Goal: Task Accomplishment & Management: Complete application form

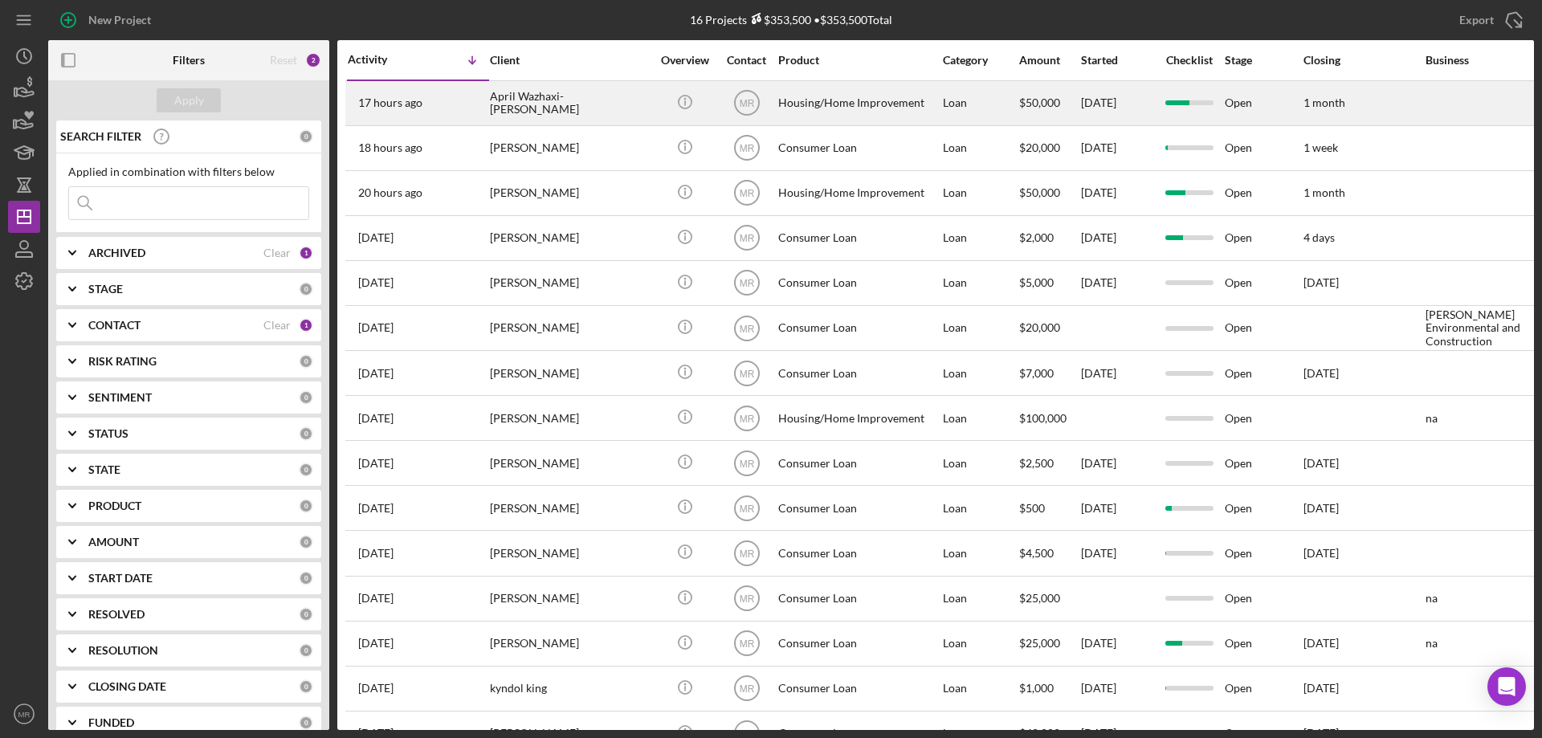
click at [651, 104] on td "April Wazhaxi-[PERSON_NAME]" at bounding box center [571, 102] width 165 height 45
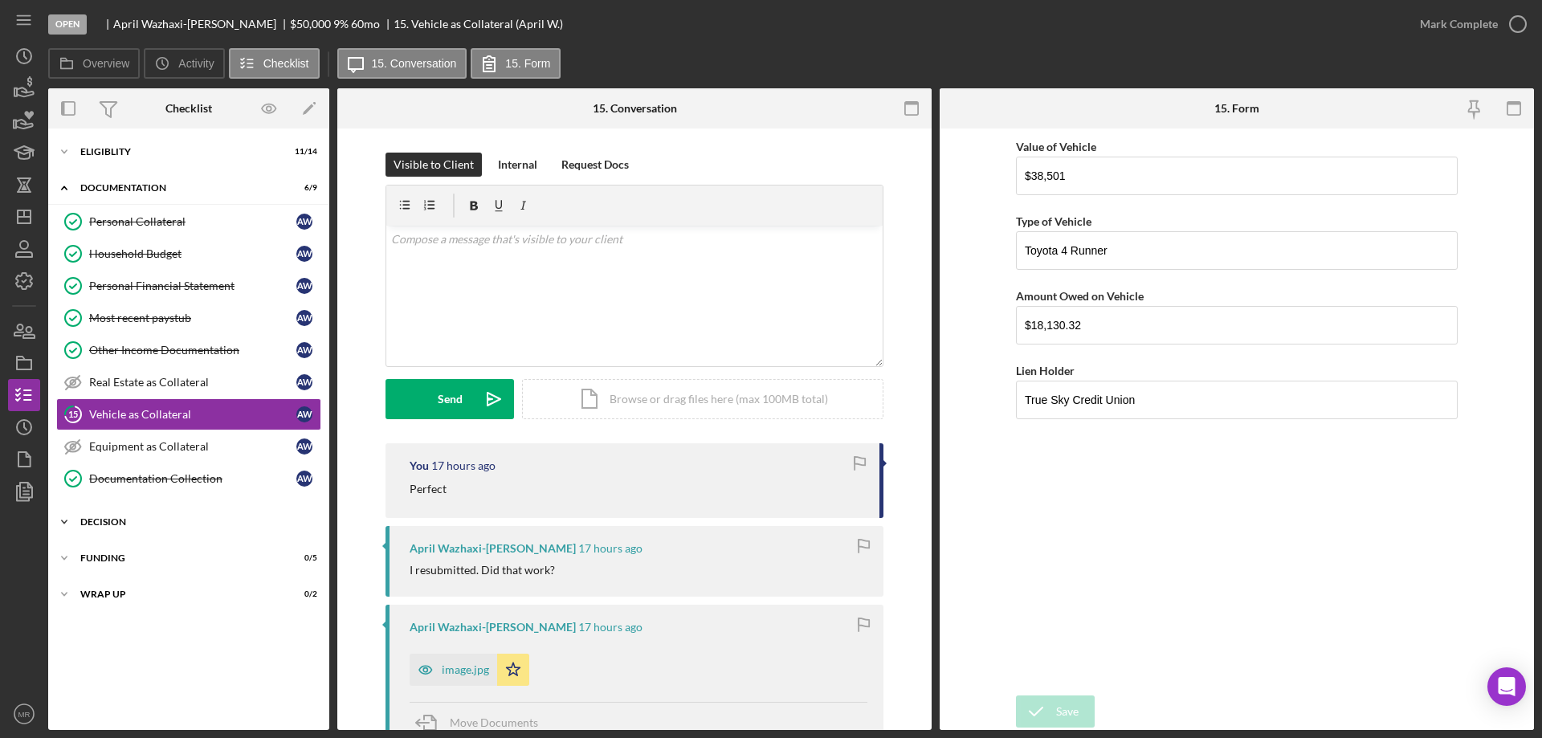
click at [101, 517] on div "Icon/Expander Decision 0 / 3" at bounding box center [188, 522] width 281 height 32
click at [1517, 16] on circle "button" at bounding box center [1518, 24] width 16 height 16
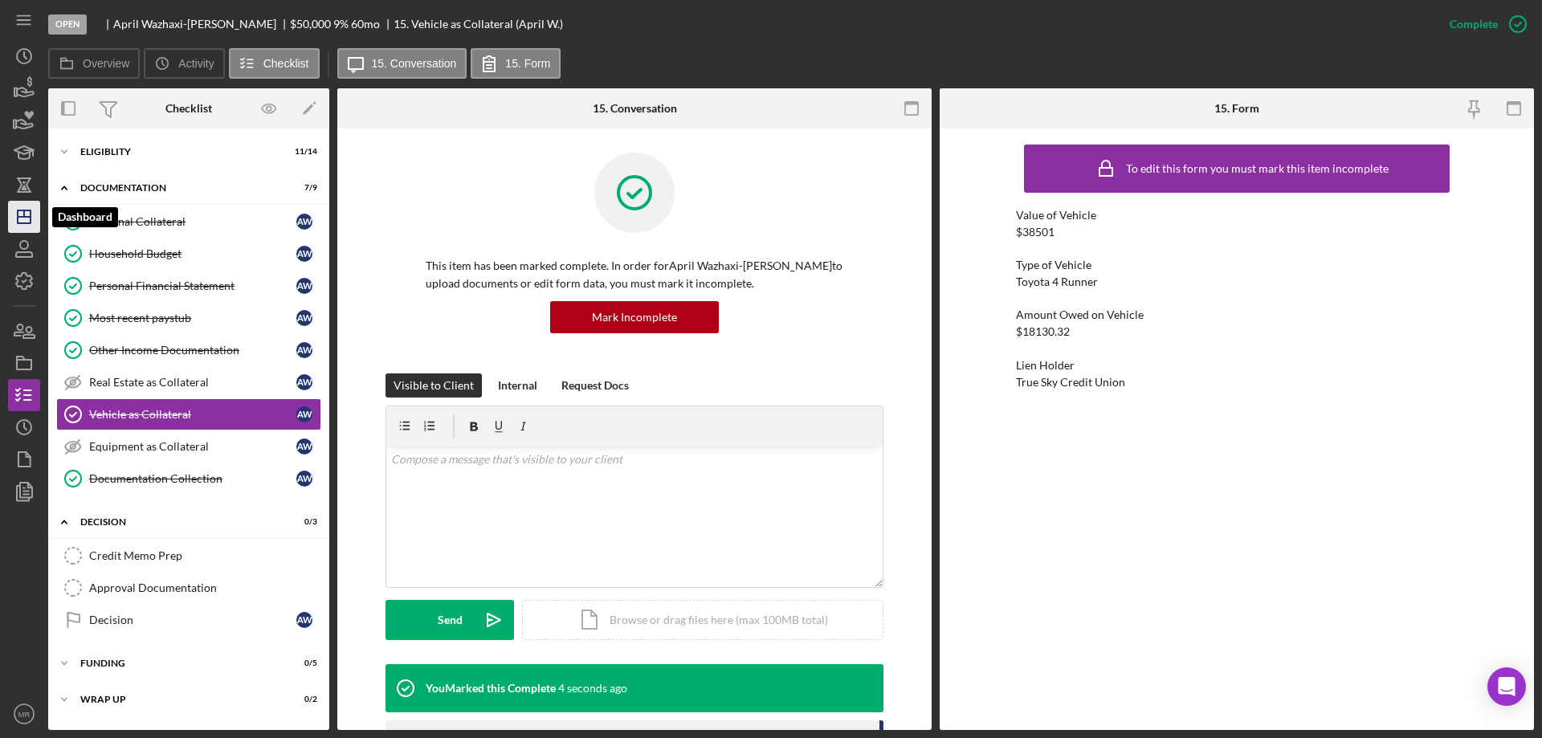
click at [18, 214] on polygon "button" at bounding box center [24, 216] width 13 height 13
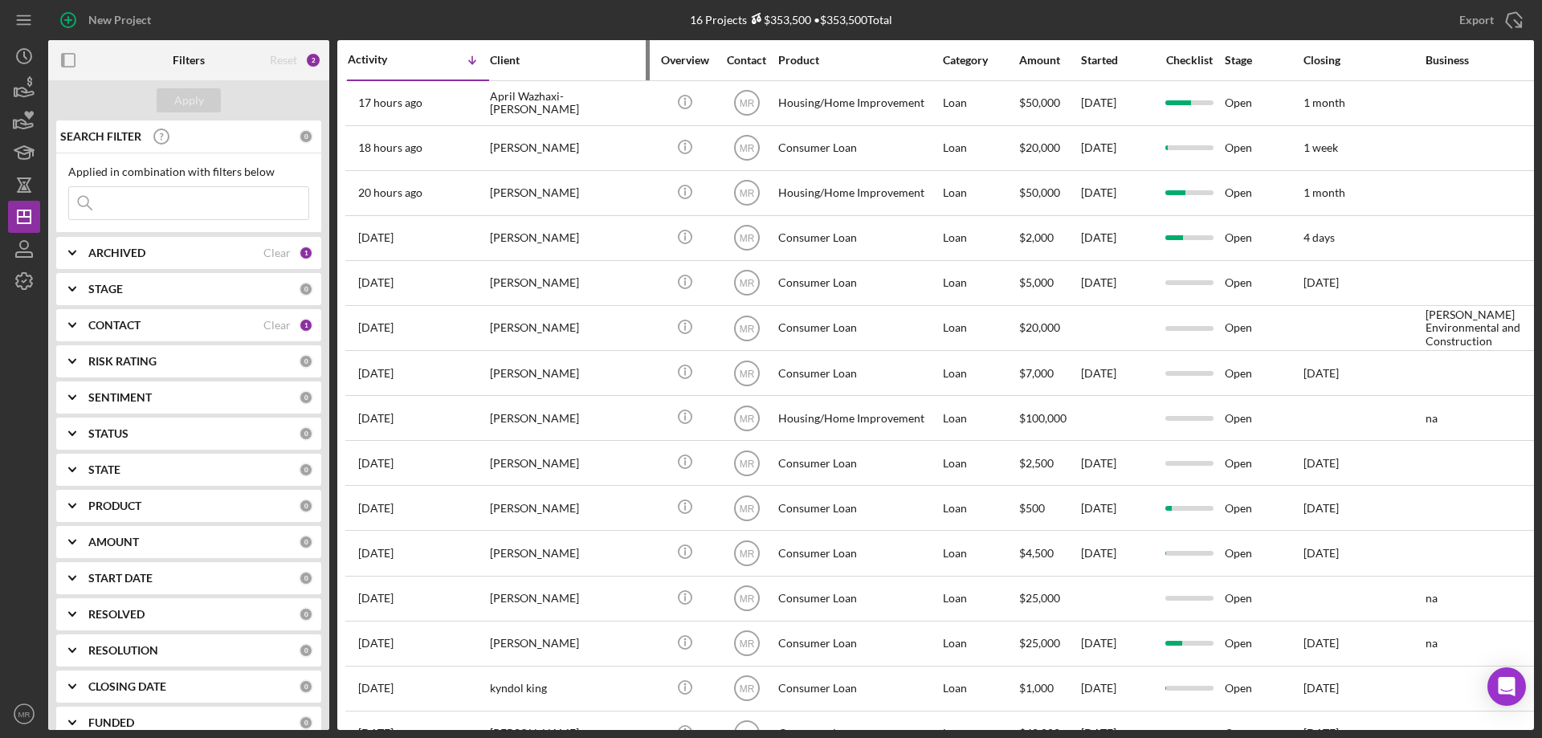
click at [611, 77] on div "Client" at bounding box center [570, 60] width 161 height 39
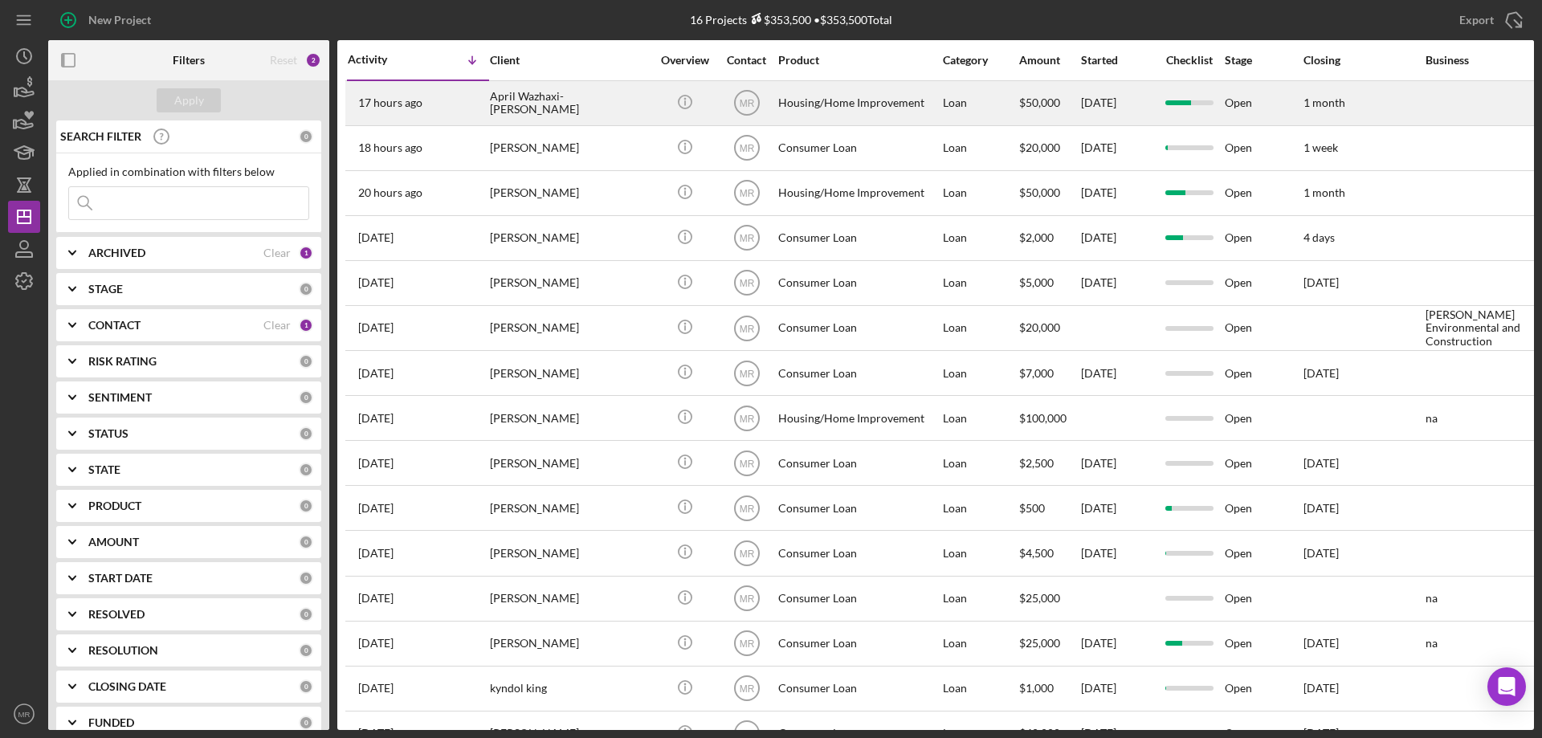
click at [632, 103] on div "April Wazhaxi-[PERSON_NAME]" at bounding box center [570, 103] width 161 height 43
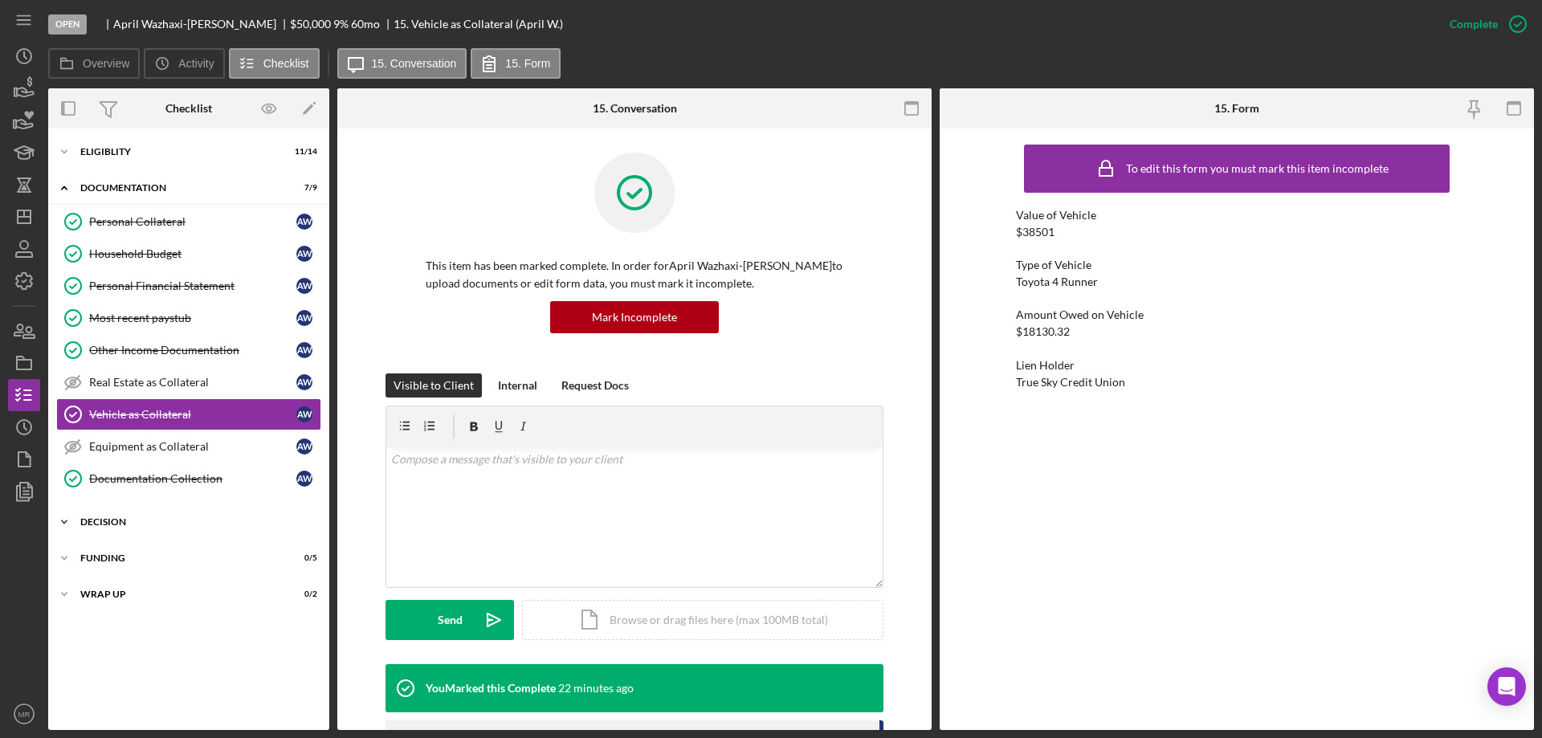
click at [100, 518] on div "Decision" at bounding box center [194, 522] width 229 height 10
click at [134, 553] on div "Credit Memo Prep" at bounding box center [204, 555] width 231 height 13
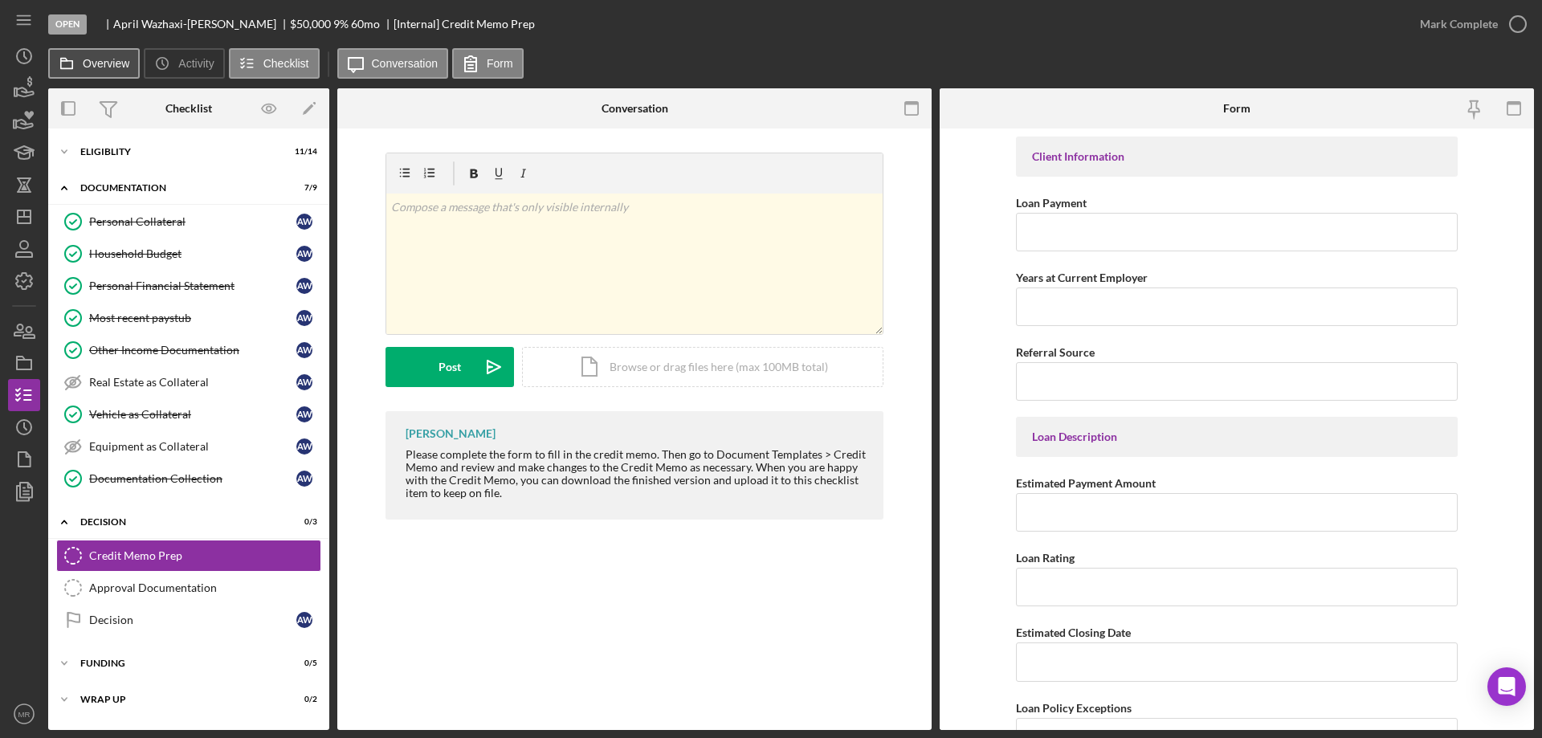
click at [88, 65] on label "Overview" at bounding box center [106, 63] width 47 height 13
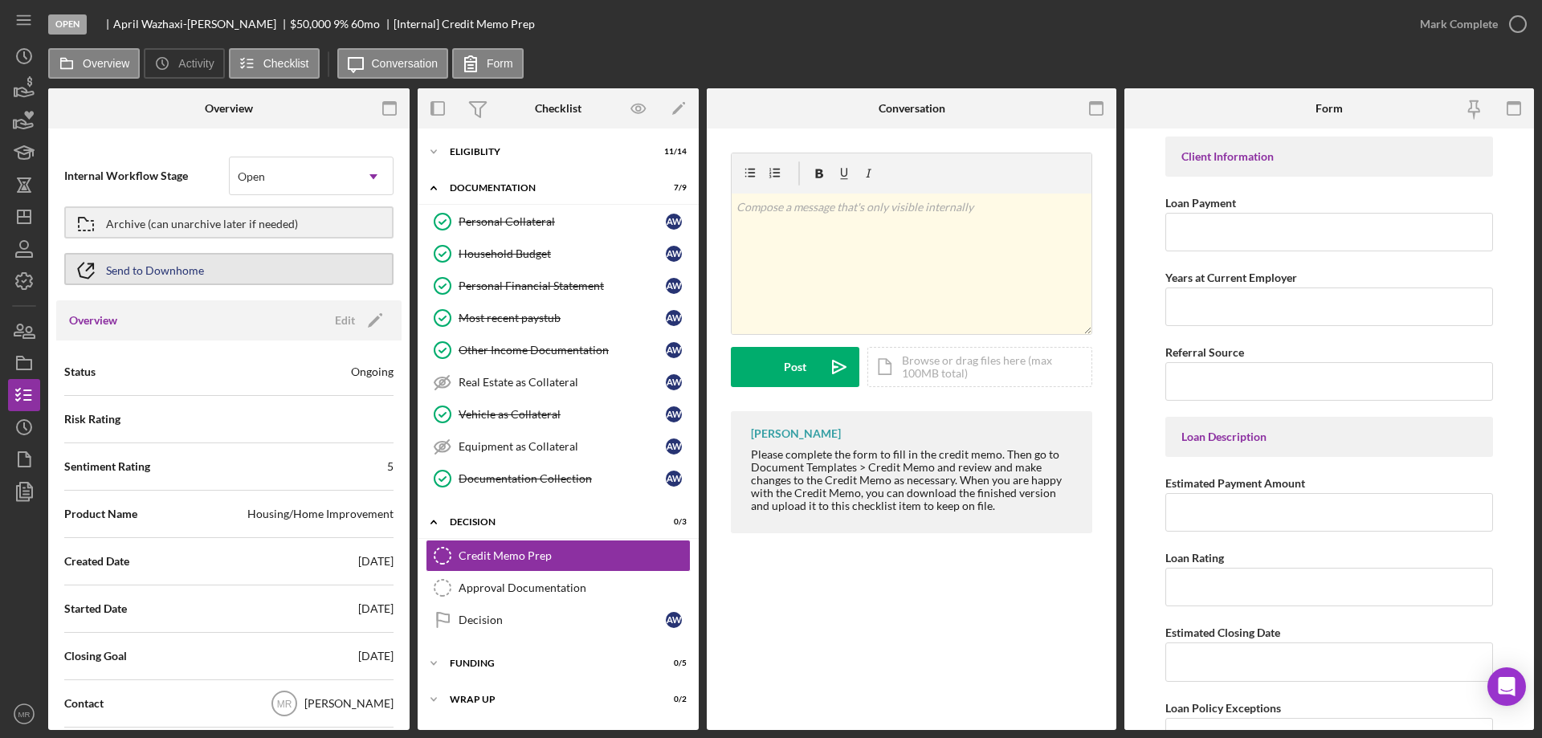
click at [161, 270] on div "Send to Downhome" at bounding box center [155, 269] width 98 height 29
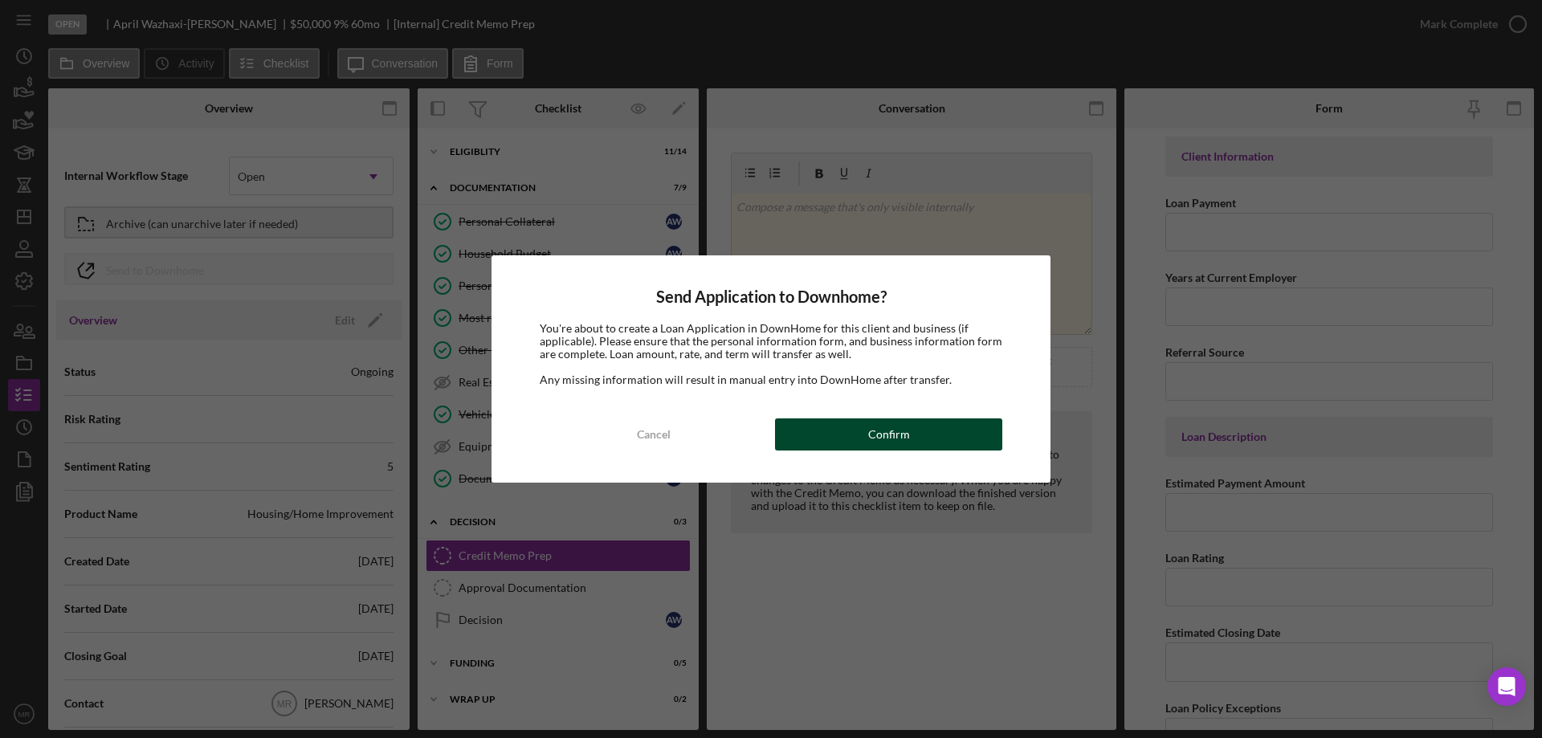
click at [921, 429] on button "Confirm" at bounding box center [888, 435] width 227 height 32
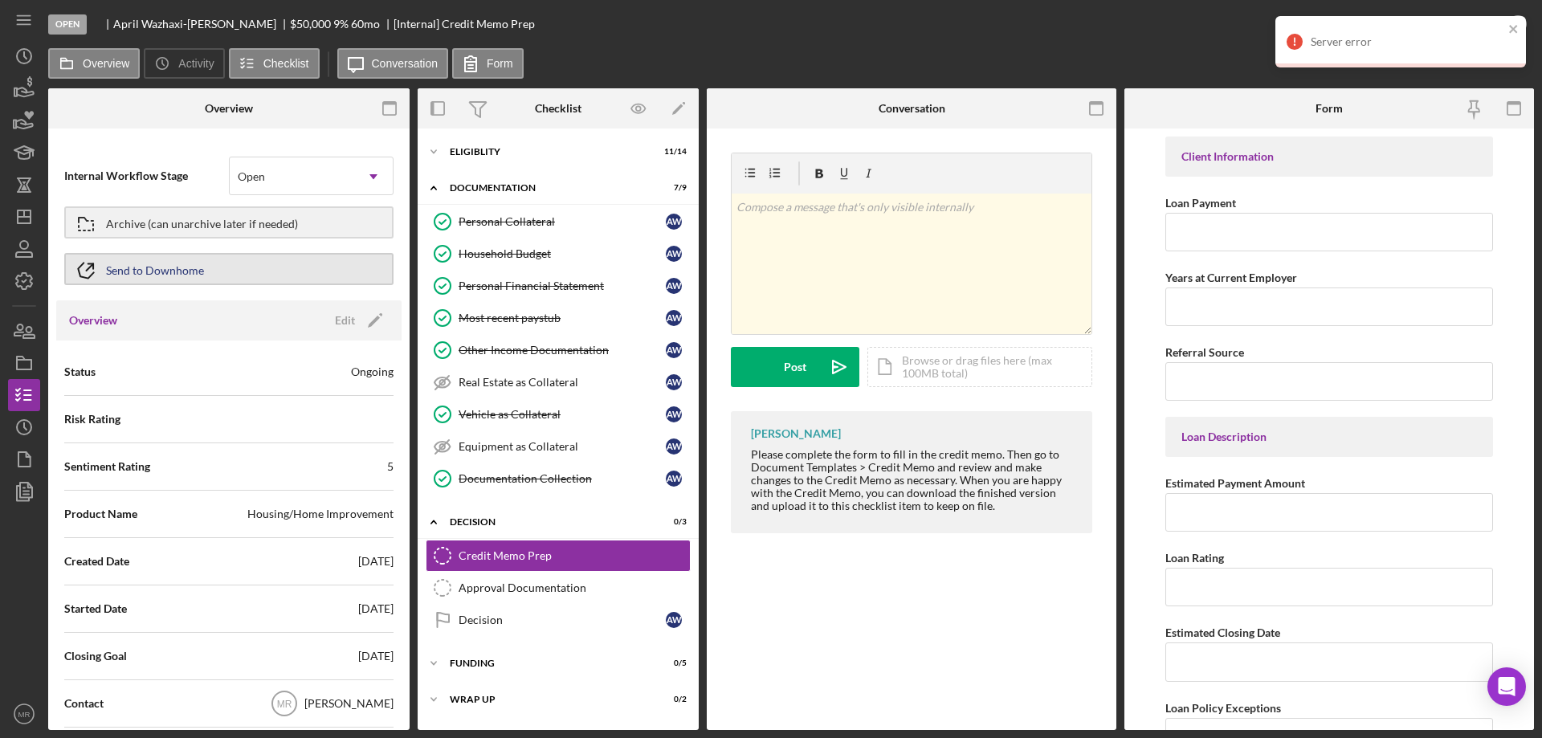
click at [154, 275] on div "Send to Downhome" at bounding box center [155, 269] width 98 height 29
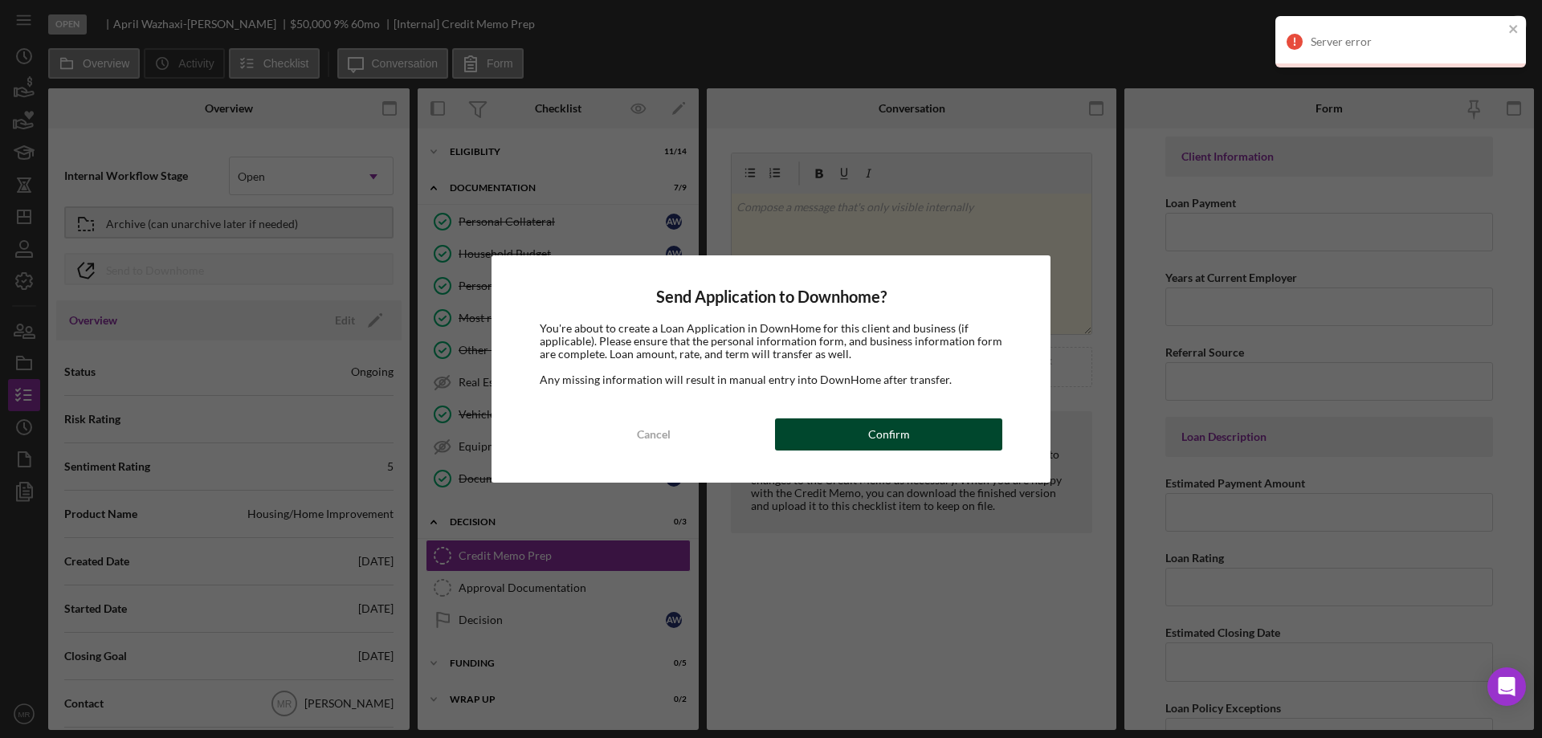
click at [893, 436] on div "Confirm" at bounding box center [889, 435] width 42 height 32
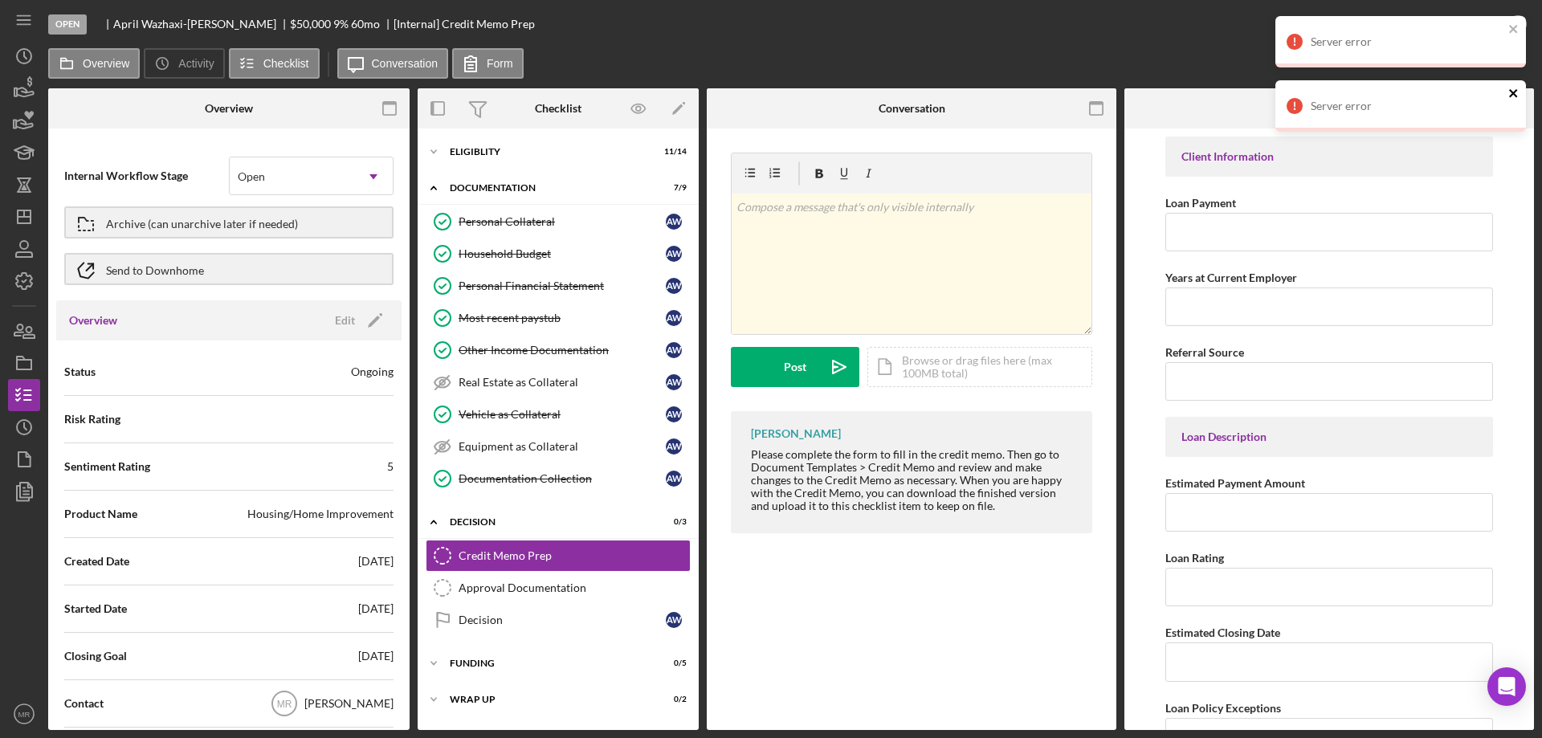
click at [1514, 88] on icon "close" at bounding box center [1514, 93] width 11 height 13
click at [1513, 27] on icon "close" at bounding box center [1513, 29] width 8 height 8
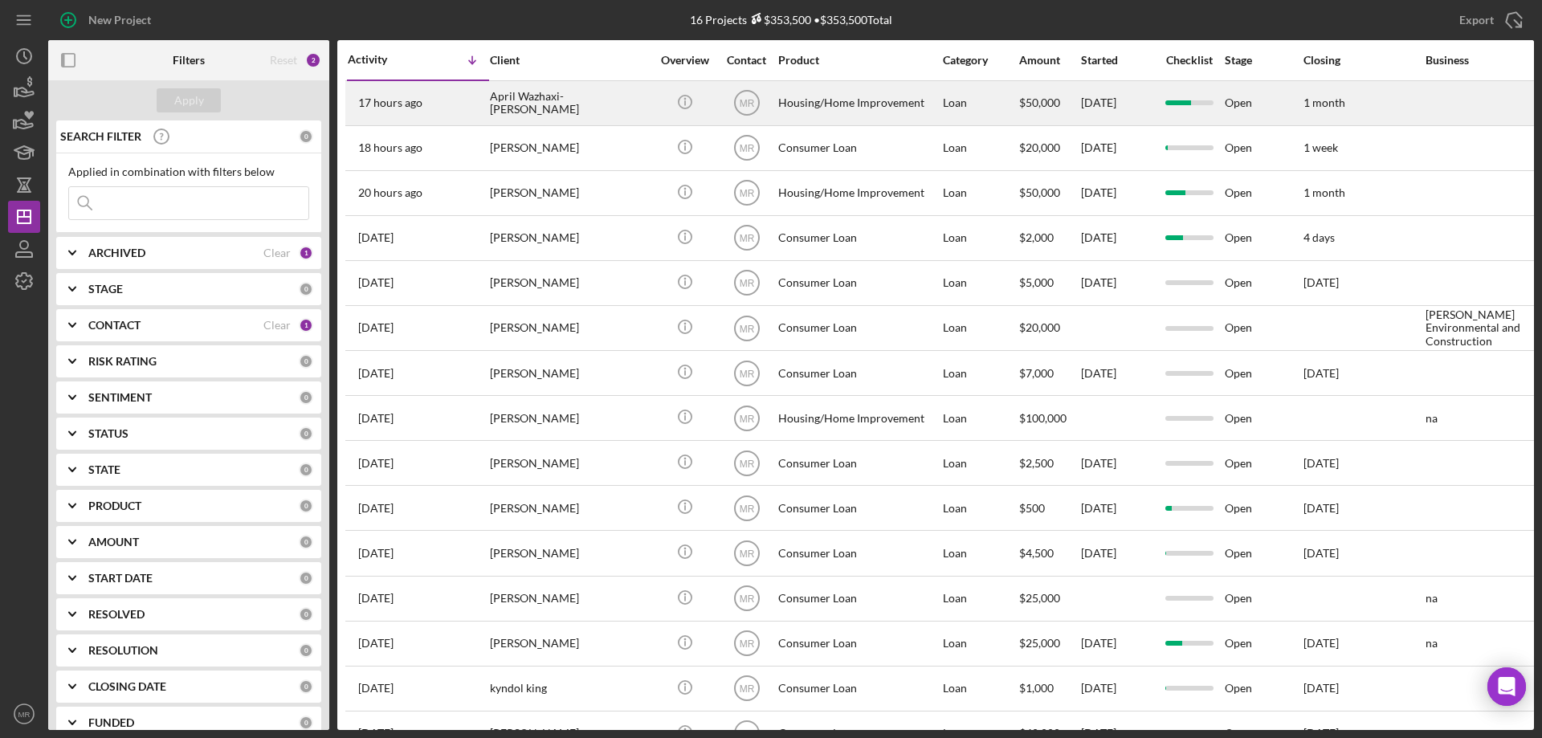
click at [517, 101] on div "April Wazhaxi-[PERSON_NAME]" at bounding box center [570, 103] width 161 height 43
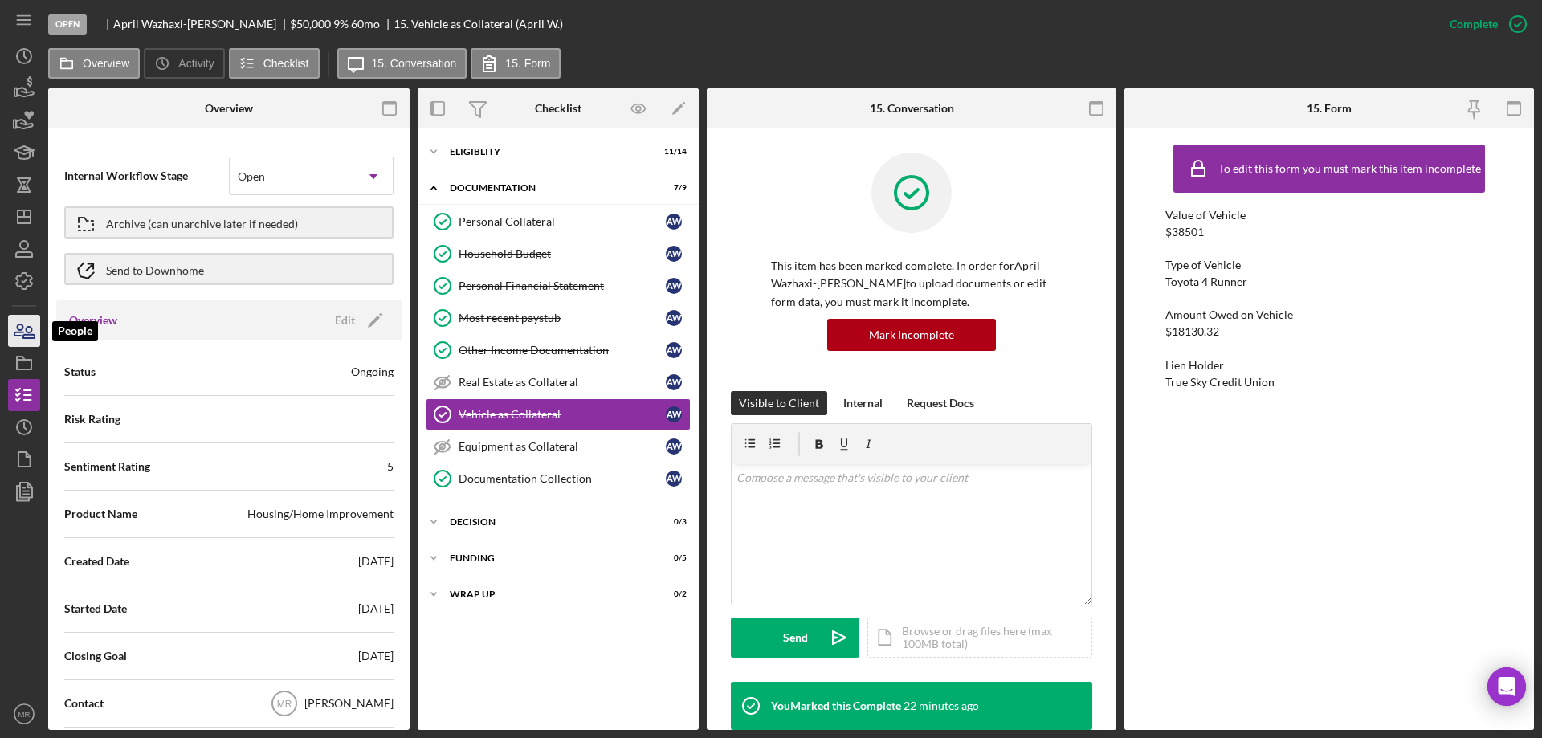
click at [29, 323] on icon "button" at bounding box center [24, 331] width 40 height 40
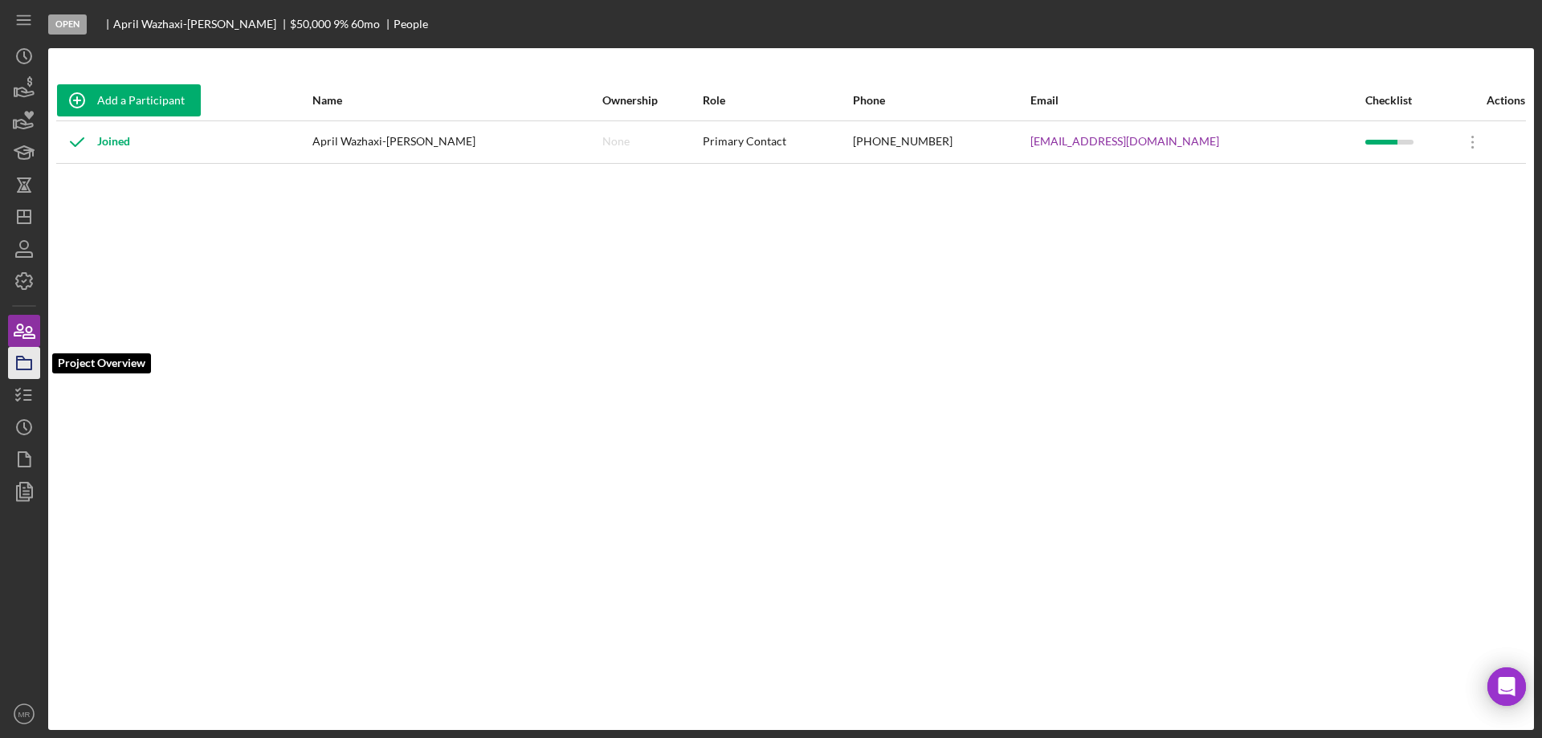
click at [25, 365] on icon "button" at bounding box center [24, 363] width 40 height 40
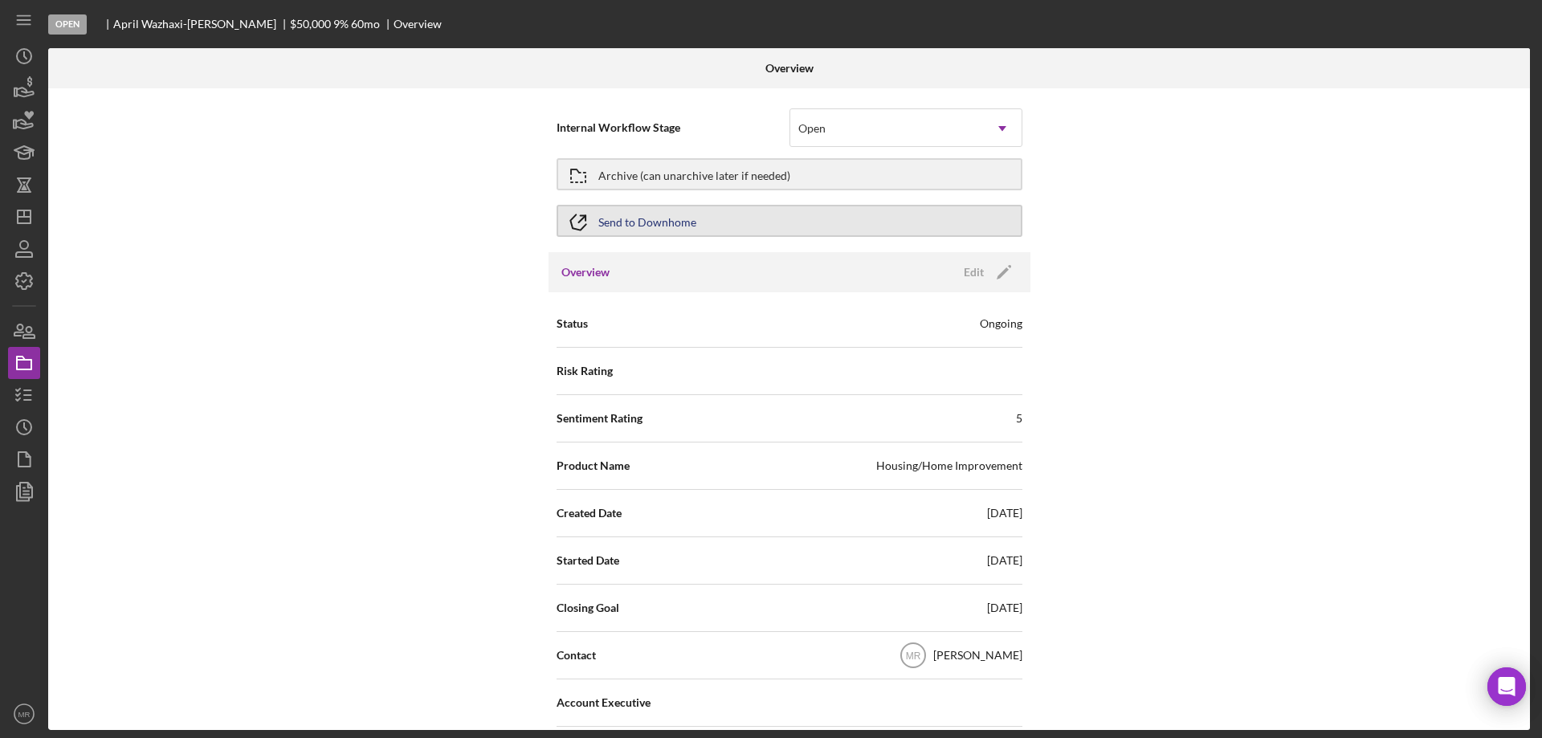
click at [659, 214] on div "Send to Downhome" at bounding box center [647, 220] width 98 height 29
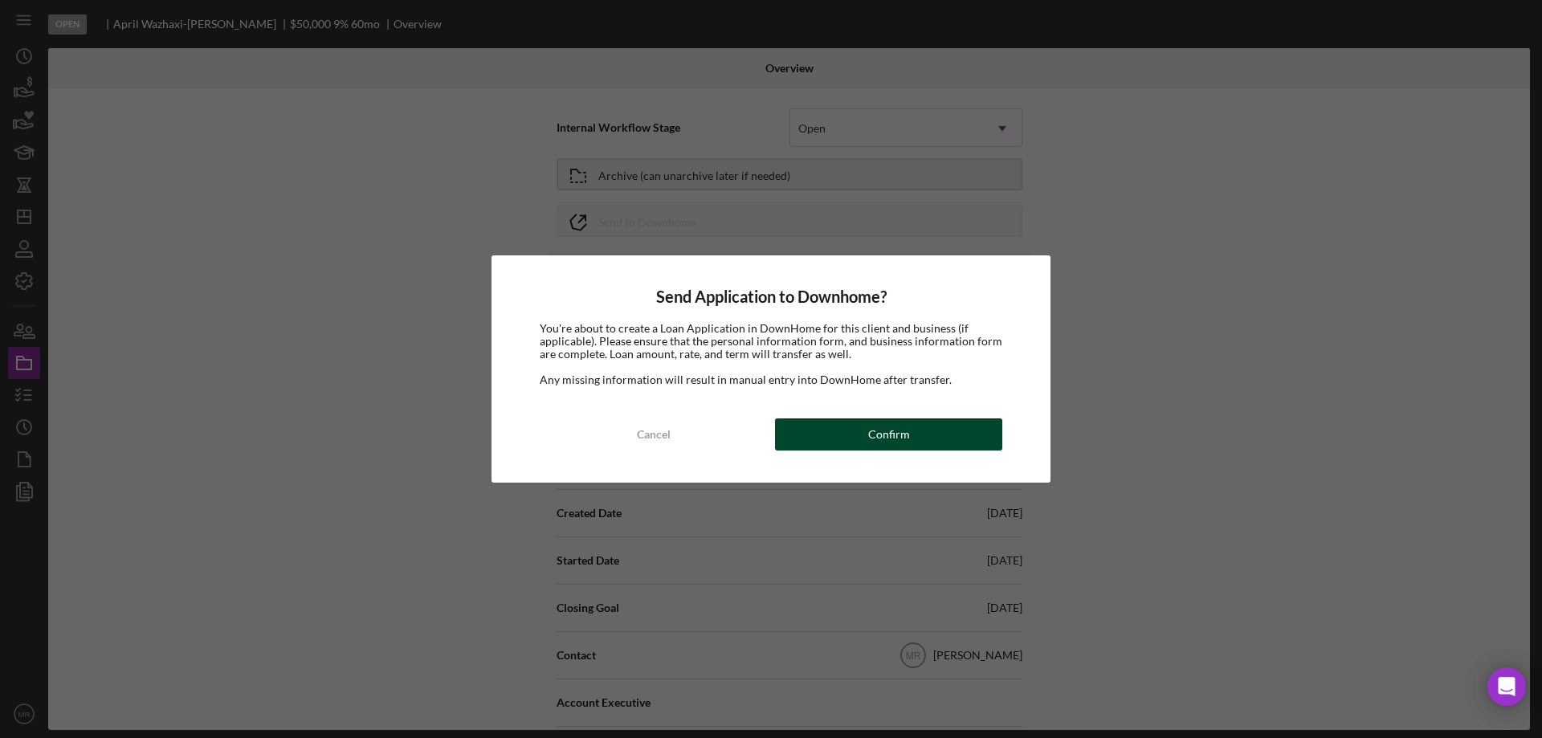
click at [876, 435] on div "Confirm" at bounding box center [889, 435] width 42 height 32
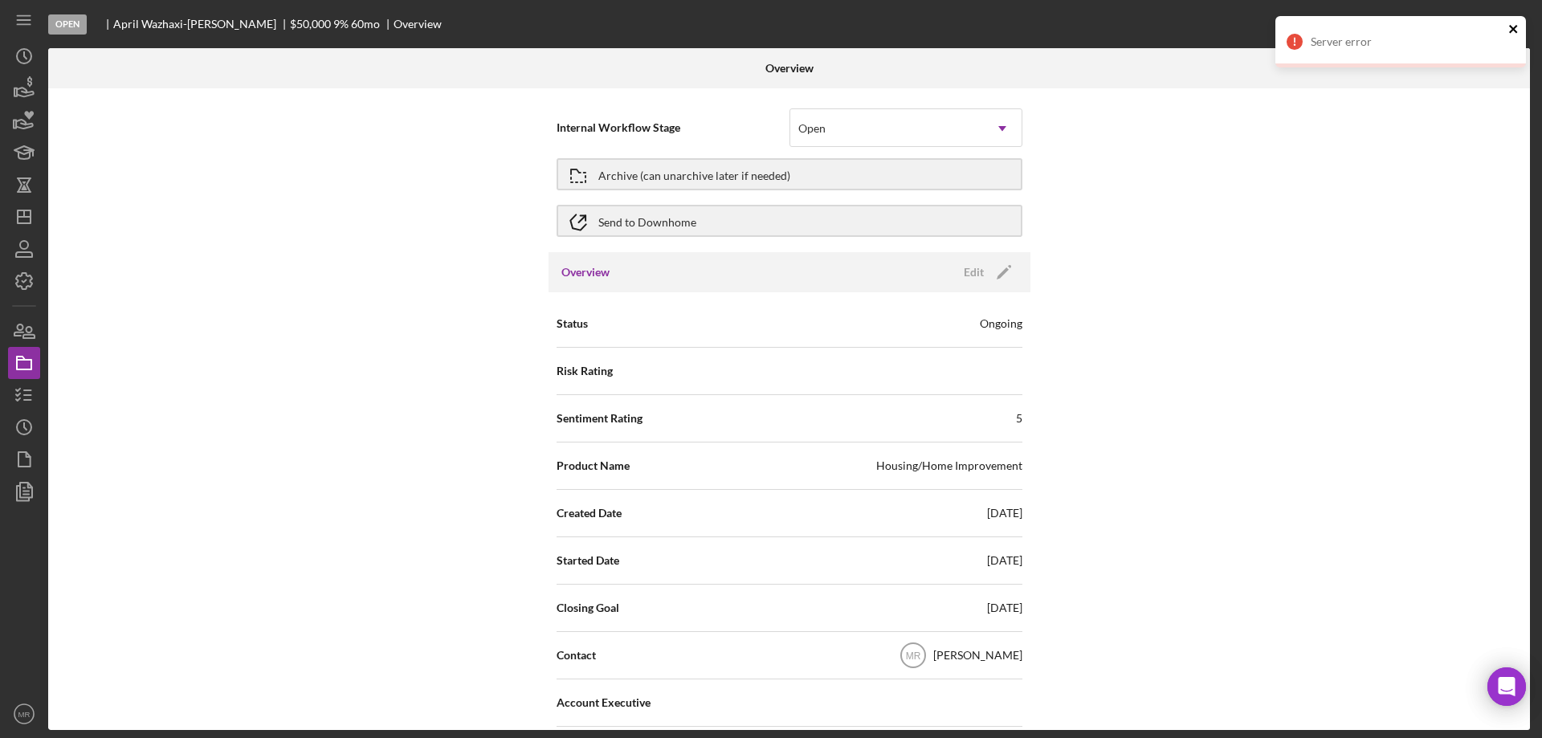
click at [1517, 31] on icon "close" at bounding box center [1514, 28] width 11 height 13
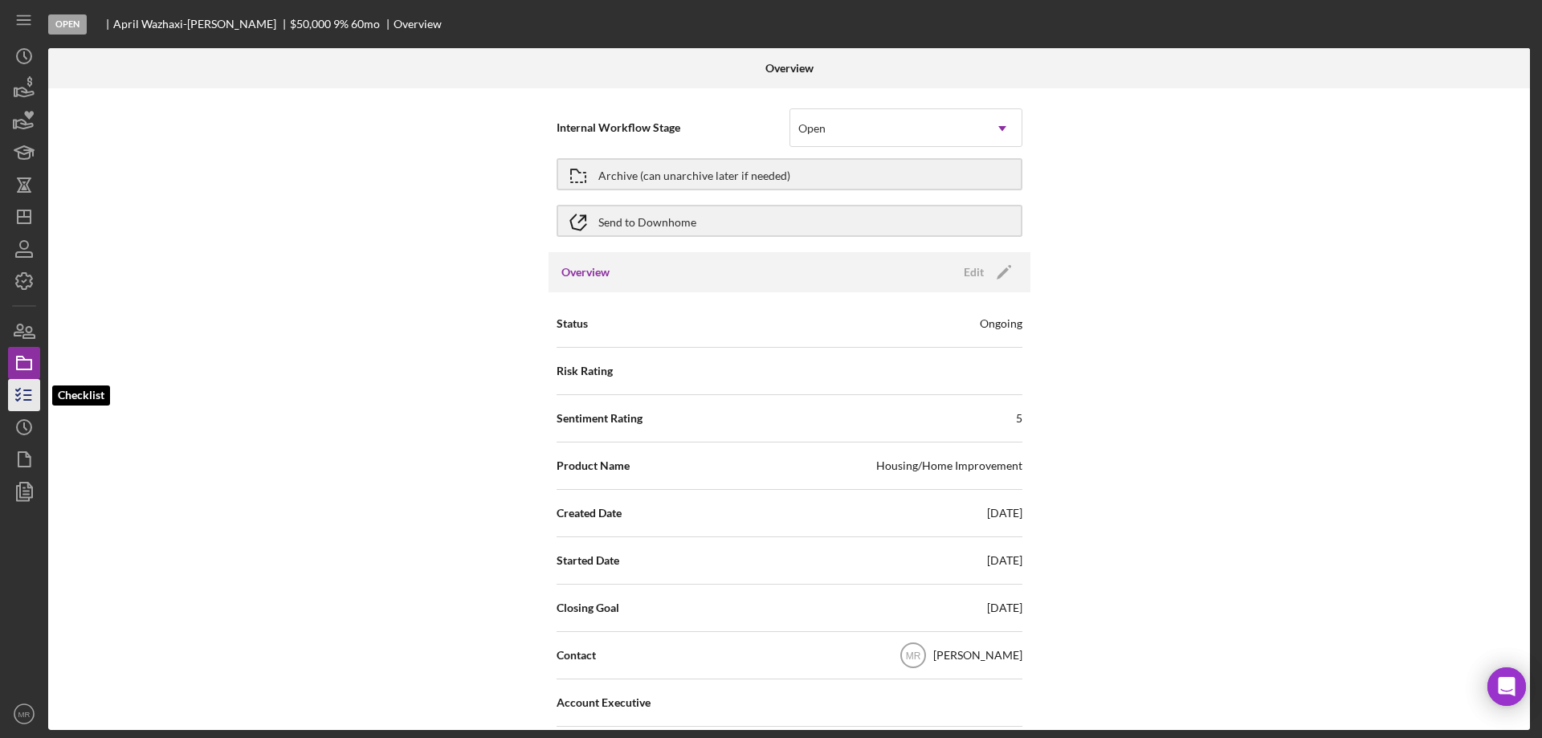
click at [24, 400] on line "button" at bounding box center [27, 400] width 7 height 0
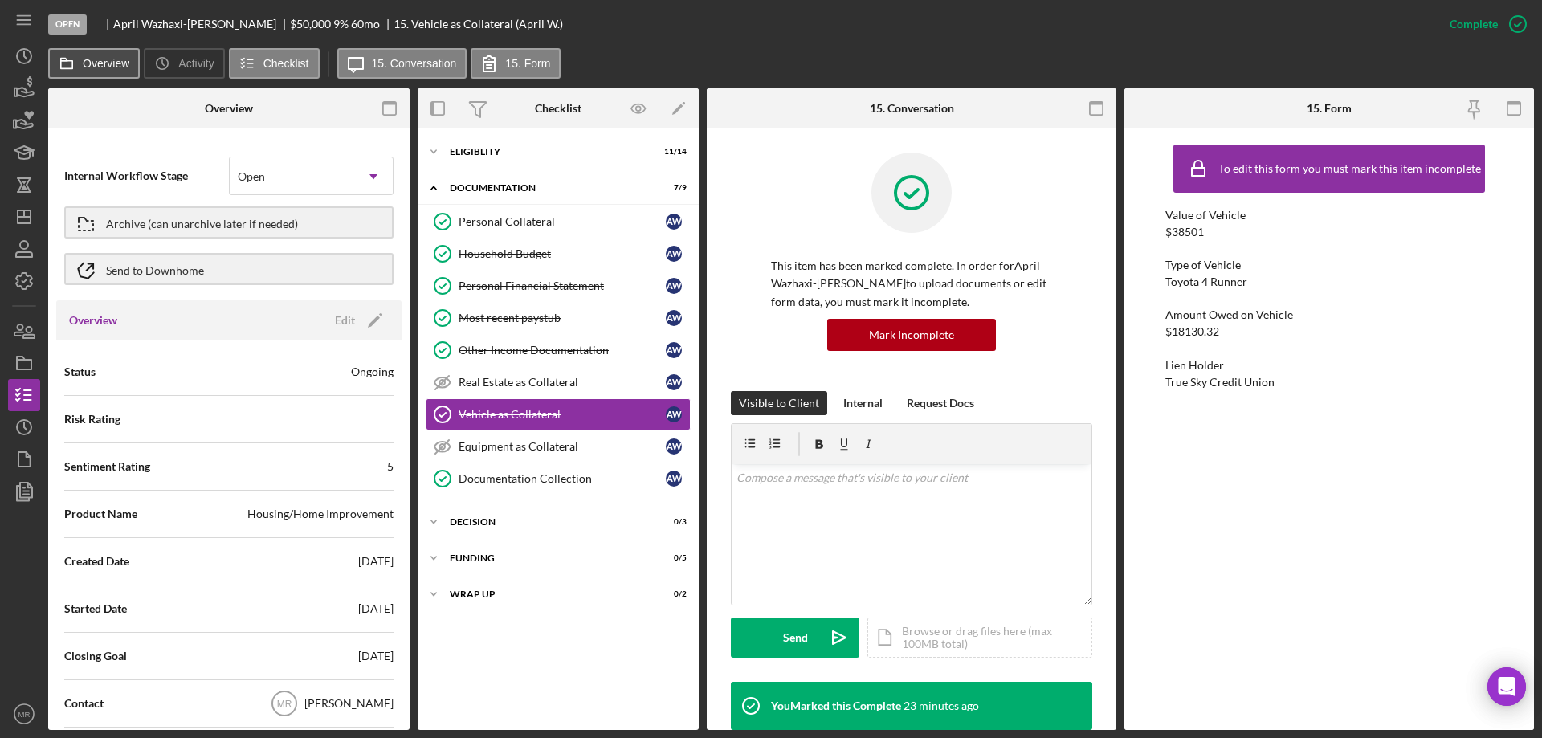
click at [94, 63] on label "Overview" at bounding box center [106, 63] width 47 height 13
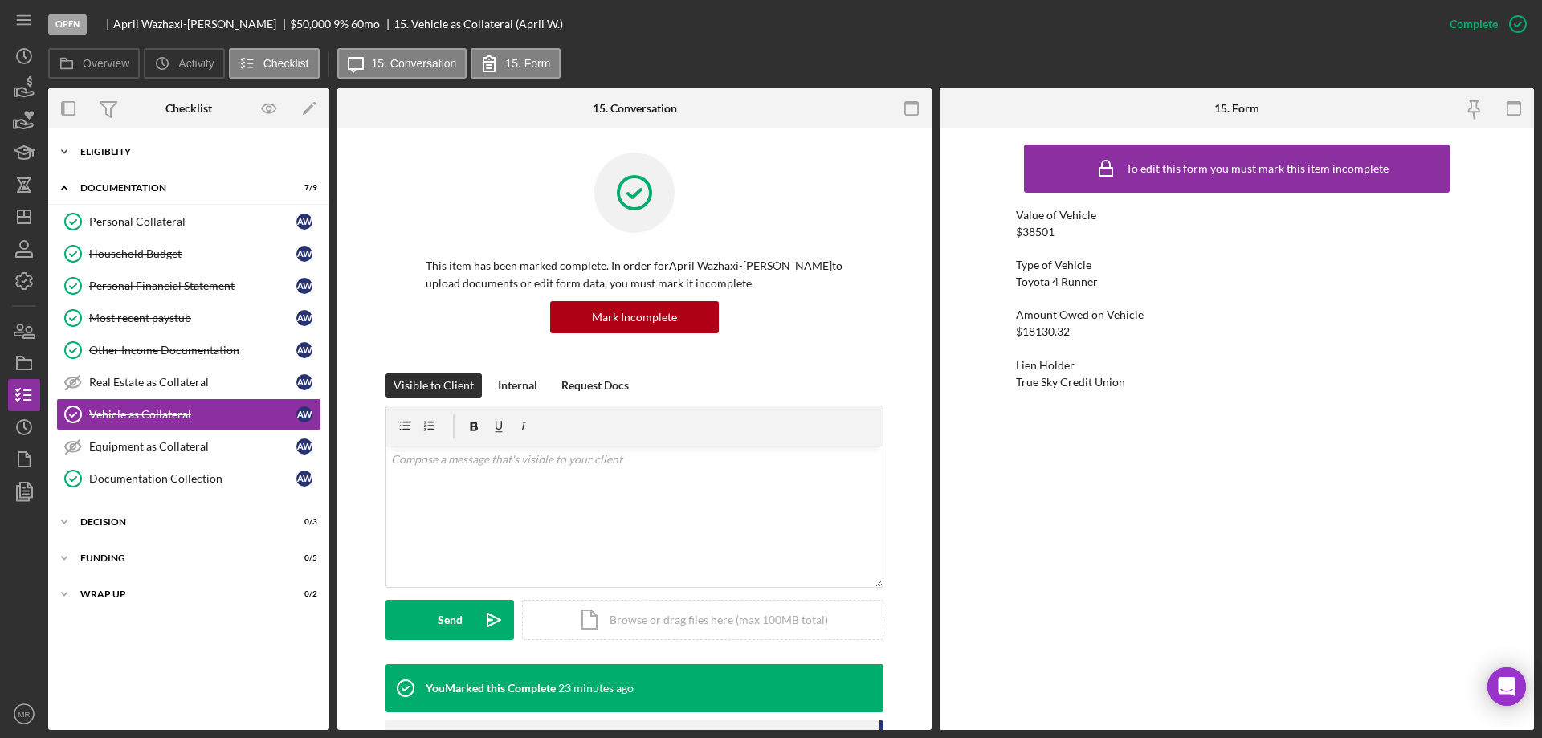
click at [120, 157] on div "Icon/Expander Eligiblity 11 / 14" at bounding box center [188, 152] width 281 height 32
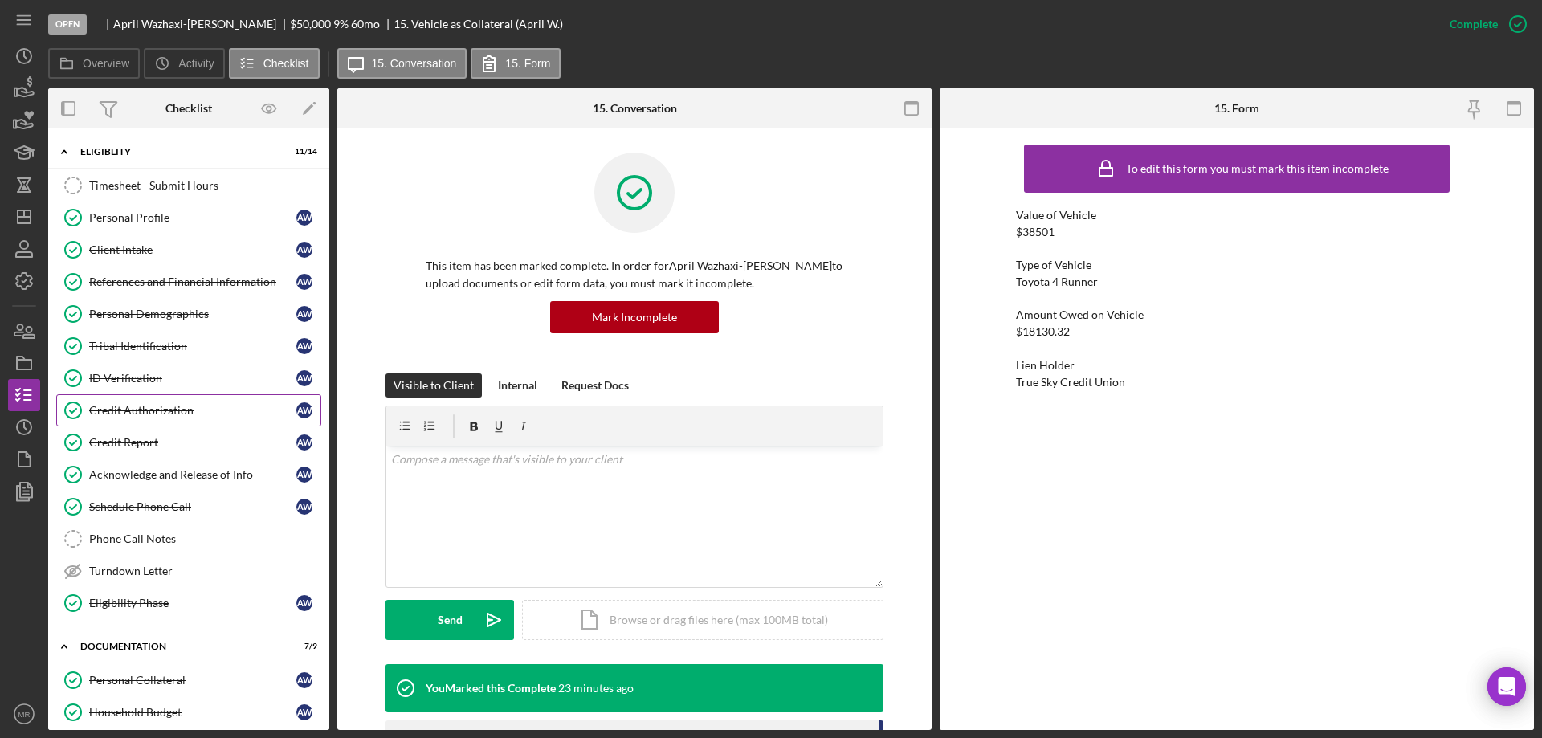
click at [132, 407] on div "Credit Authorization" at bounding box center [192, 410] width 207 height 13
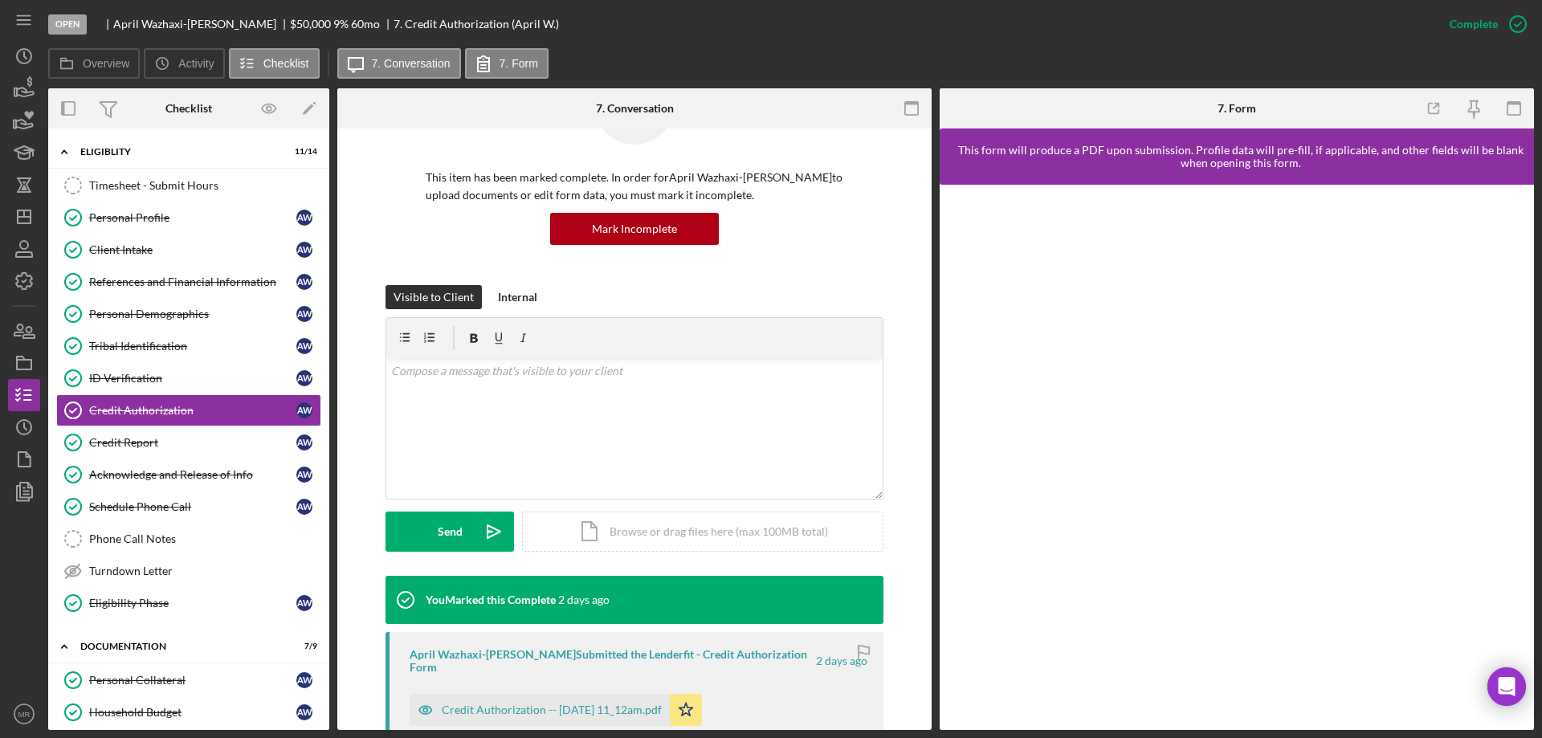
scroll to position [241, 0]
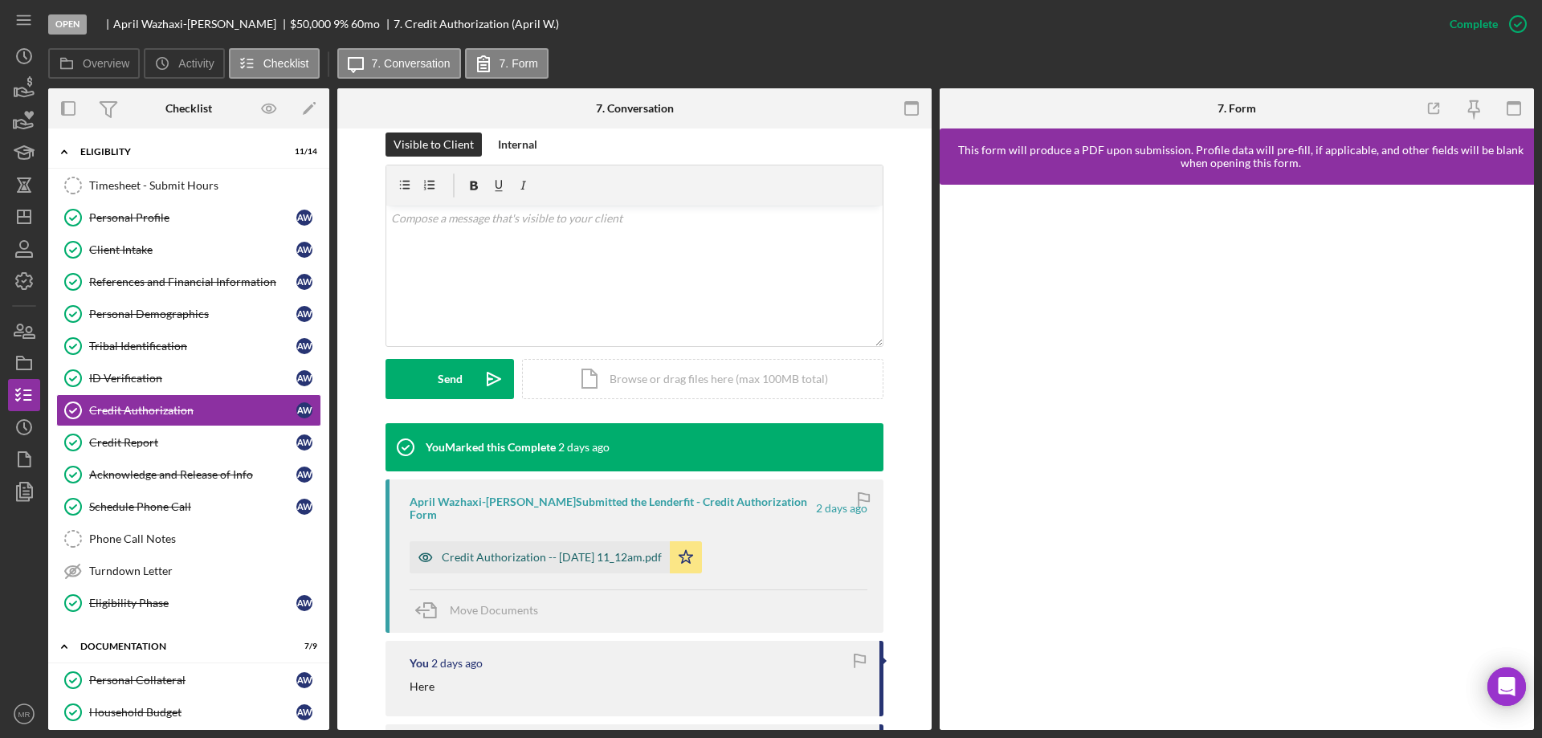
click at [532, 551] on div "Credit Authorization -- [DATE] 11_12am.pdf" at bounding box center [552, 557] width 220 height 13
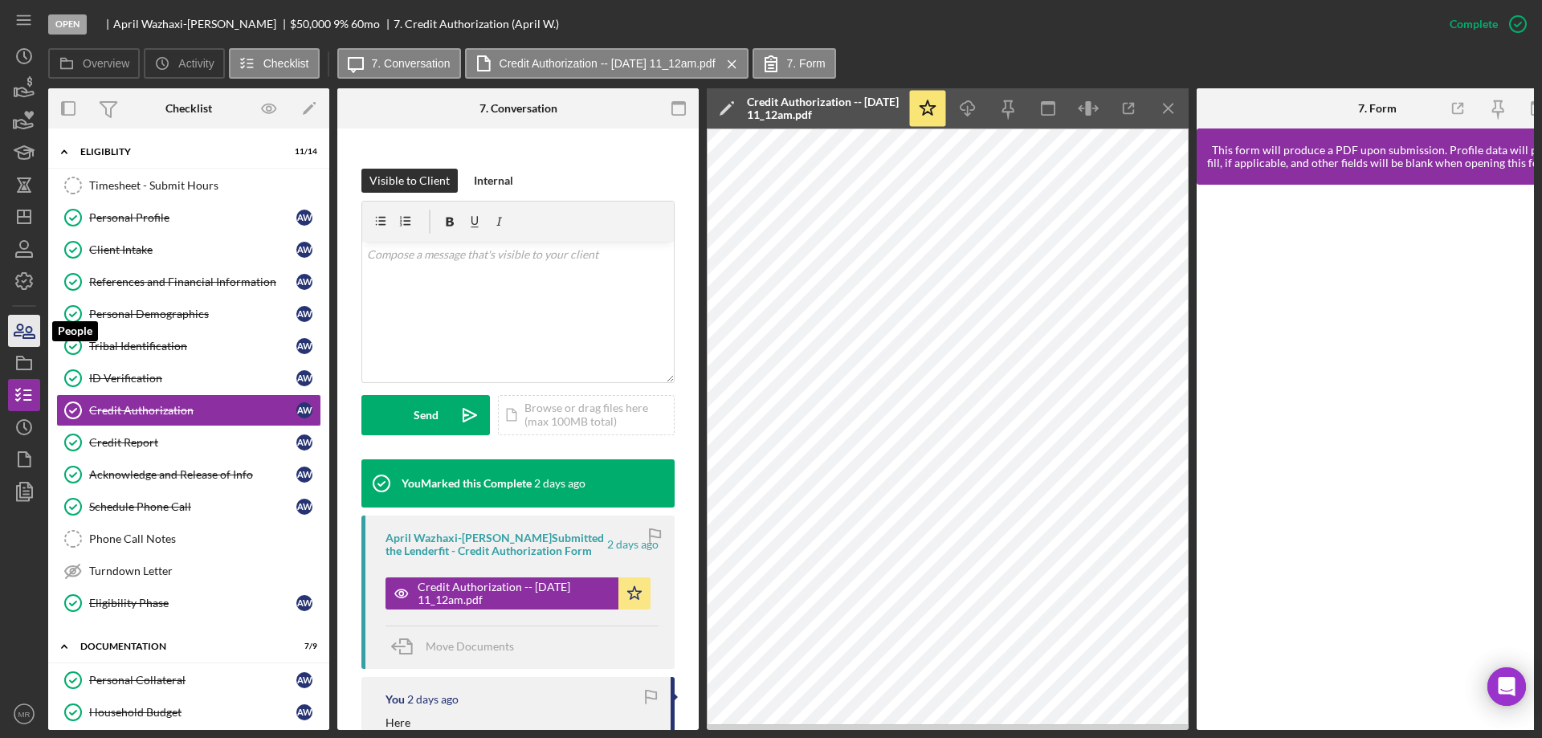
click at [18, 329] on icon "button" at bounding box center [18, 330] width 9 height 11
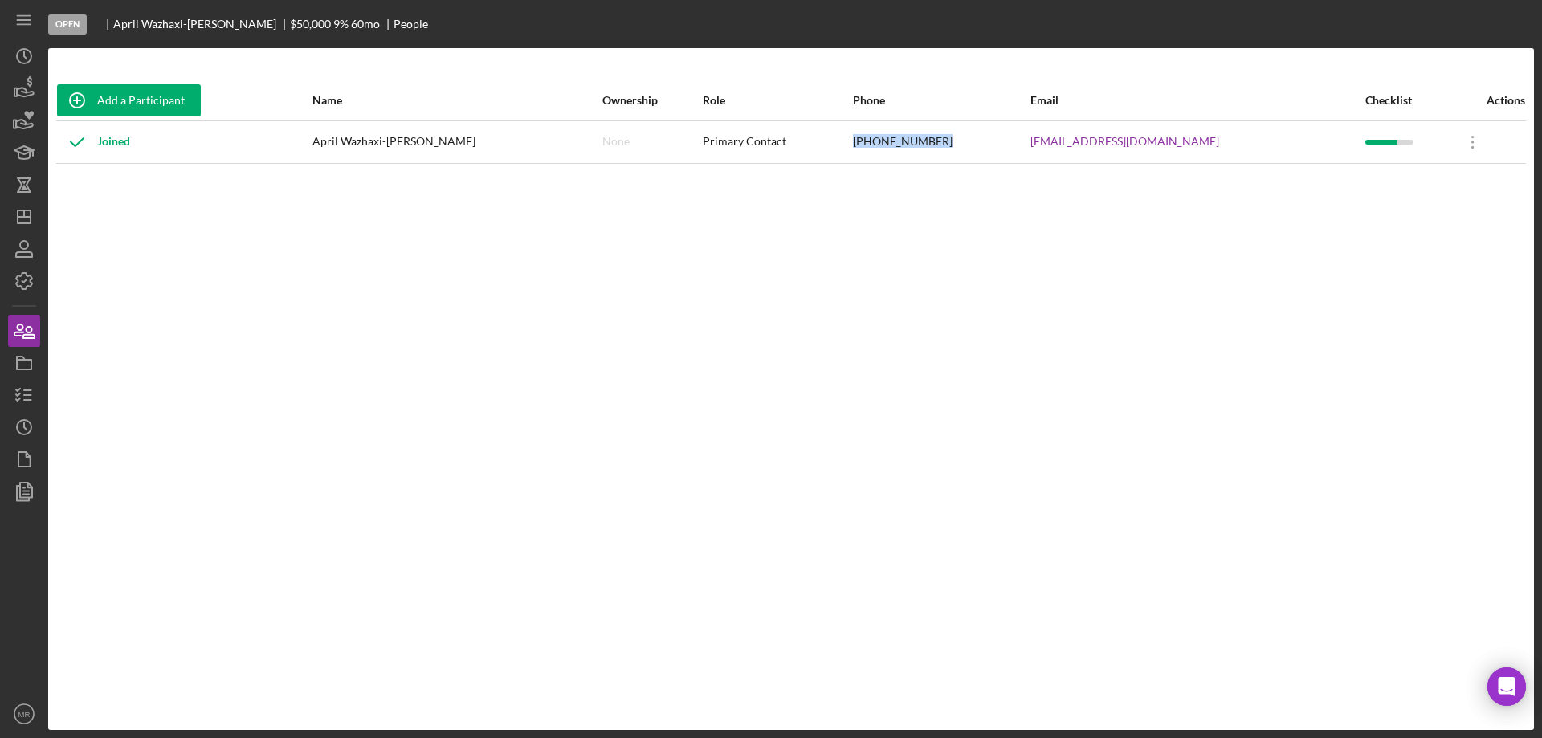
drag, startPoint x: 920, startPoint y: 141, endPoint x: 990, endPoint y: 134, distance: 71.0
click at [1015, 144] on div "[PHONE_NUMBER]" at bounding box center [941, 142] width 177 height 40
copy div "[PHONE_NUMBER]"
click at [22, 400] on icon "button" at bounding box center [24, 395] width 40 height 40
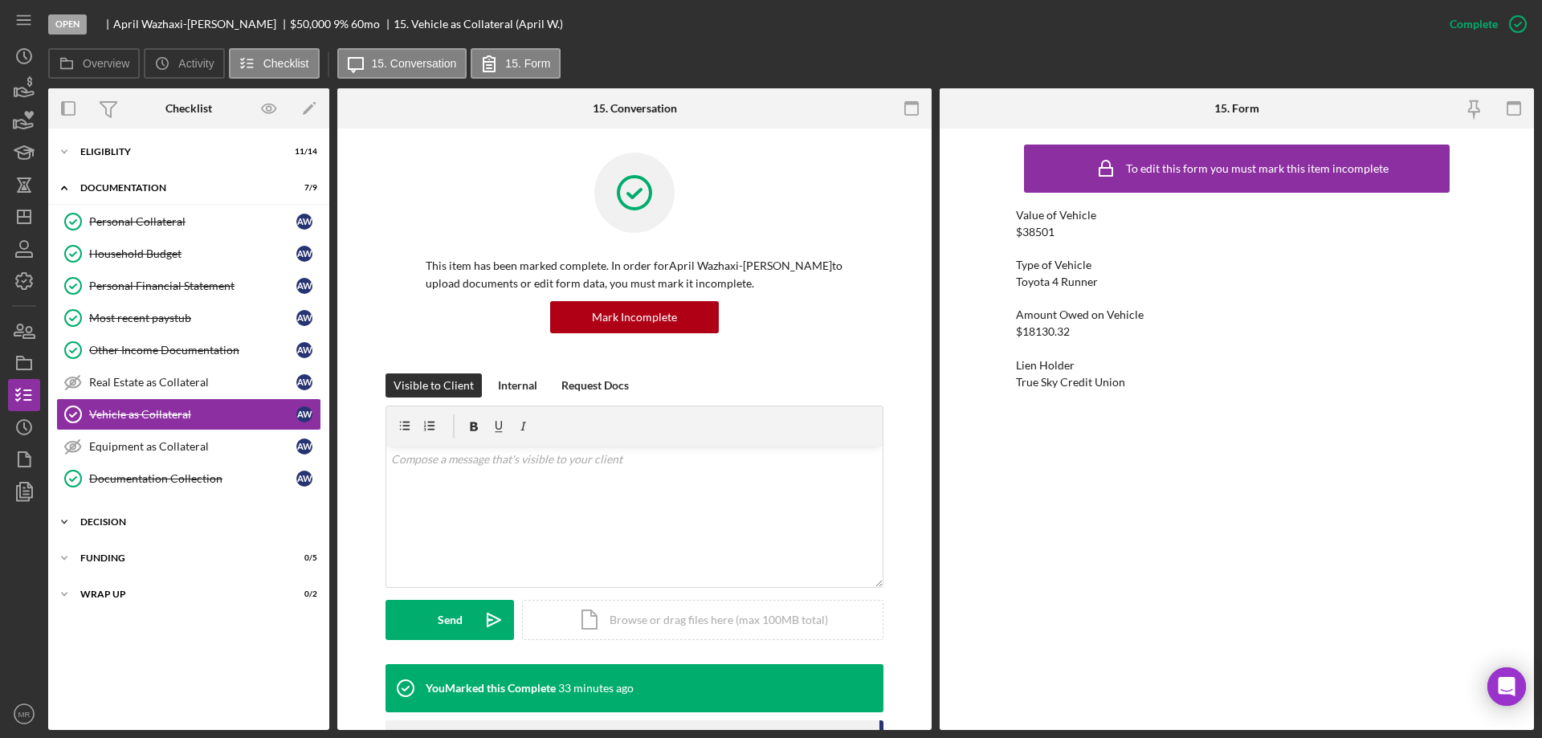
click at [107, 521] on div "Decision" at bounding box center [194, 522] width 229 height 10
click at [131, 549] on div "Credit Memo Prep" at bounding box center [204, 555] width 231 height 13
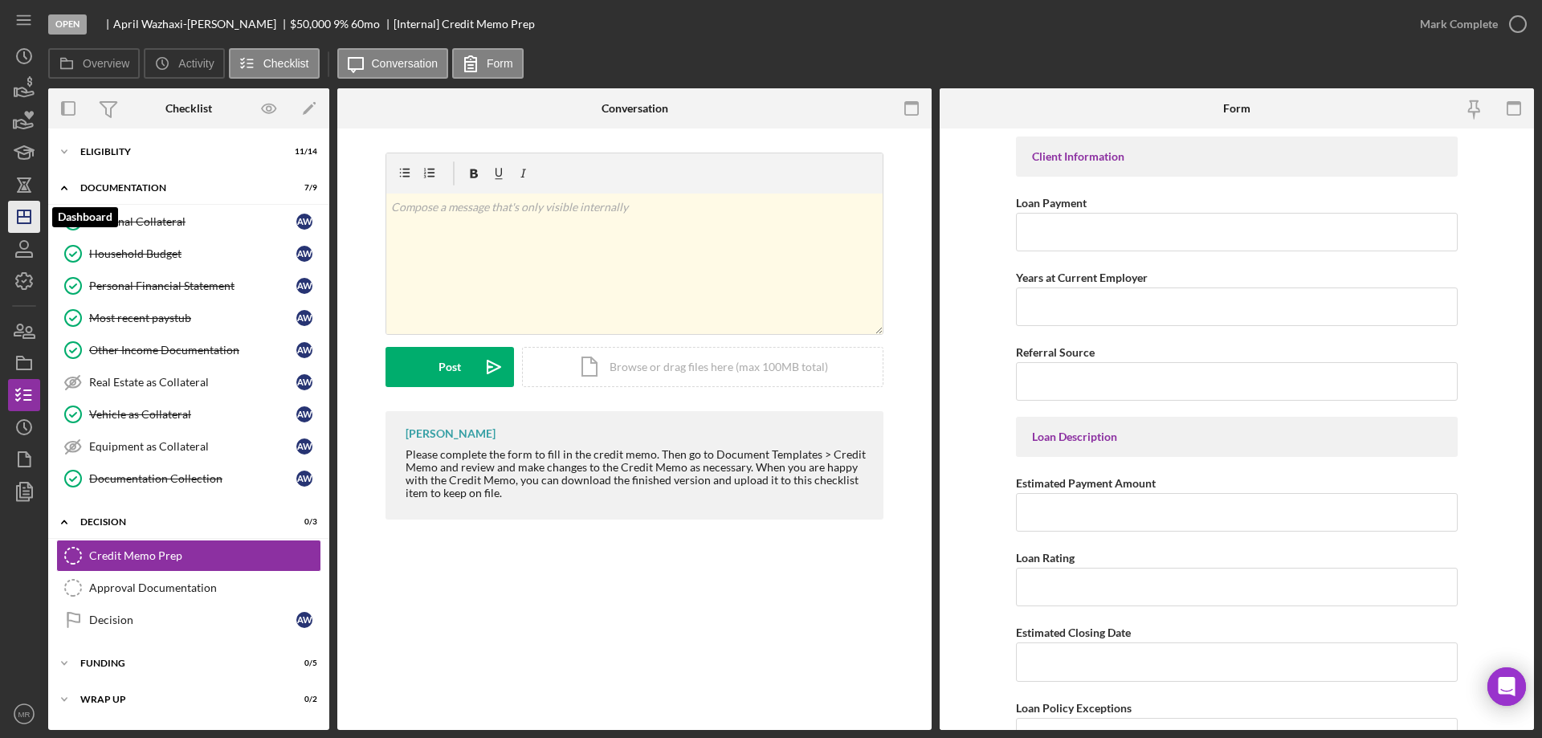
click at [26, 210] on icon "Icon/Dashboard" at bounding box center [24, 217] width 40 height 40
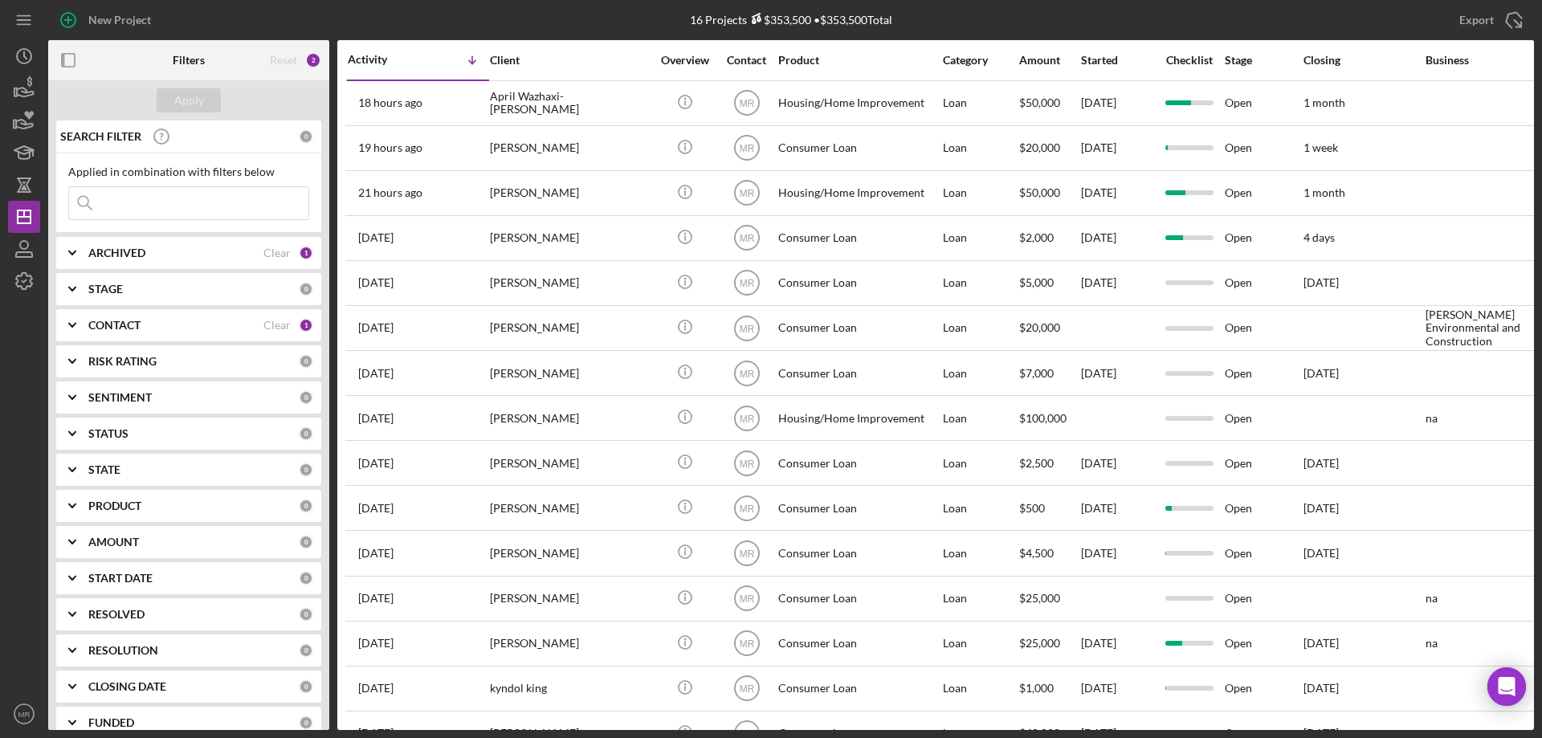
click at [118, 323] on b "CONTACT" at bounding box center [114, 325] width 52 height 13
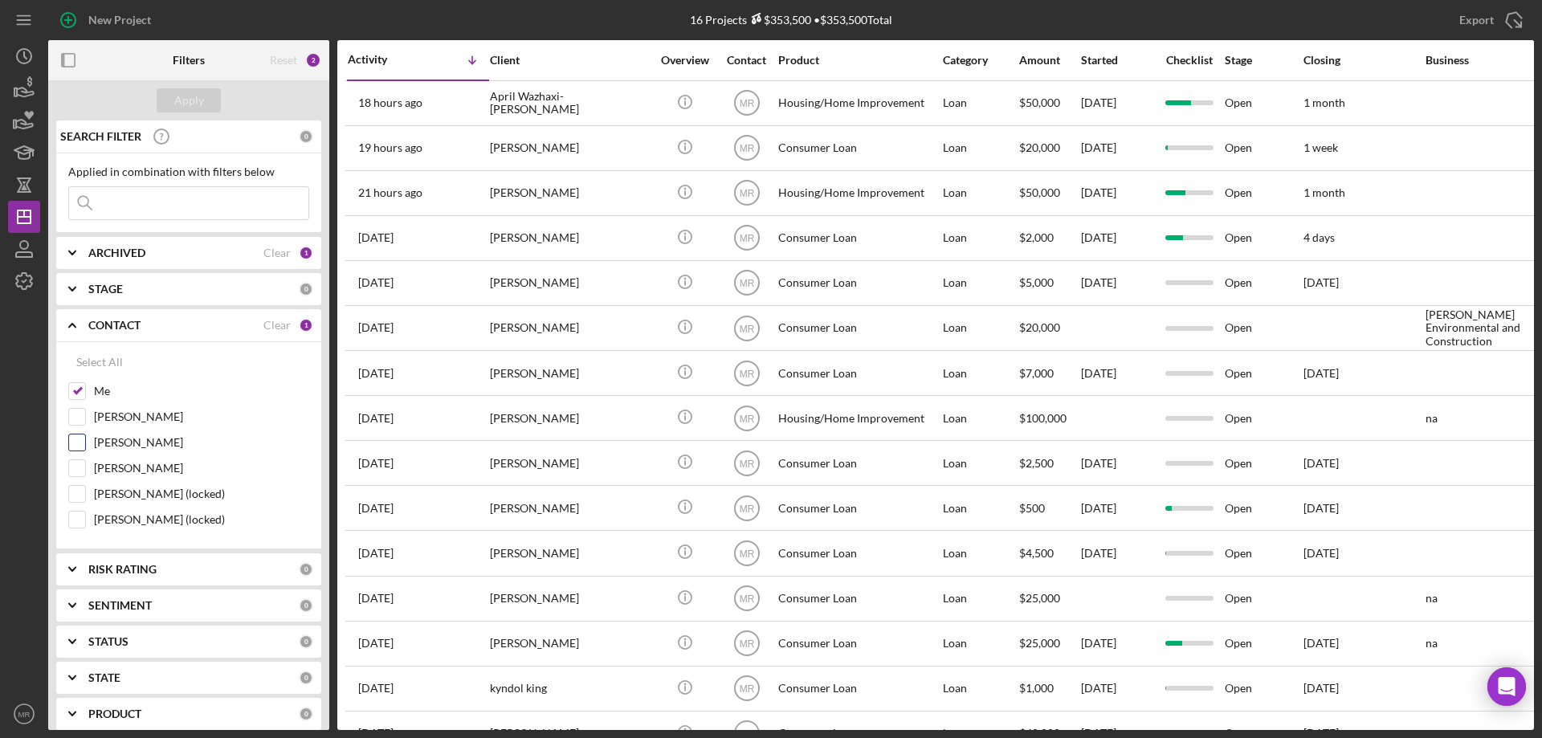
click at [103, 441] on label "[PERSON_NAME]" at bounding box center [201, 443] width 215 height 16
click at [85, 441] on input "[PERSON_NAME]" at bounding box center [77, 443] width 16 height 16
checkbox input "true"
click at [196, 100] on div "Apply" at bounding box center [189, 100] width 30 height 24
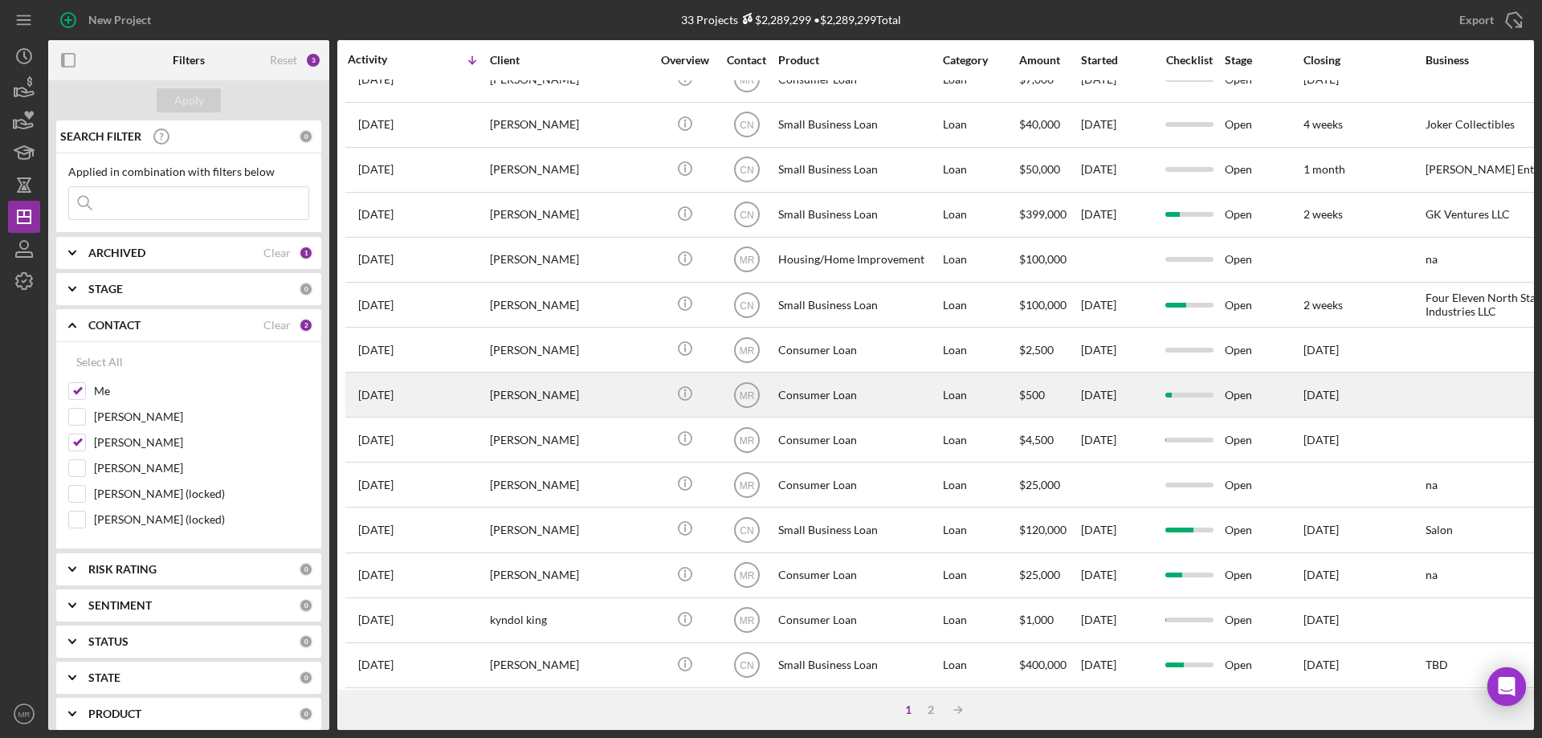
scroll to position [537, 0]
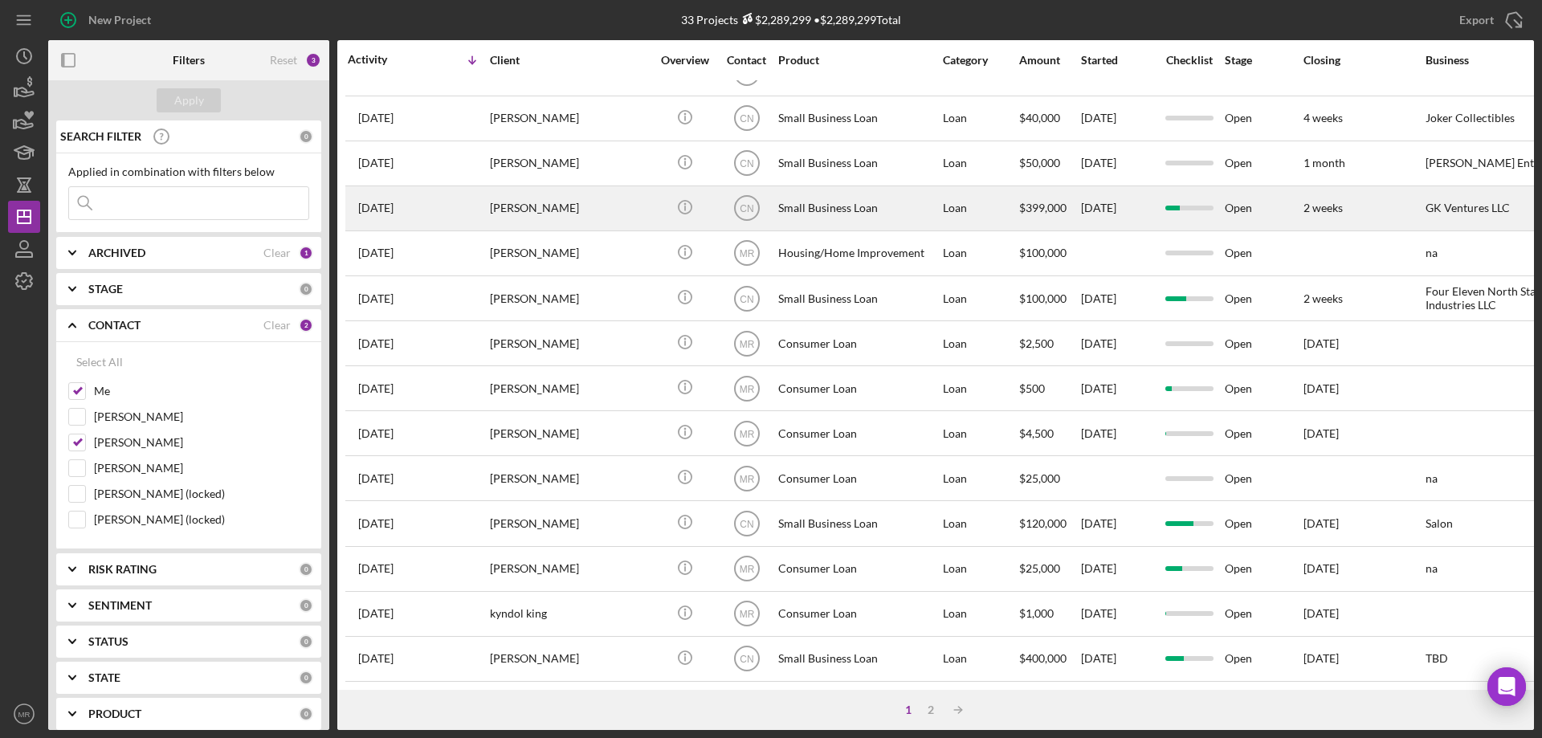
click at [451, 192] on div "[DATE] [PERSON_NAME]" at bounding box center [418, 208] width 141 height 43
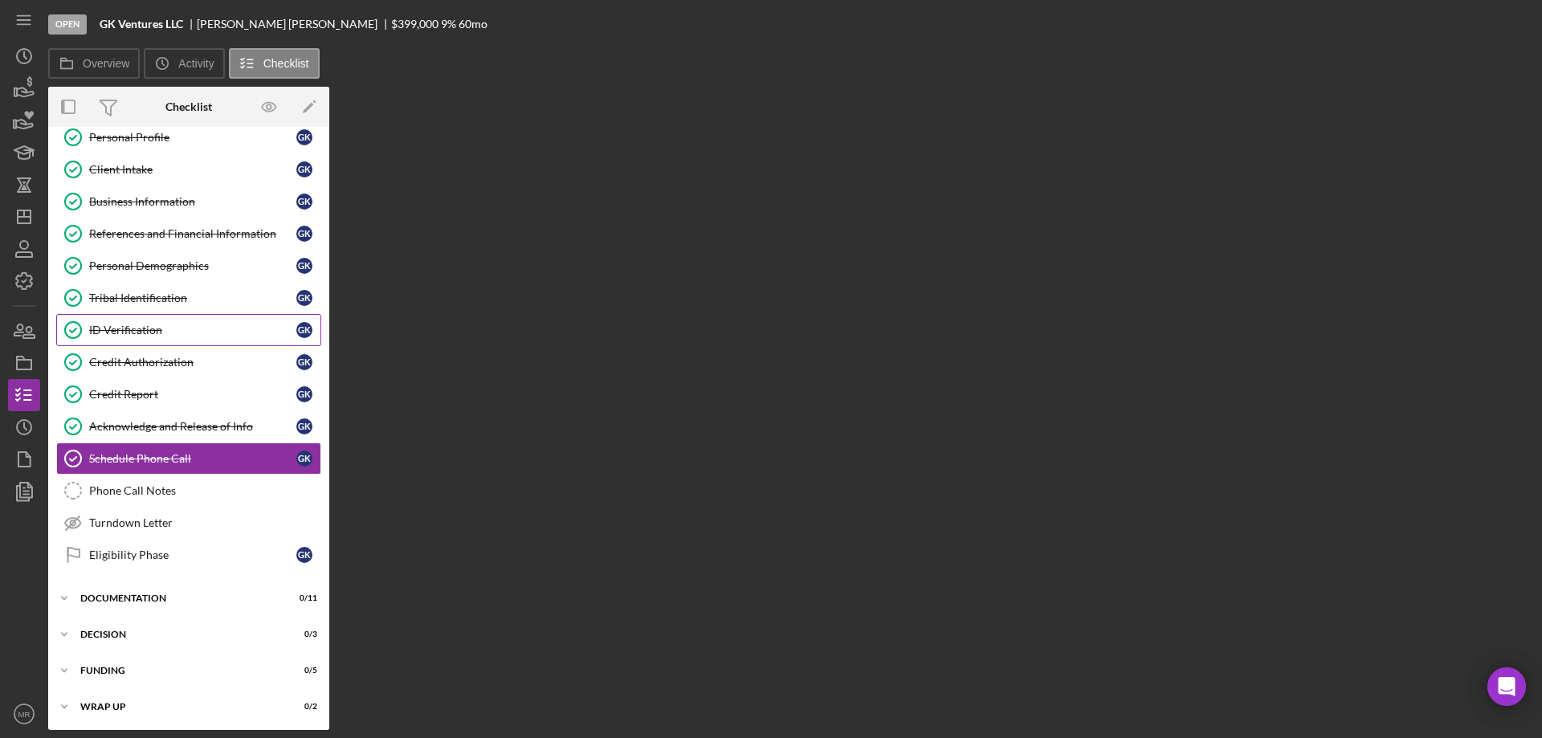
scroll to position [80, 0]
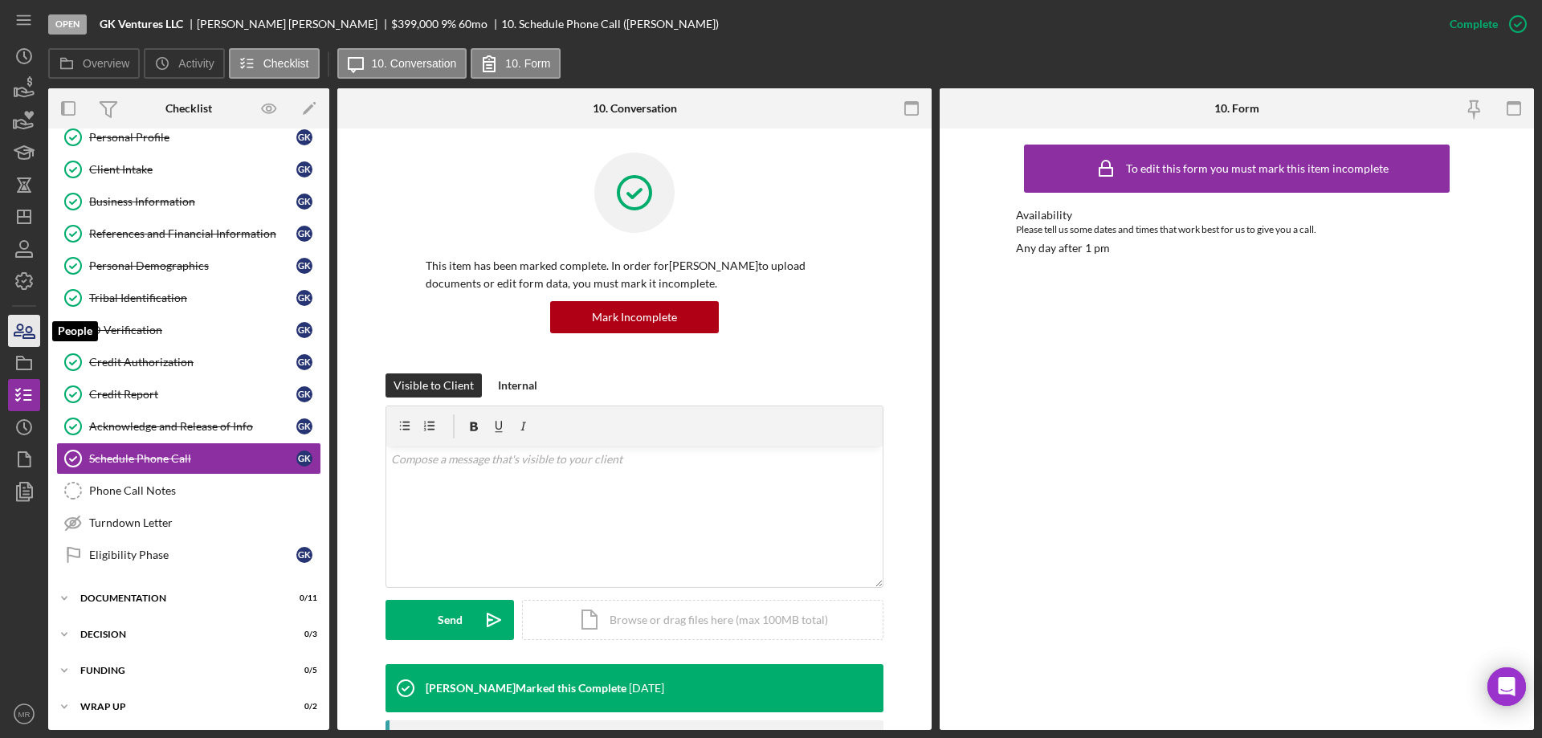
click at [18, 335] on icon "button" at bounding box center [18, 330] width 9 height 11
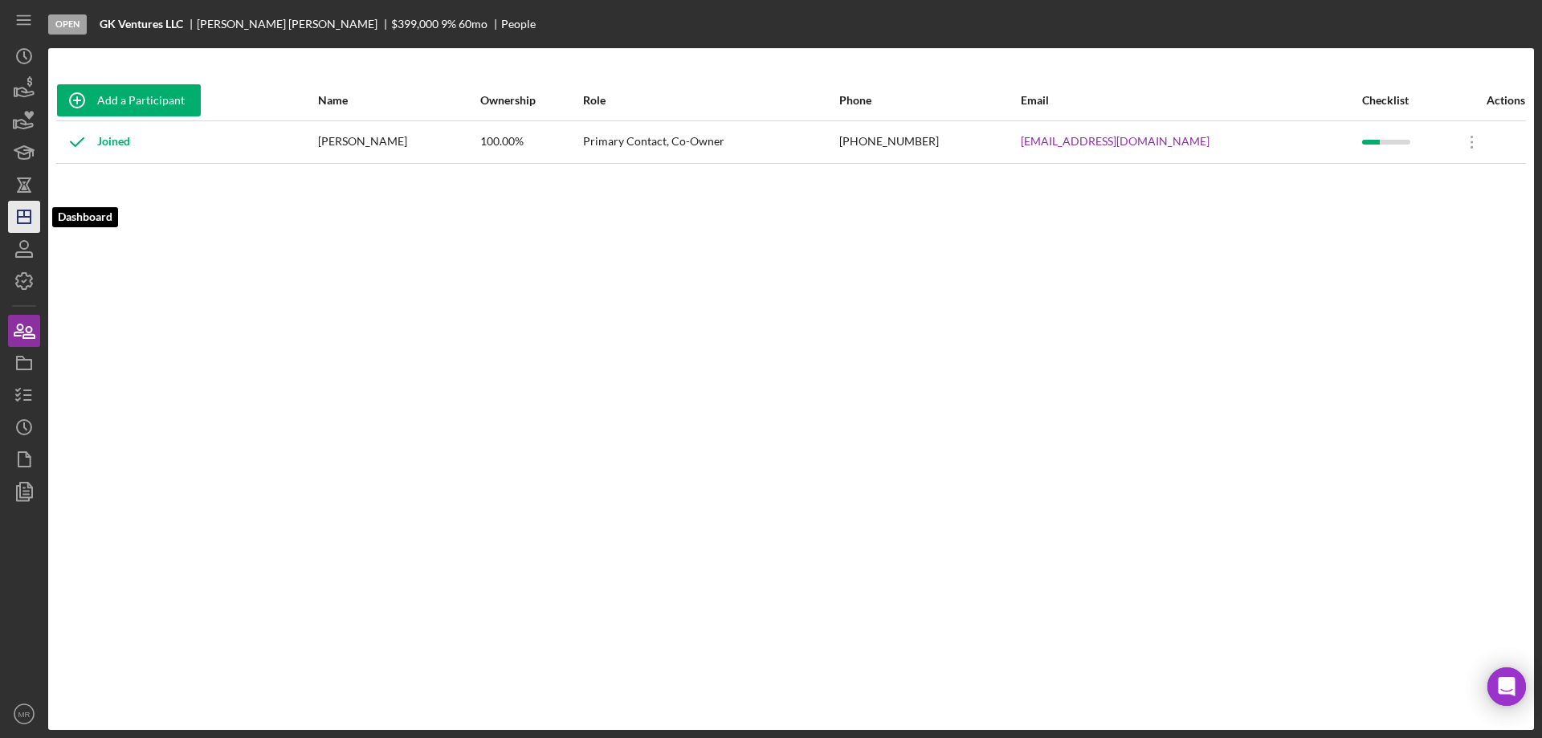
click at [22, 210] on icon "Icon/Dashboard" at bounding box center [24, 217] width 40 height 40
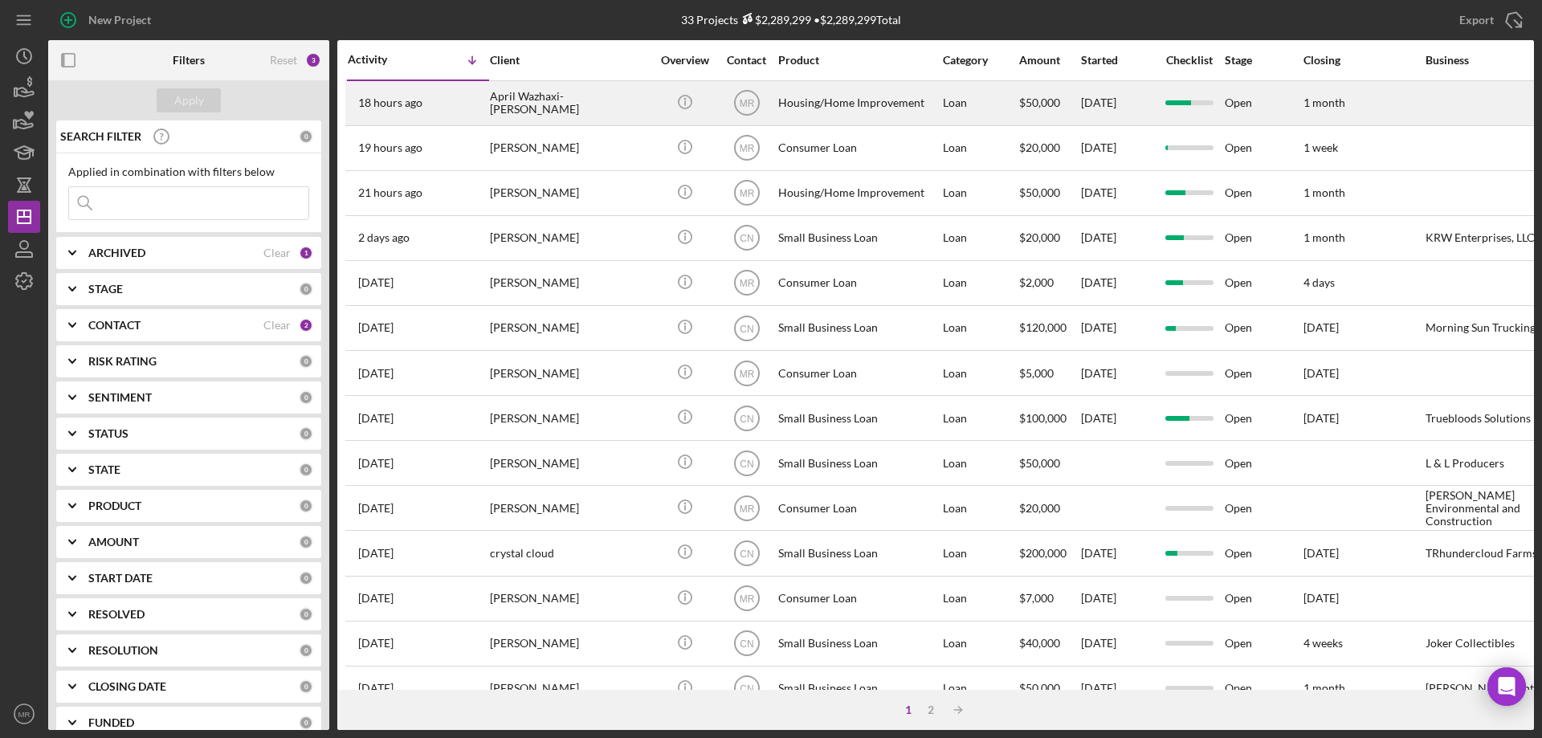
click at [619, 97] on div "April Wazhaxi-[PERSON_NAME]" at bounding box center [570, 103] width 161 height 43
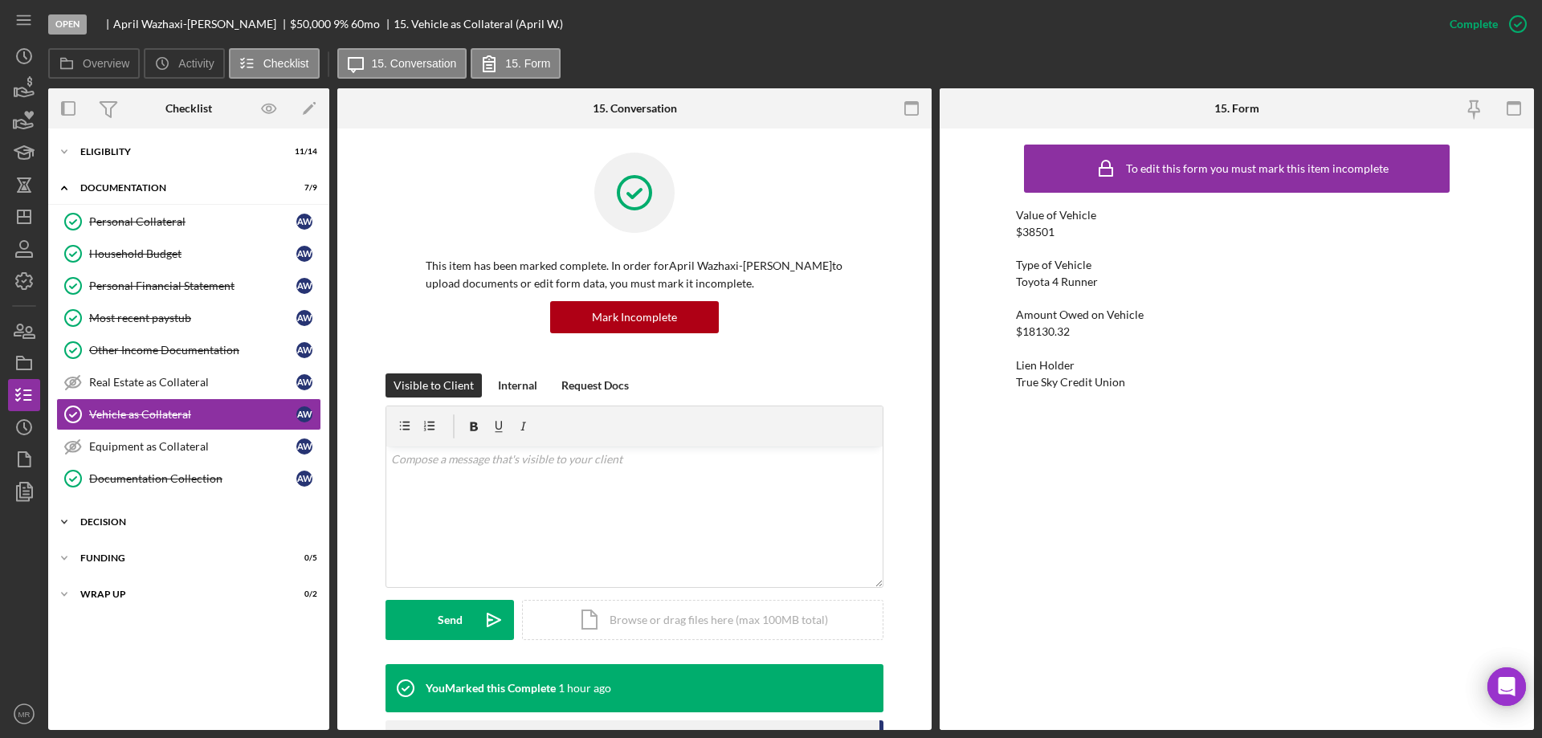
click at [112, 522] on div "Decision" at bounding box center [194, 522] width 229 height 10
click at [131, 554] on div "Credit Memo Prep" at bounding box center [204, 555] width 231 height 13
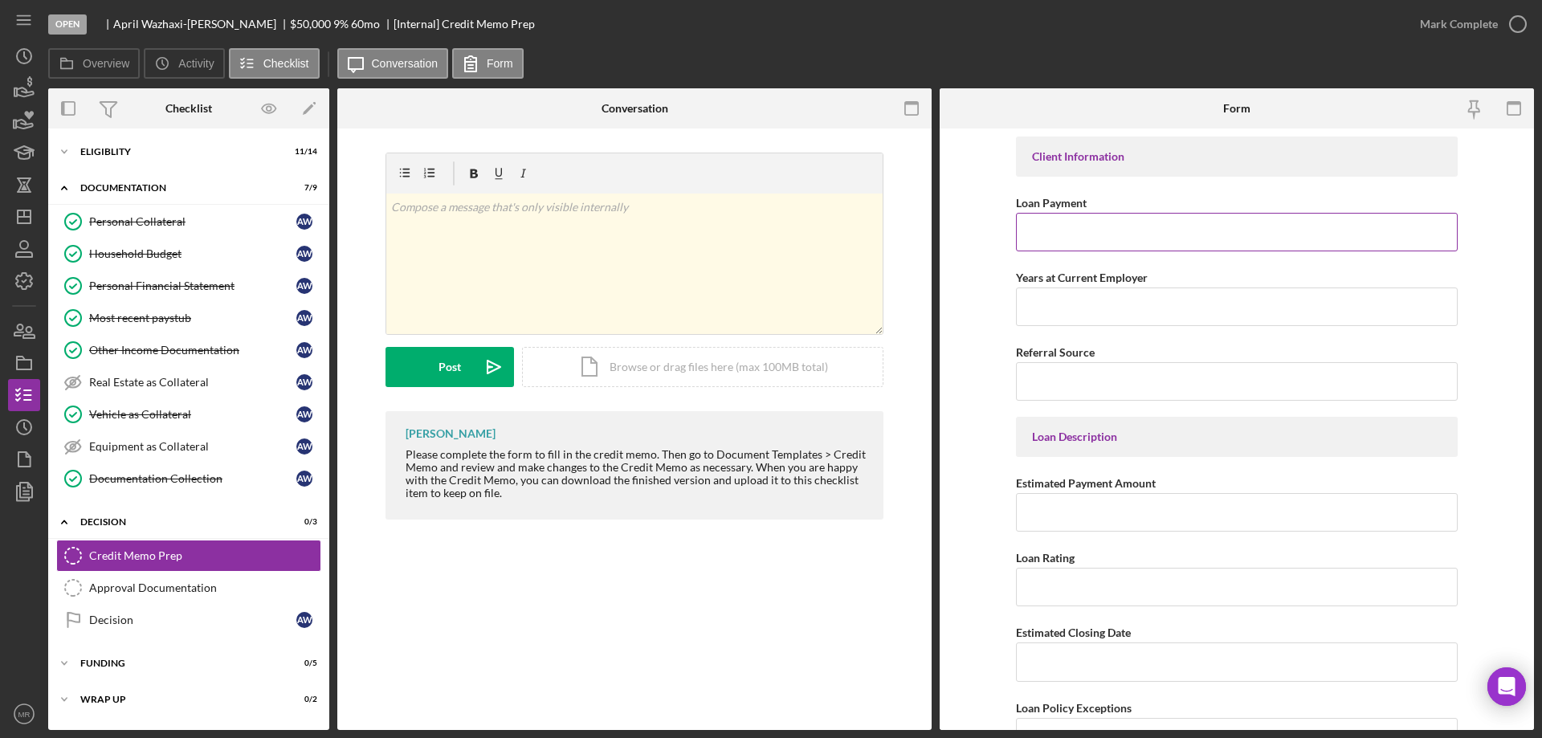
drag, startPoint x: 1100, startPoint y: 229, endPoint x: 1115, endPoint y: 226, distance: 15.6
click at [1115, 226] on input "Loan Payment" at bounding box center [1237, 232] width 442 height 39
type input "$550.81"
click at [97, 69] on label "Overview" at bounding box center [106, 63] width 47 height 13
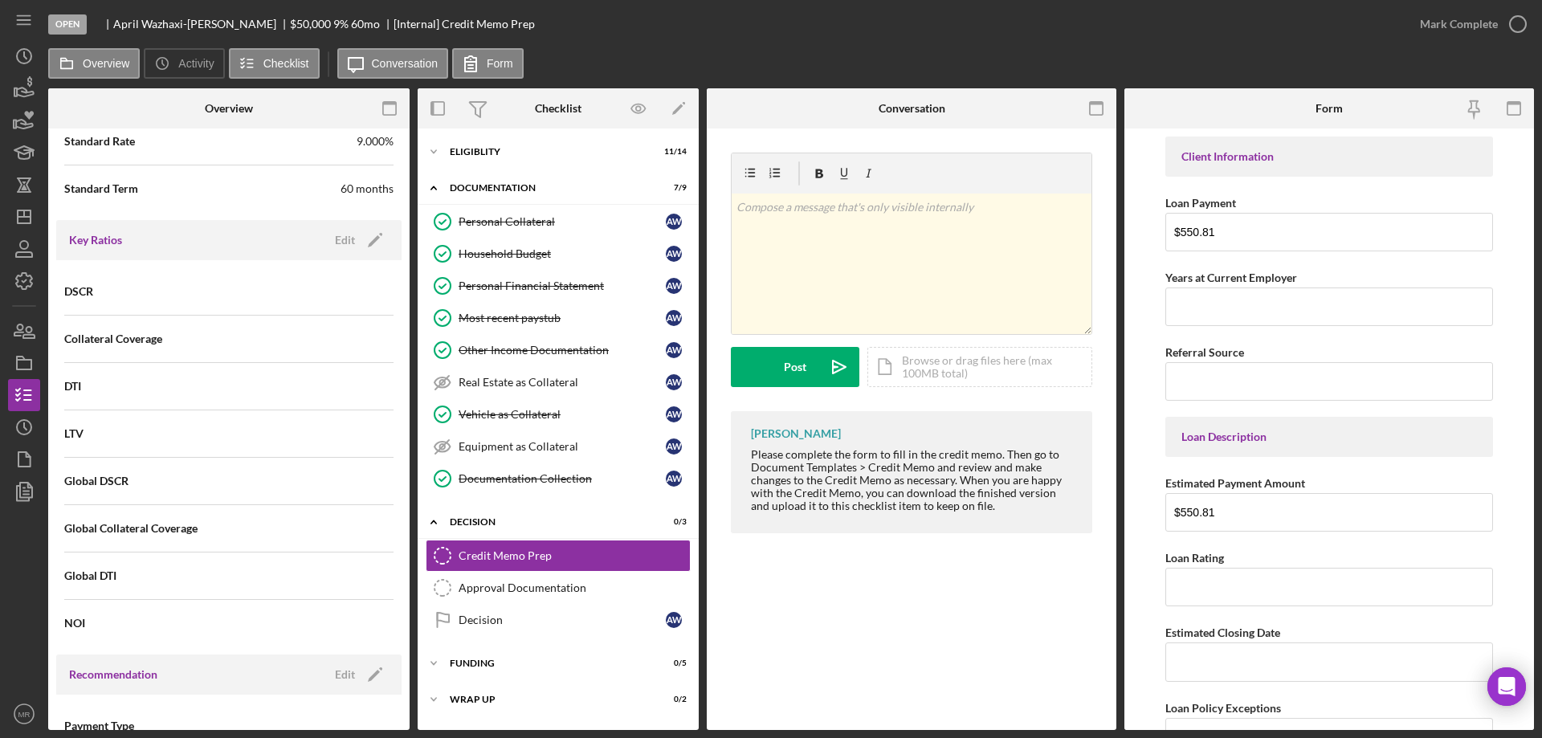
scroll to position [1285, 0]
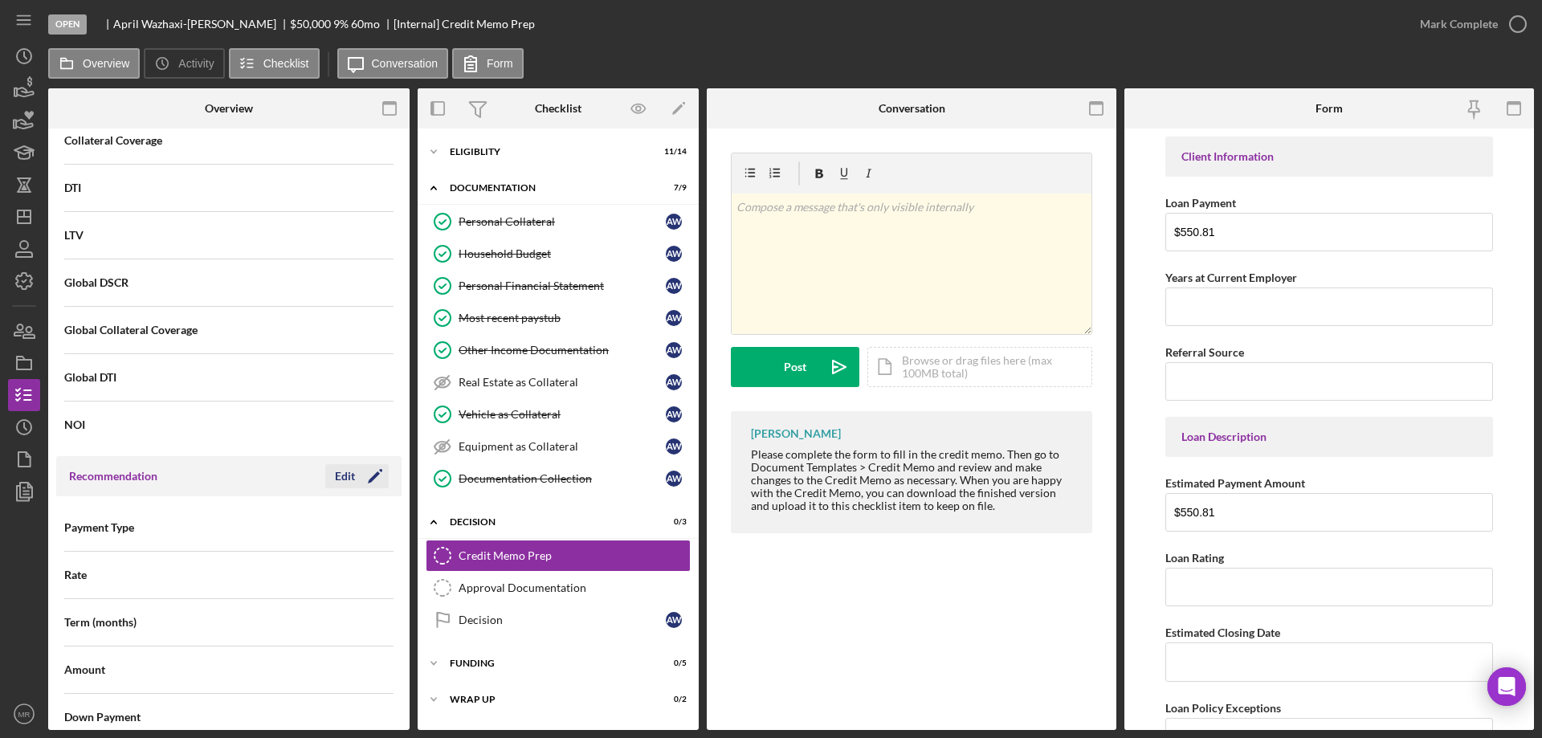
click at [355, 472] on icon "Icon/Edit" at bounding box center [375, 476] width 40 height 40
click at [350, 528] on div "Select... Icon/Dropdown Arrow" at bounding box center [311, 527] width 165 height 39
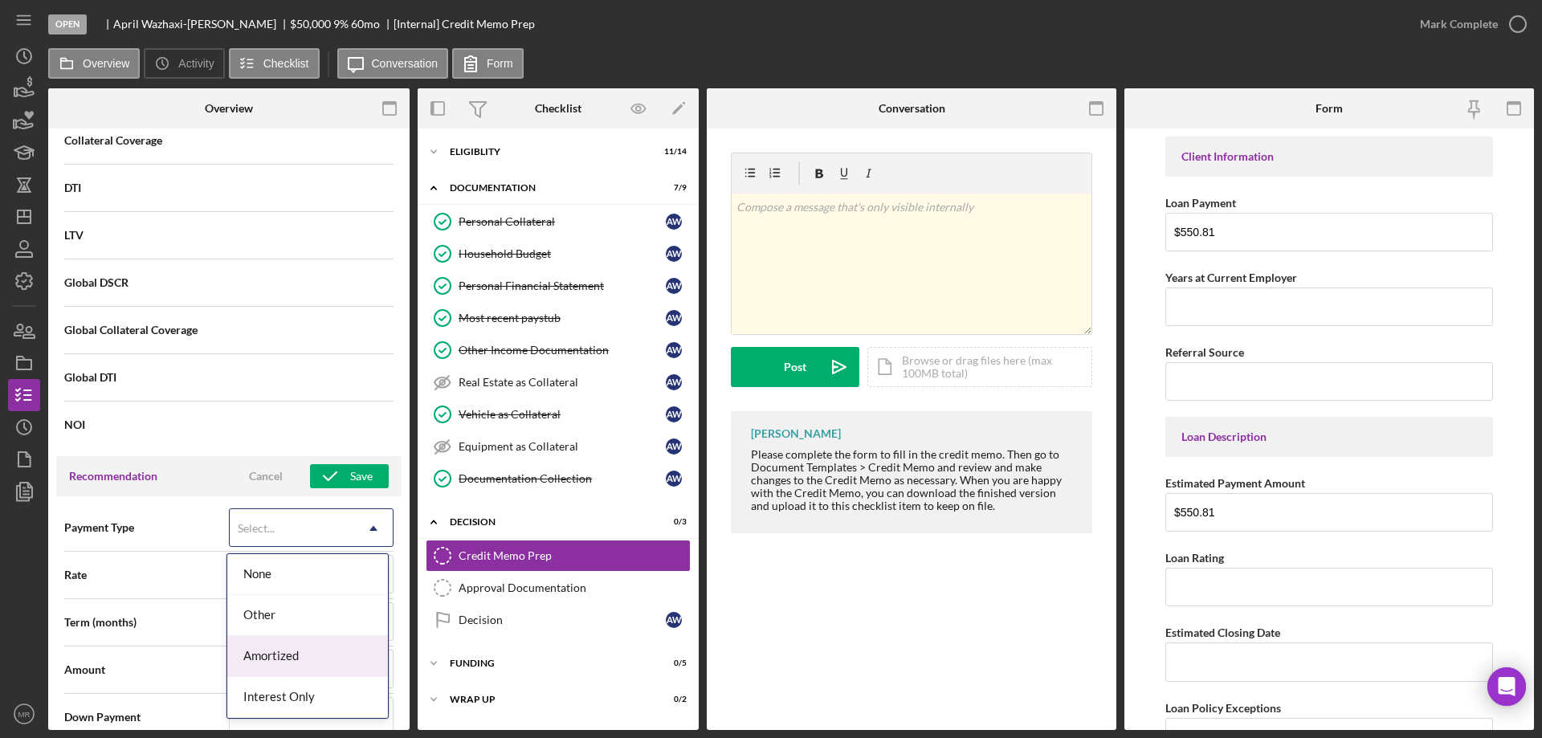
click at [316, 653] on div "Amortized" at bounding box center [307, 656] width 161 height 41
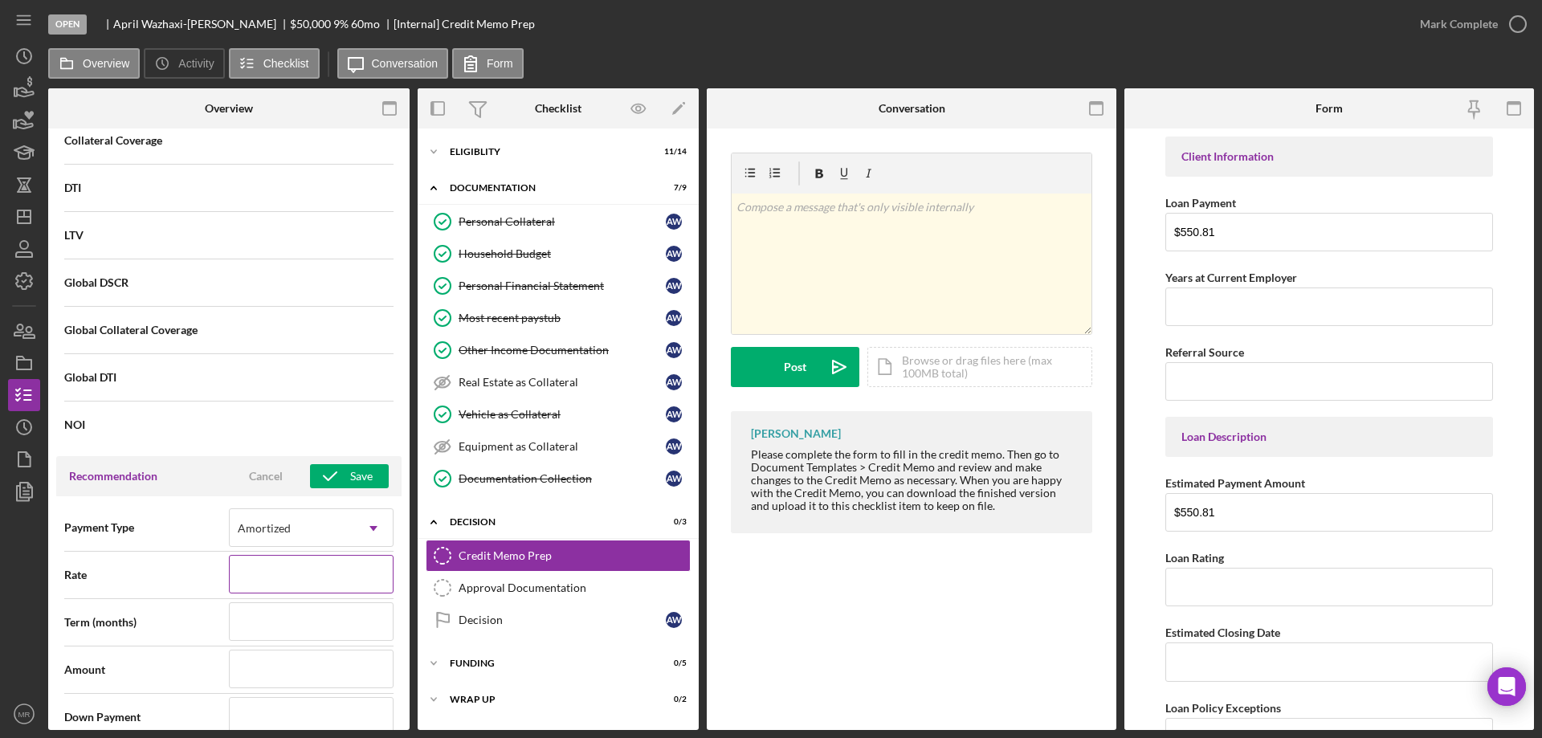
click at [312, 568] on input at bounding box center [311, 574] width 165 height 39
type input "6%"
type input "6.%"
type input "6.2%"
type input "6.25%"
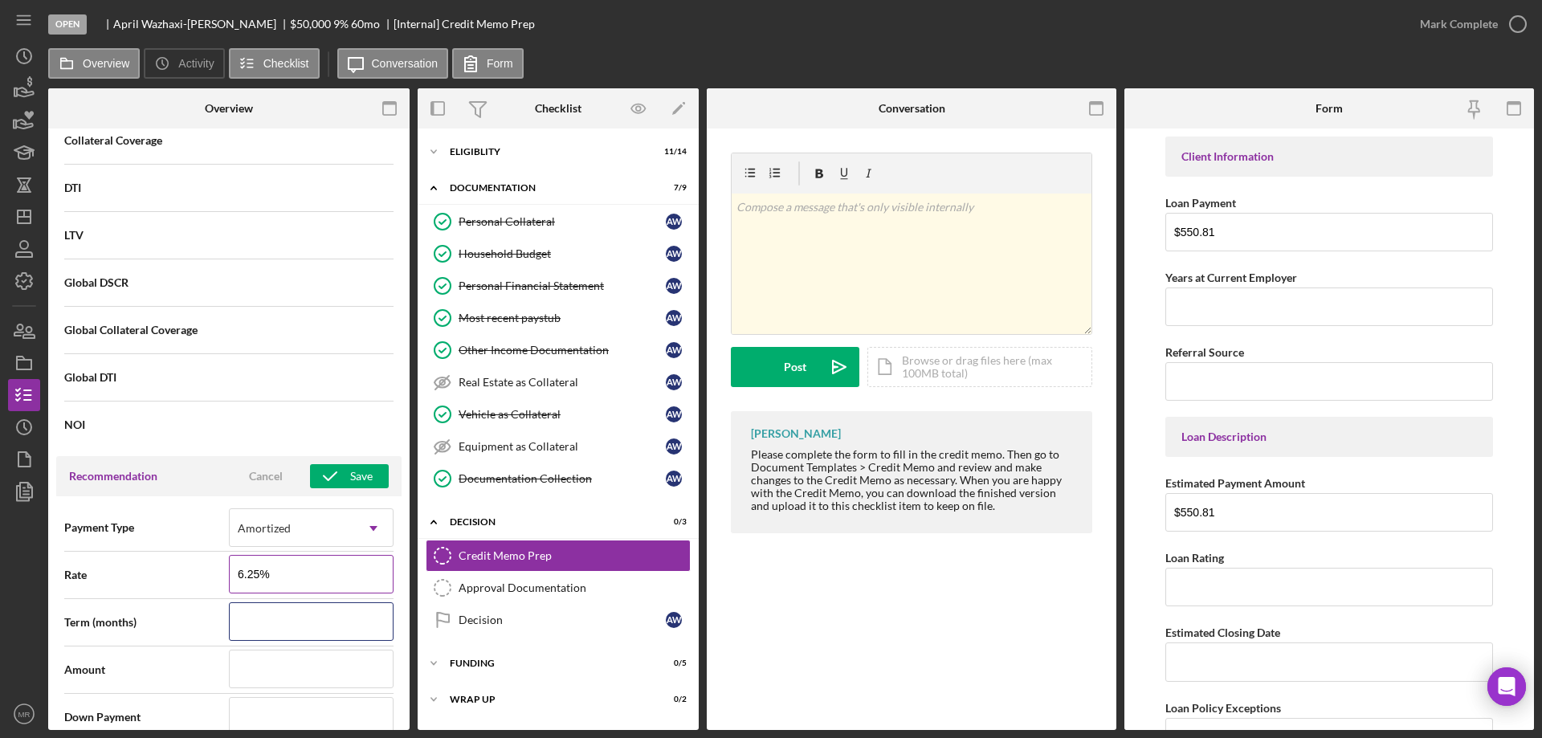
type input "6.250%"
type input "7"
type input "72"
type input "$3"
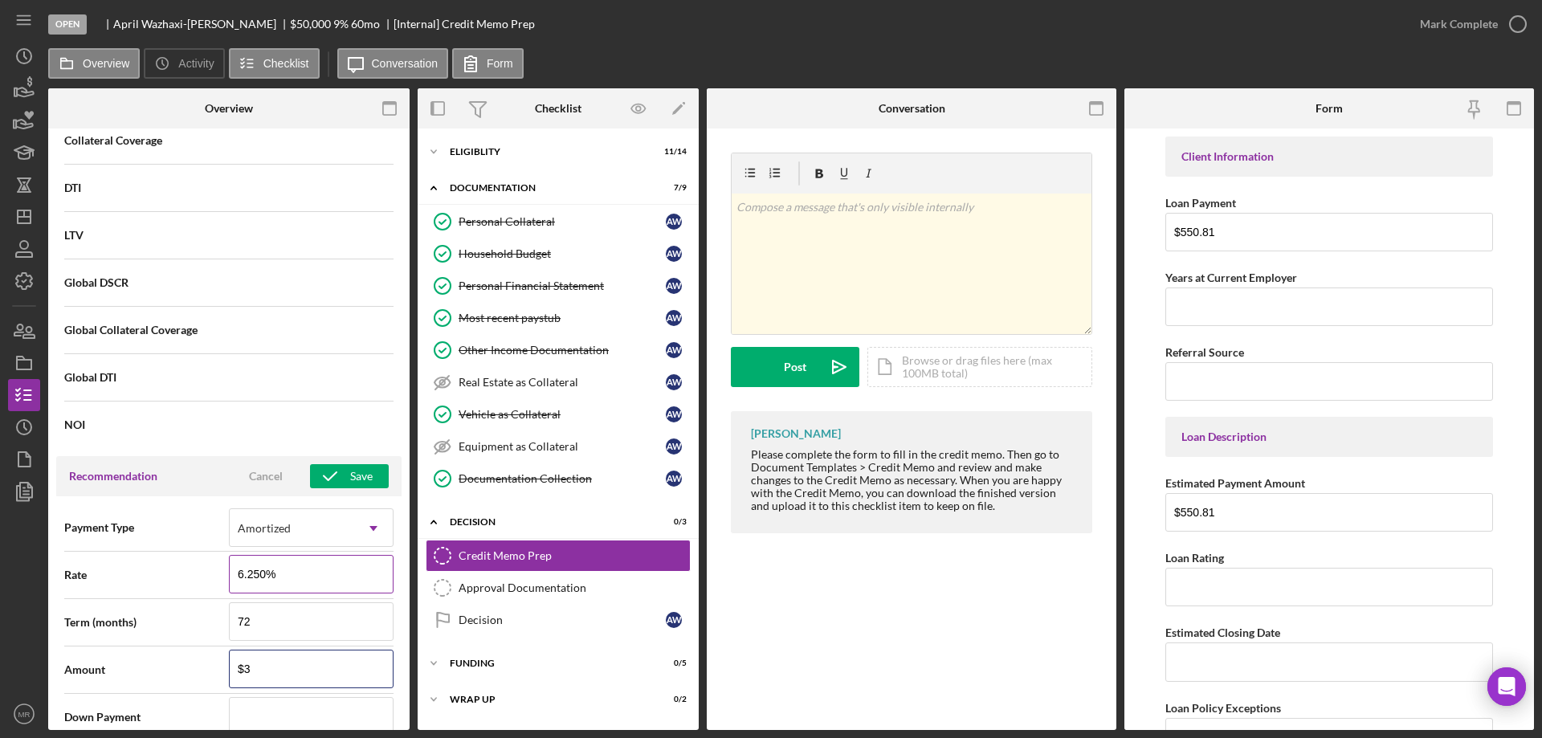
type input "$33"
type input "$330"
type input "$3,300"
type input "$33,000"
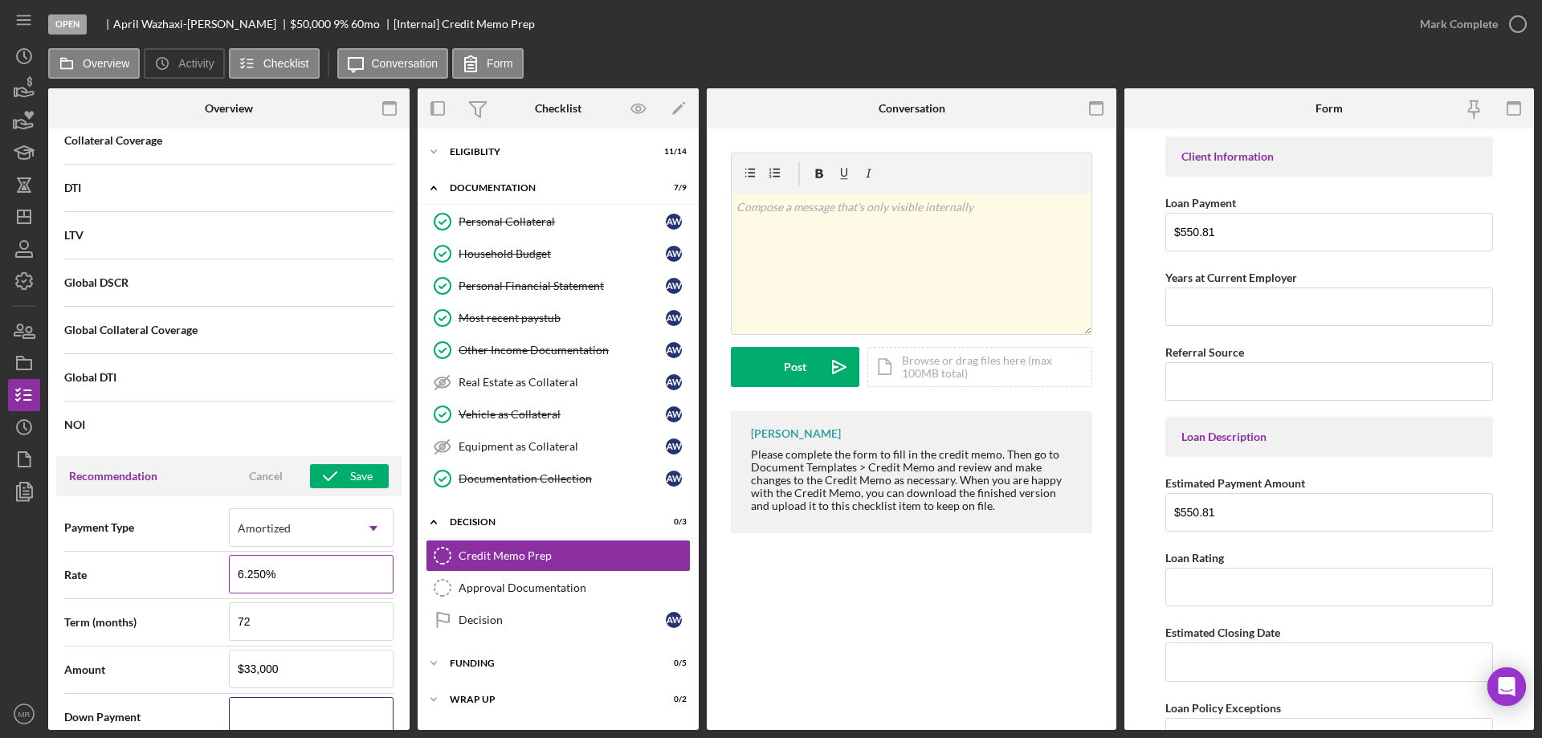
scroll to position [1291, 0]
type input "$0"
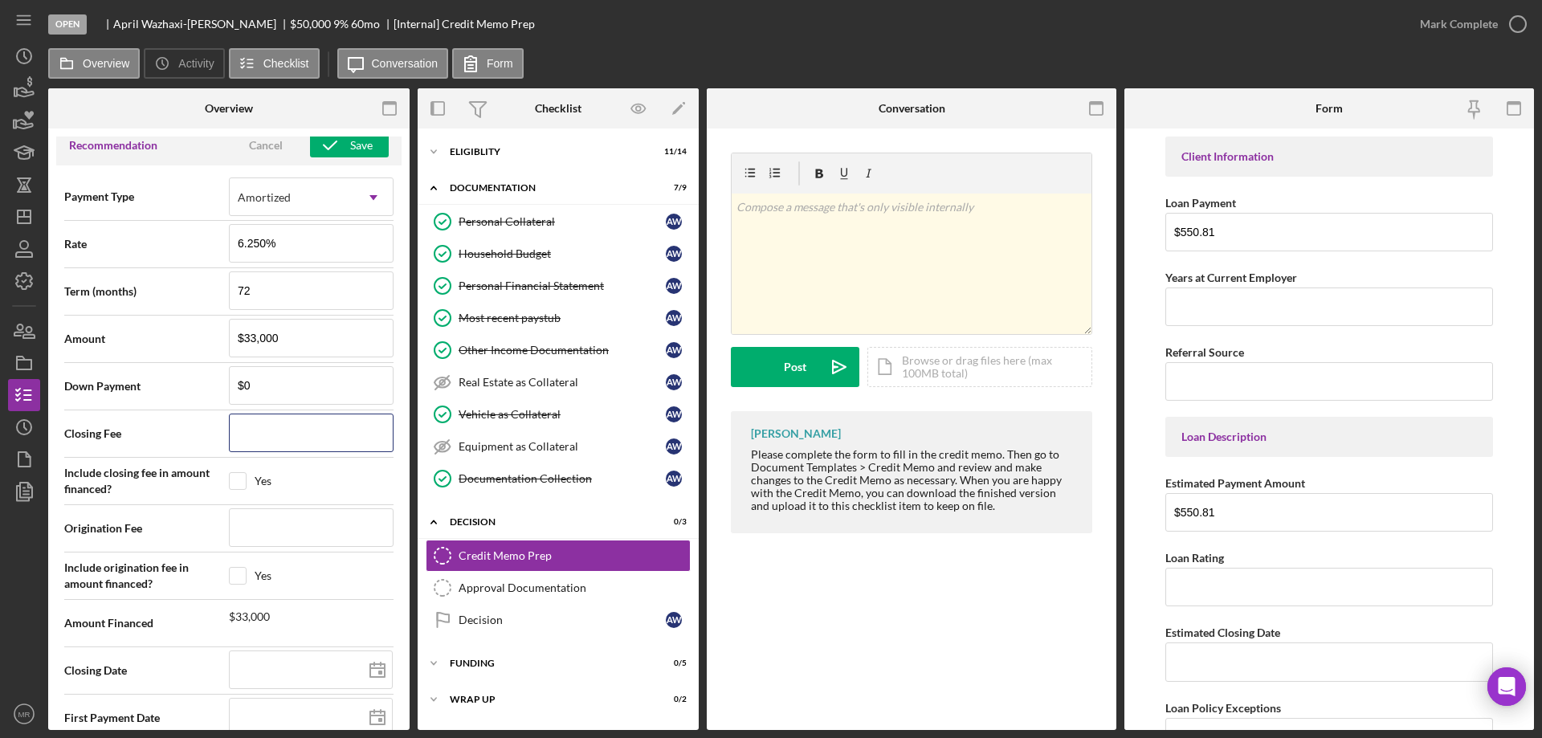
type input "$3"
type input "$33"
type input "$330"
click at [263, 525] on input at bounding box center [311, 527] width 165 height 39
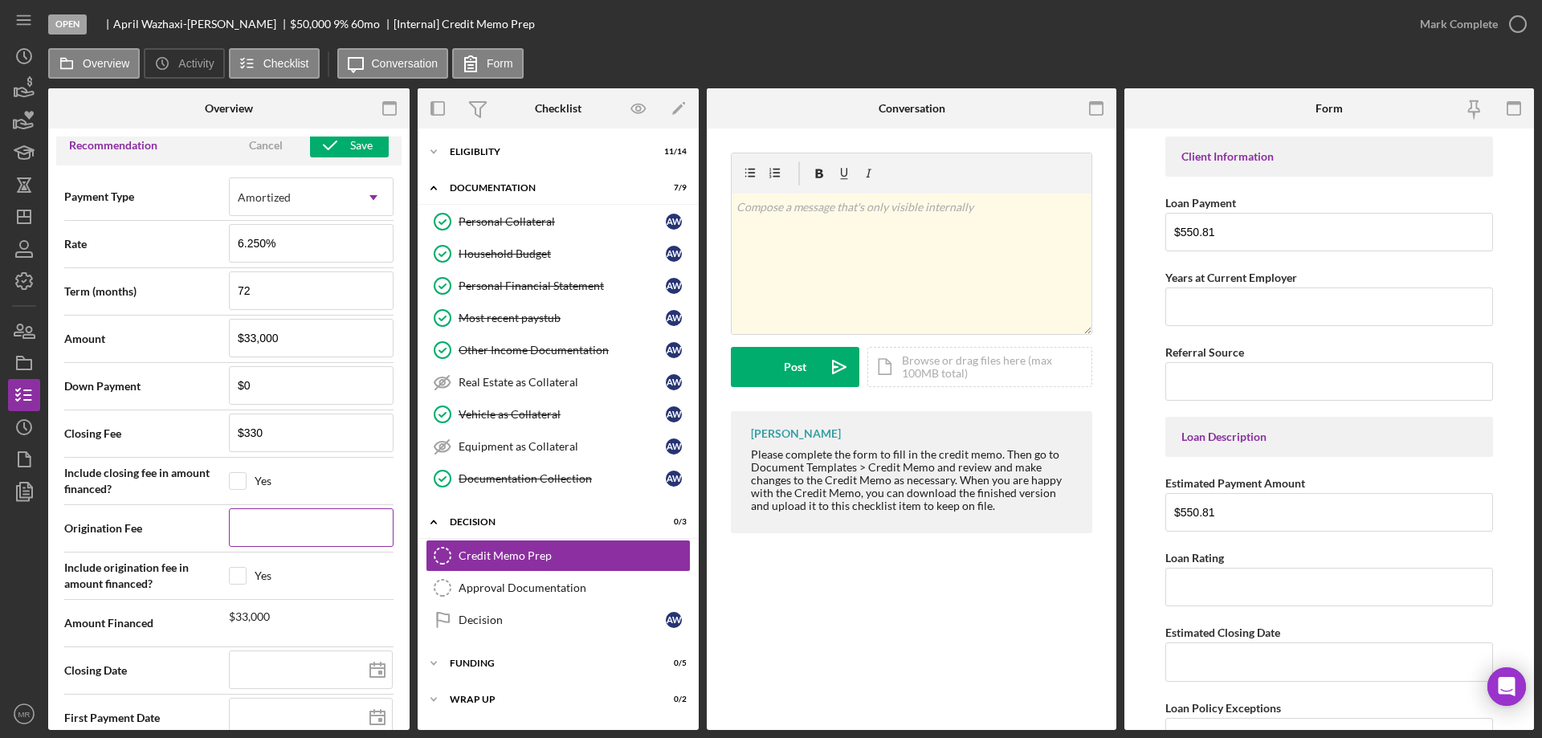
type input "$0"
type input "1m/dd/yyyy"
type input "10/dd/yyyy"
type input "10/1d/yyyy"
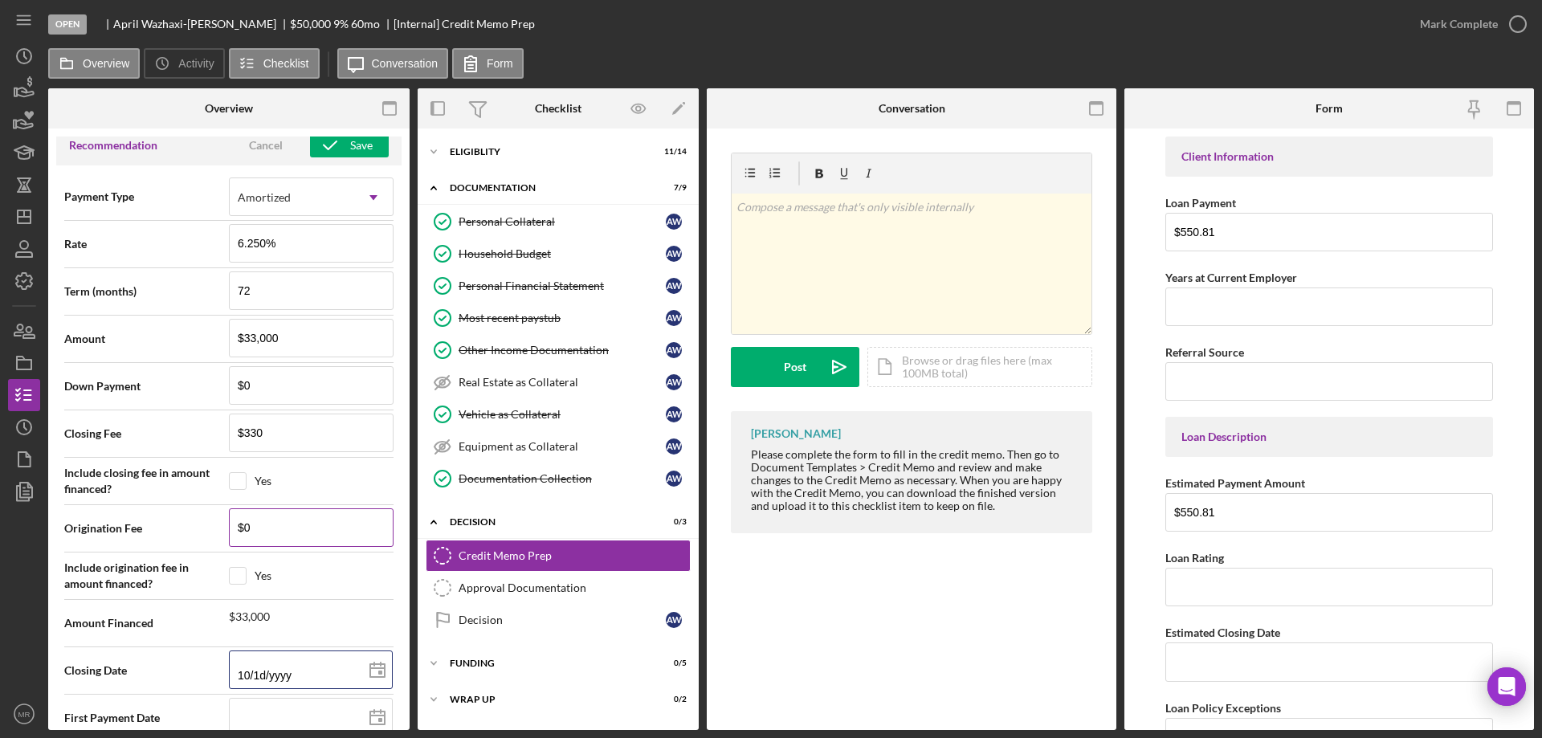
type input "10/16/yyyy"
type input "10/16/2yyy"
type input "10/16/20yy"
type input "10/16/202y"
type input "[DATE]"
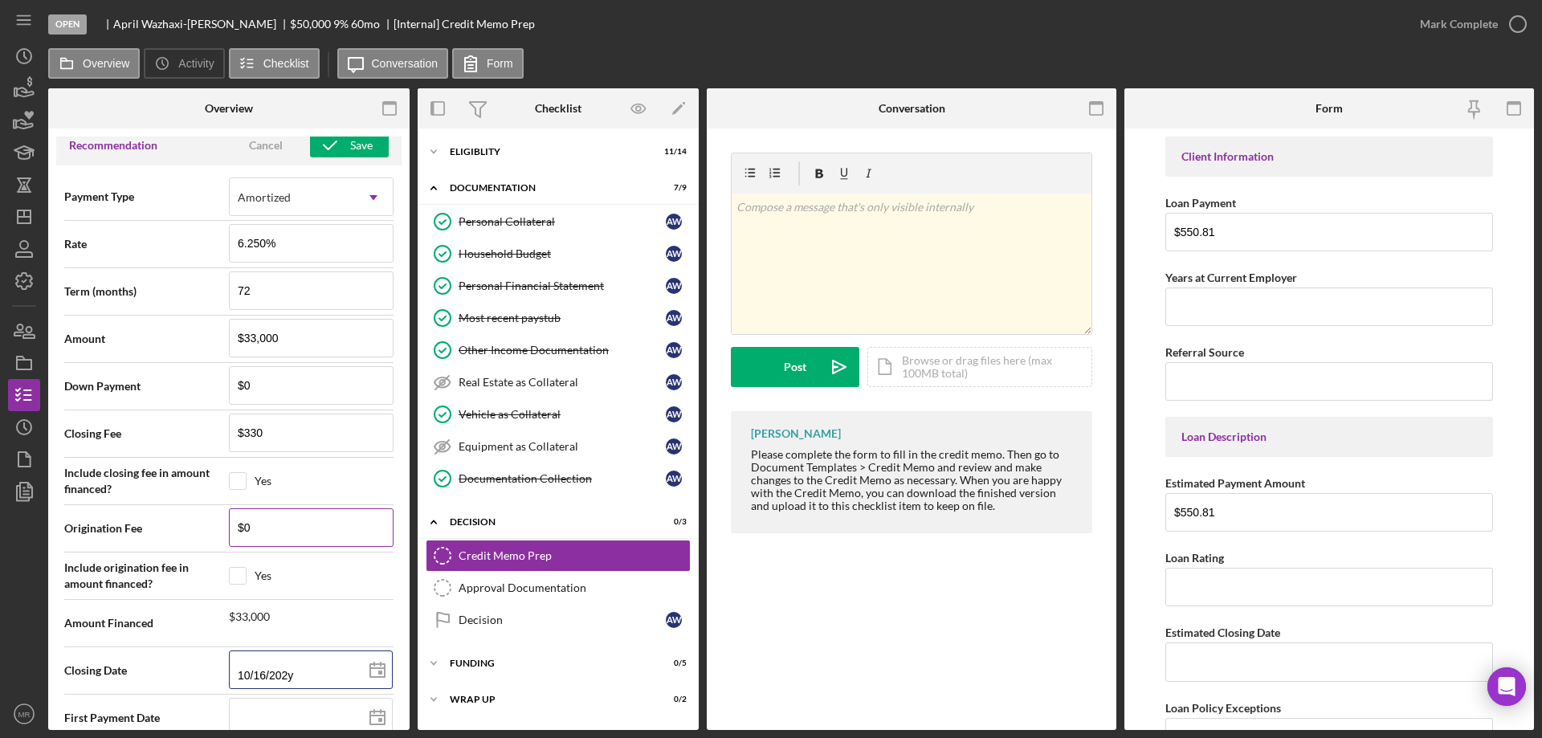
type input "[DATE]"
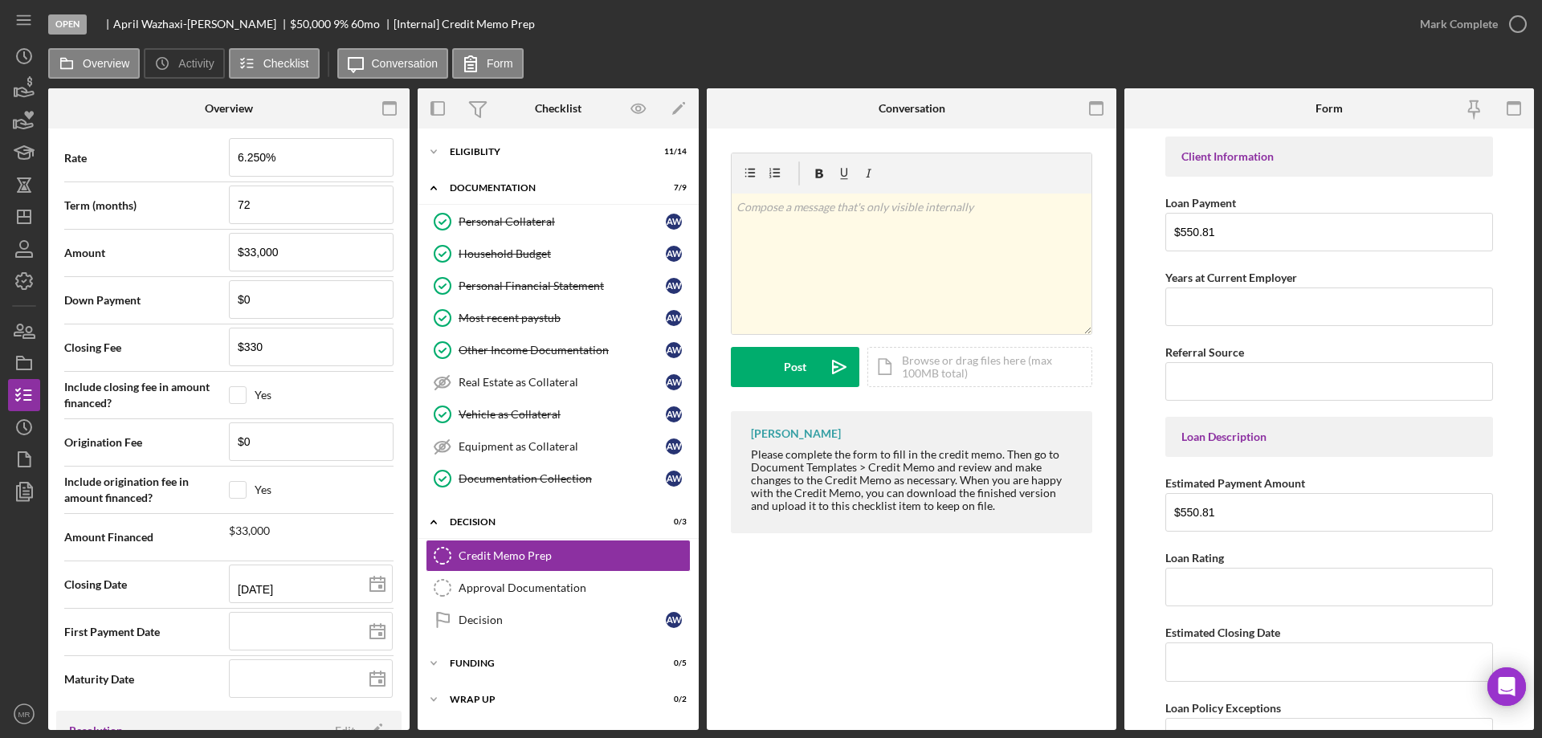
scroll to position [1841, 0]
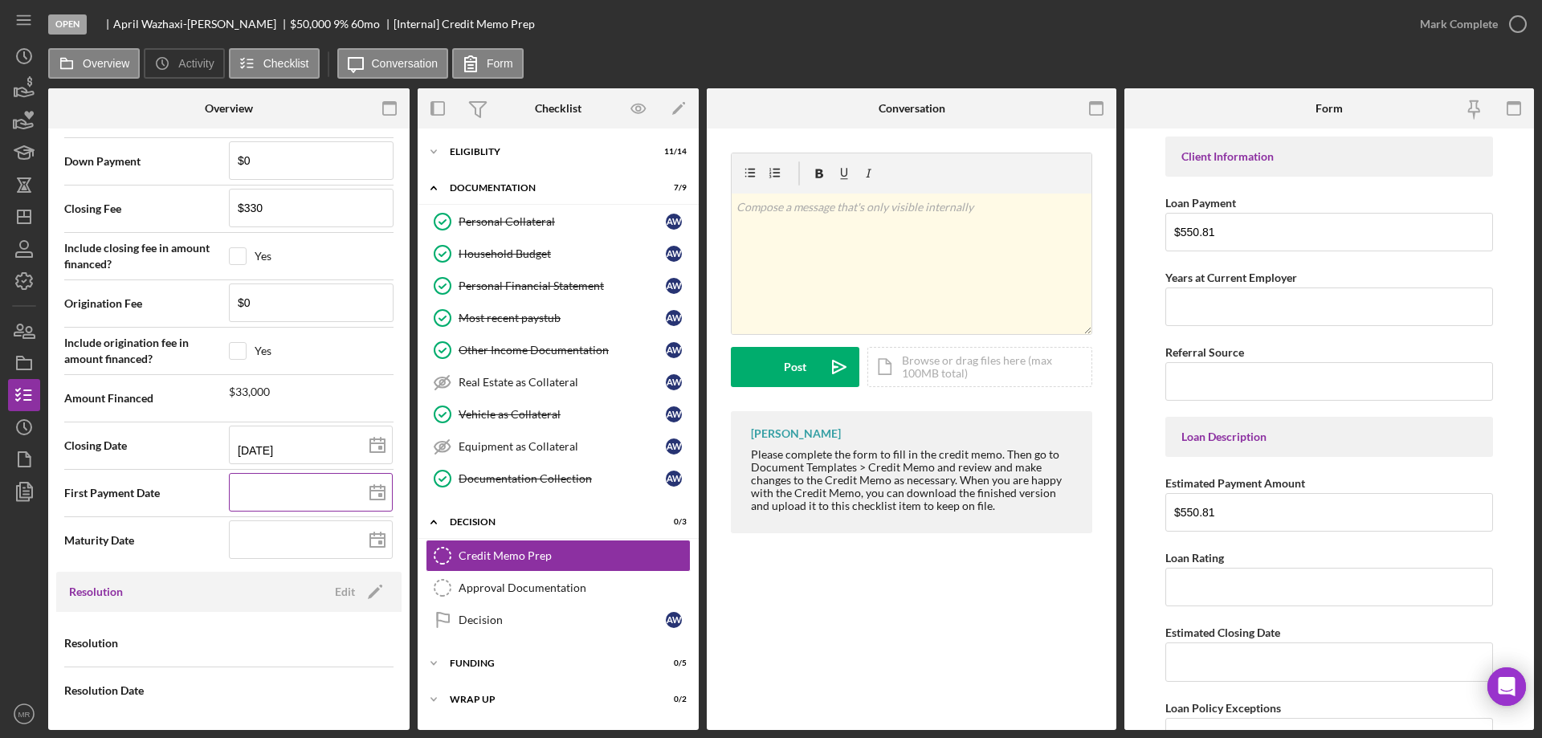
click at [374, 491] on line at bounding box center [377, 491] width 14 height 0
type input "[DATE]"
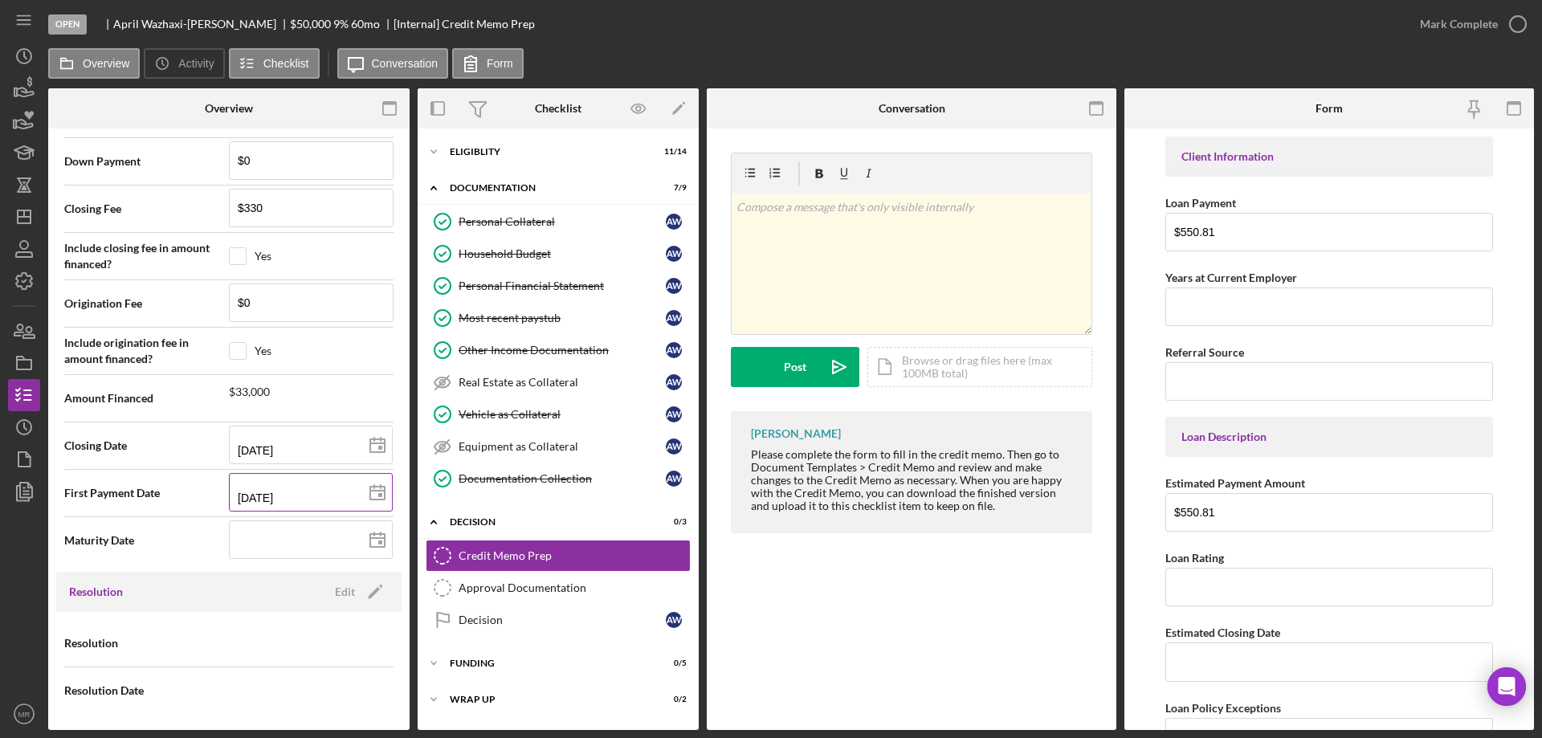
type input "[DATE]"
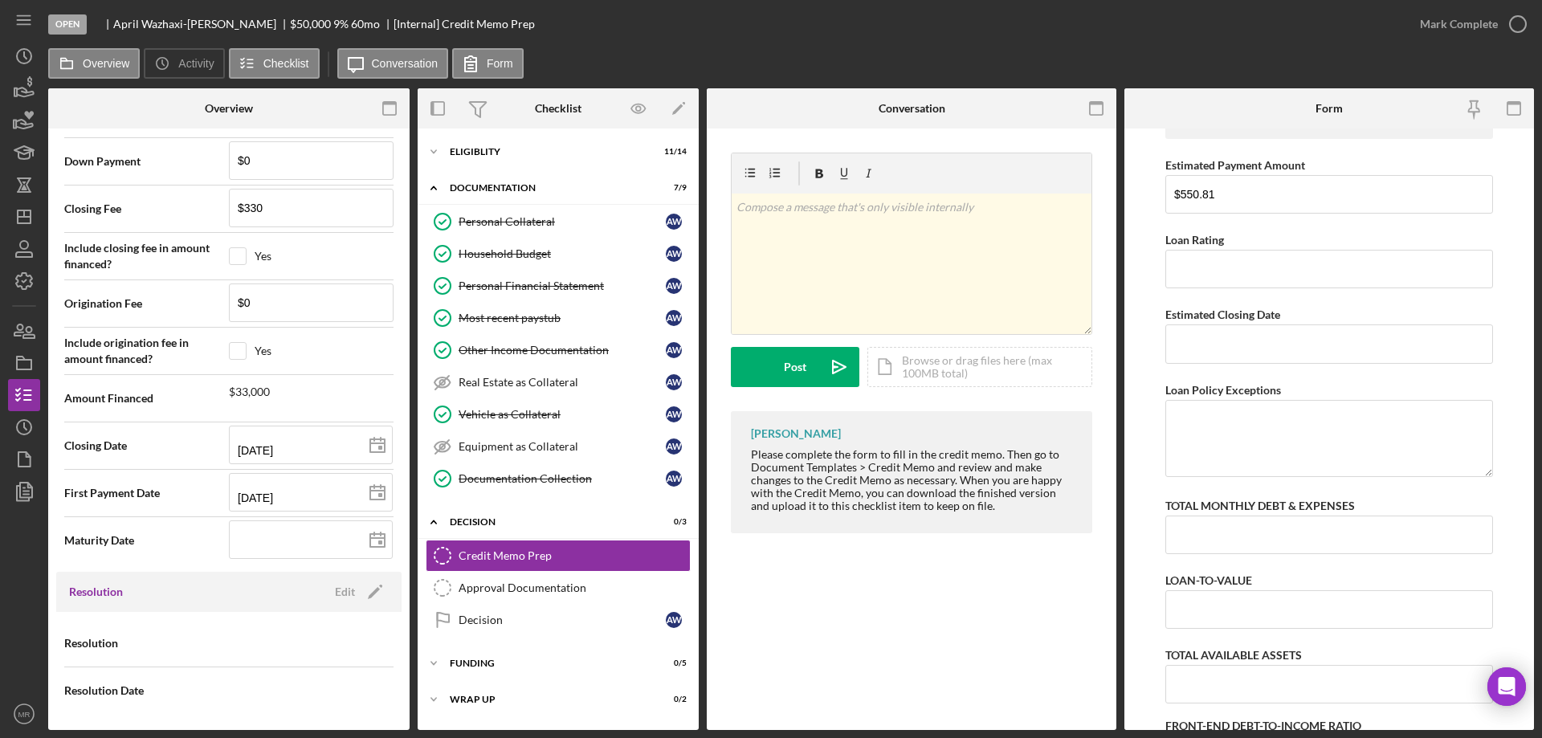
scroll to position [321, 0]
click at [1239, 270] on input "Loan Rating" at bounding box center [1330, 266] width 328 height 39
type input "1"
type input "A+"
click at [1203, 341] on input "Estimated Closing Date" at bounding box center [1330, 340] width 328 height 39
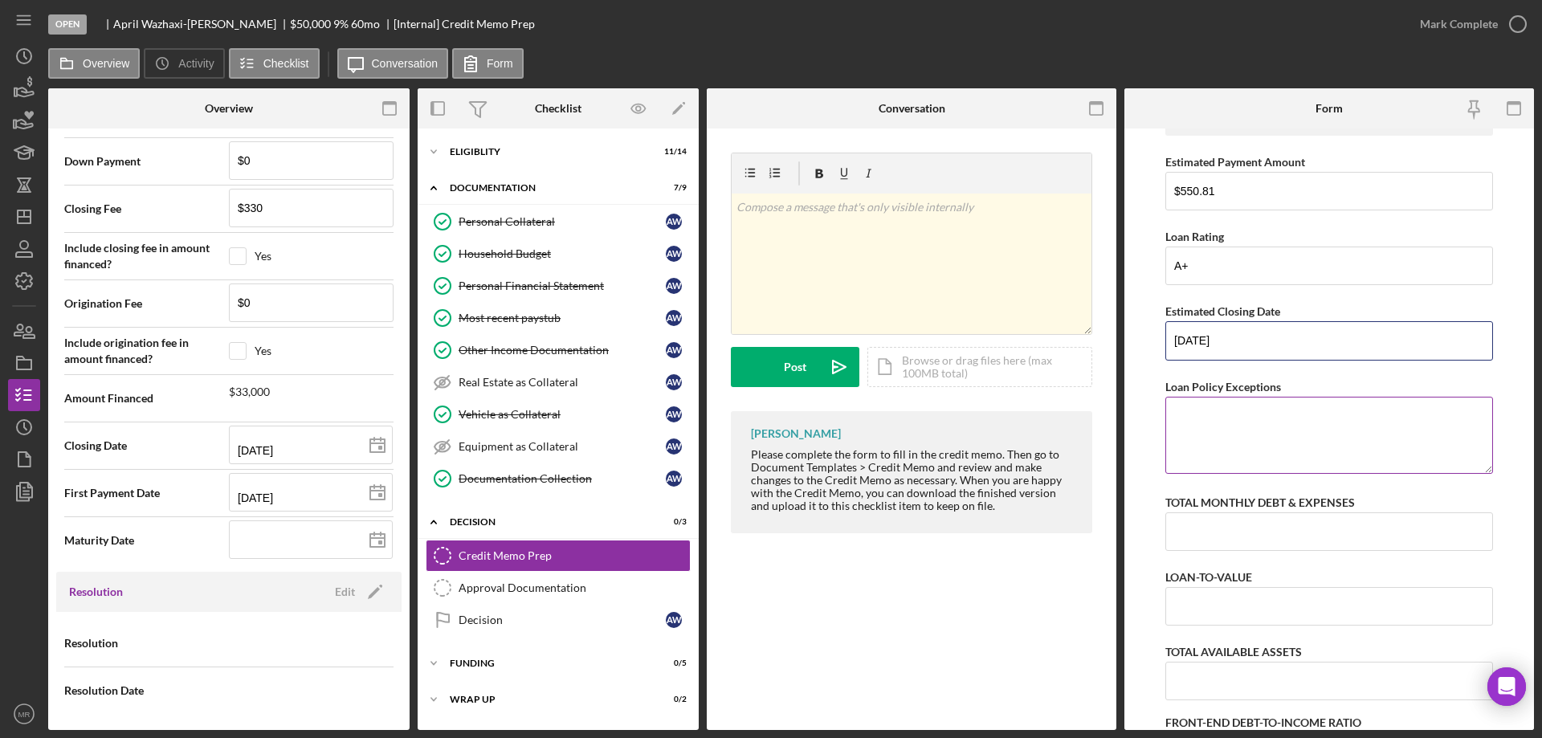
type input "[DATE]"
click at [1244, 436] on textarea "Loan Policy Exceptions" at bounding box center [1330, 435] width 328 height 77
click at [1240, 523] on input "TOTAL MONTHLY DEBT & EXPENSES" at bounding box center [1330, 531] width 328 height 39
type input "$6,851"
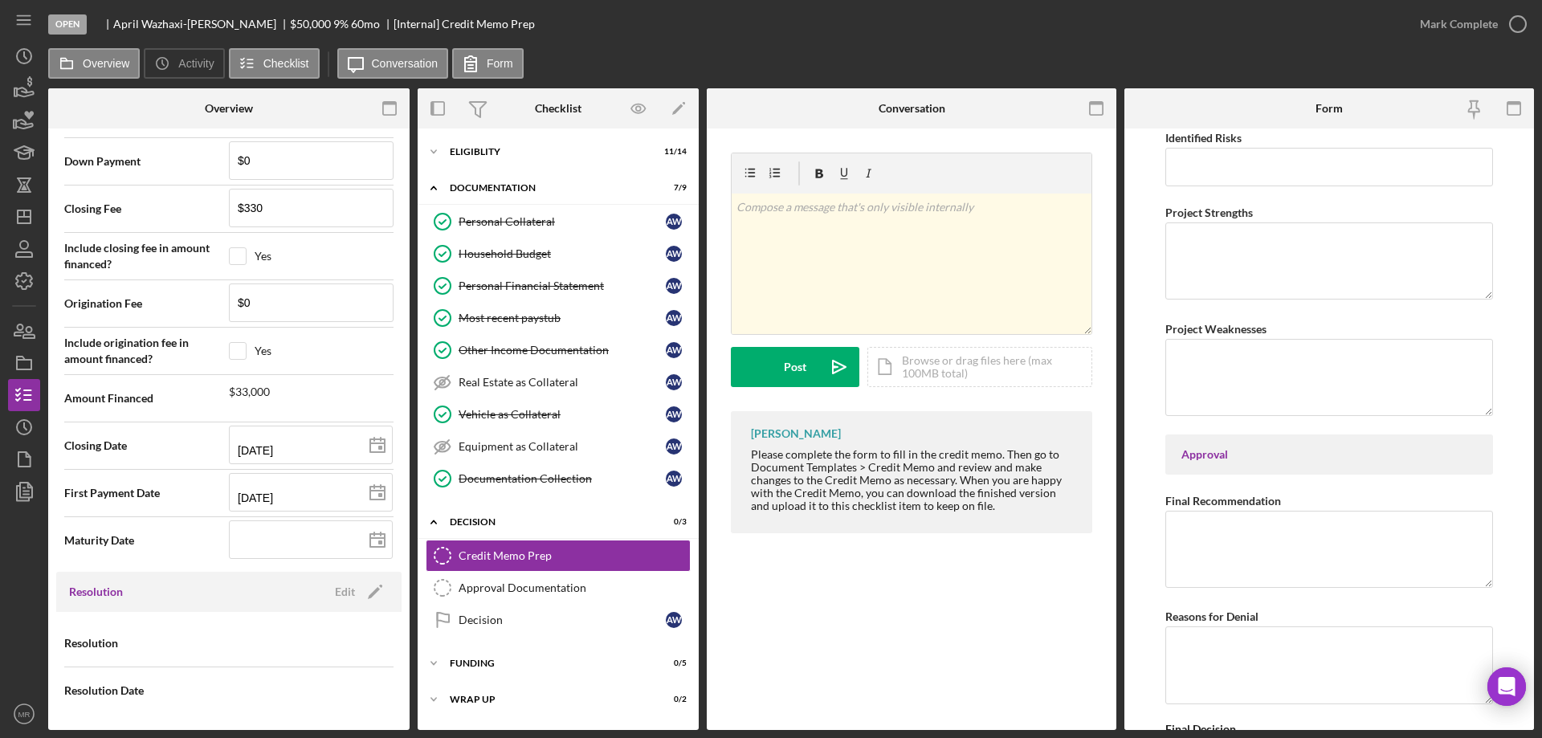
scroll to position [2521, 0]
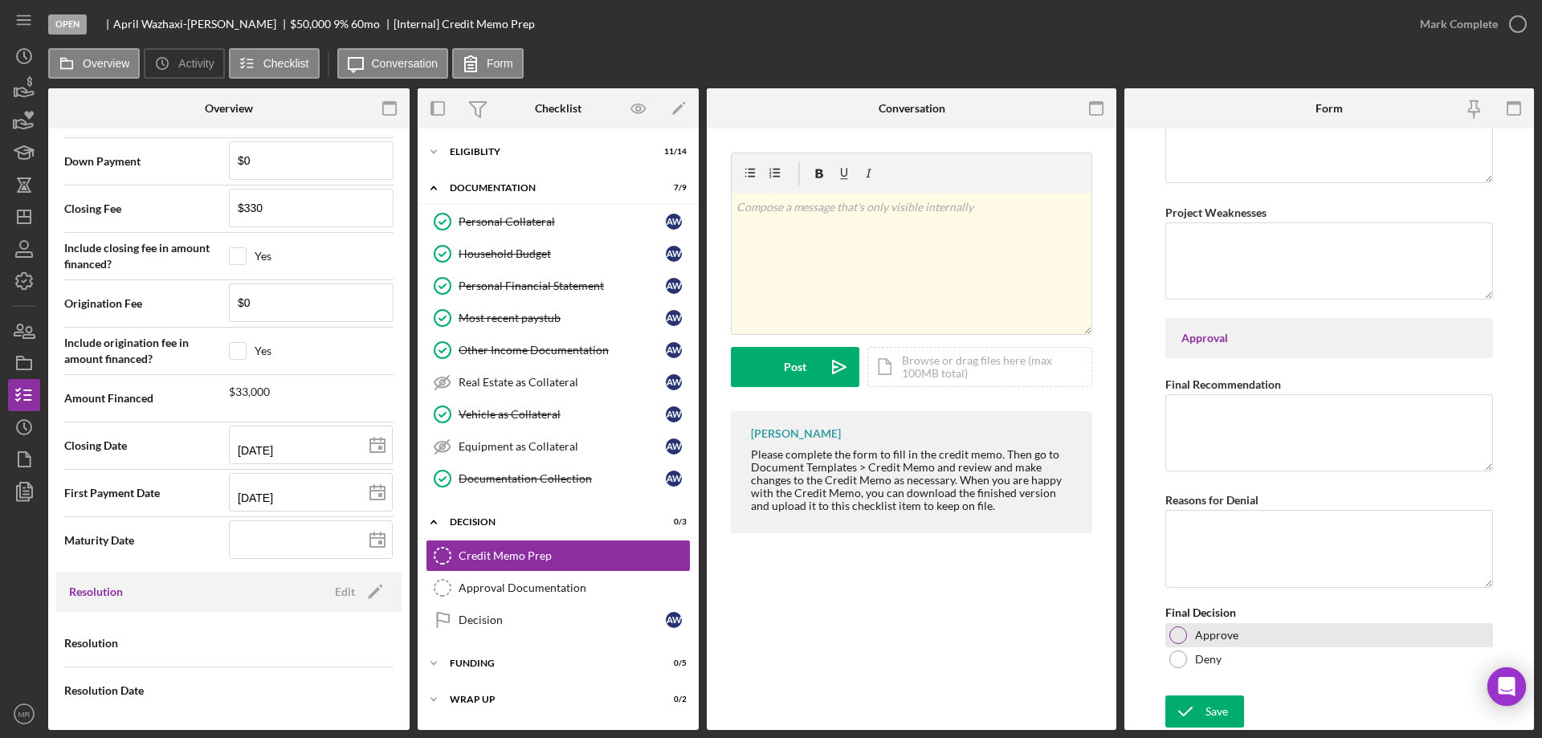
click at [1176, 634] on div at bounding box center [1179, 636] width 18 height 18
click at [1201, 708] on icon "submit" at bounding box center [1186, 712] width 40 height 40
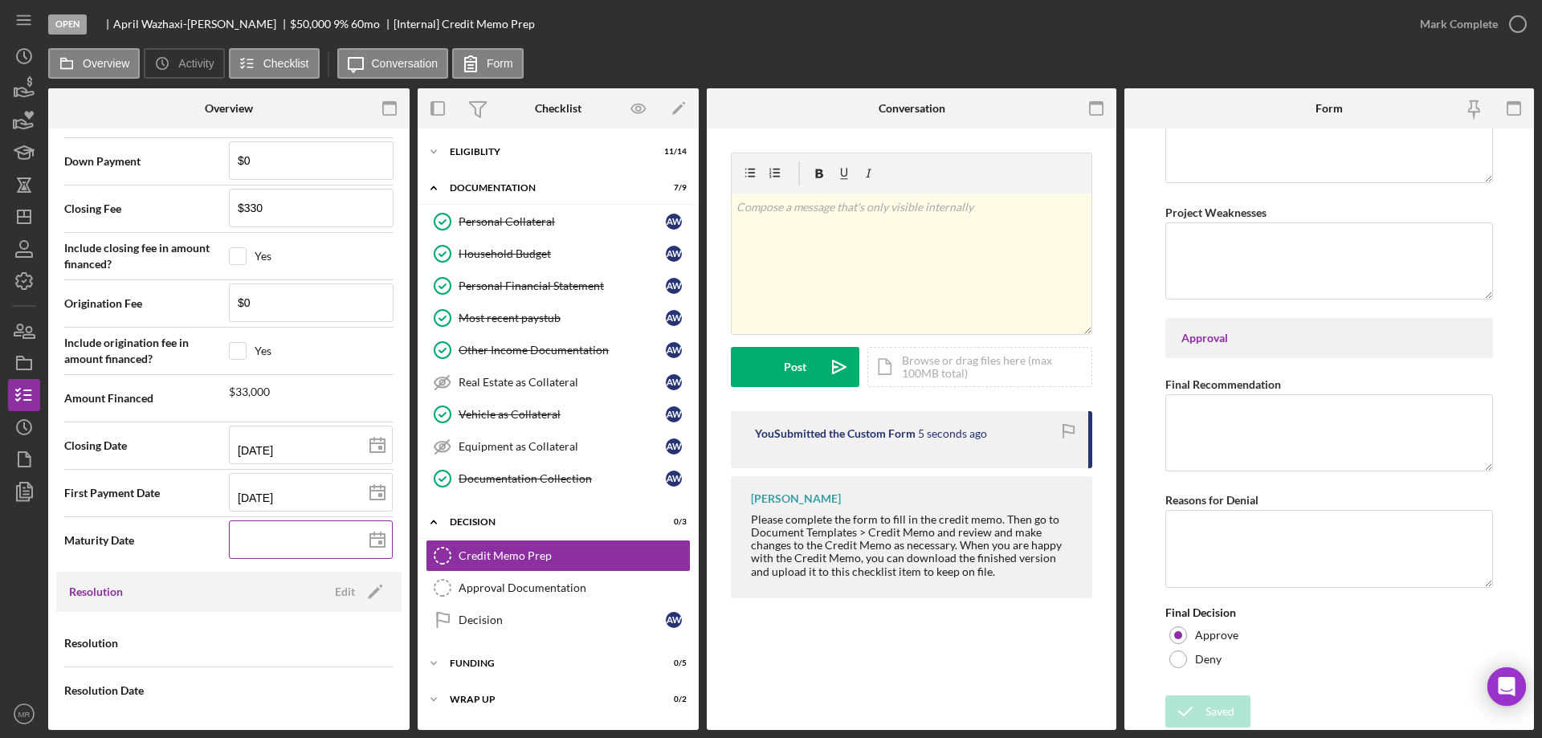
click at [370, 538] on line at bounding box center [377, 538] width 14 height 0
type input "[DATE]"
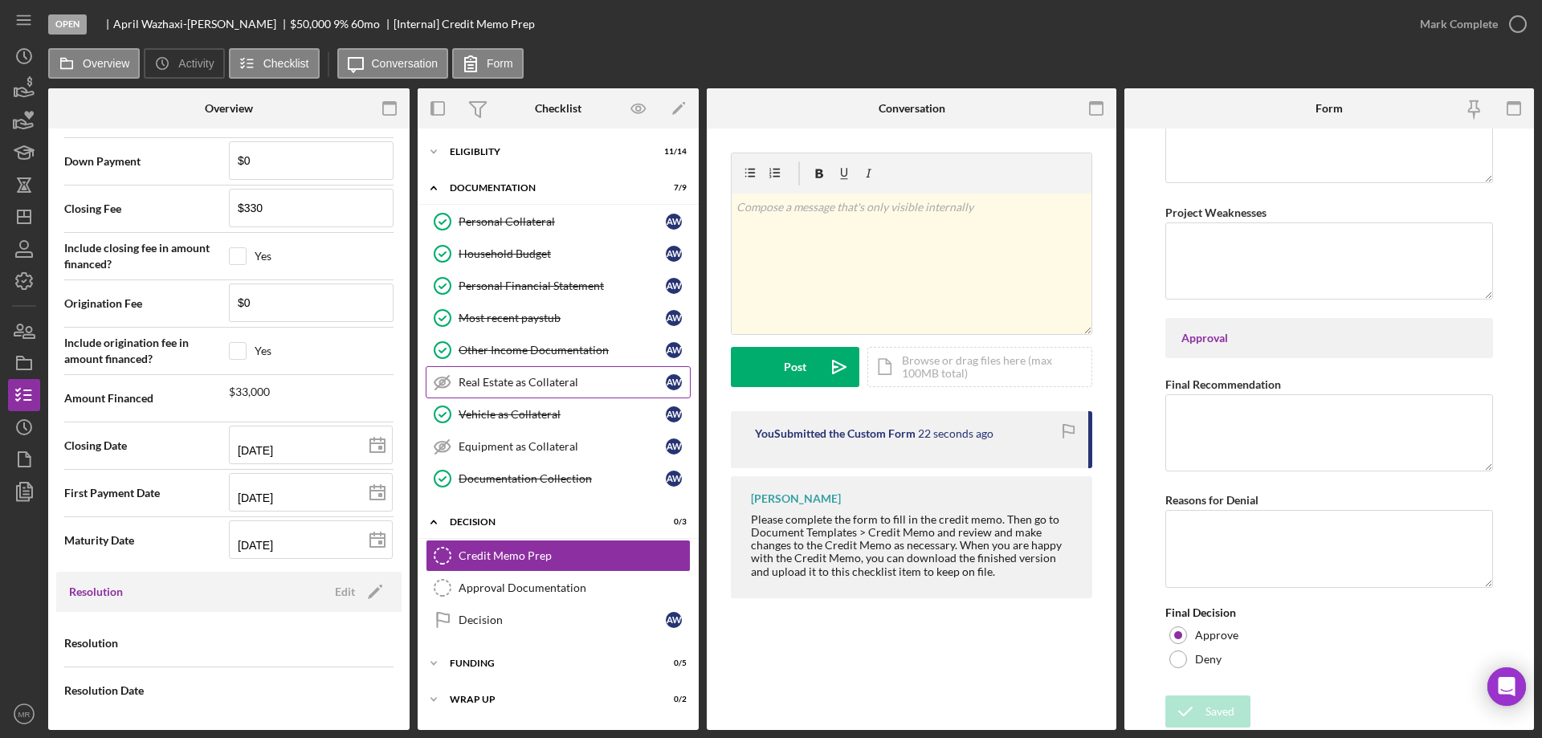
type input "[DATE]"
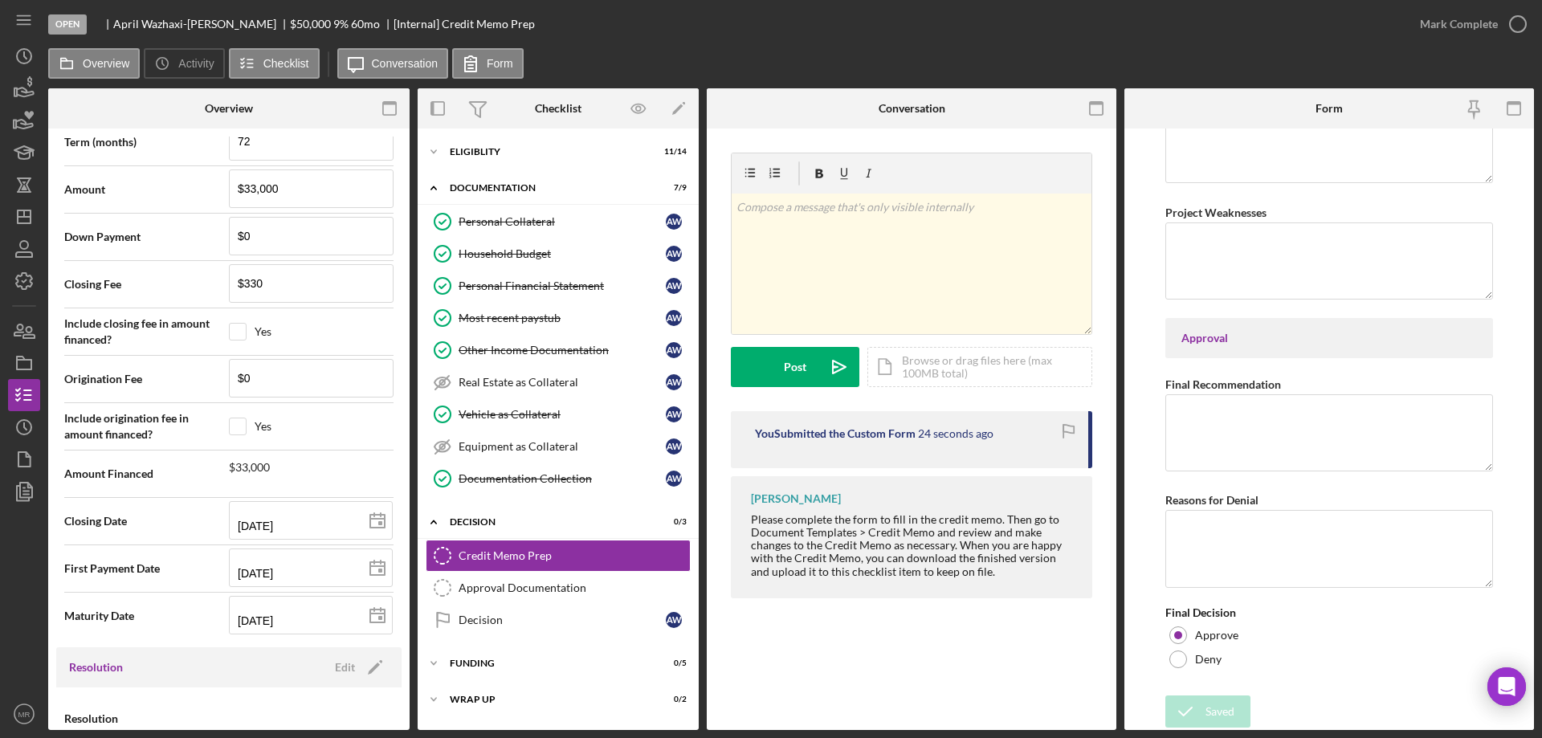
scroll to position [1520, 0]
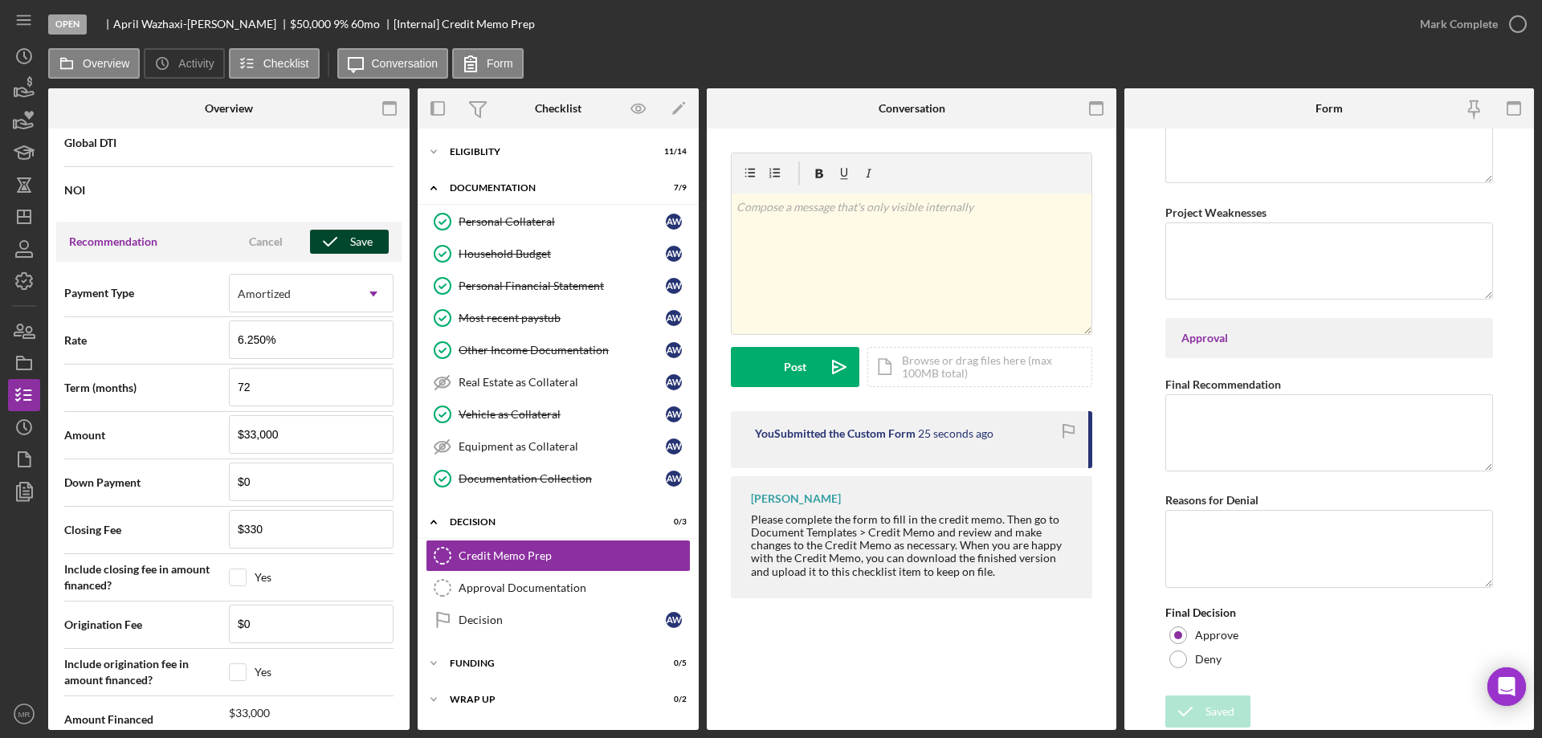
click at [359, 241] on div "Save" at bounding box center [361, 242] width 22 height 24
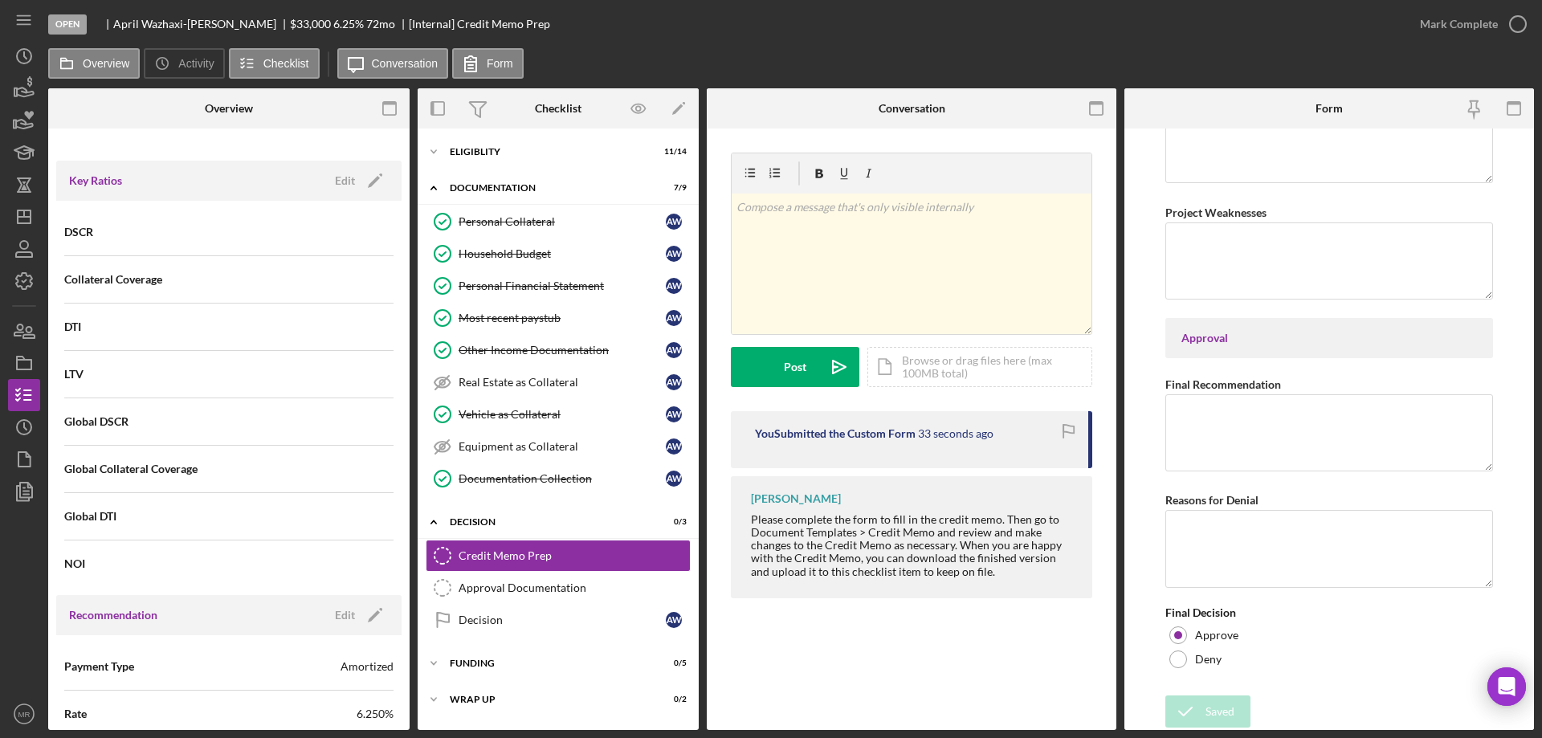
scroll to position [1118, 0]
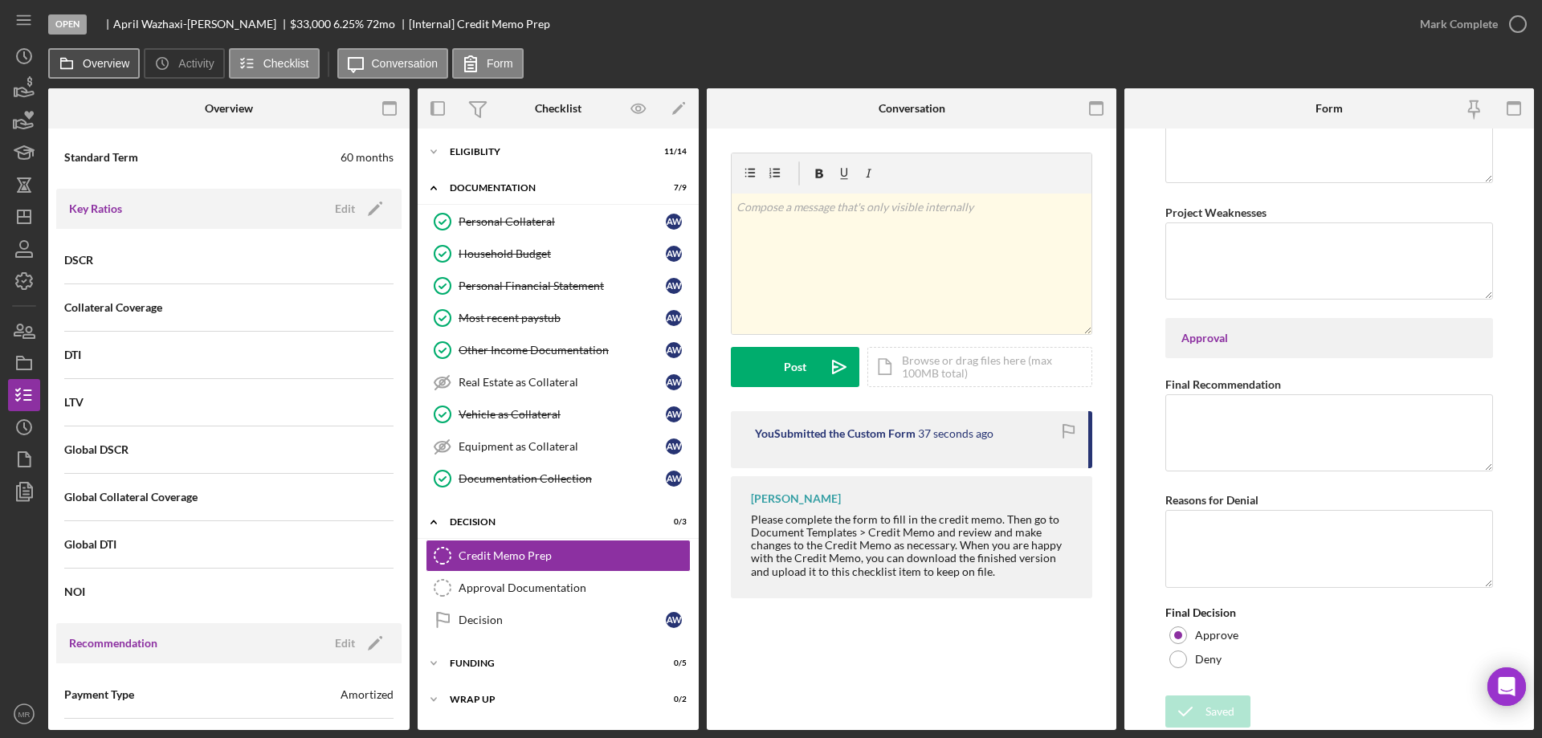
click at [97, 64] on label "Overview" at bounding box center [106, 63] width 47 height 13
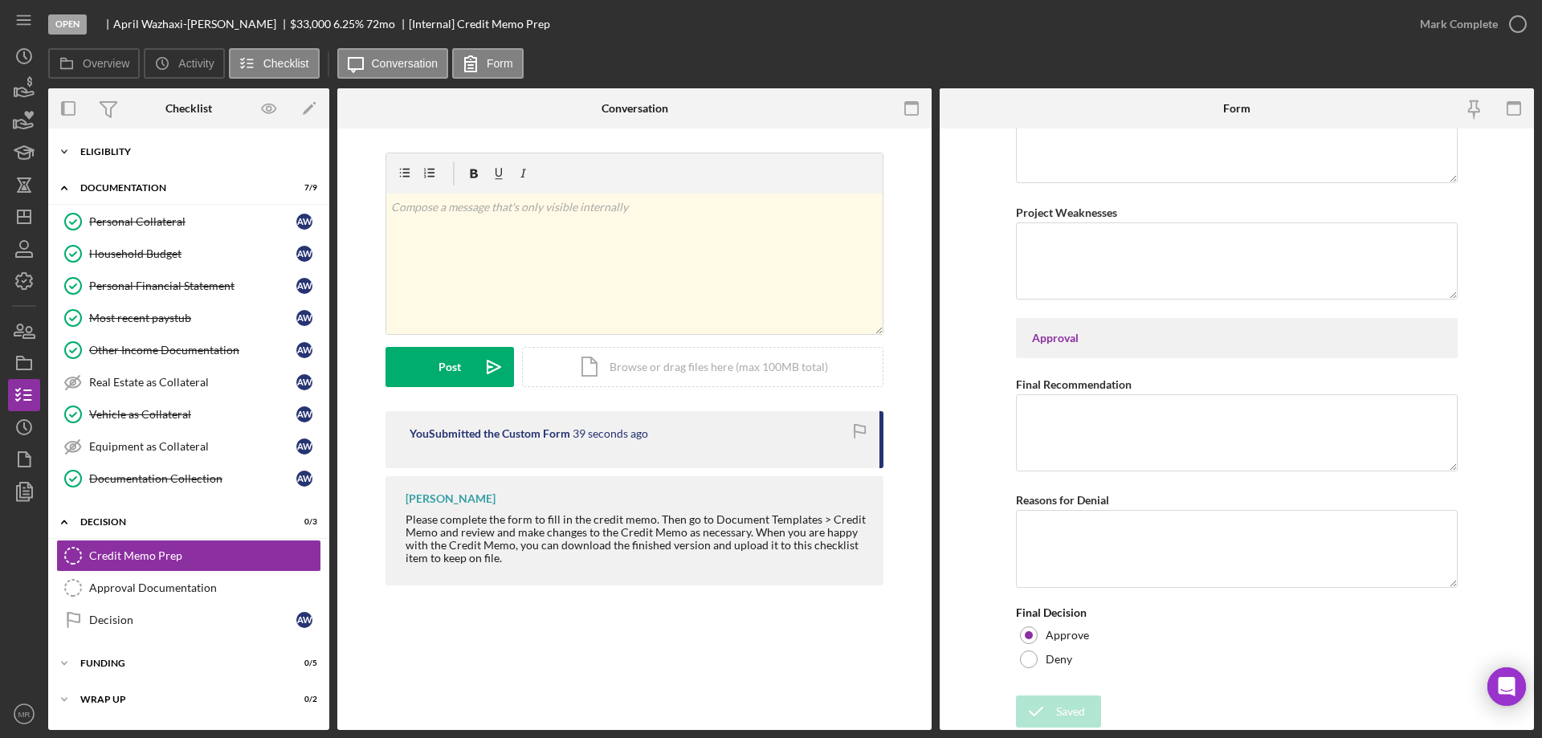
click at [111, 147] on div "Eligiblity" at bounding box center [194, 152] width 229 height 10
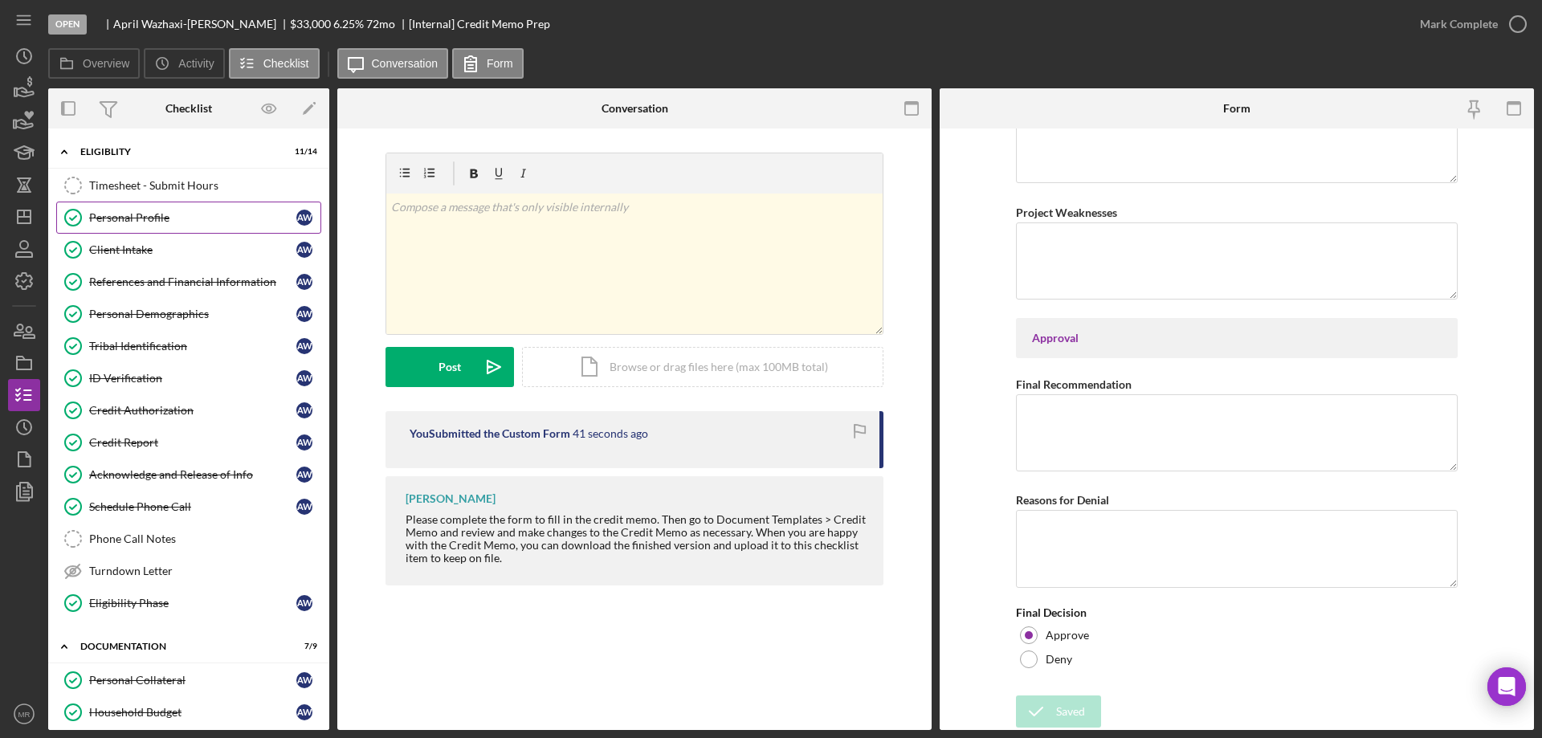
click at [114, 225] on link "Personal Profile Personal Profile A W" at bounding box center [188, 218] width 265 height 32
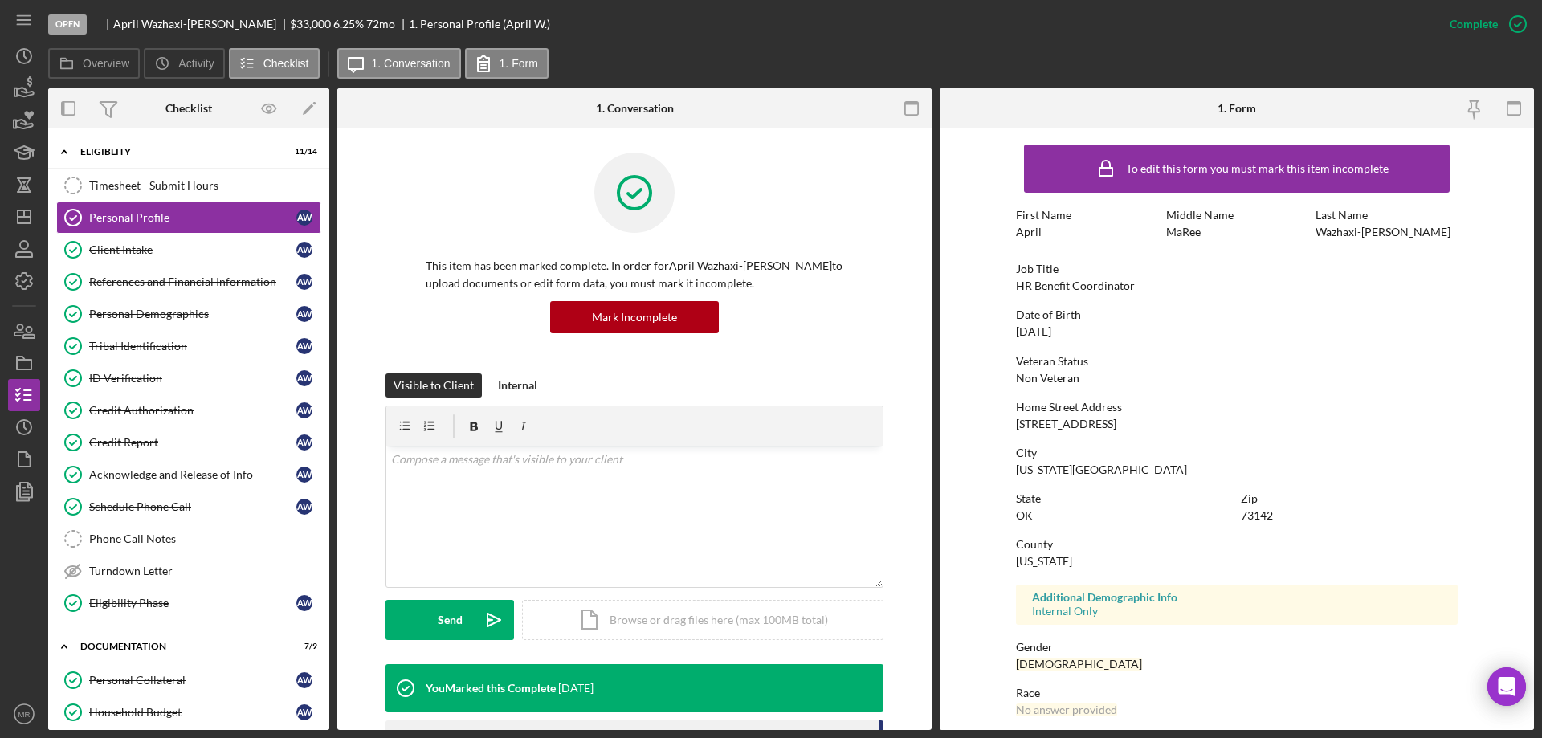
drag, startPoint x: 120, startPoint y: 241, endPoint x: 624, endPoint y: 306, distance: 508.6
click at [120, 241] on link "Client Intake Client Intake A W" at bounding box center [188, 250] width 265 height 32
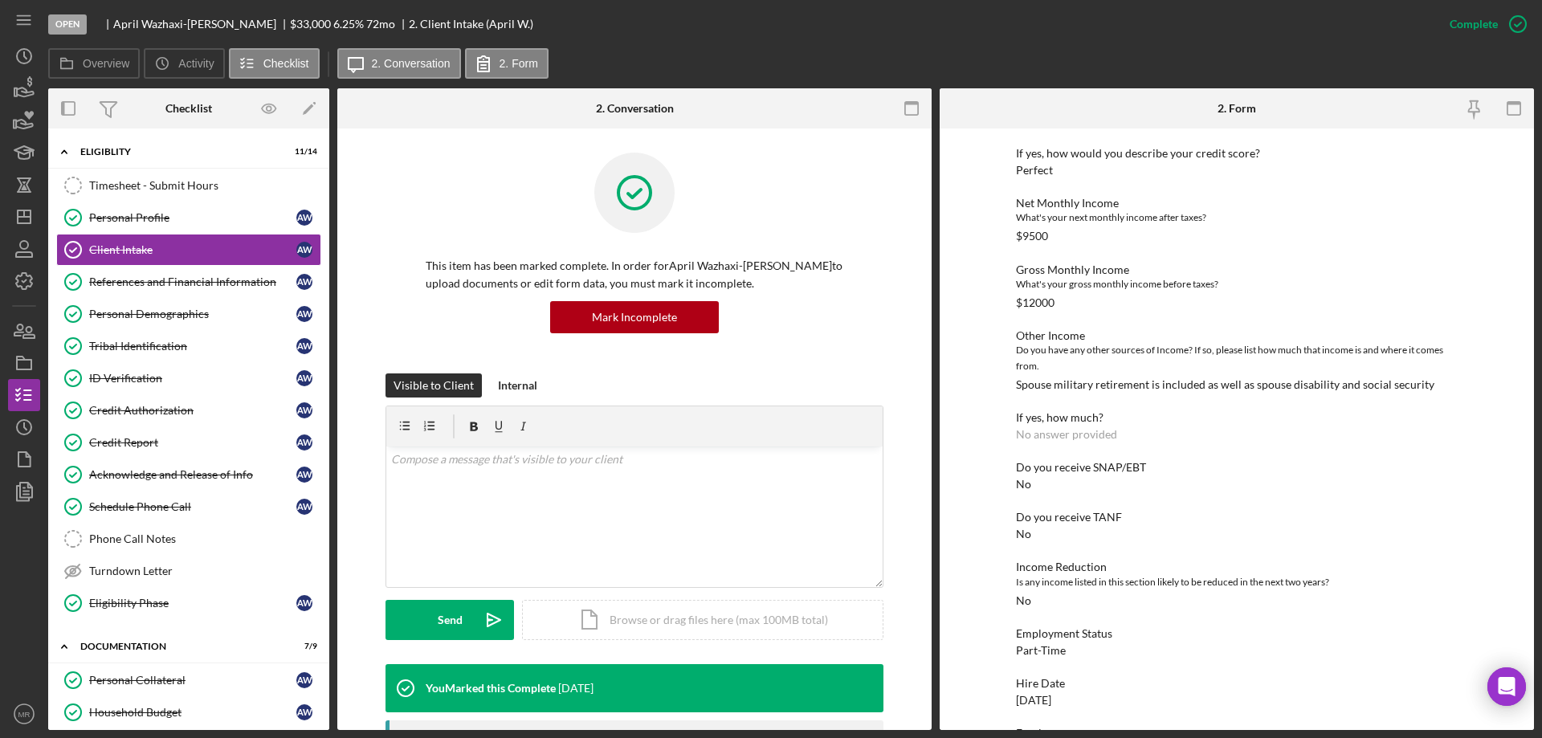
scroll to position [488, 0]
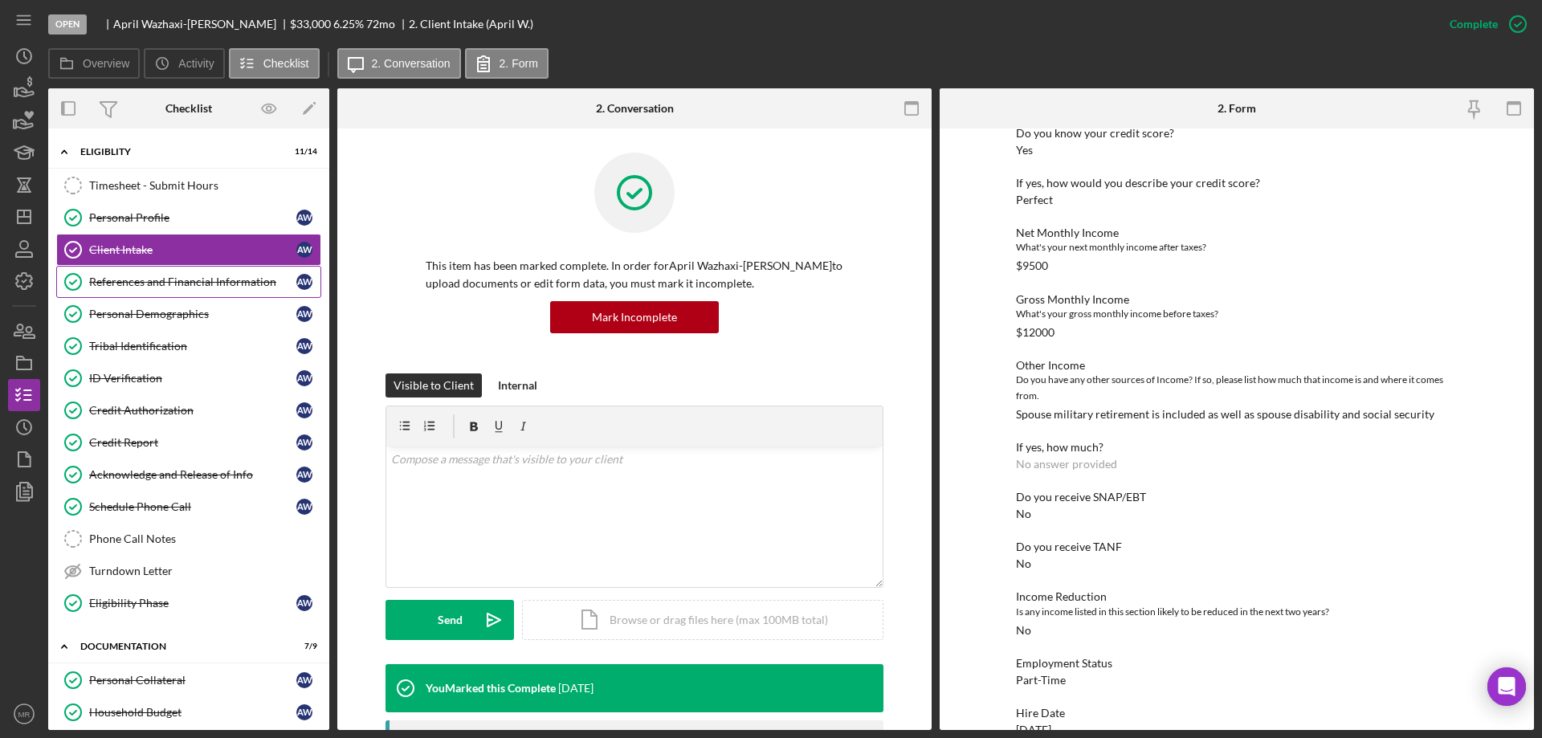
click at [149, 283] on div "References and Financial Information" at bounding box center [192, 282] width 207 height 13
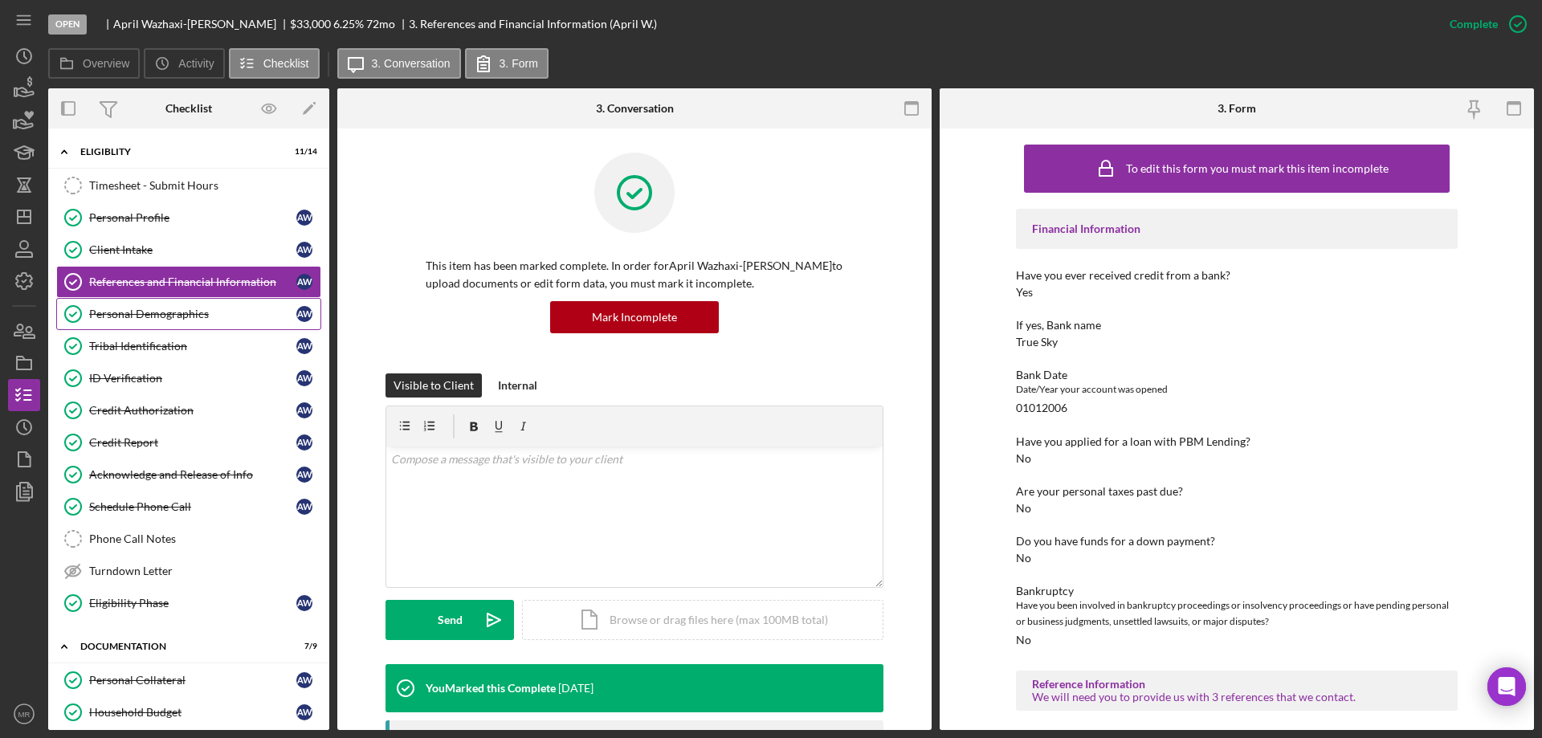
click at [176, 327] on link "Personal Demographics Personal Demographics A W" at bounding box center [188, 314] width 265 height 32
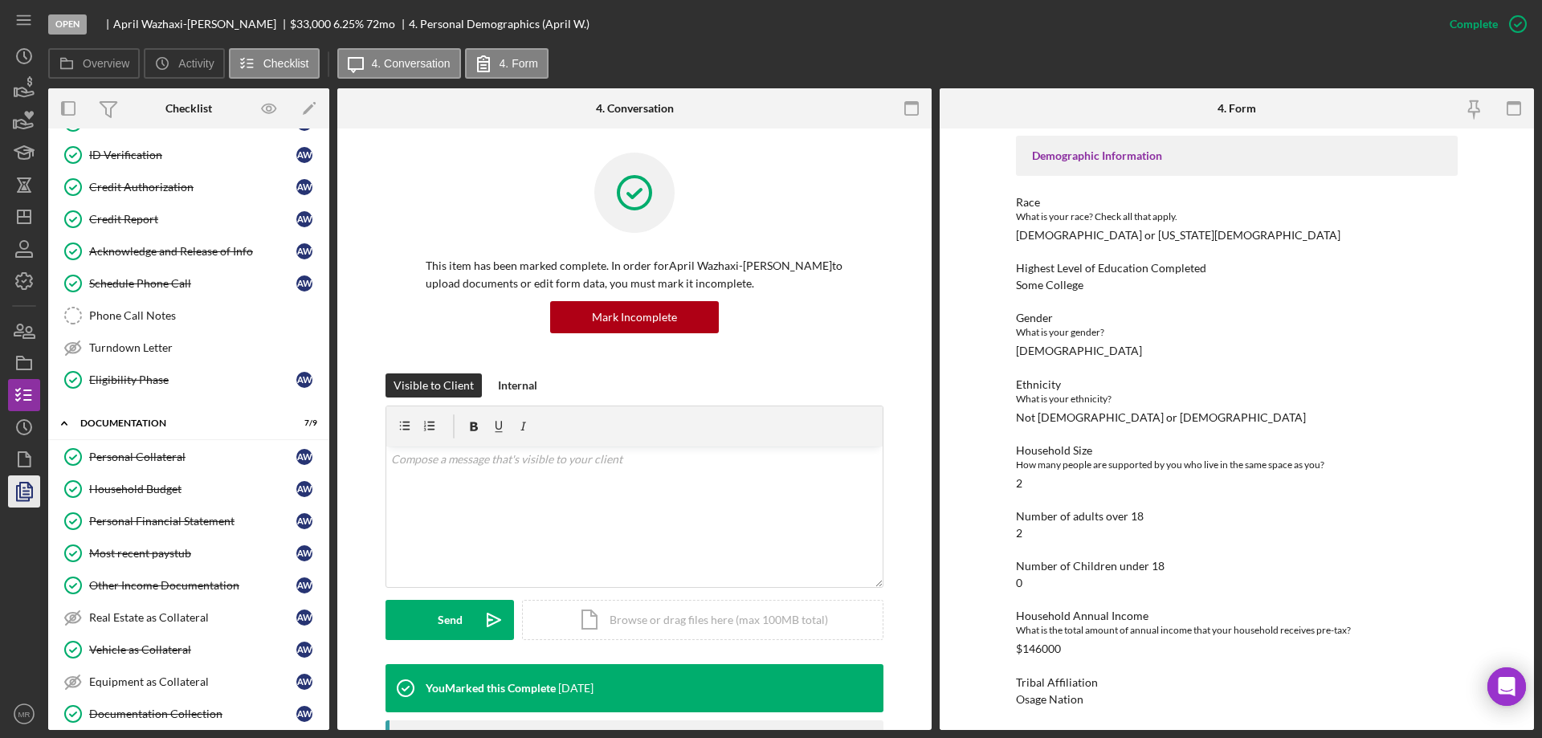
scroll to position [241, 0]
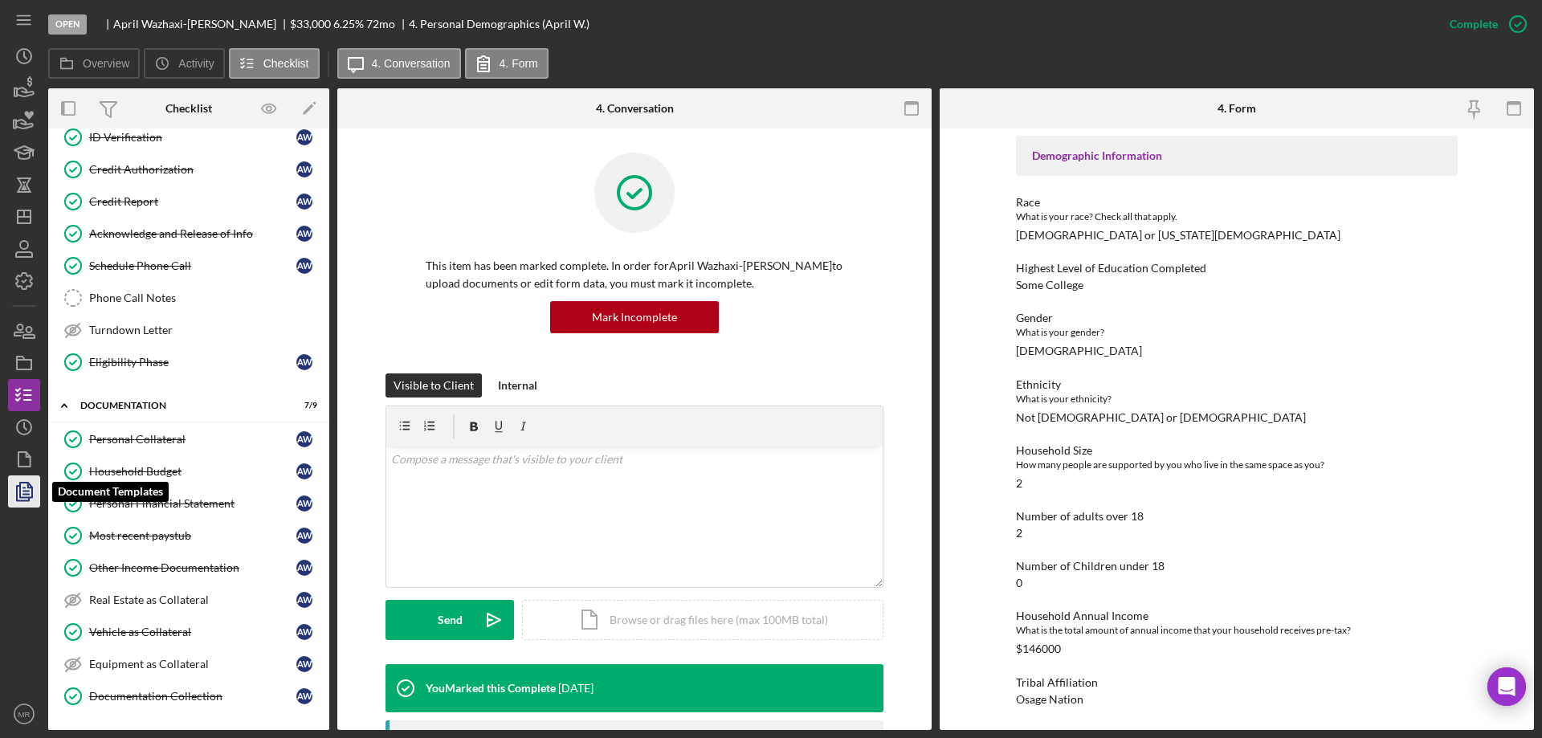
click at [14, 496] on icon "button" at bounding box center [24, 492] width 40 height 40
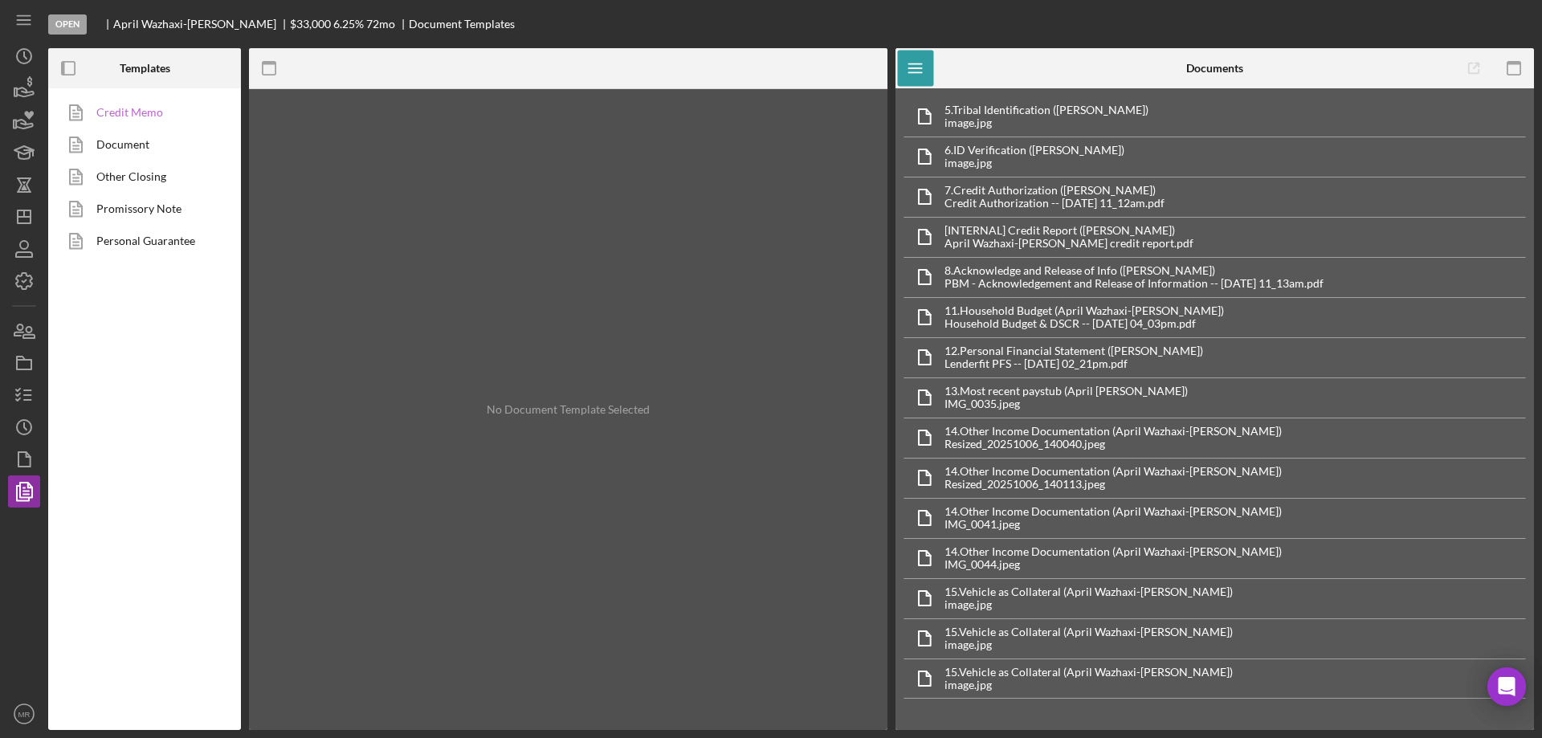
click at [121, 116] on link "Credit Memo" at bounding box center [140, 112] width 169 height 32
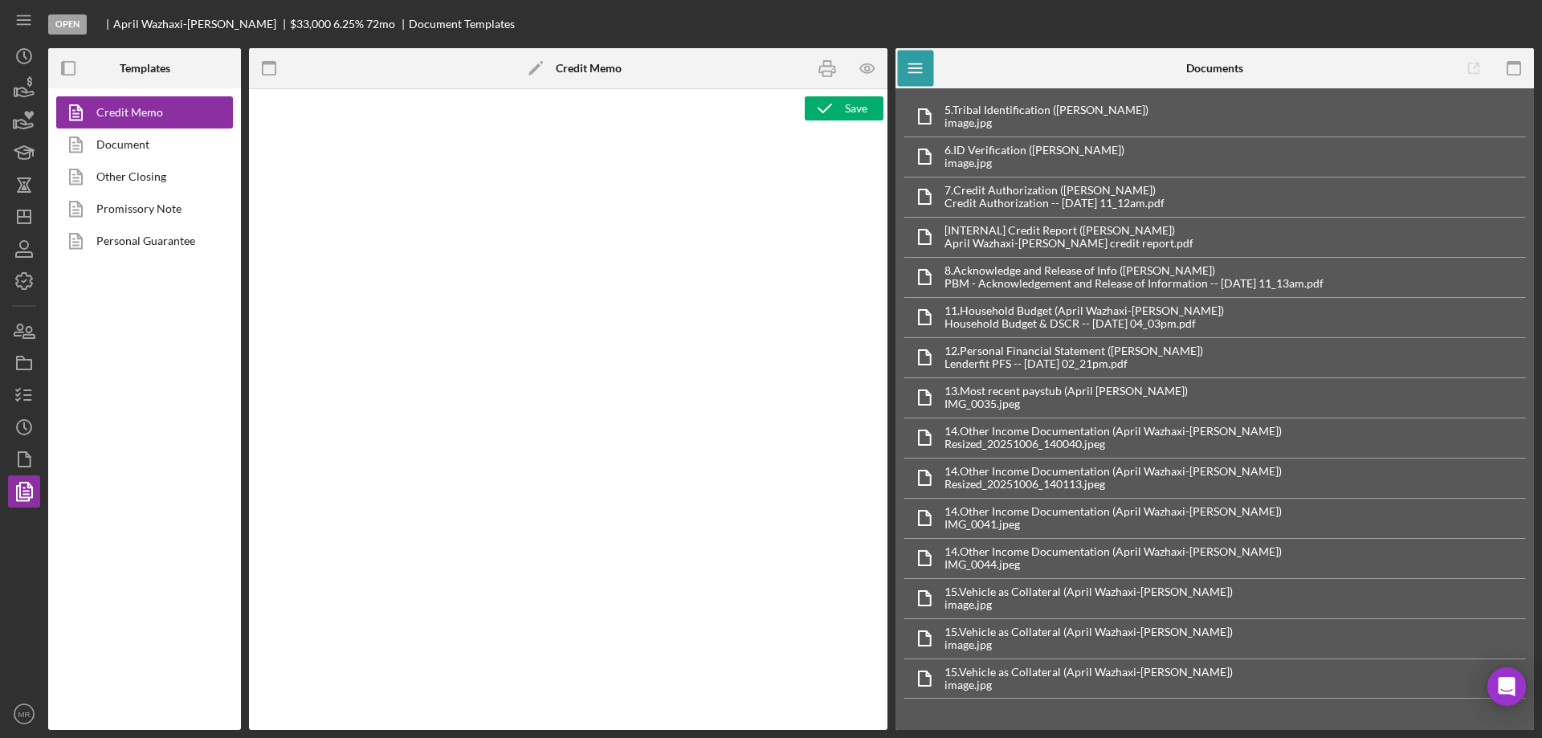
type textarea "<p style="margin: 0 0 10pt; line-height: 115%; font-size: 11pt; font-family: Ca…"
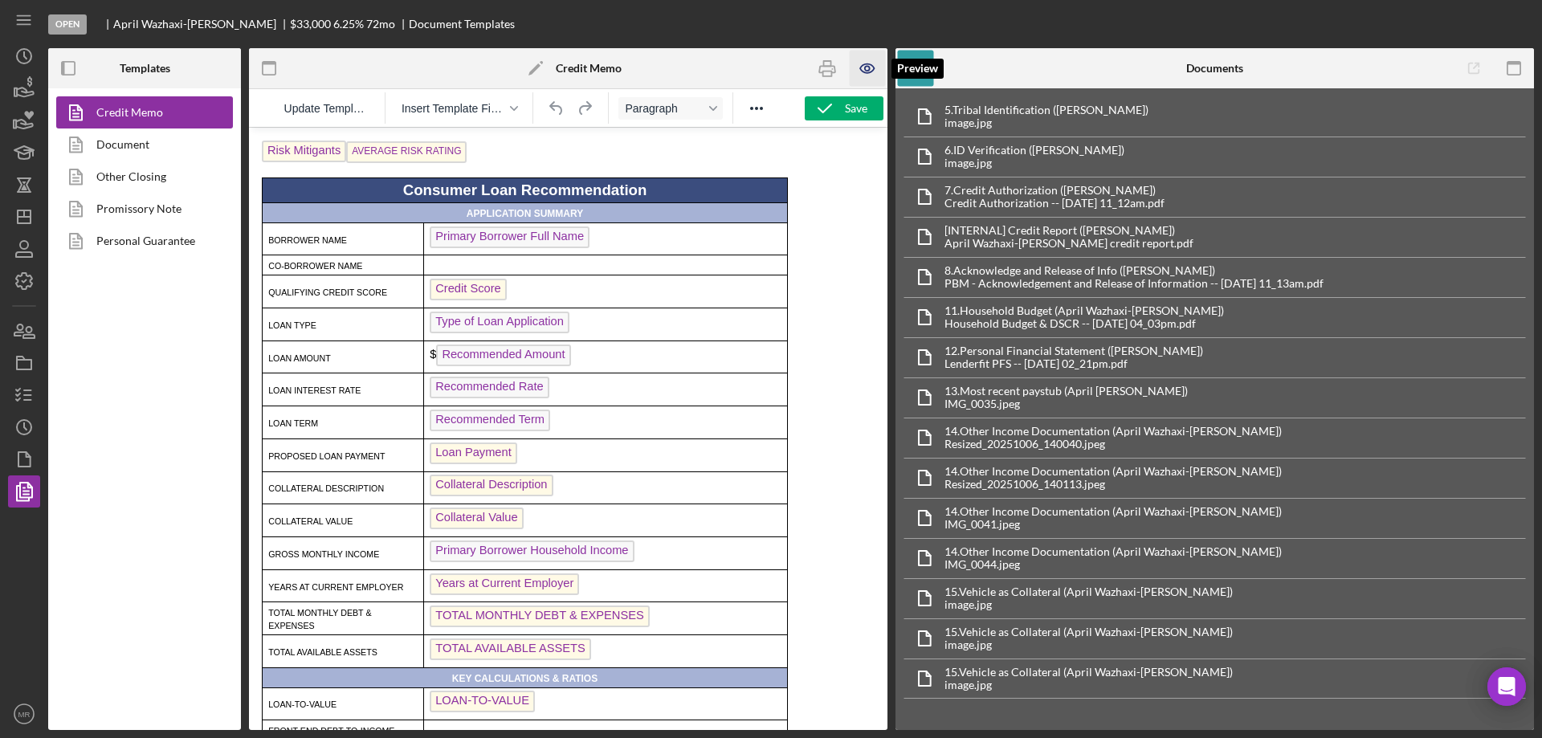
click at [864, 61] on icon "button" at bounding box center [868, 69] width 36 height 36
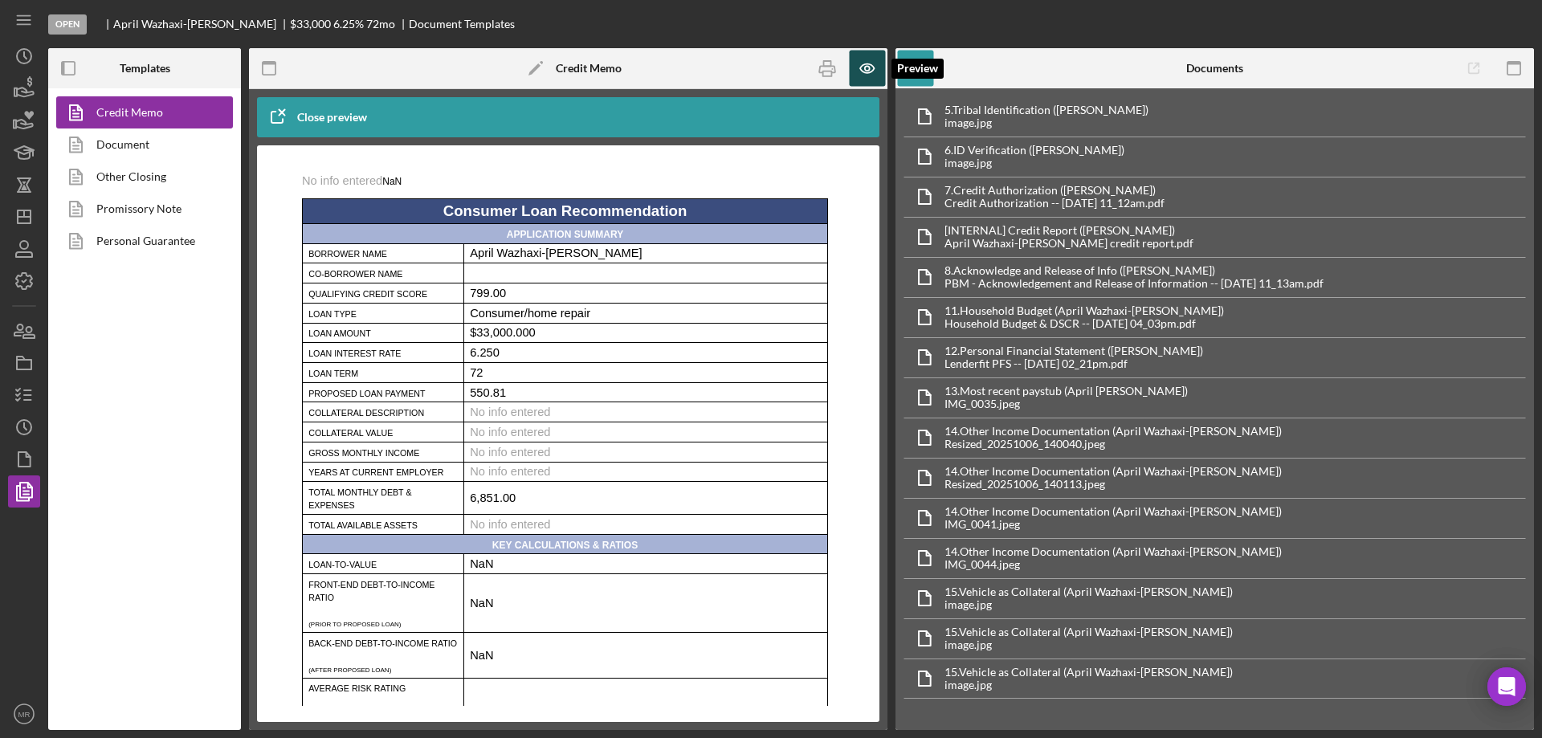
click at [870, 62] on icon "button" at bounding box center [868, 69] width 36 height 36
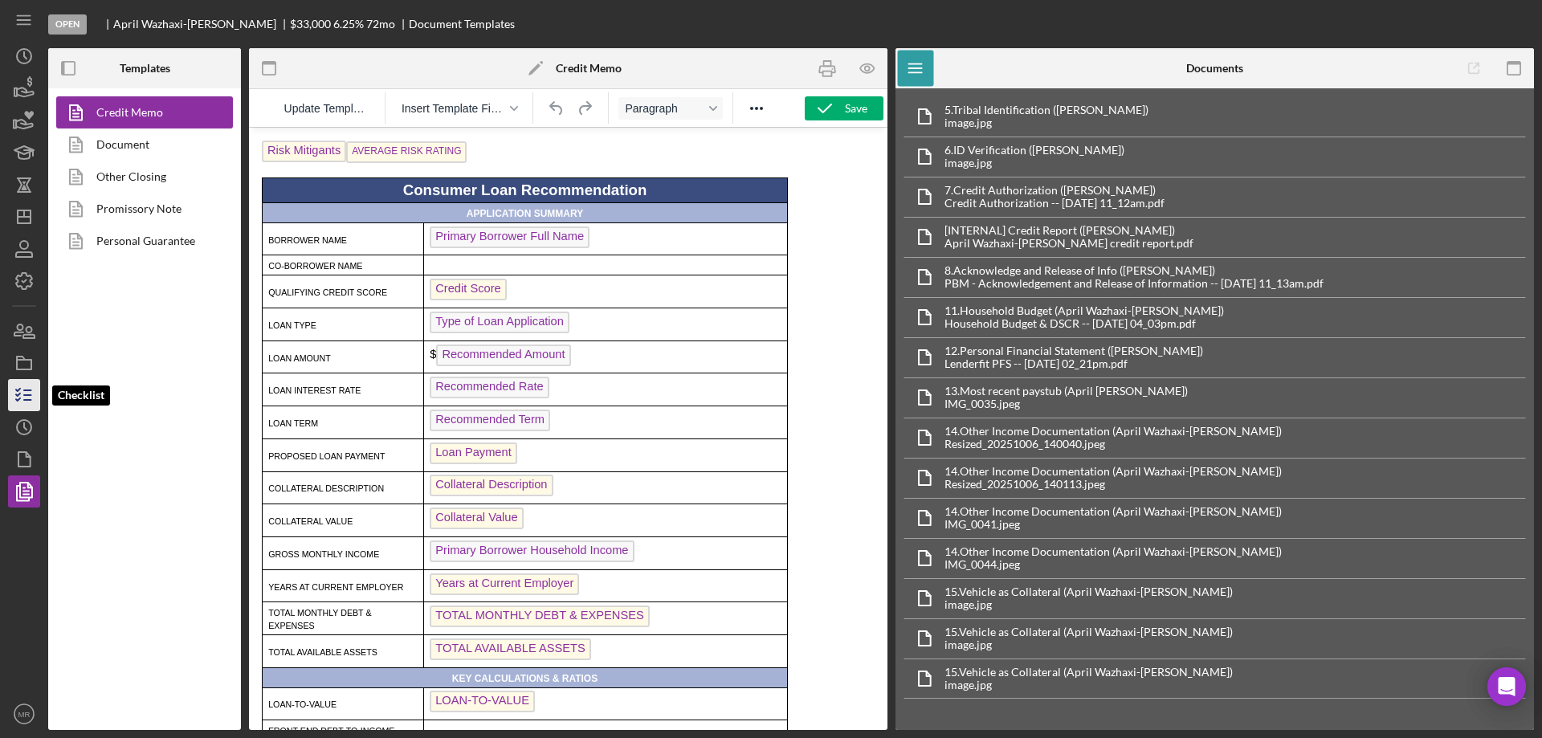
click at [27, 397] on icon "button" at bounding box center [24, 395] width 40 height 40
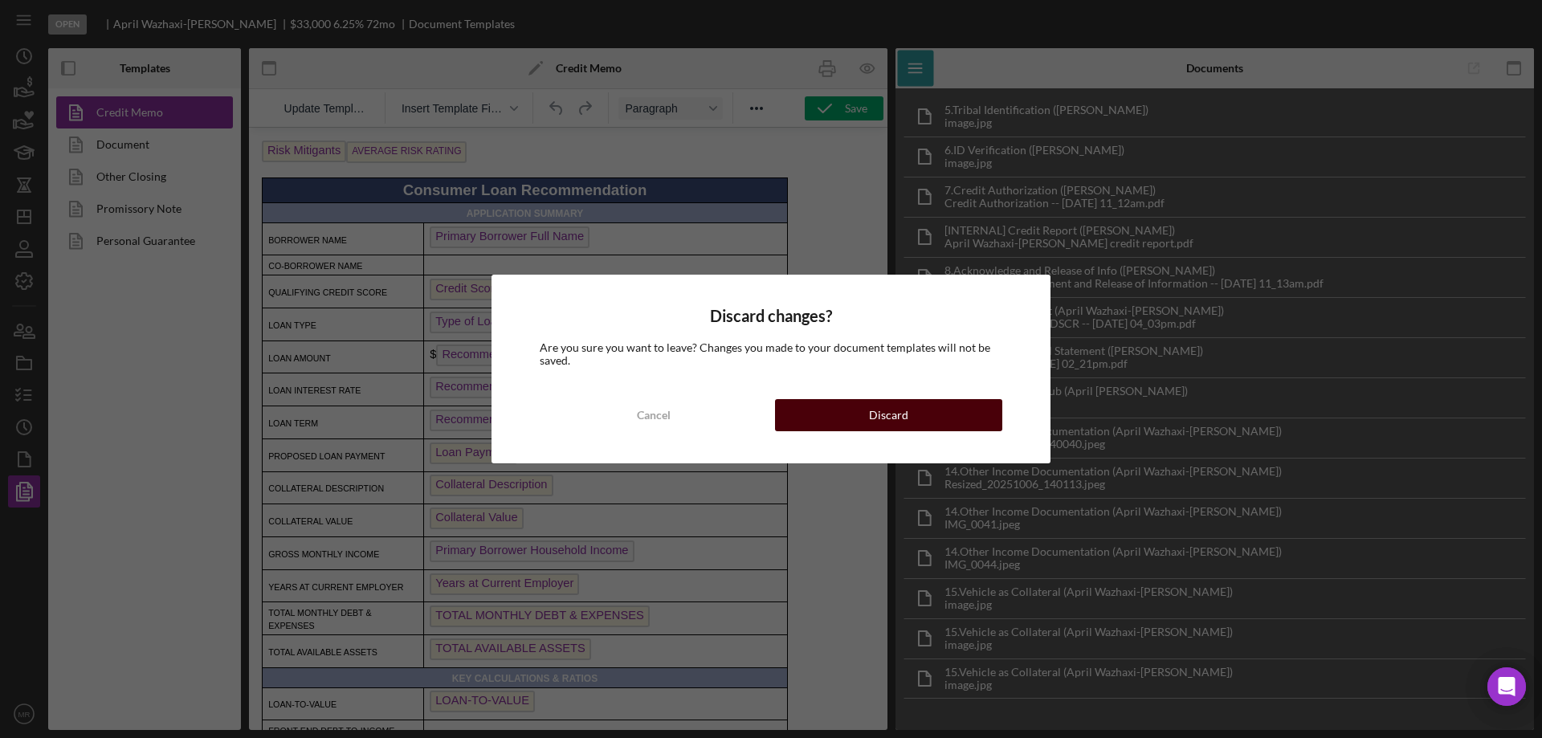
click at [908, 422] on button "Discard" at bounding box center [888, 415] width 227 height 32
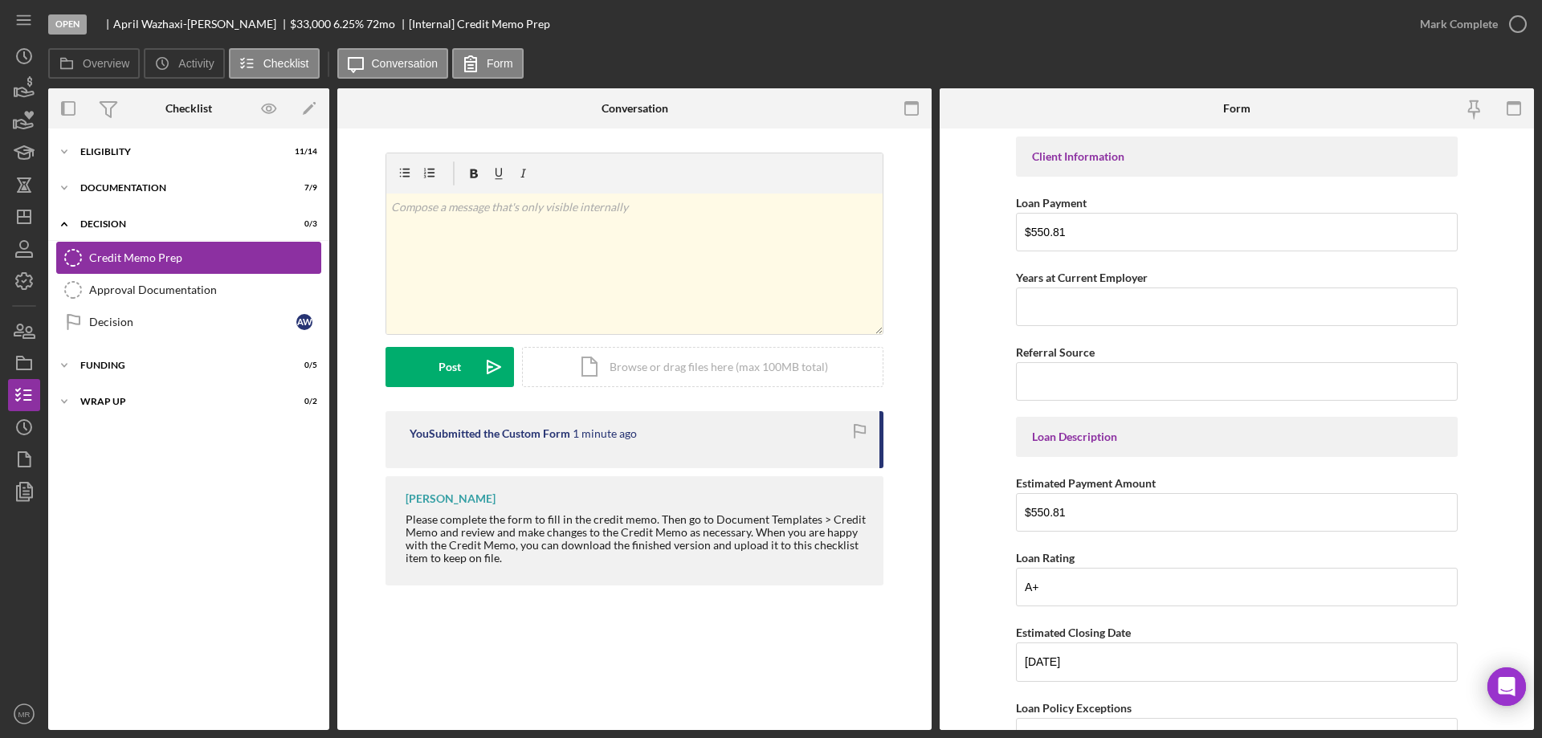
click at [121, 251] on div "Credit Memo Prep" at bounding box center [204, 257] width 231 height 13
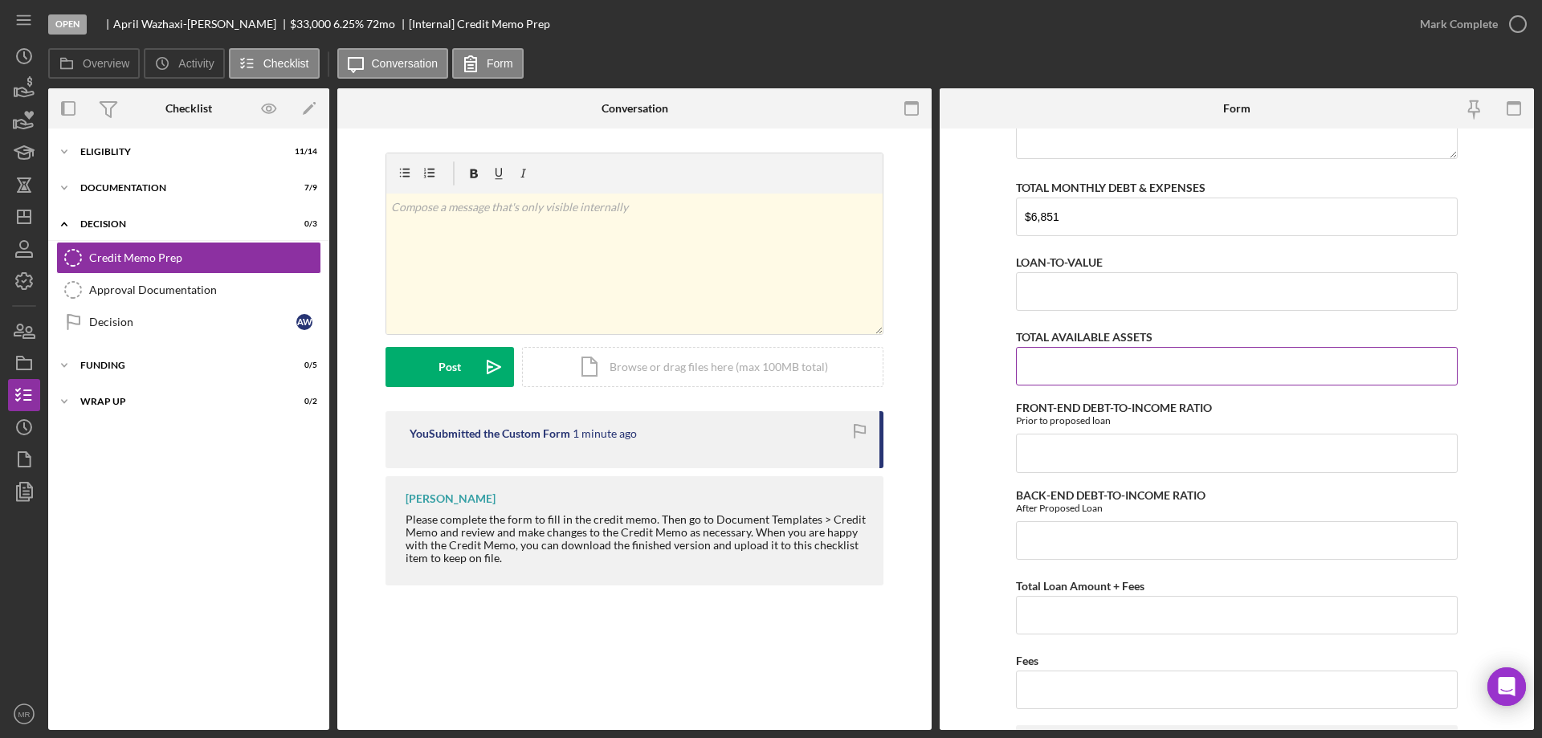
scroll to position [643, 0]
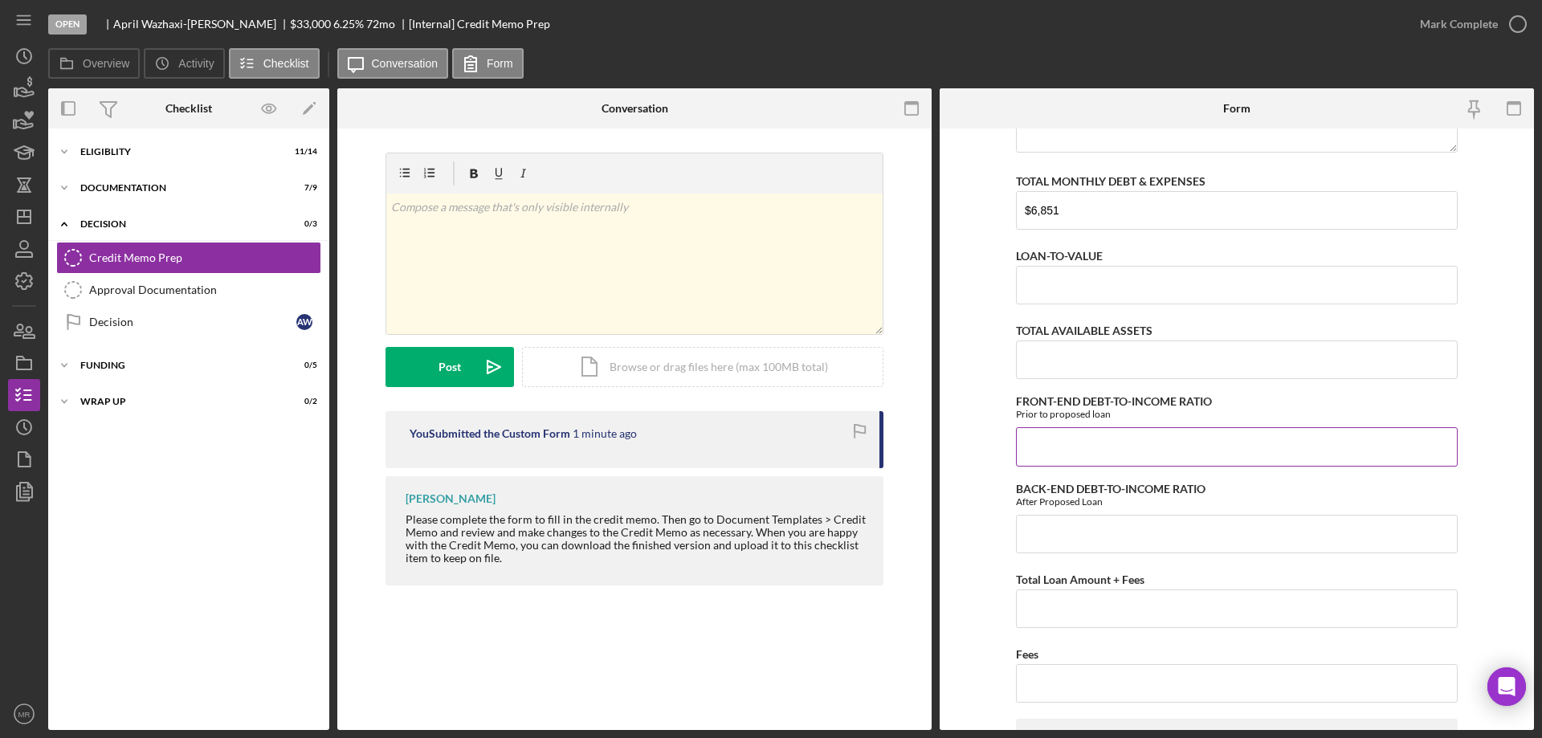
click at [1064, 451] on input "FRONT-END DEBT-TO-INCOME RATIO" at bounding box center [1237, 446] width 442 height 39
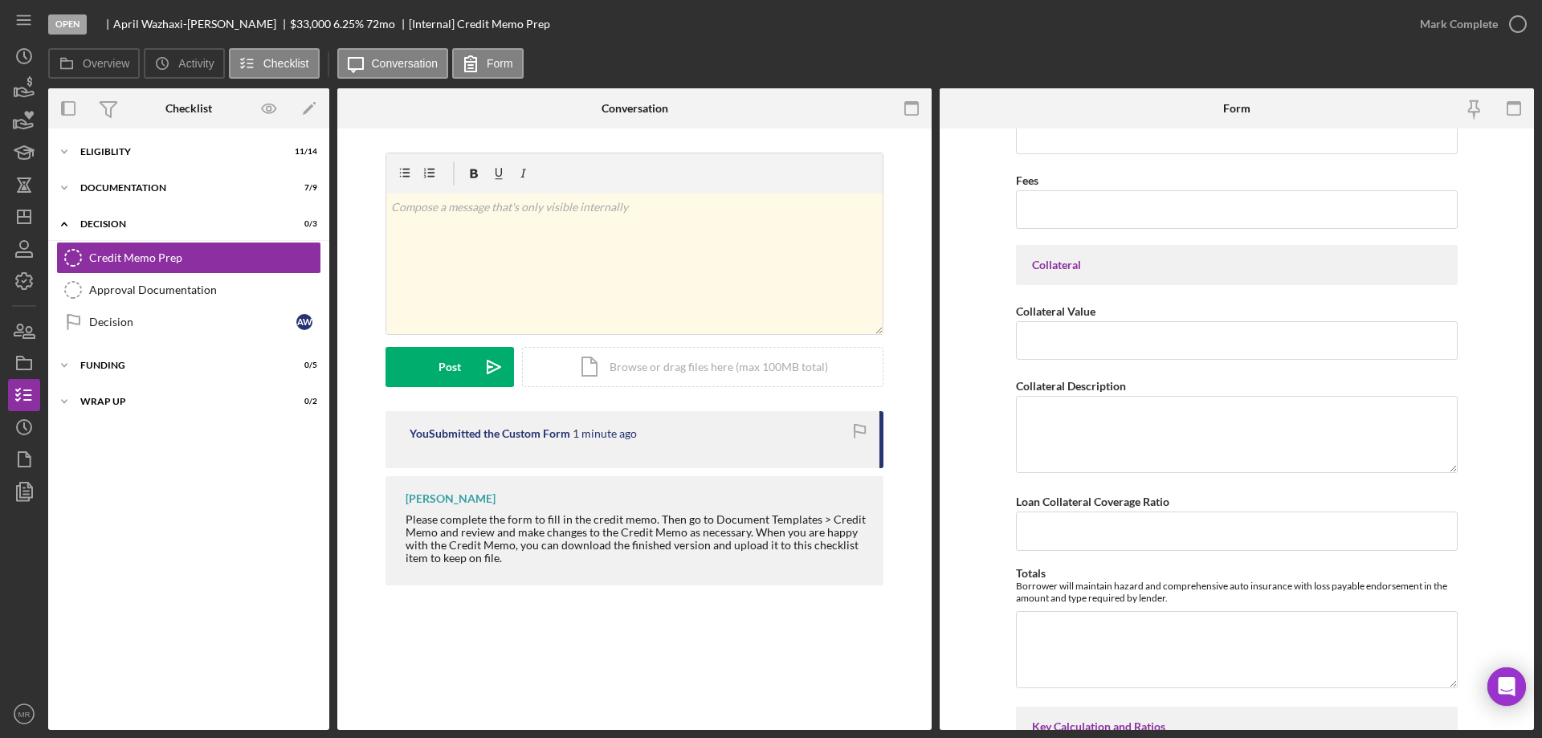
scroll to position [1125, 0]
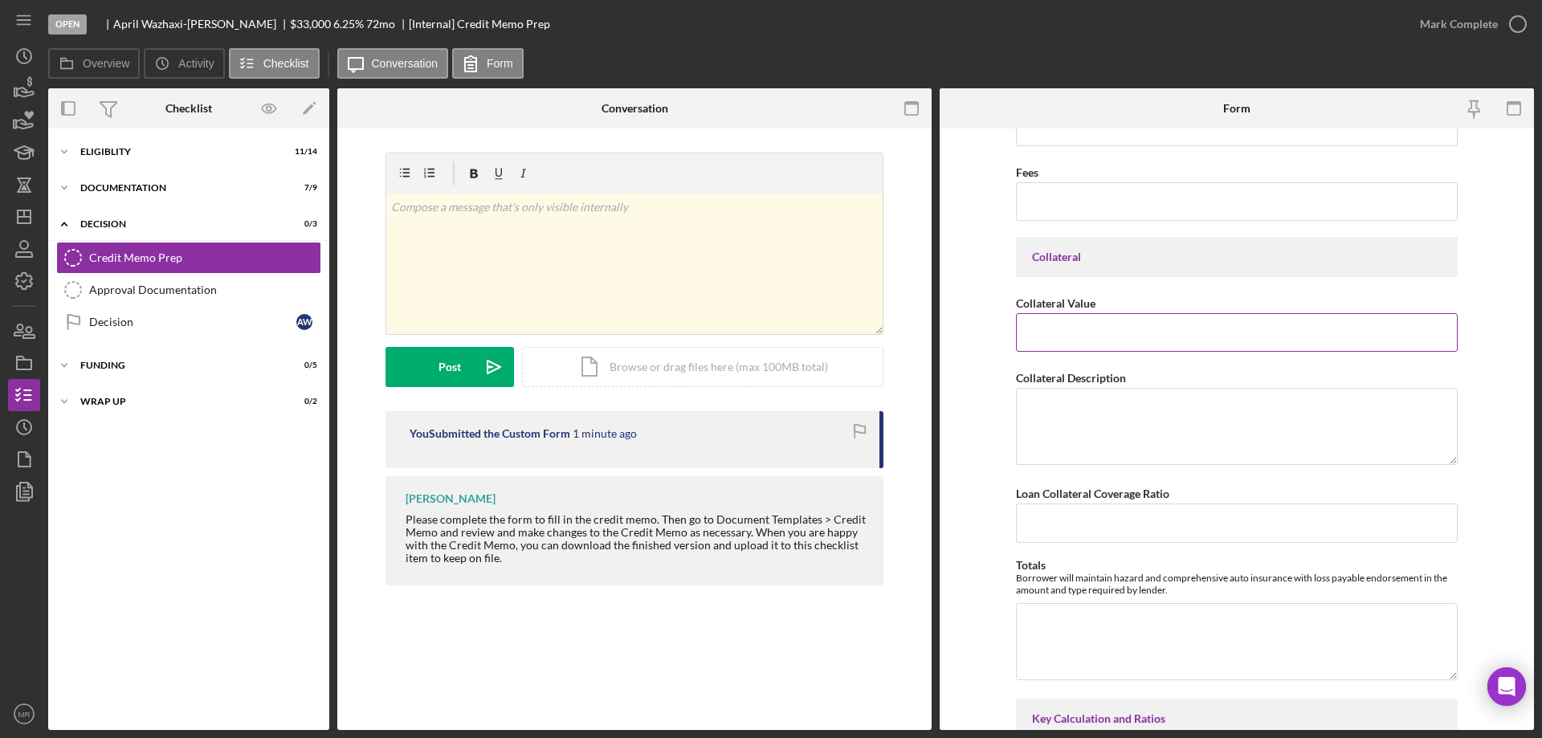
click at [1044, 341] on input "Collateral Value" at bounding box center [1237, 332] width 442 height 39
type input "$41,200"
click at [1059, 411] on textarea "Collateral Description" at bounding box center [1237, 426] width 442 height 77
type textarea "2020 BMW 330ix 2021 Toyota 4runner SR5 Premium"
click at [1065, 522] on input "Loan Collateral Coverage Ratio" at bounding box center [1237, 523] width 442 height 39
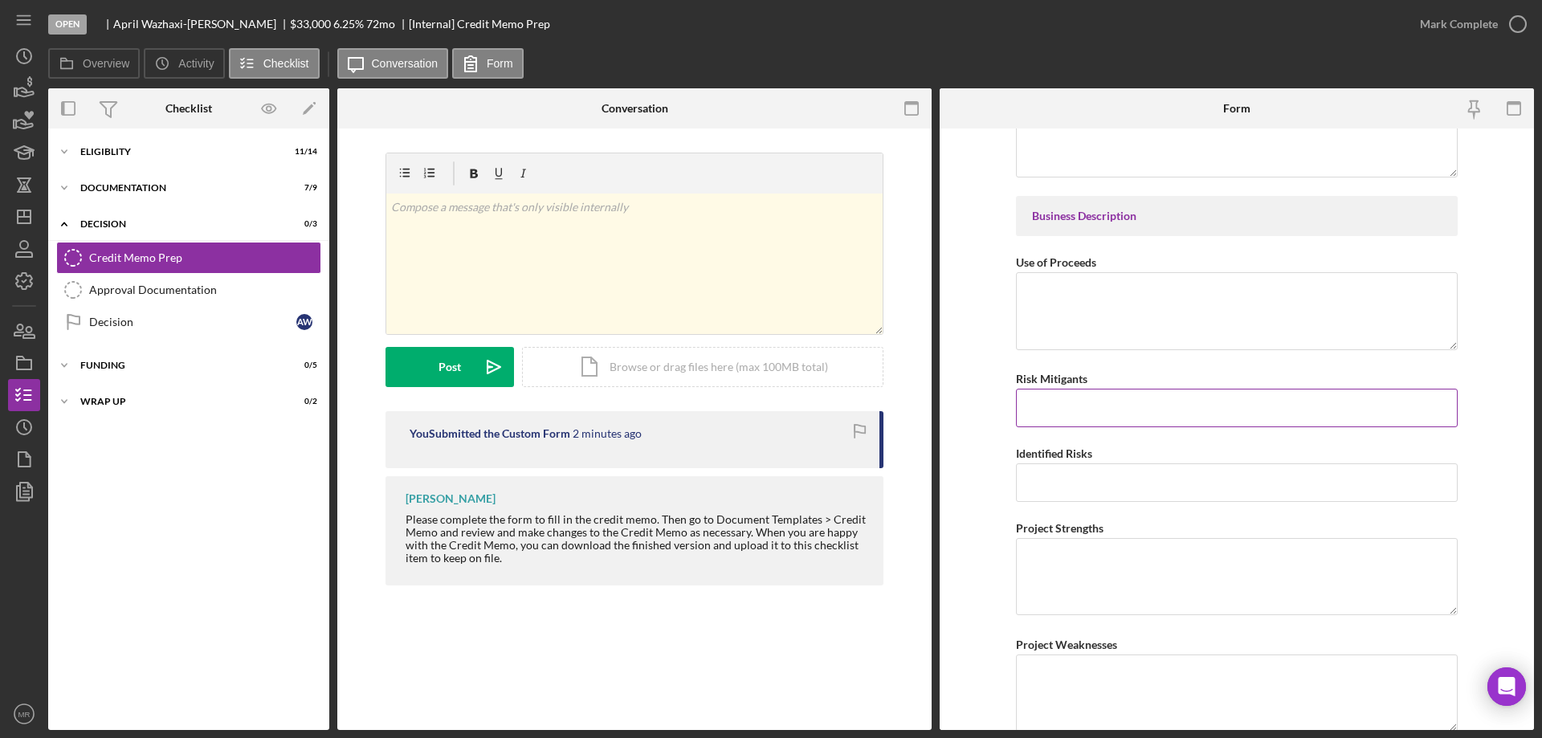
scroll to position [2089, 0]
type input "1.26000%"
click at [1079, 412] on input "Risk Mitigants" at bounding box center [1237, 409] width 442 height 39
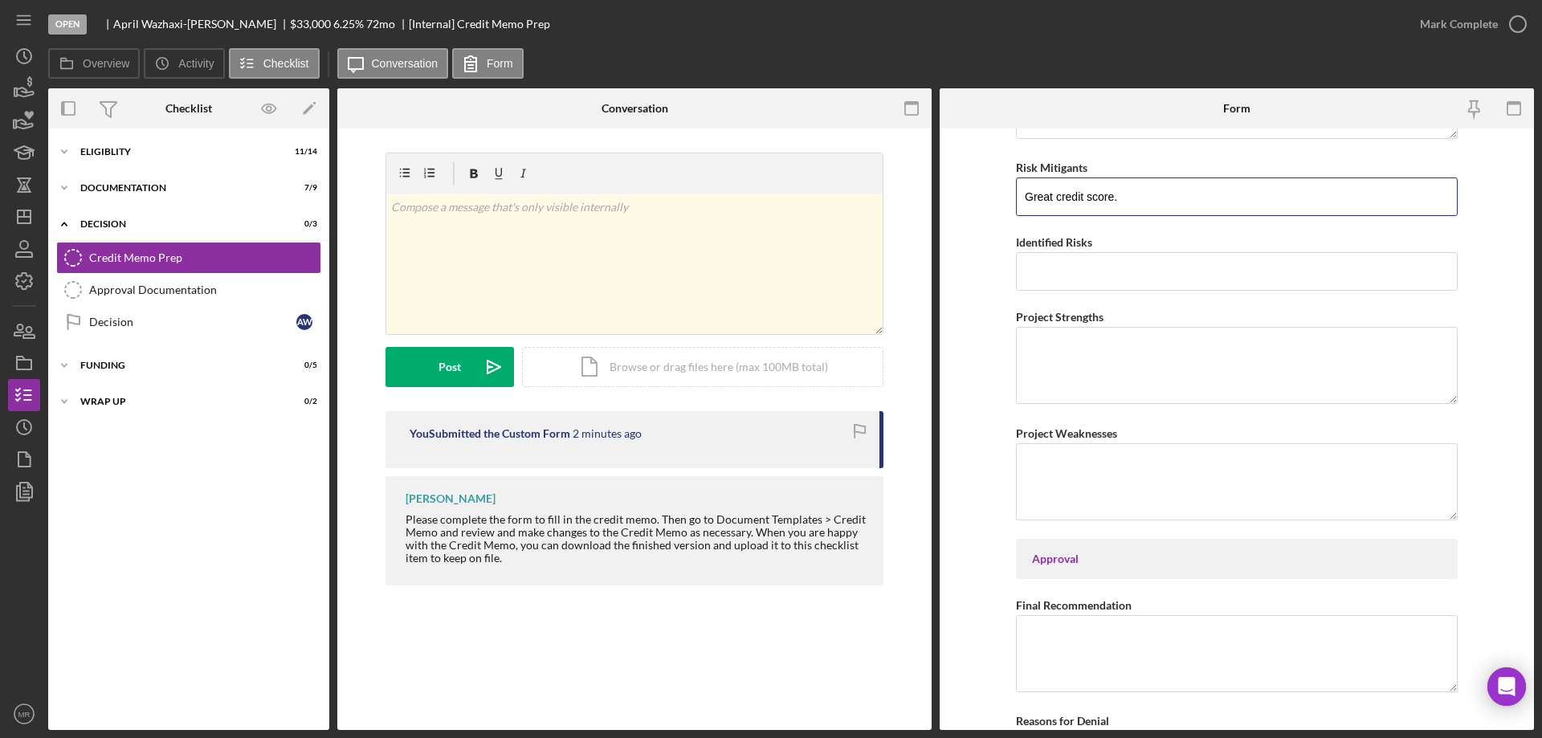
scroll to position [2521, 0]
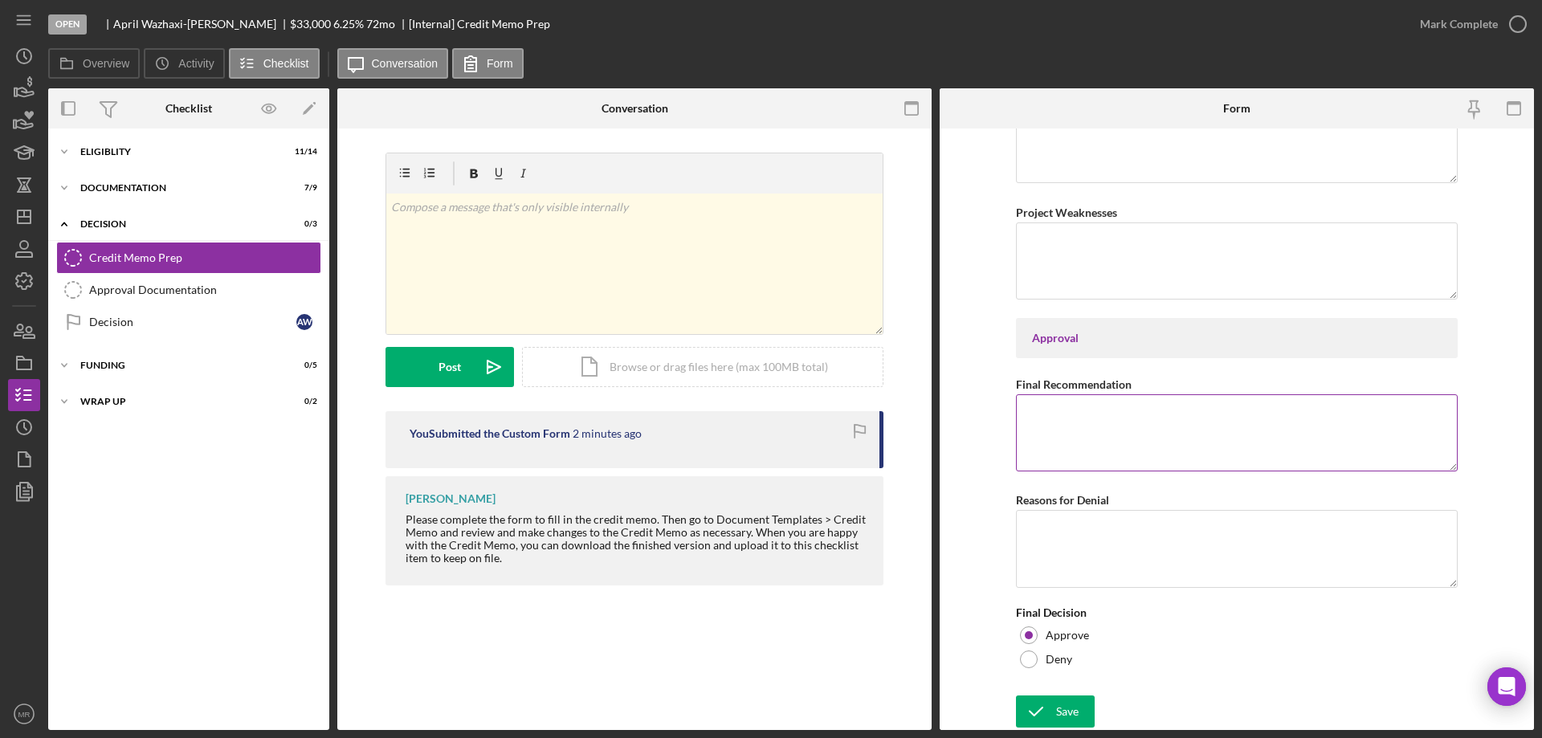
type input "Great credit score."
click at [1075, 430] on textarea "Final Recommendation" at bounding box center [1237, 432] width 442 height 77
type textarea "Approve"
drag, startPoint x: 1051, startPoint y: 709, endPoint x: 1116, endPoint y: 702, distance: 65.5
click at [1050, 708] on icon "submit" at bounding box center [1036, 712] width 40 height 40
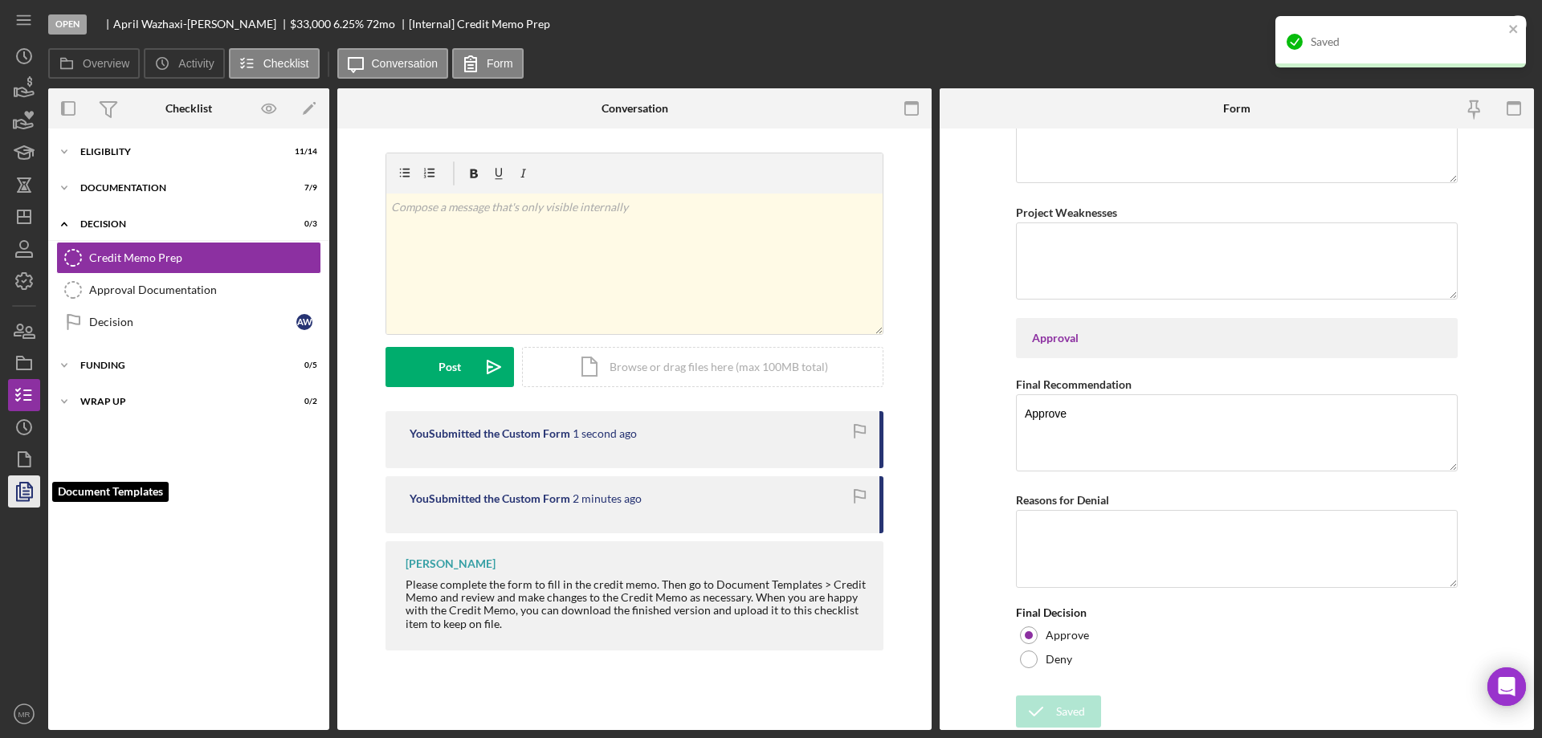
click at [22, 504] on icon "button" at bounding box center [24, 492] width 40 height 40
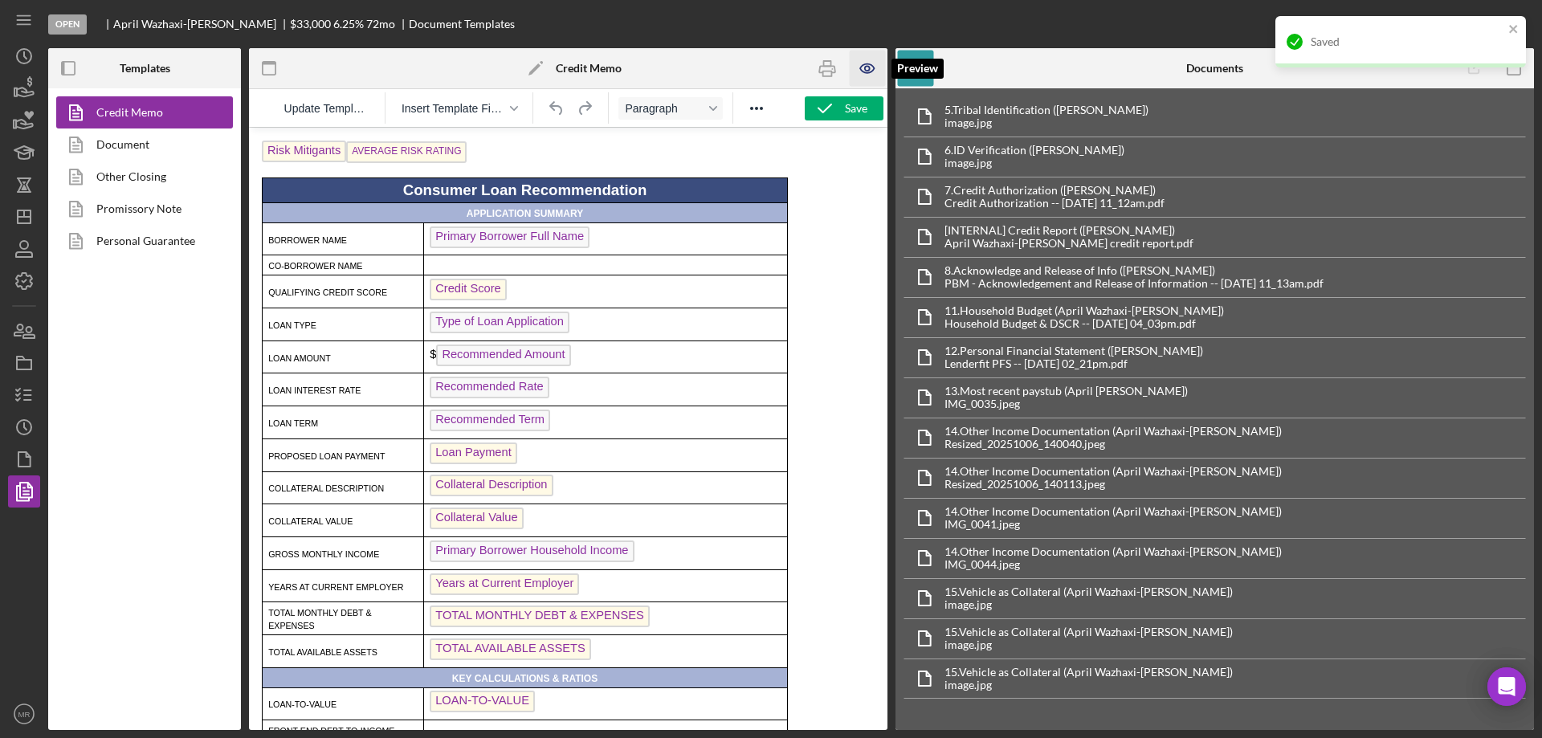
click at [864, 67] on icon "button" at bounding box center [868, 69] width 36 height 36
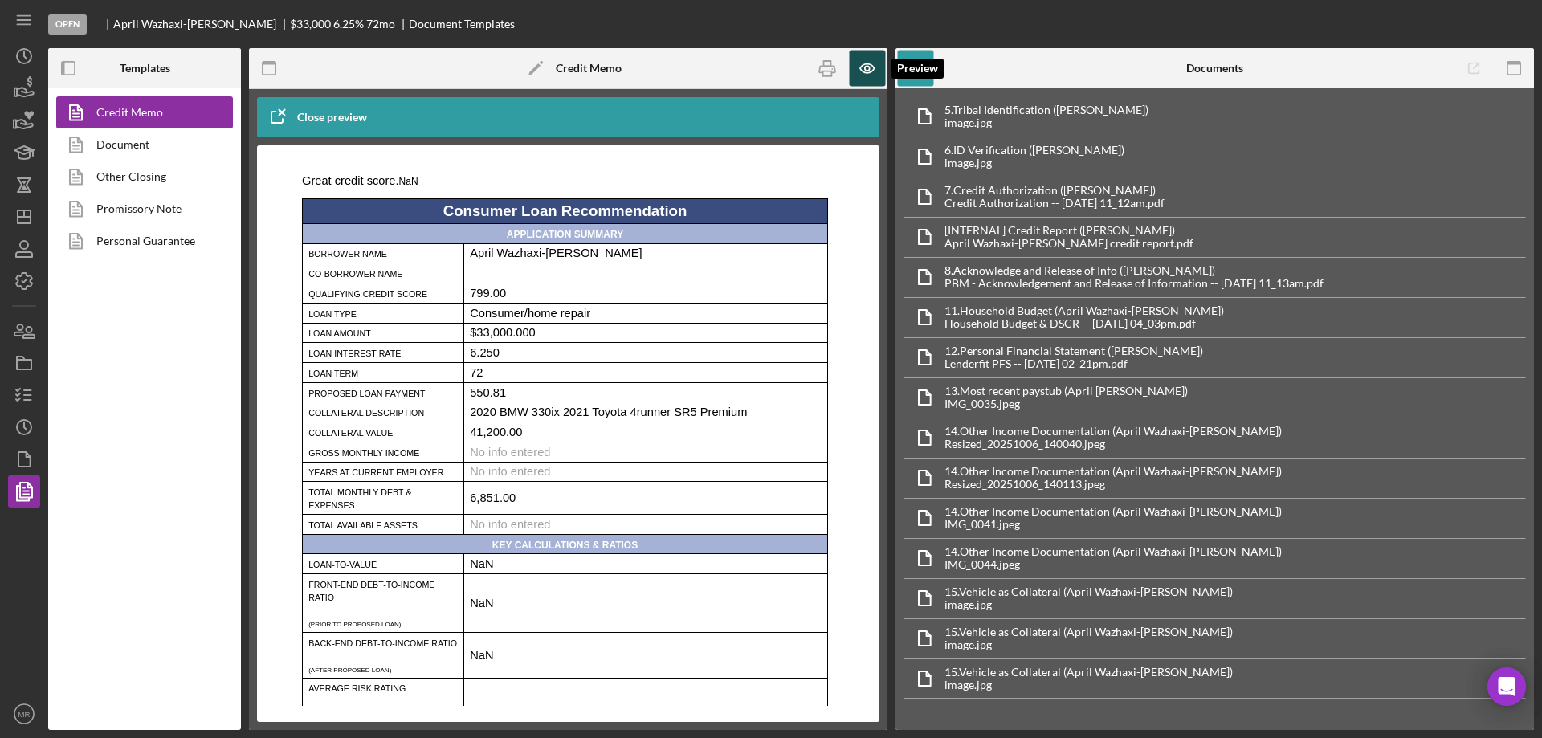
click at [864, 65] on icon "button" at bounding box center [867, 68] width 14 height 9
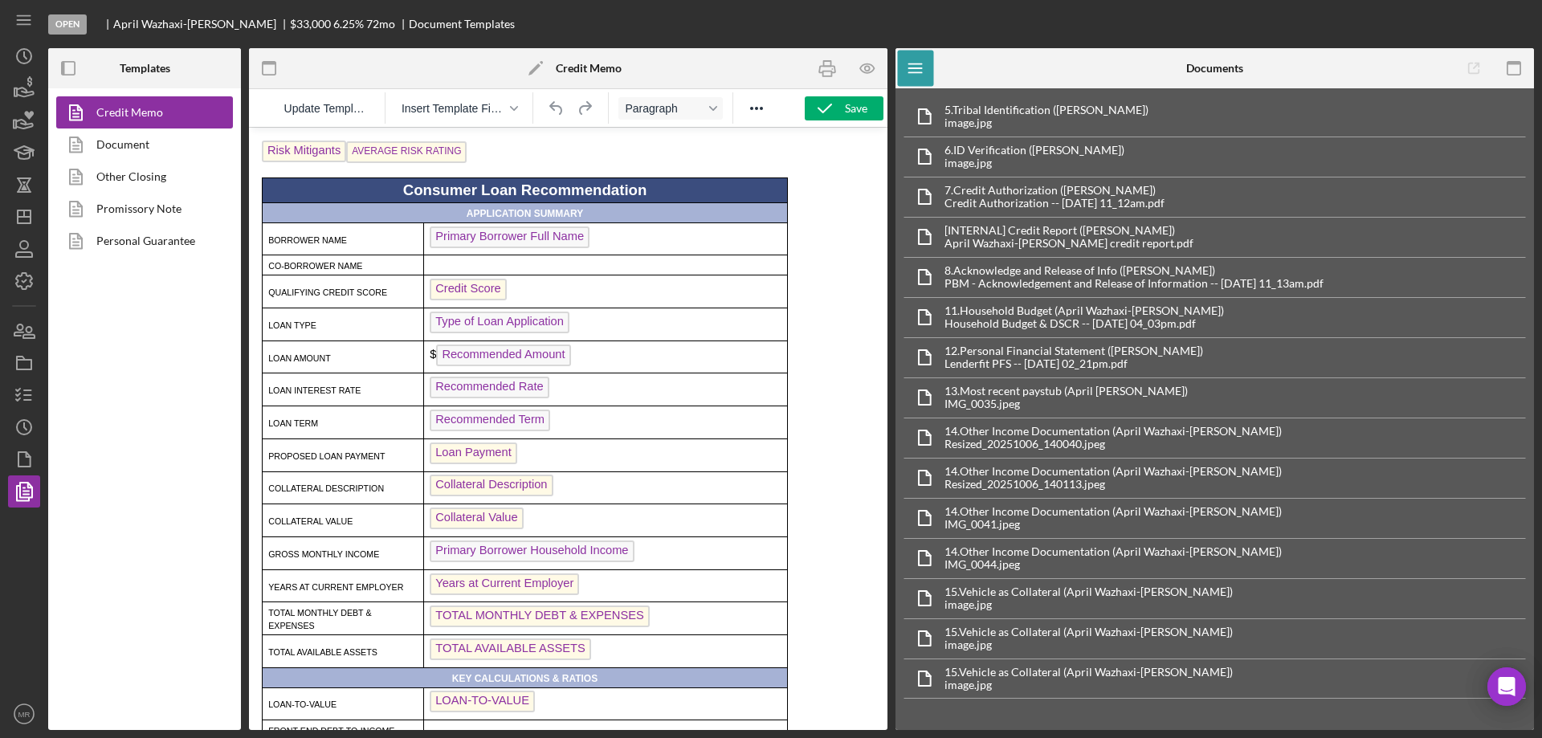
click at [488, 556] on span "Primary Borrower Household Income" at bounding box center [532, 552] width 204 height 22
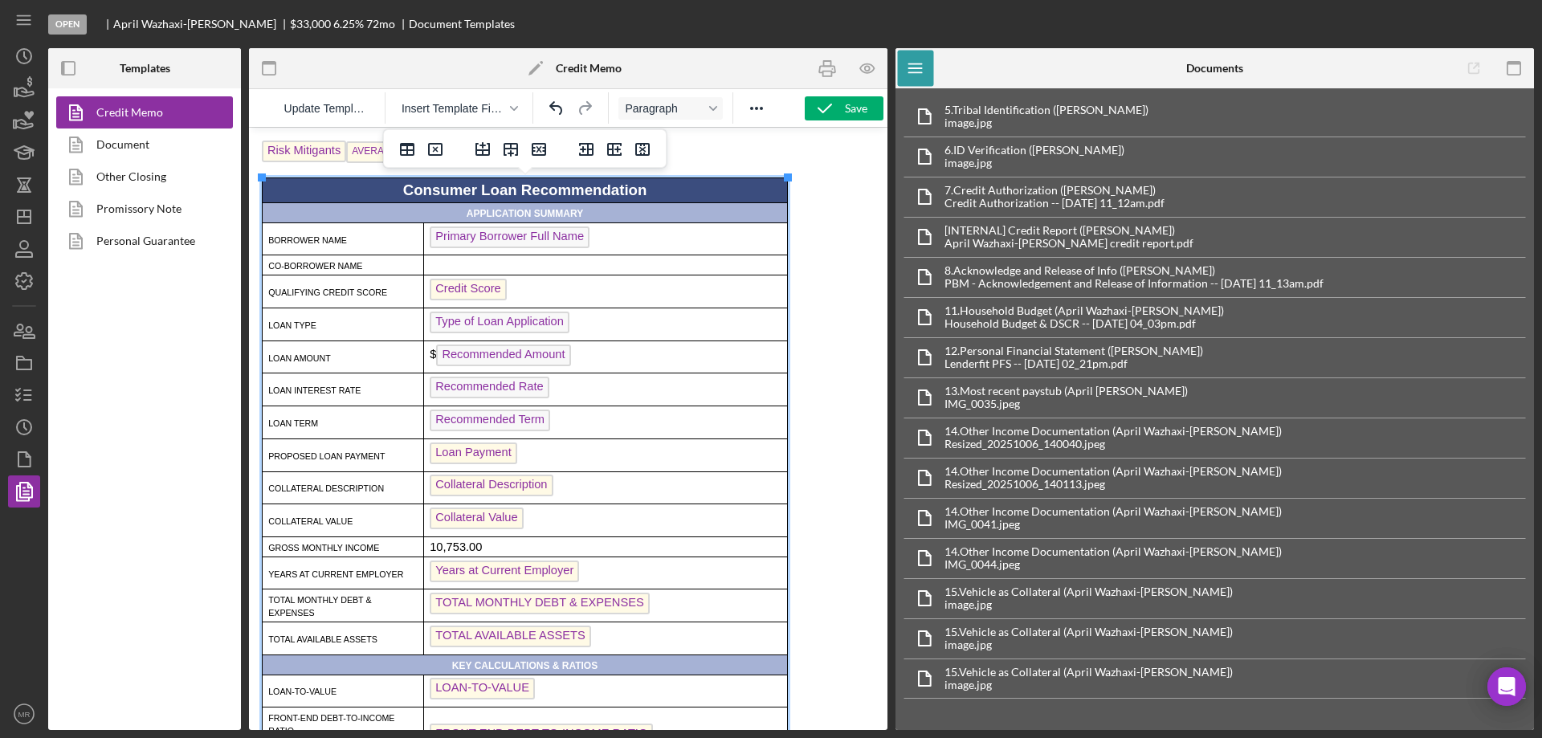
drag, startPoint x: 488, startPoint y: 556, endPoint x: 1116, endPoint y: 770, distance: 662.7
drag, startPoint x: 867, startPoint y: 642, endPoint x: 848, endPoint y: 107, distance: 535.3
click at [852, 112] on div "Save" at bounding box center [856, 108] width 22 height 24
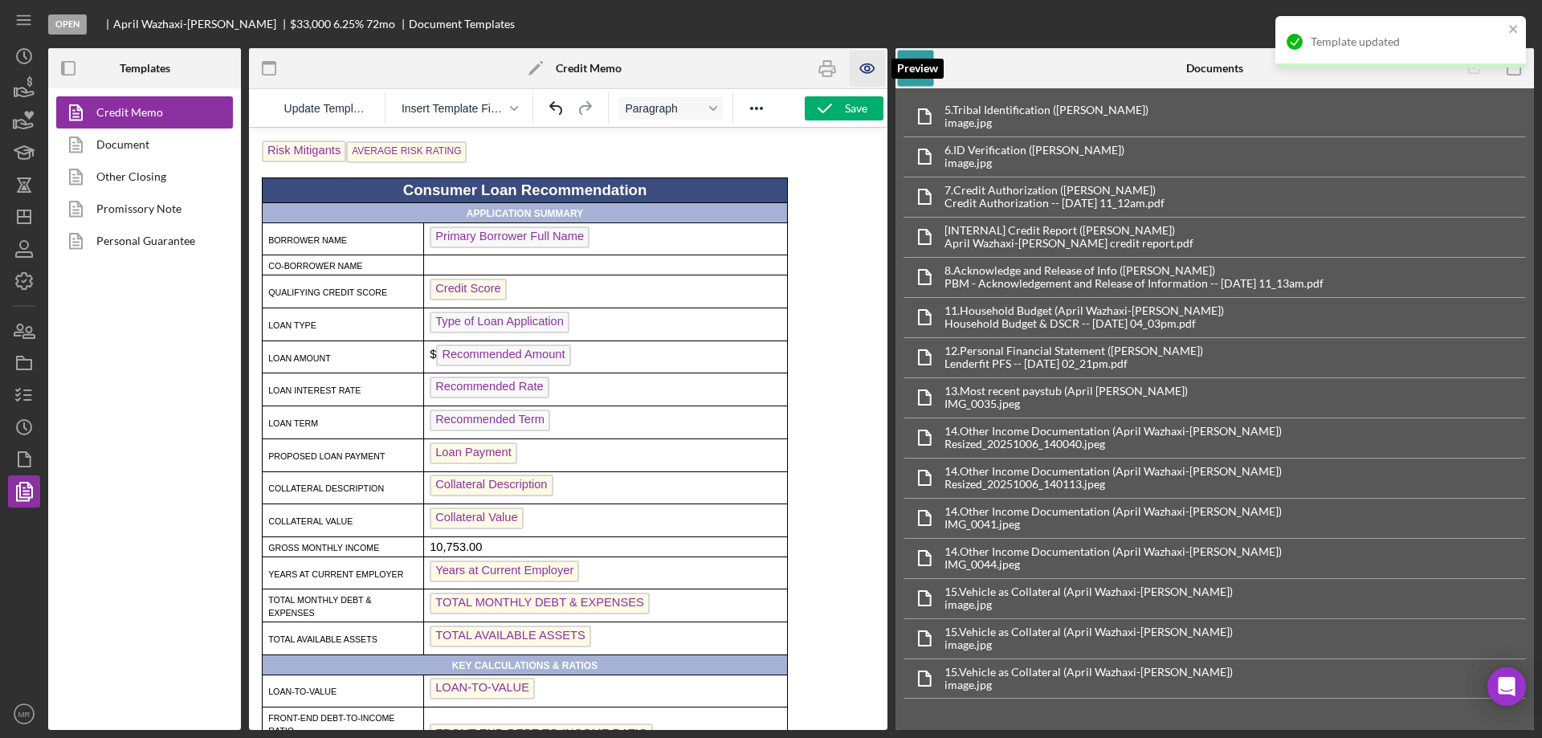
click at [868, 61] on icon "button" at bounding box center [868, 69] width 36 height 36
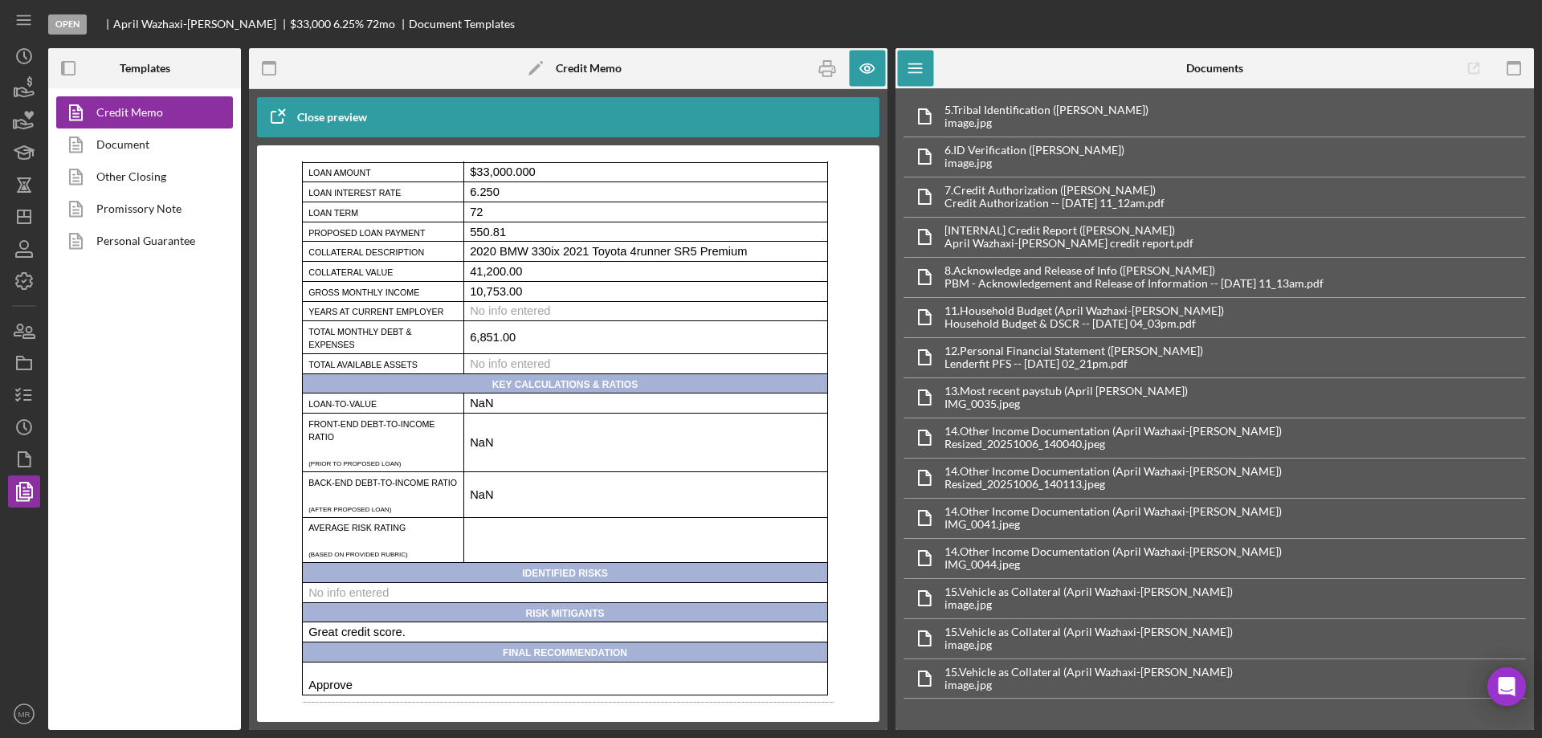
scroll to position [80, 0]
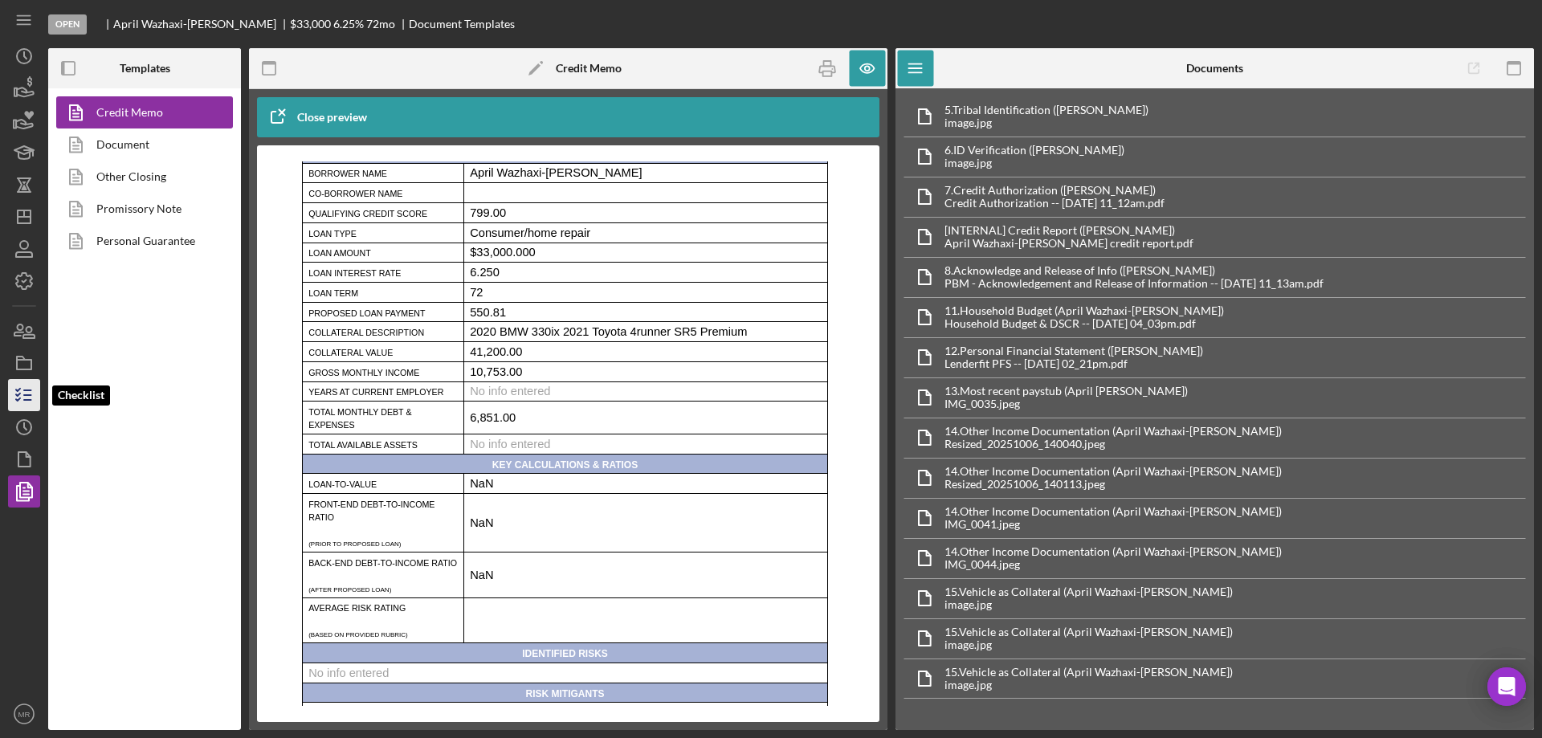
click at [22, 402] on icon "button" at bounding box center [24, 395] width 40 height 40
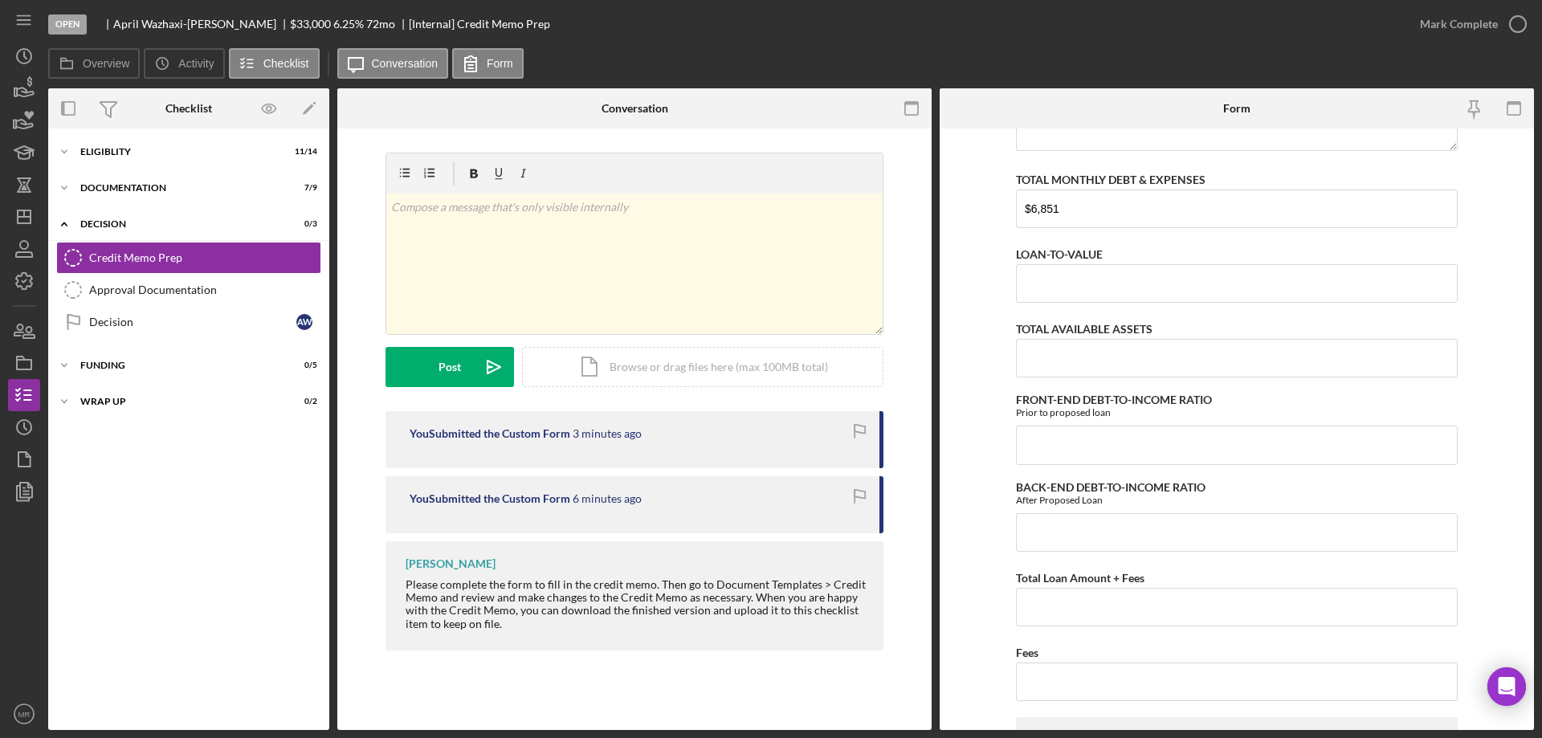
scroll to position [643, 0]
click at [1109, 443] on input "FRONT-END DEBT-TO-INCOME RATIO" at bounding box center [1237, 446] width 442 height 39
type input "65.00000%"
type input "56.00000%"
click at [1487, 468] on form "Client Information Loan Payment $550.81 Years at Current Employer Referral Sour…" at bounding box center [1237, 430] width 594 height 602
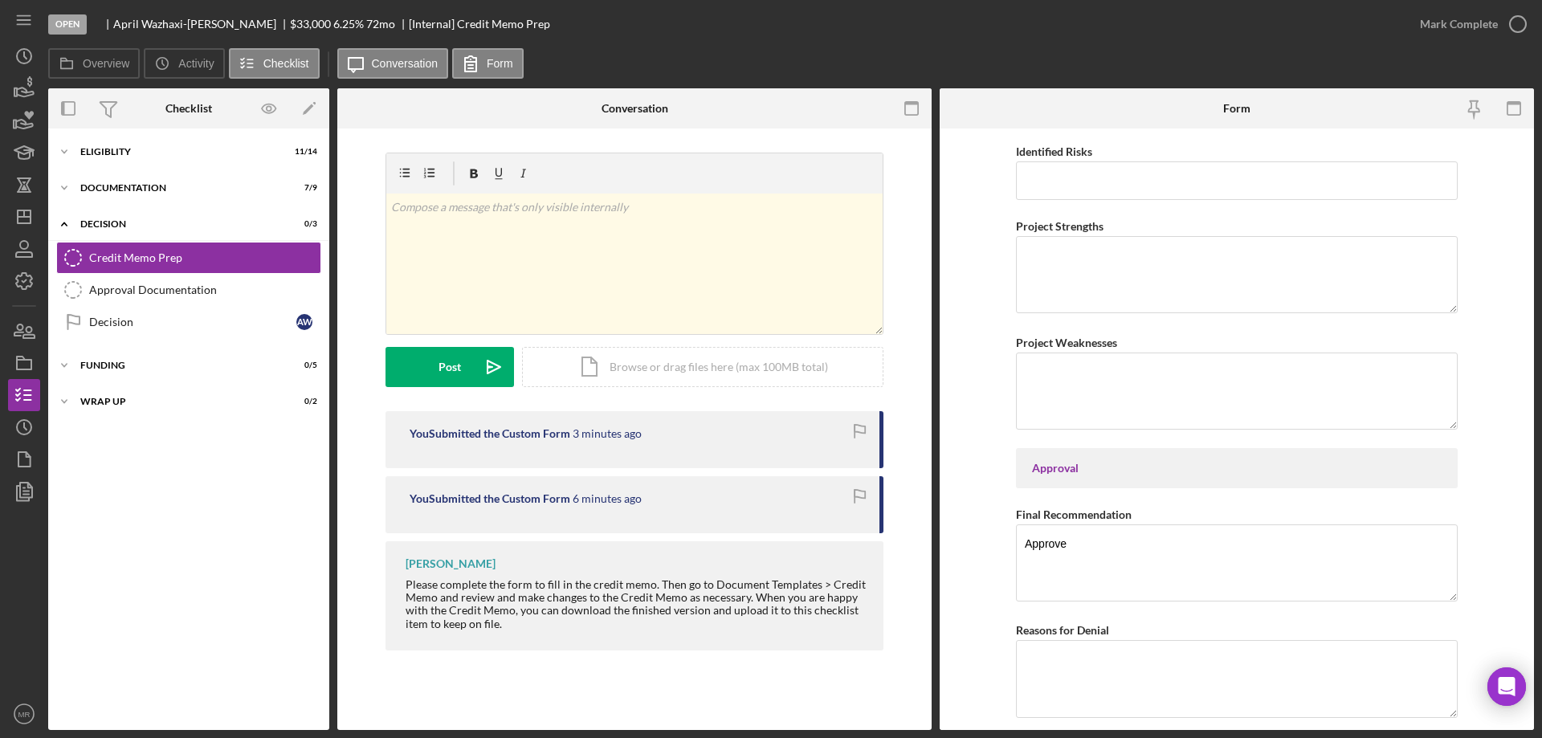
scroll to position [2521, 0]
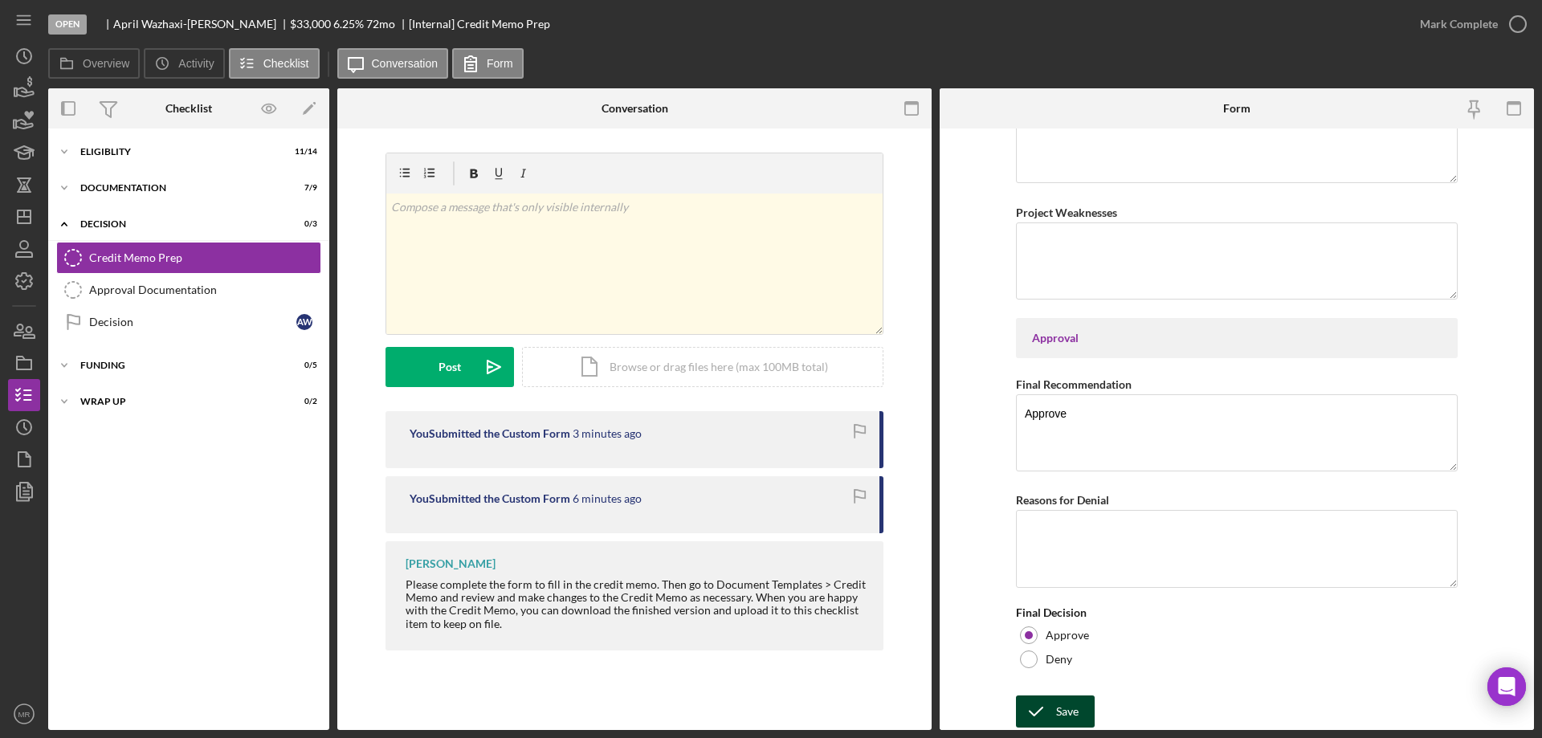
click at [1053, 706] on button "Save" at bounding box center [1055, 712] width 79 height 32
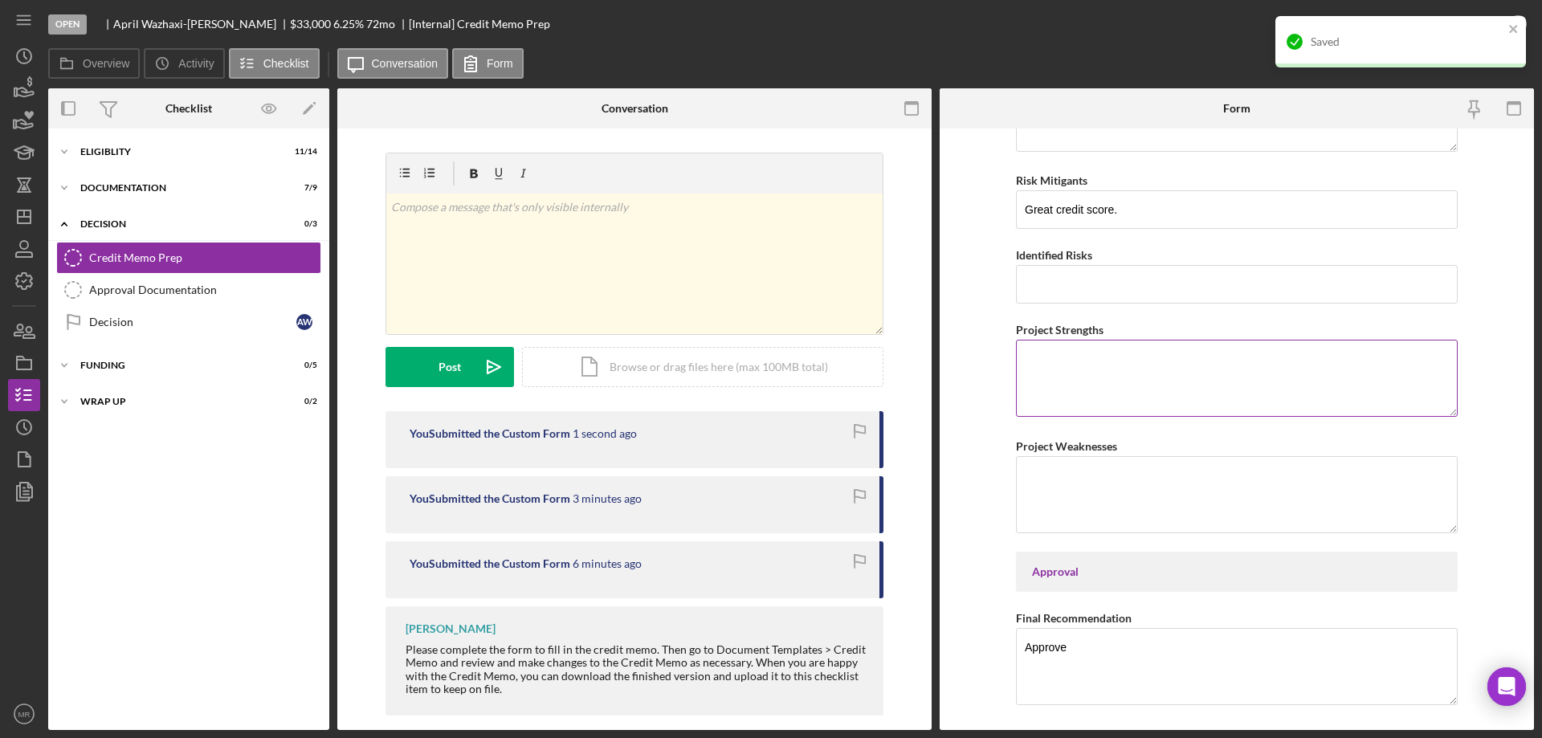
scroll to position [2200, 0]
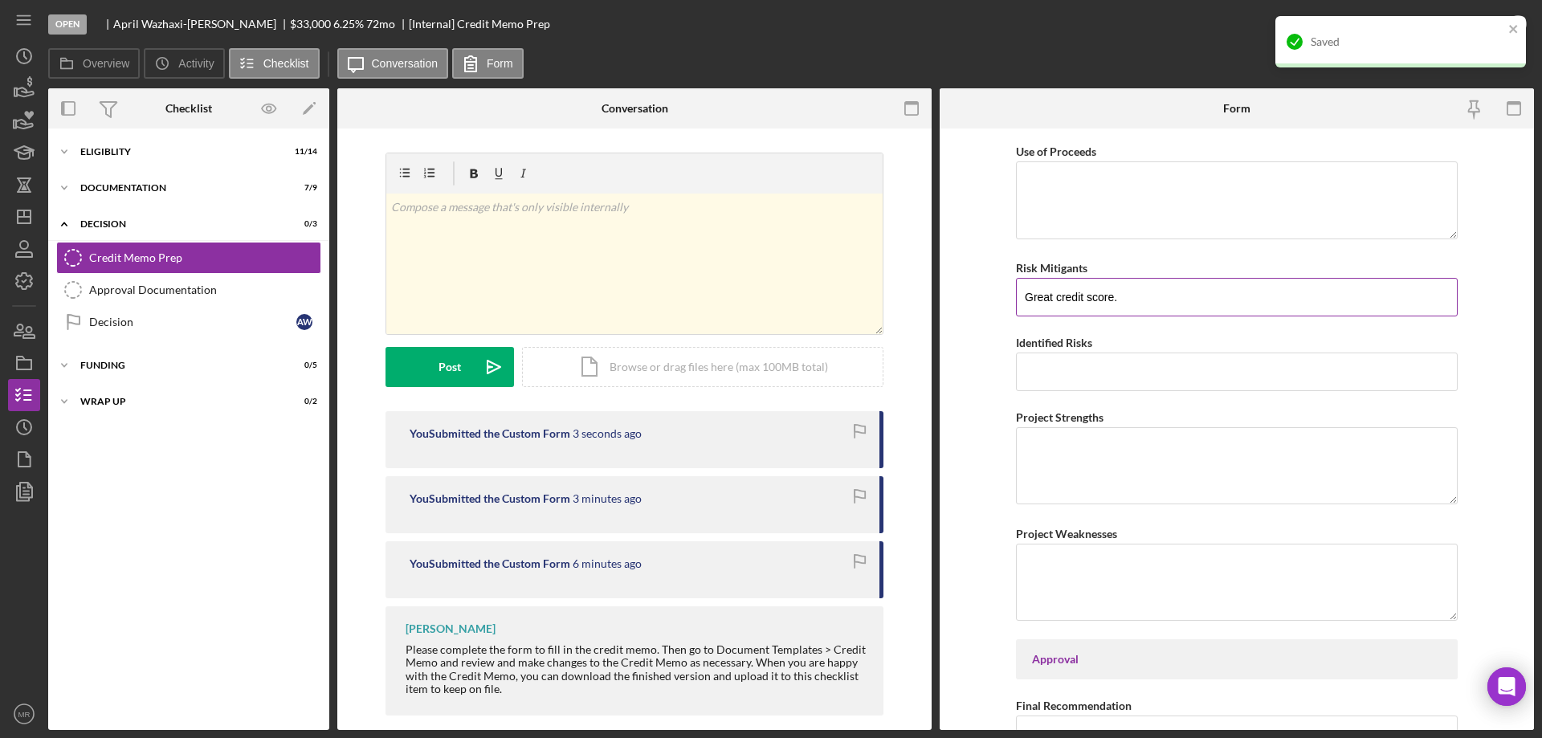
click at [1166, 292] on input "Great credit score." at bounding box center [1237, 297] width 442 height 39
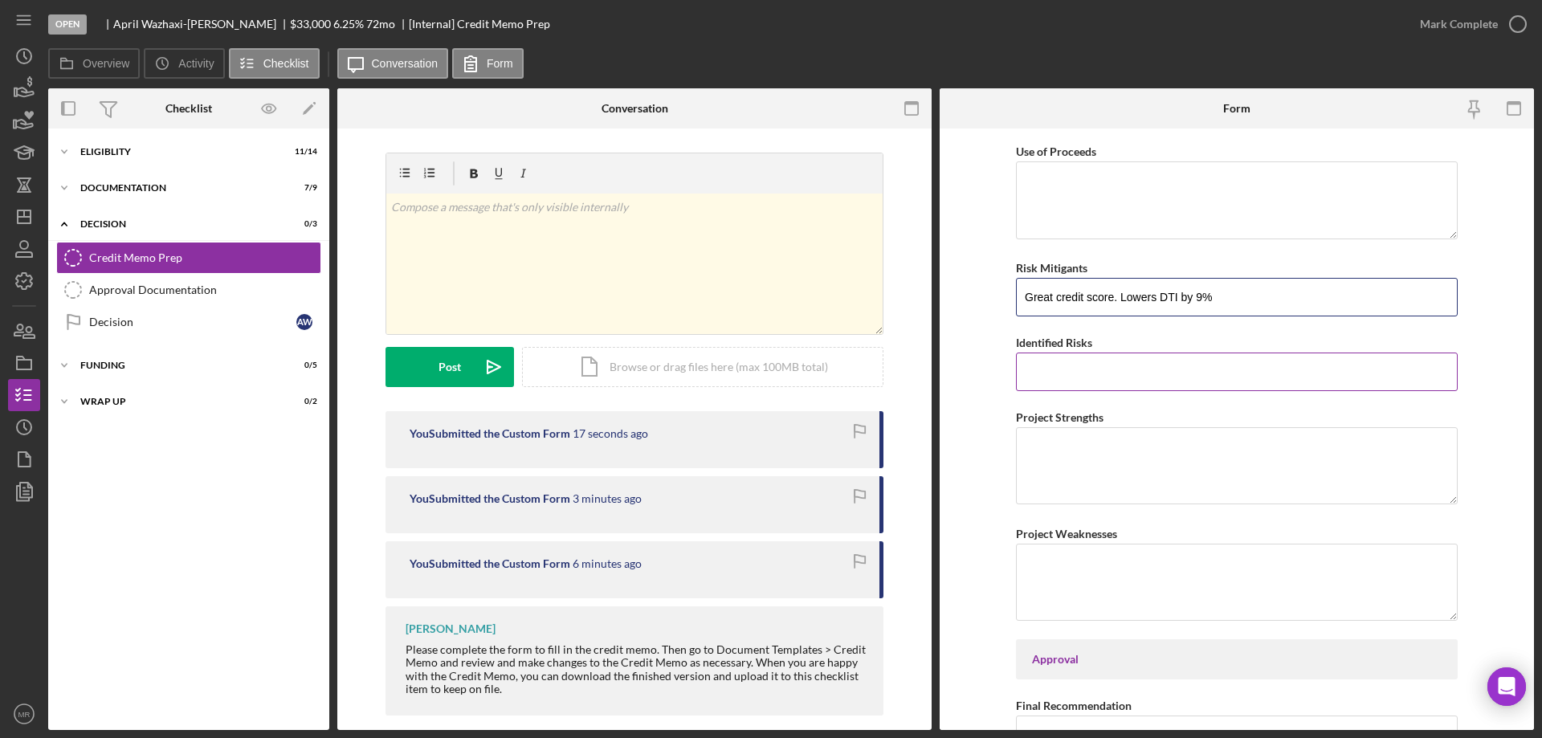
type input "Great credit score. Lowers DTI by 9%"
click at [1068, 383] on input "Identified Risks" at bounding box center [1237, 372] width 442 height 39
type input "High DTI."
click at [1241, 299] on input "Great credit score. Lowers DTI by 9%" at bounding box center [1237, 297] width 442 height 39
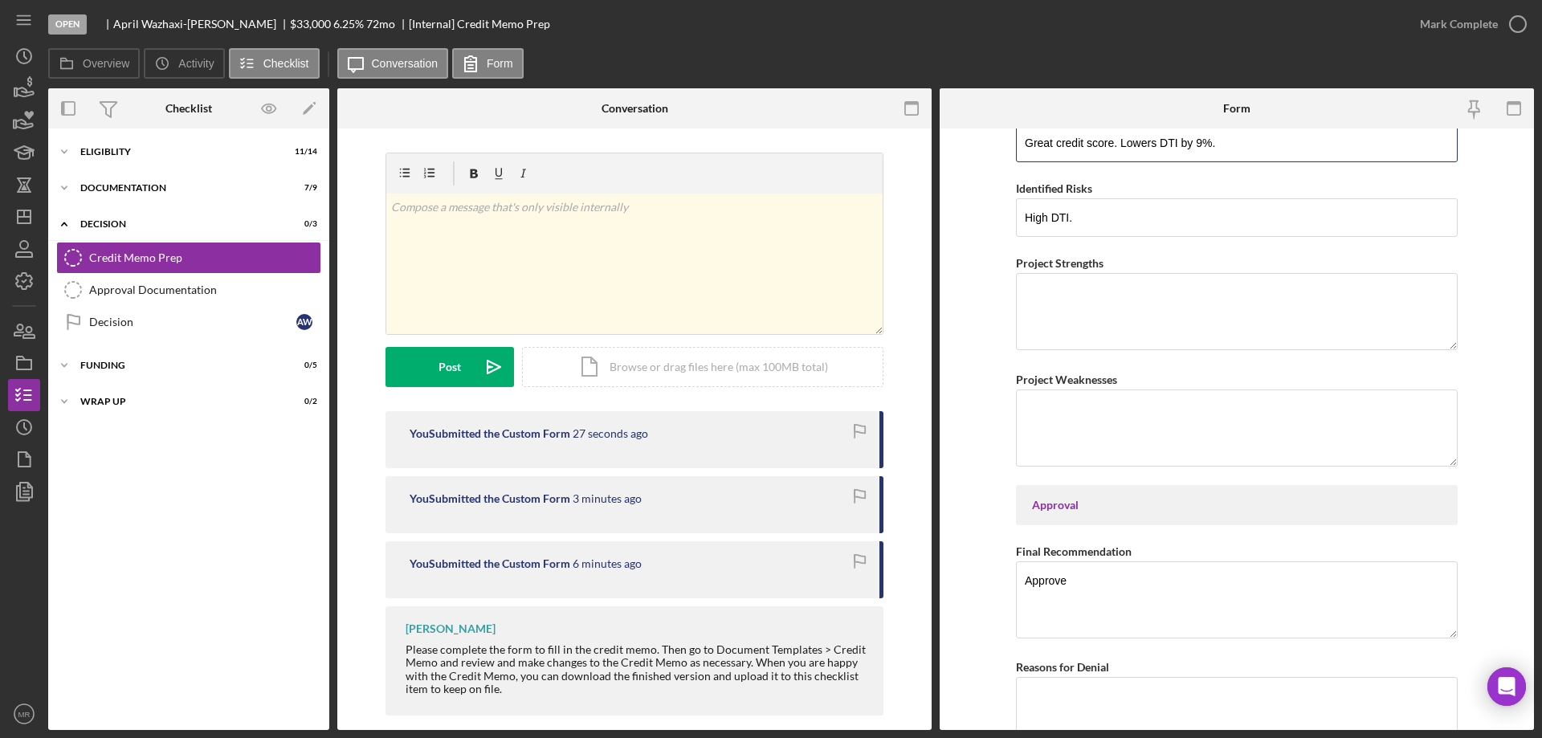
scroll to position [2521, 0]
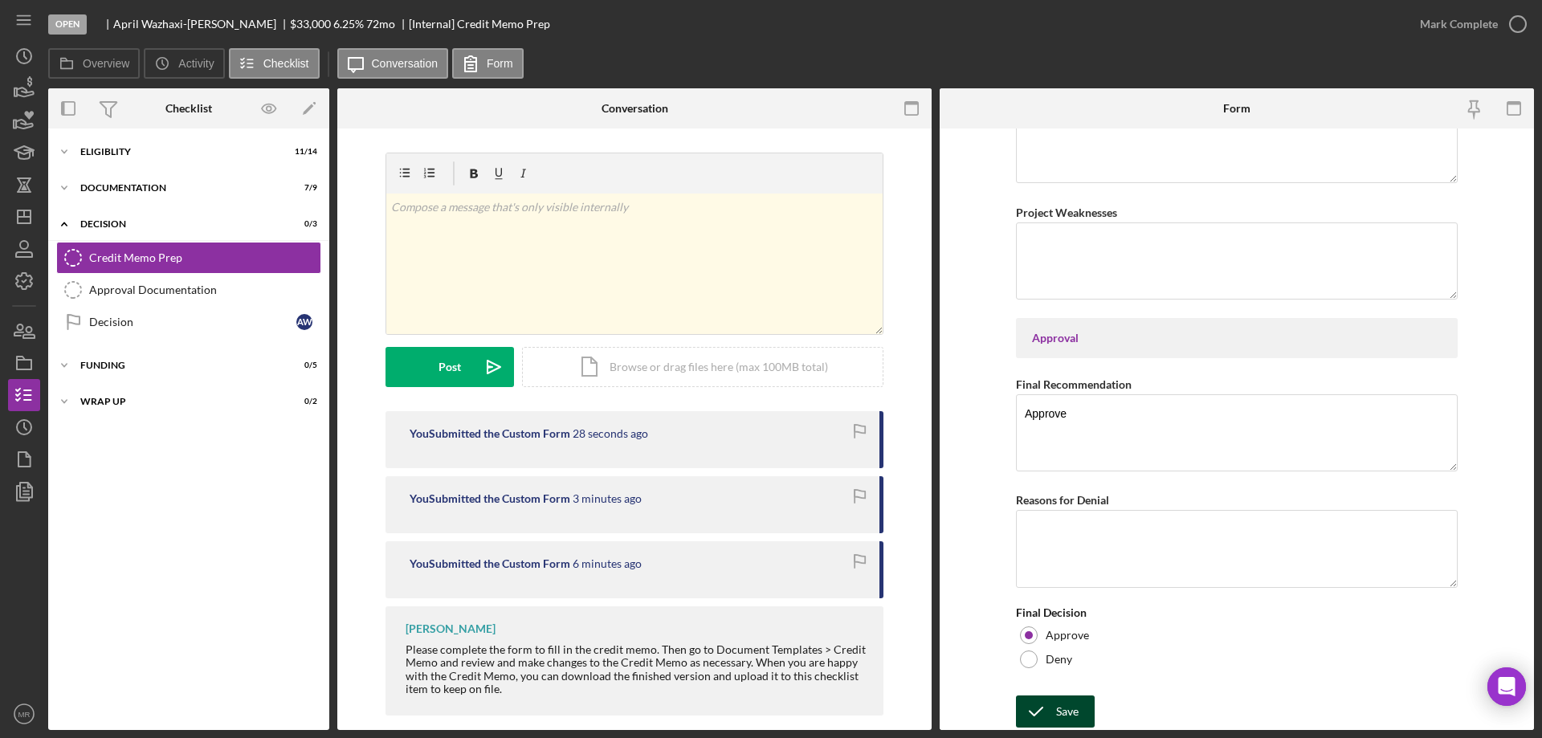
type input "Great credit score. Lowers DTI by 9%."
click at [1058, 708] on div "Save" at bounding box center [1067, 712] width 22 height 32
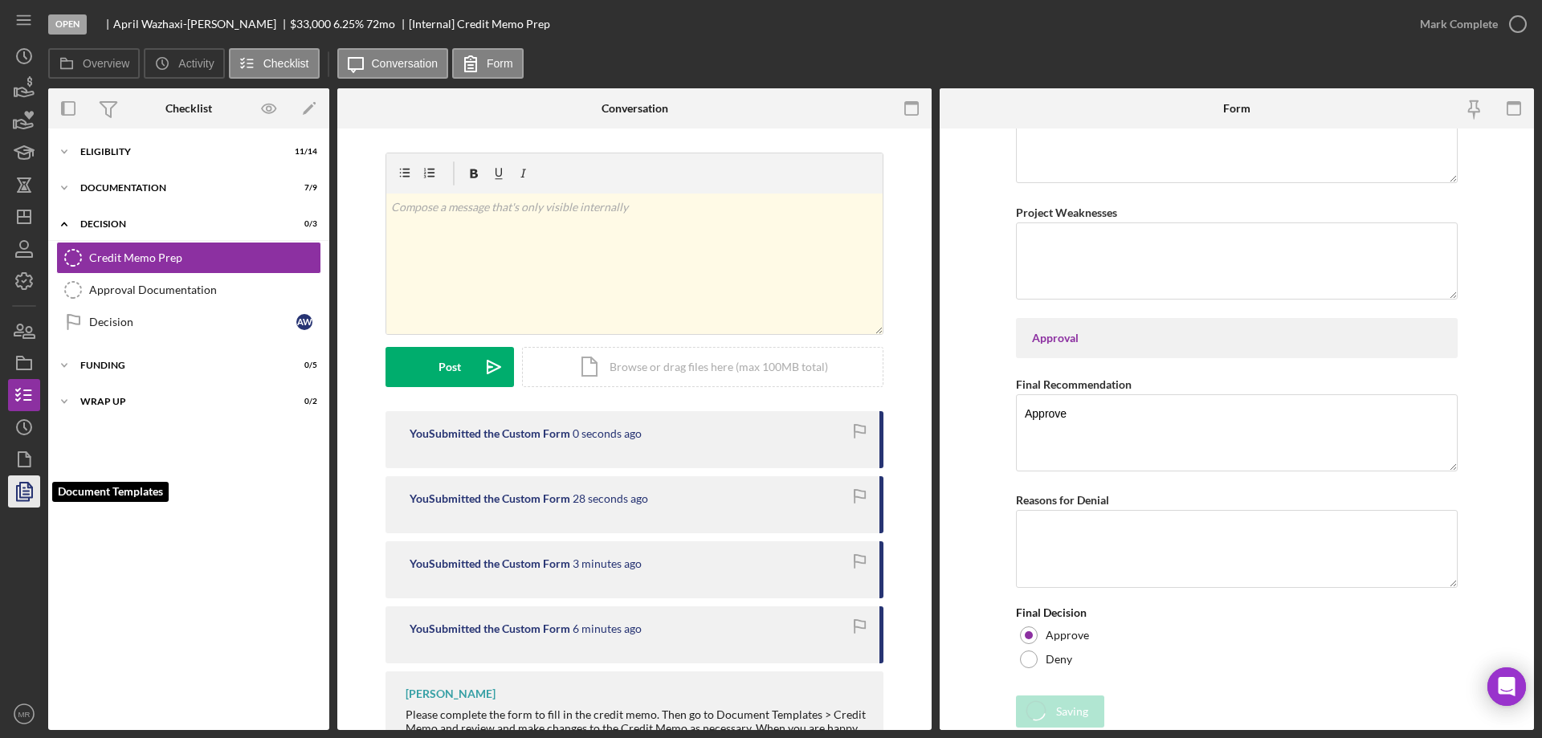
click at [24, 485] on icon "button" at bounding box center [24, 492] width 40 height 40
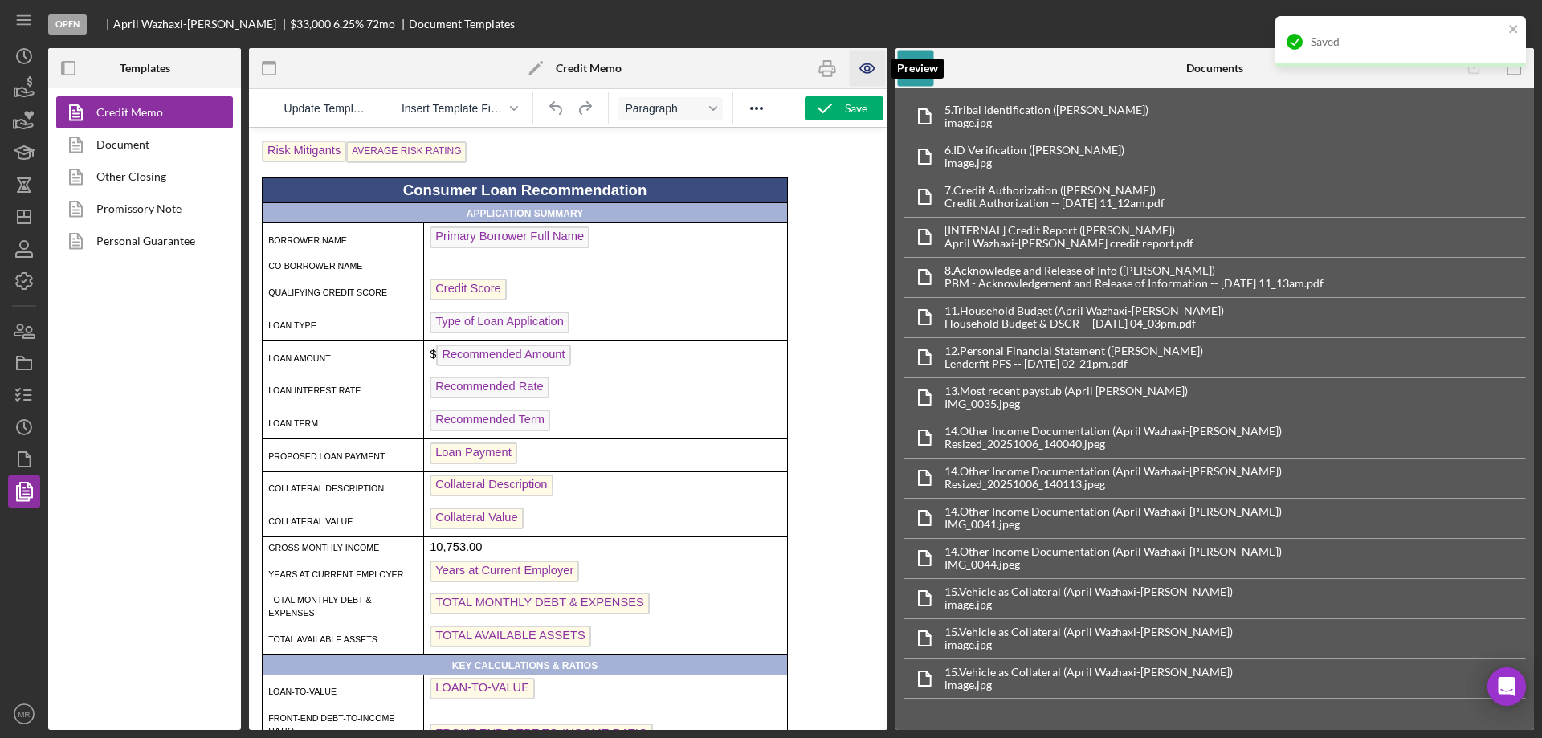
click at [865, 62] on icon "button" at bounding box center [868, 69] width 36 height 36
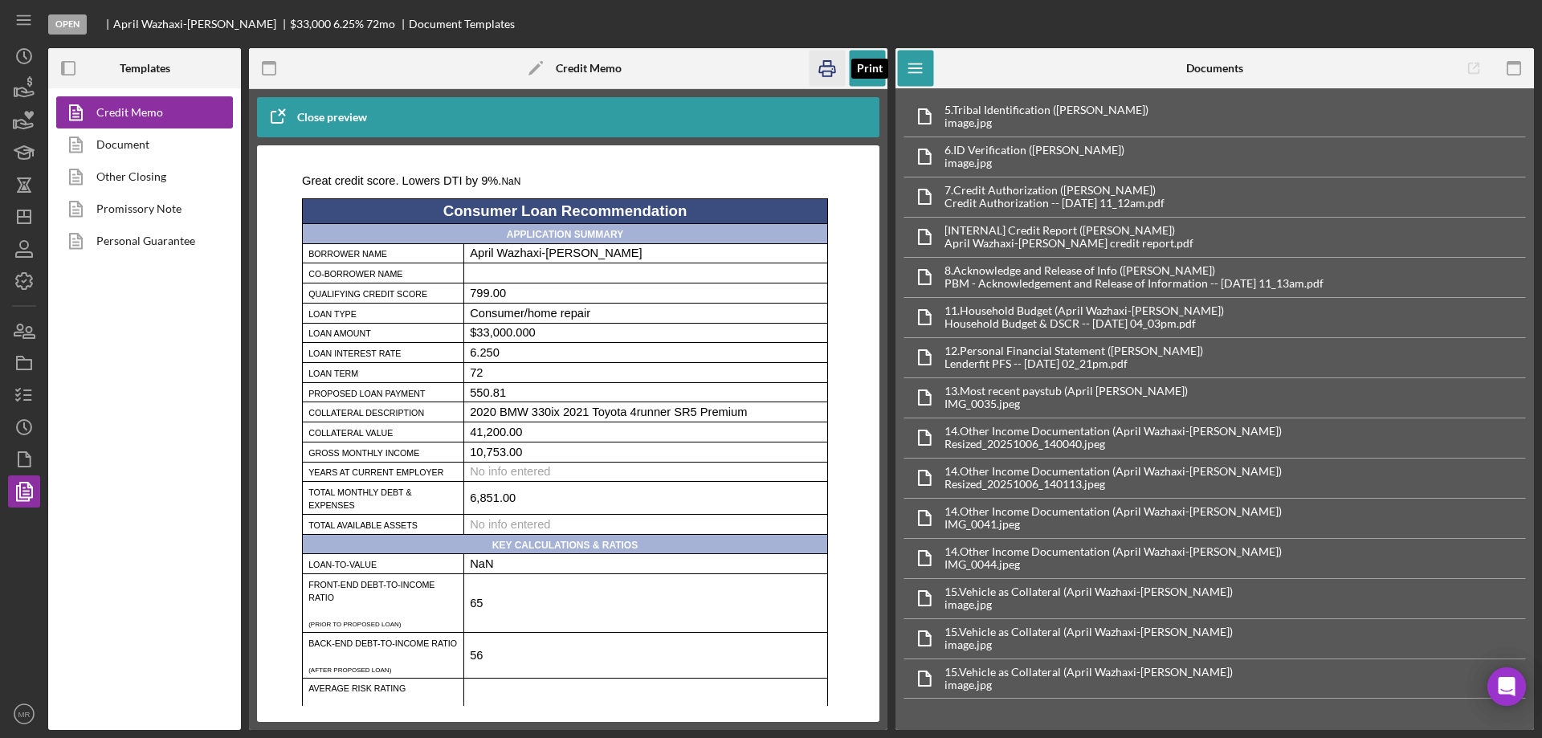
click at [826, 68] on icon "button" at bounding box center [828, 69] width 36 height 36
click at [22, 385] on icon "button" at bounding box center [24, 395] width 40 height 40
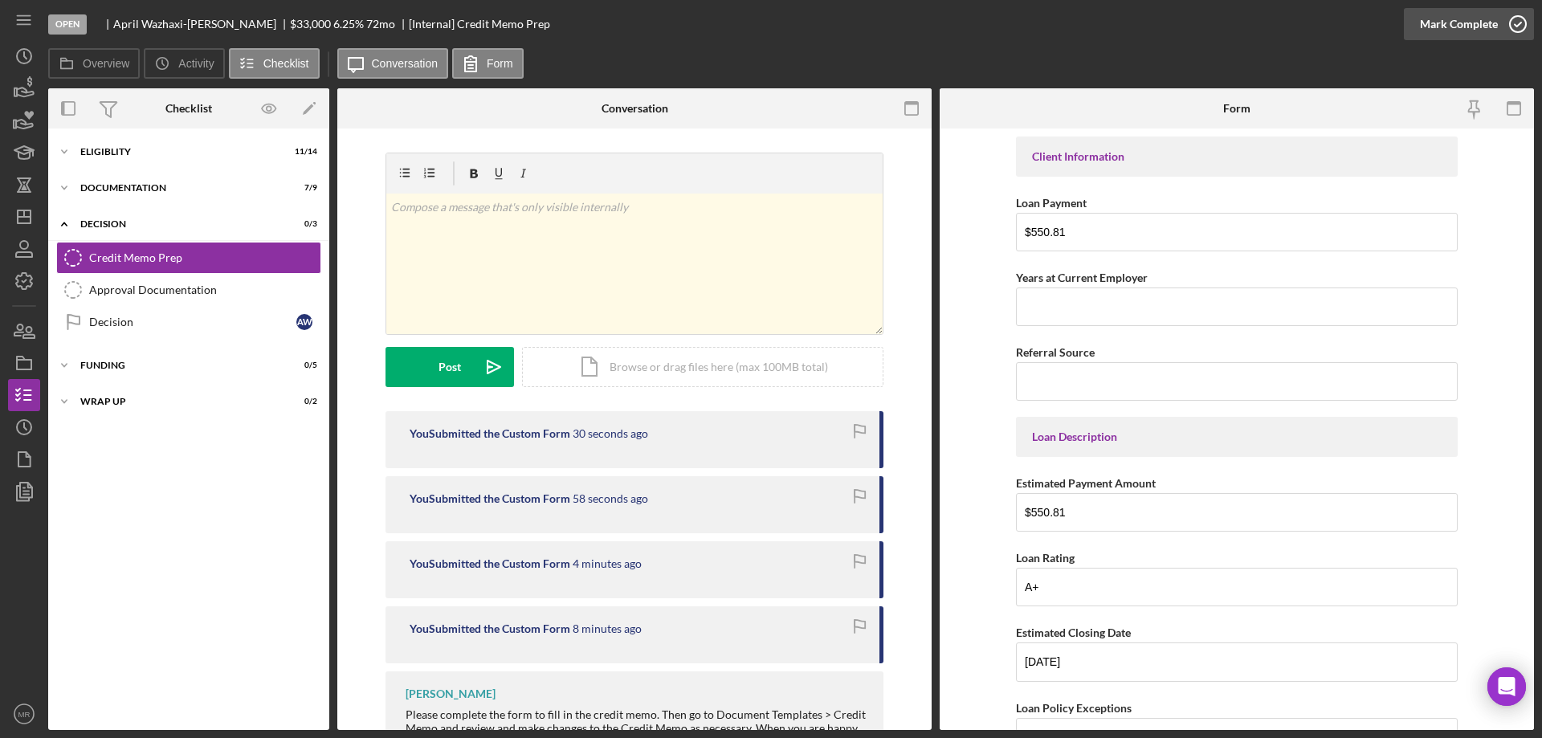
click at [1518, 23] on icon "button" at bounding box center [1518, 24] width 40 height 40
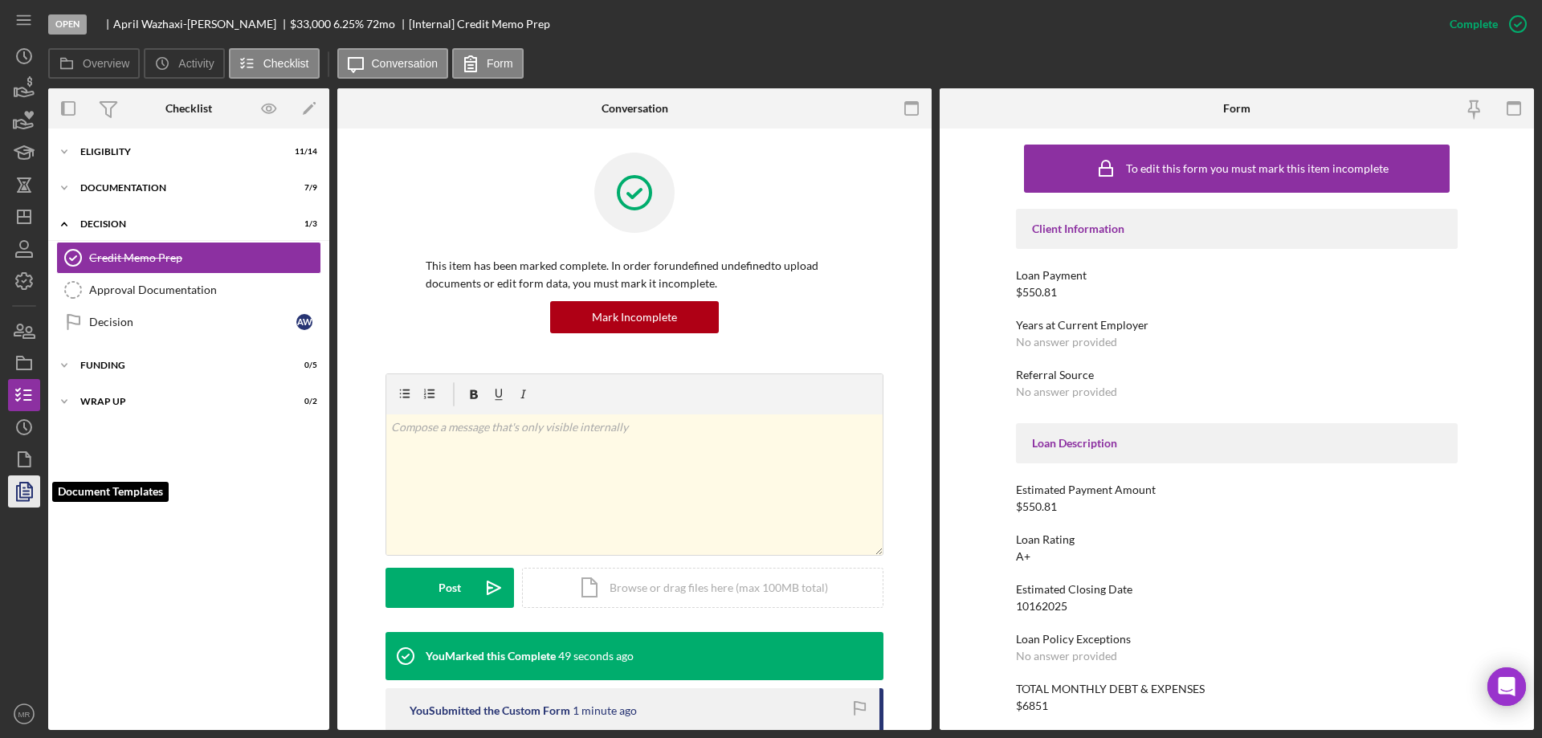
click at [20, 492] on polygon "button" at bounding box center [26, 490] width 12 height 14
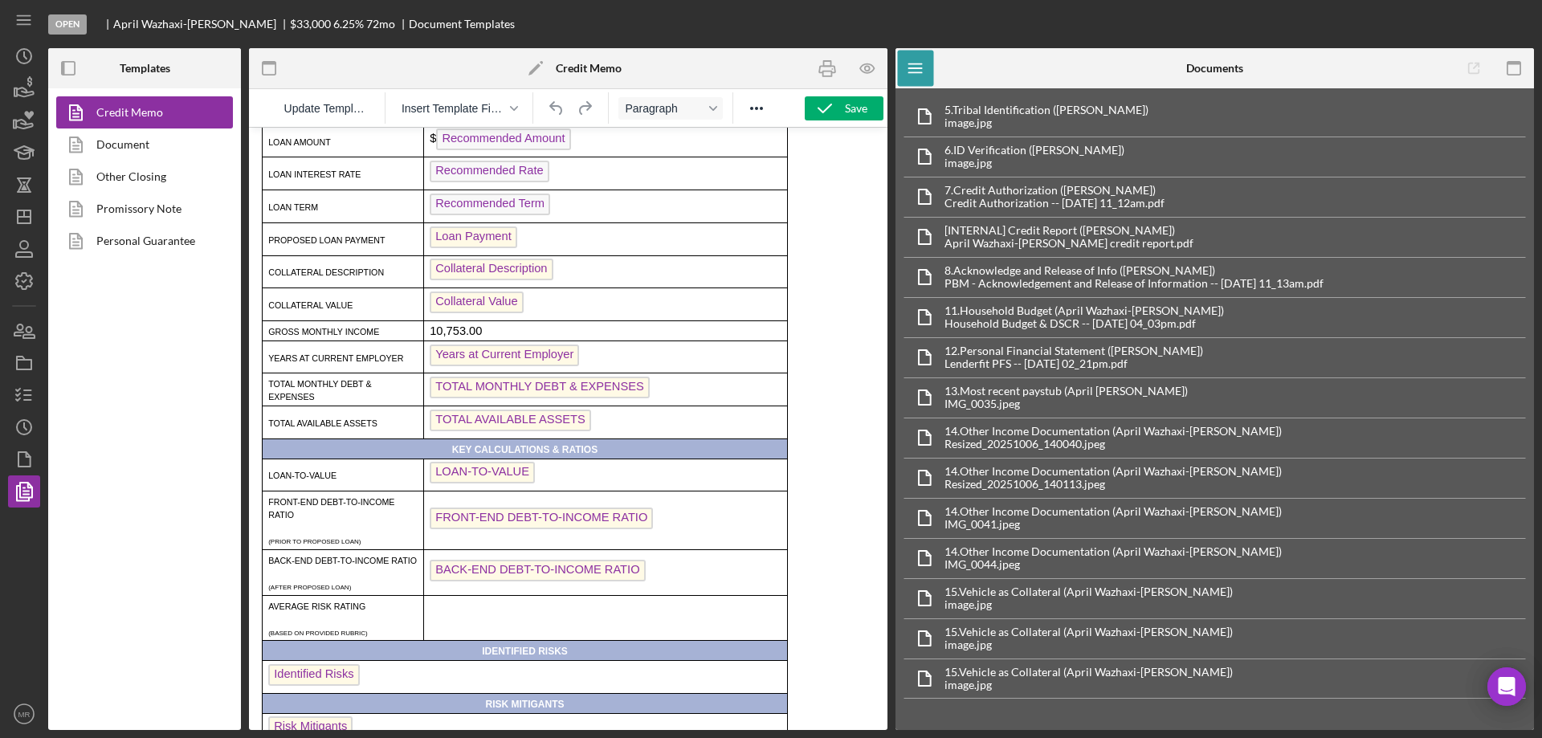
scroll to position [241, 0]
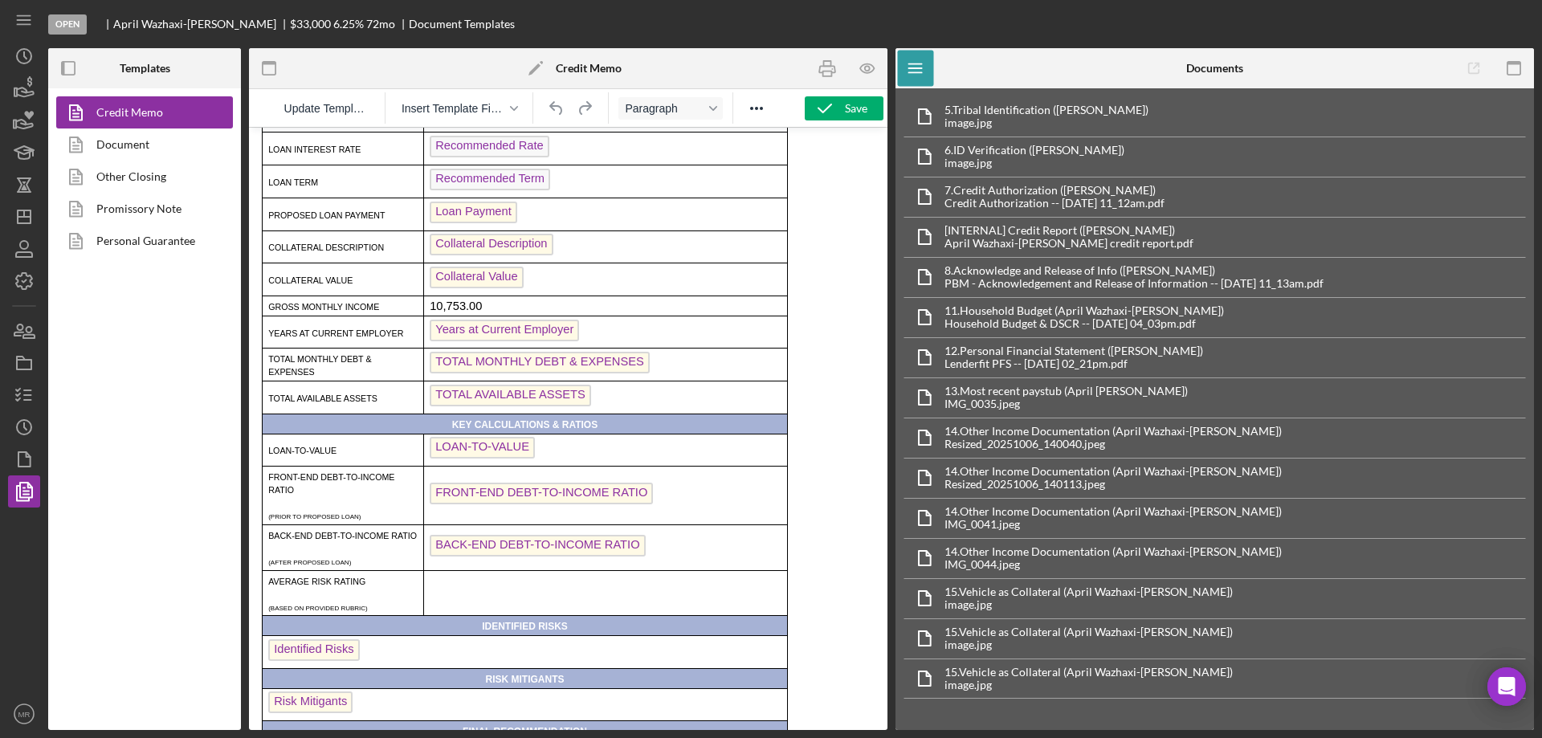
click at [475, 459] on span "LOAN-TO-VALUE" at bounding box center [482, 448] width 105 height 22
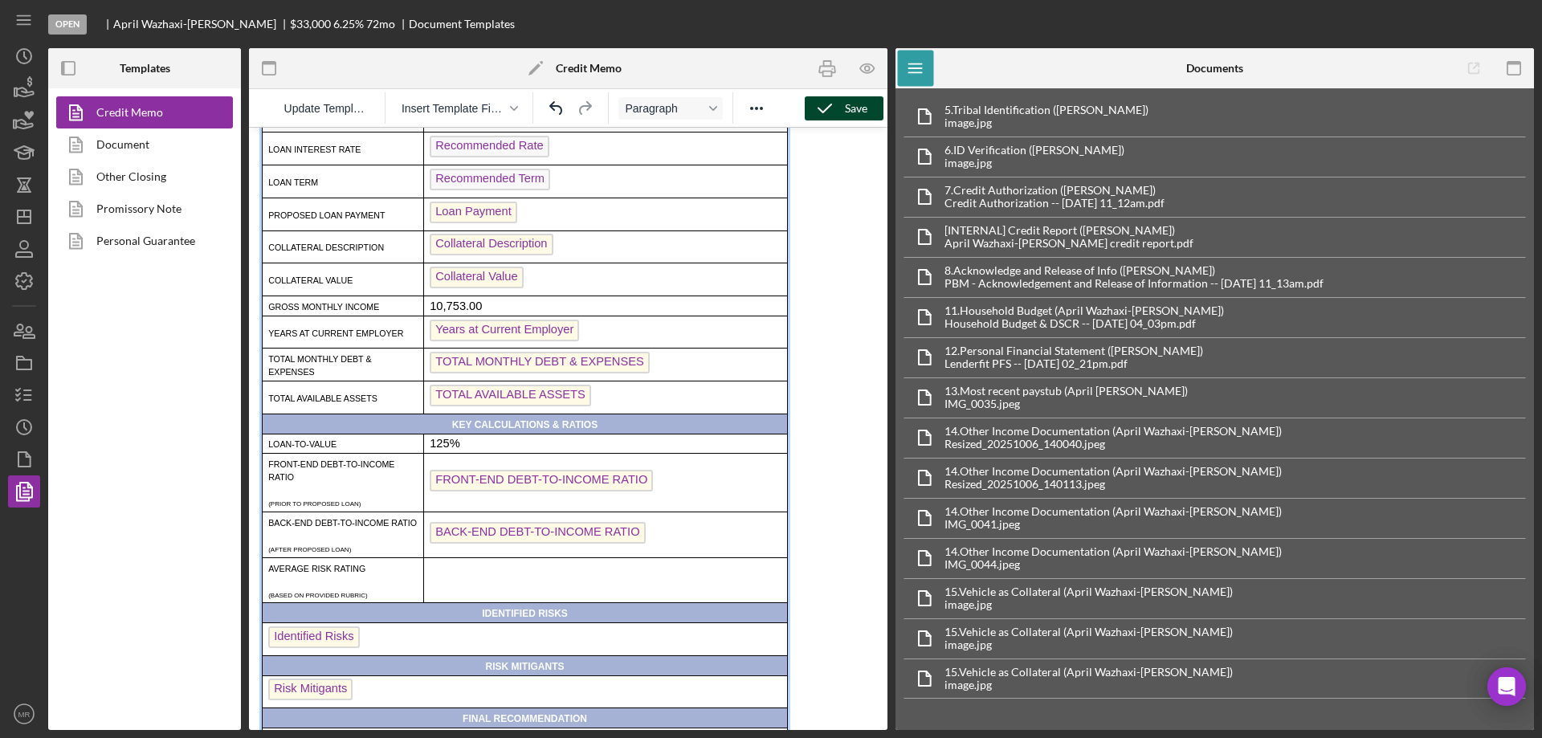
click at [845, 105] on div "Save" at bounding box center [856, 108] width 22 height 24
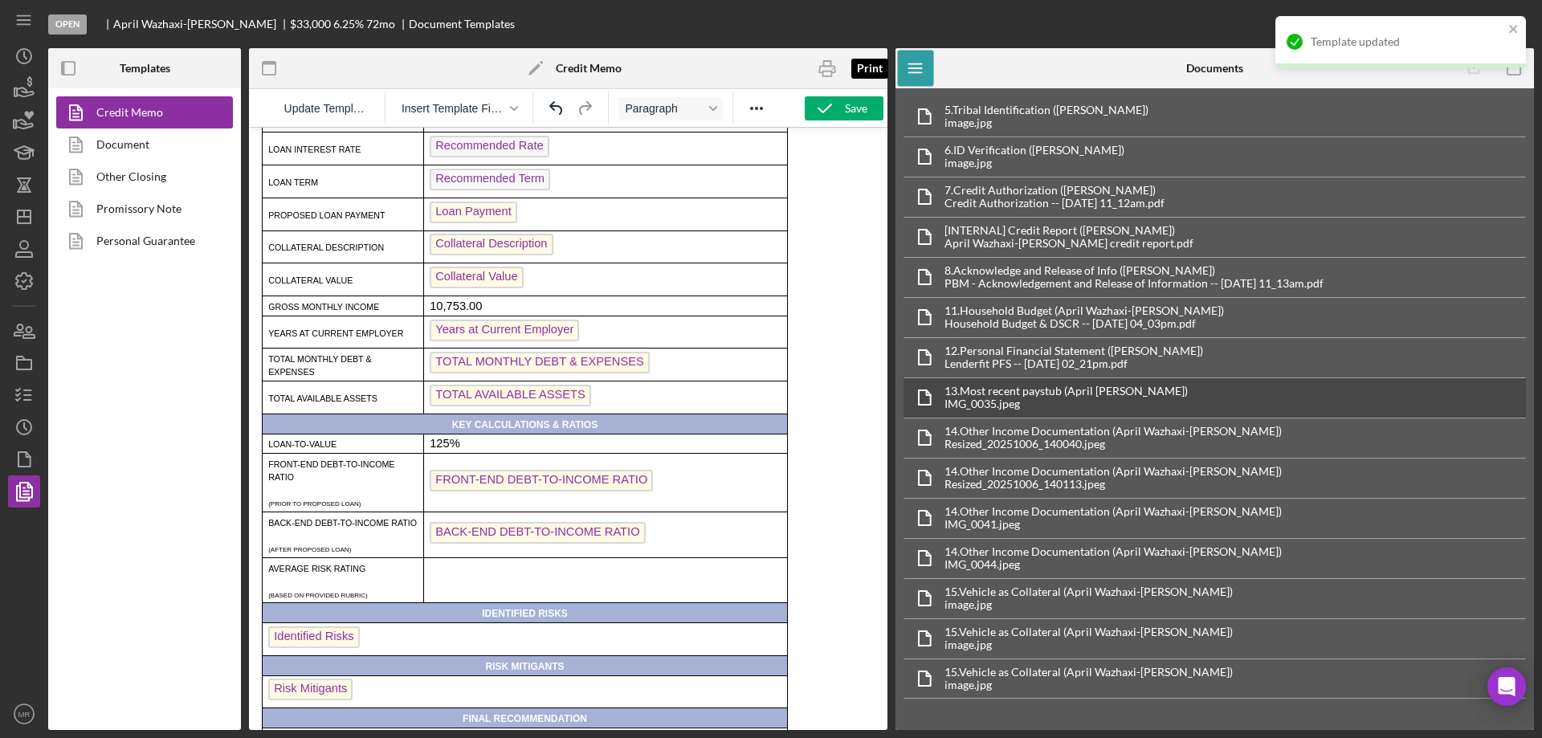
click at [830, 64] on icon "button" at bounding box center [828, 69] width 36 height 36
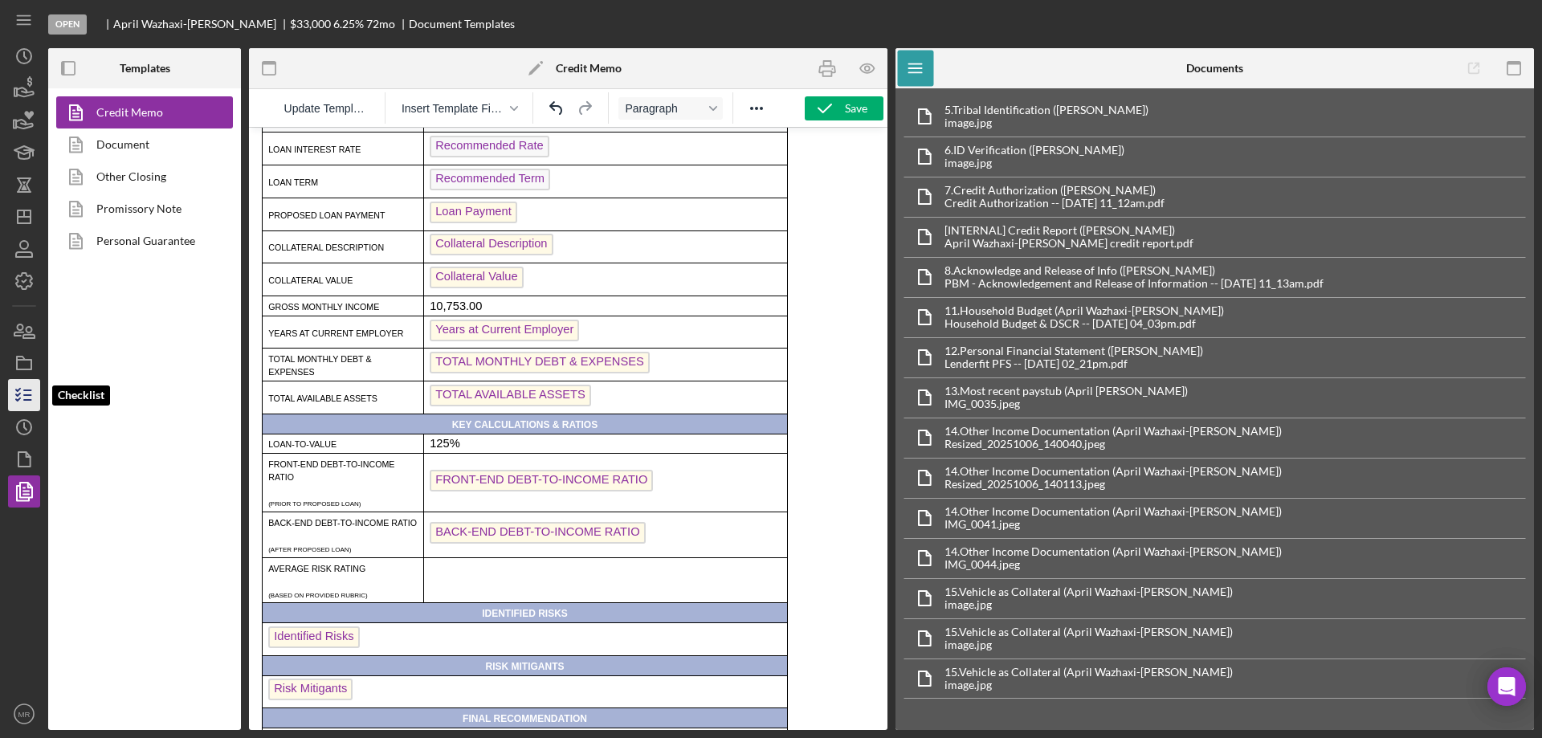
click at [27, 386] on icon "button" at bounding box center [24, 395] width 40 height 40
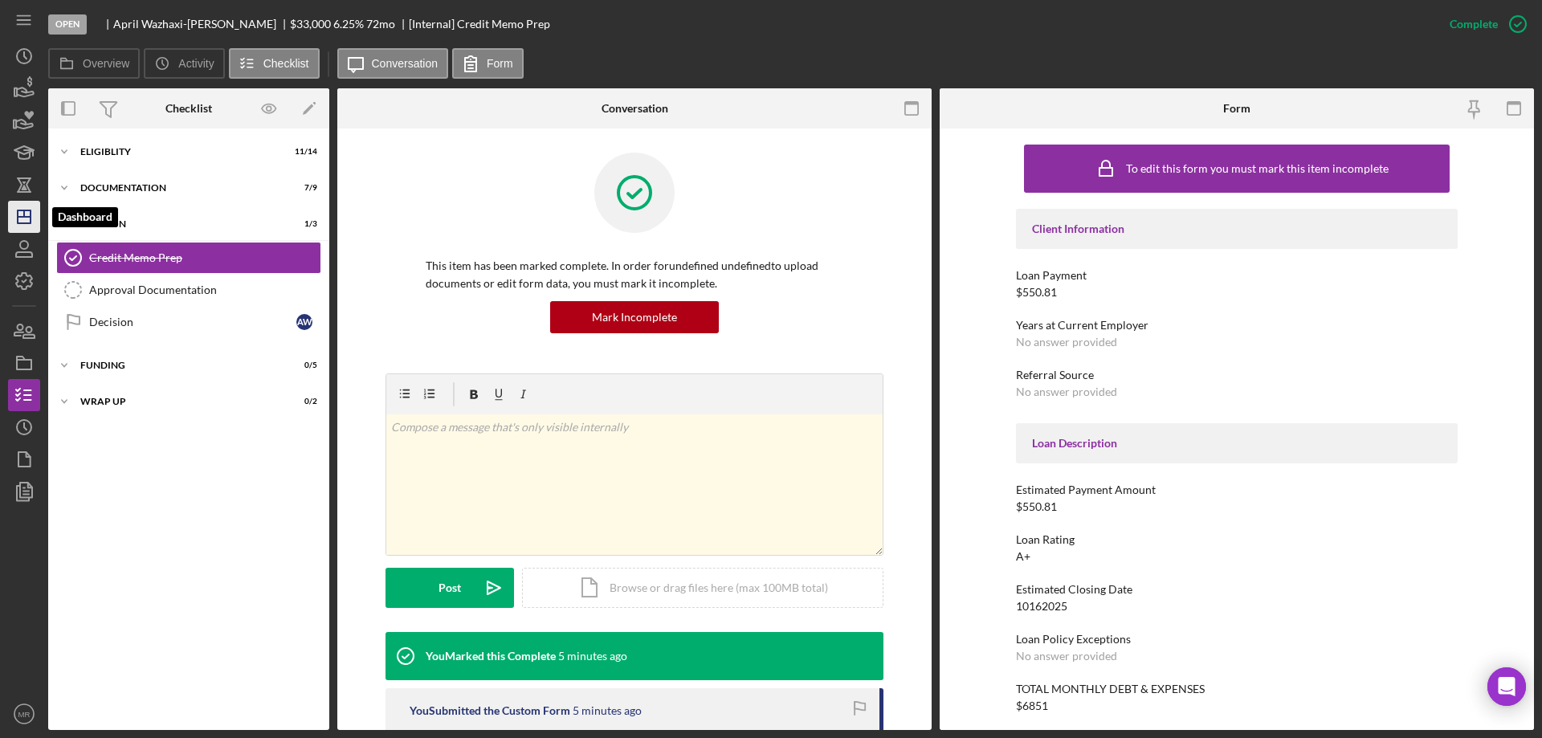
click at [13, 222] on icon "Icon/Dashboard" at bounding box center [24, 217] width 40 height 40
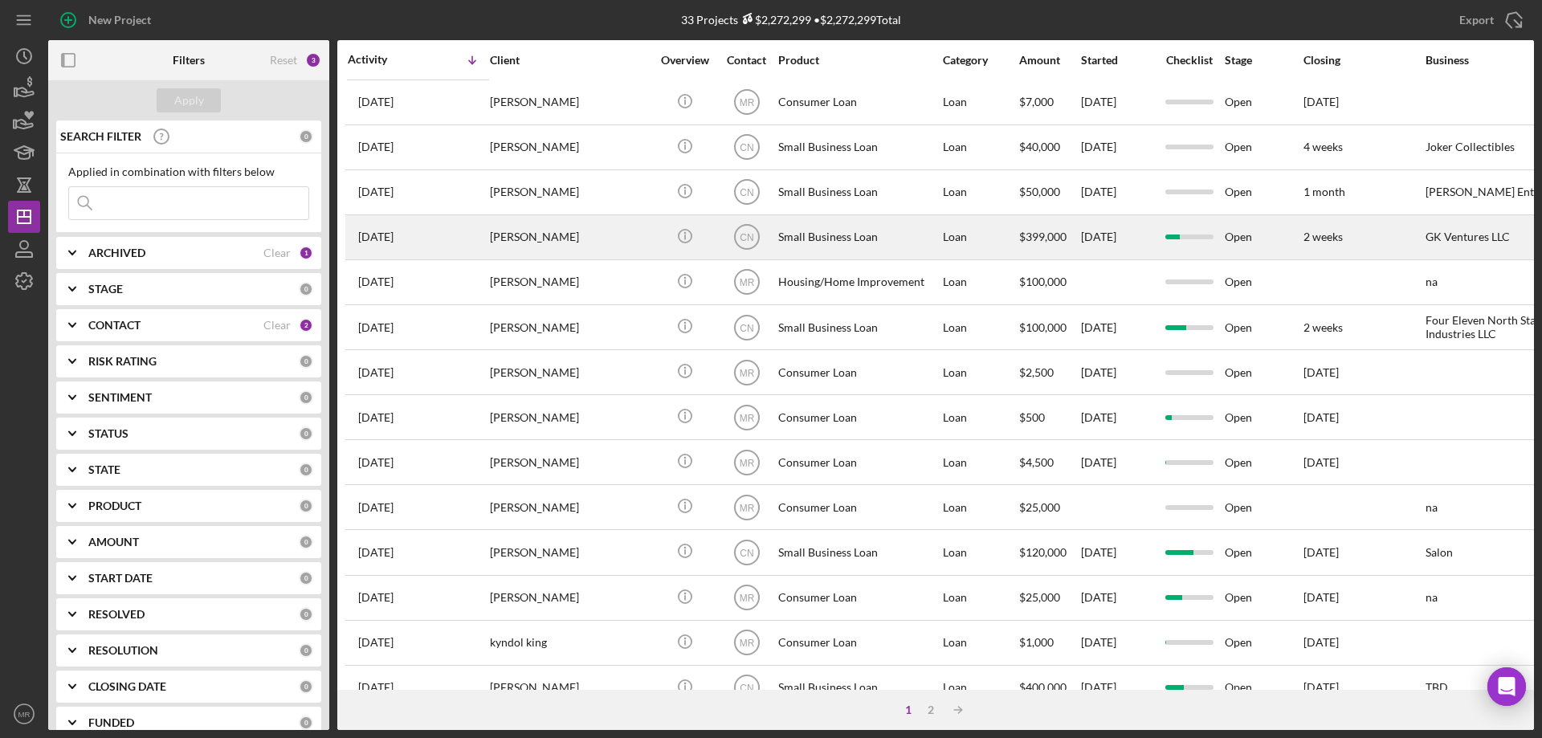
scroll to position [537, 0]
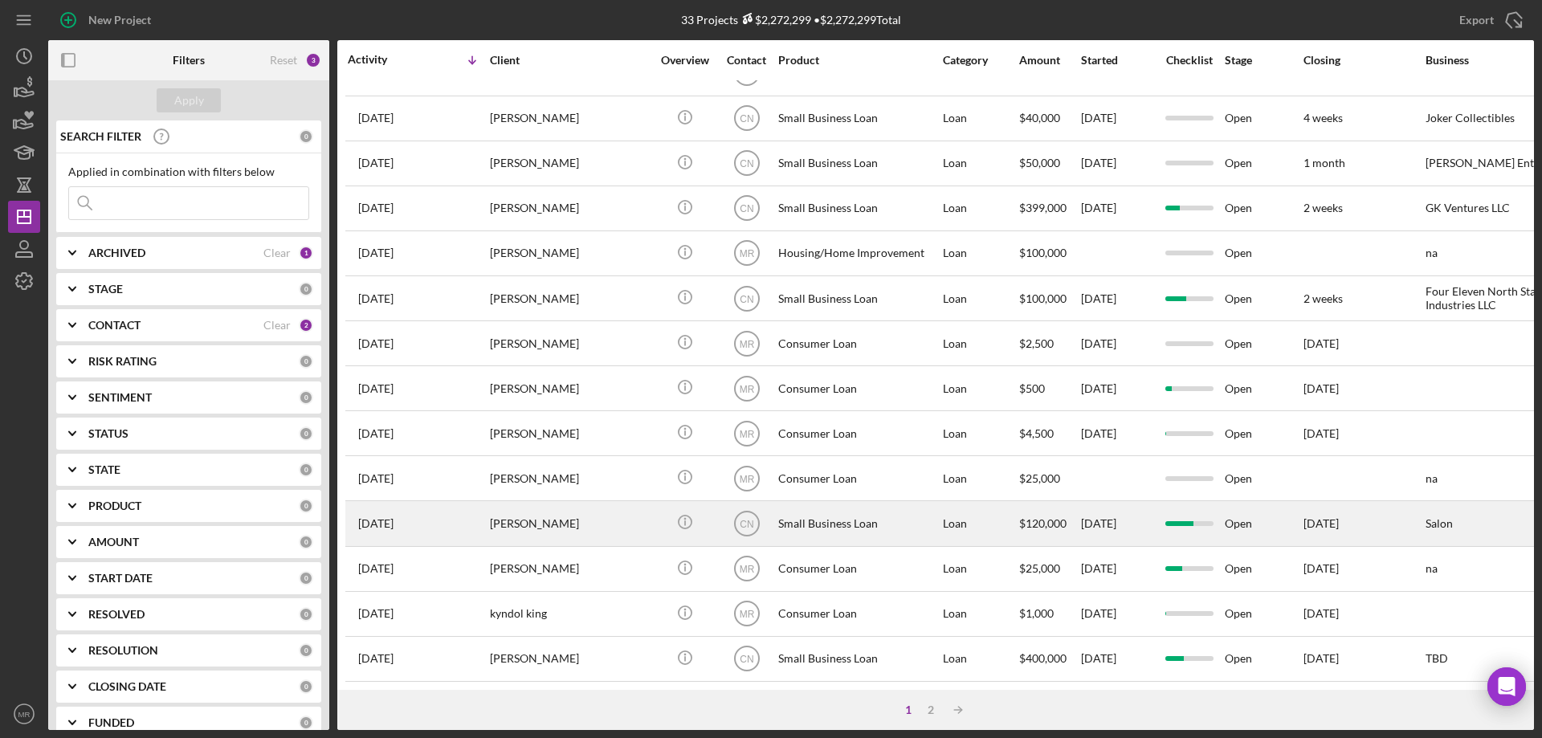
click at [597, 504] on div "[PERSON_NAME]" at bounding box center [570, 523] width 161 height 43
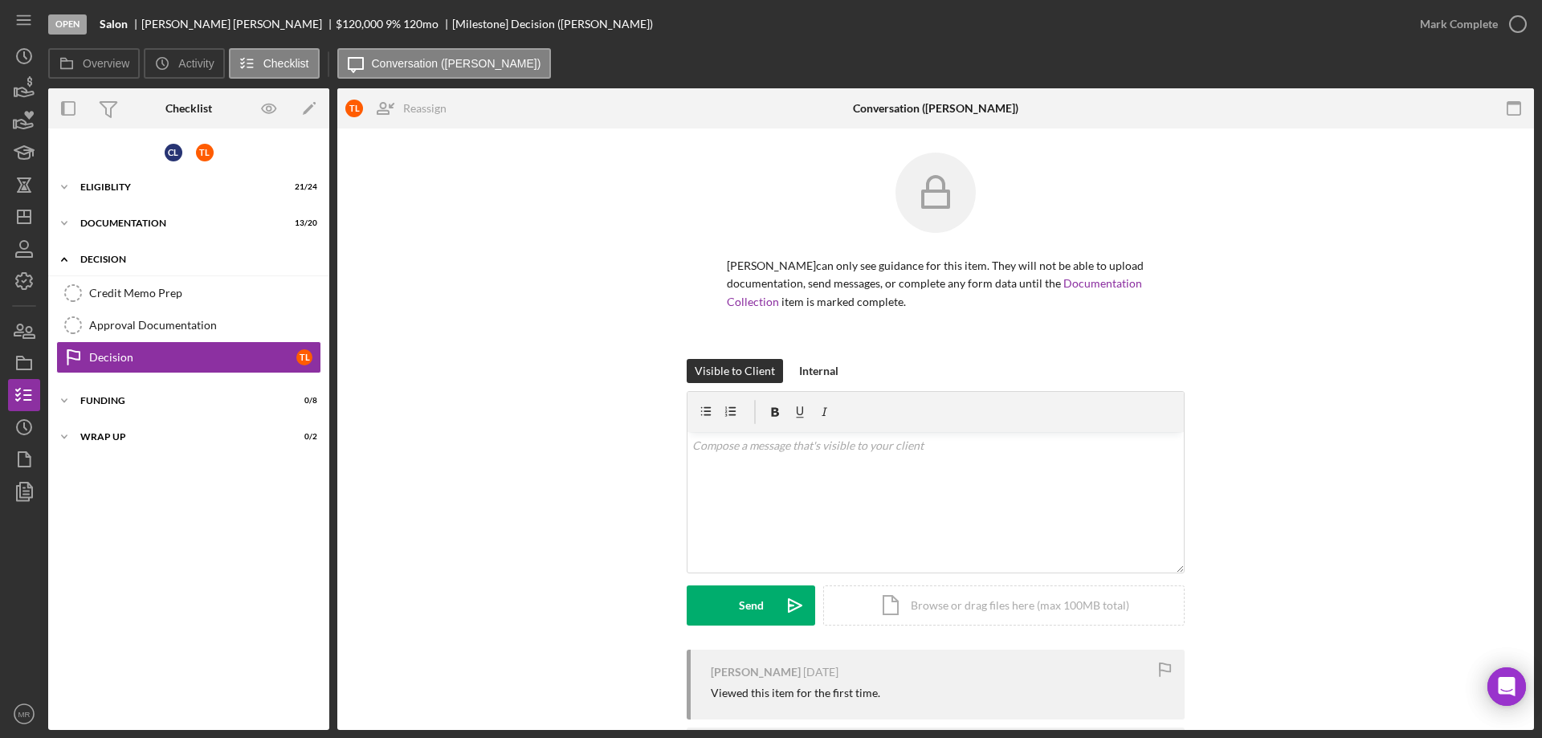
click at [92, 250] on div "Icon/Expander Decision 0 / 3" at bounding box center [188, 259] width 281 height 33
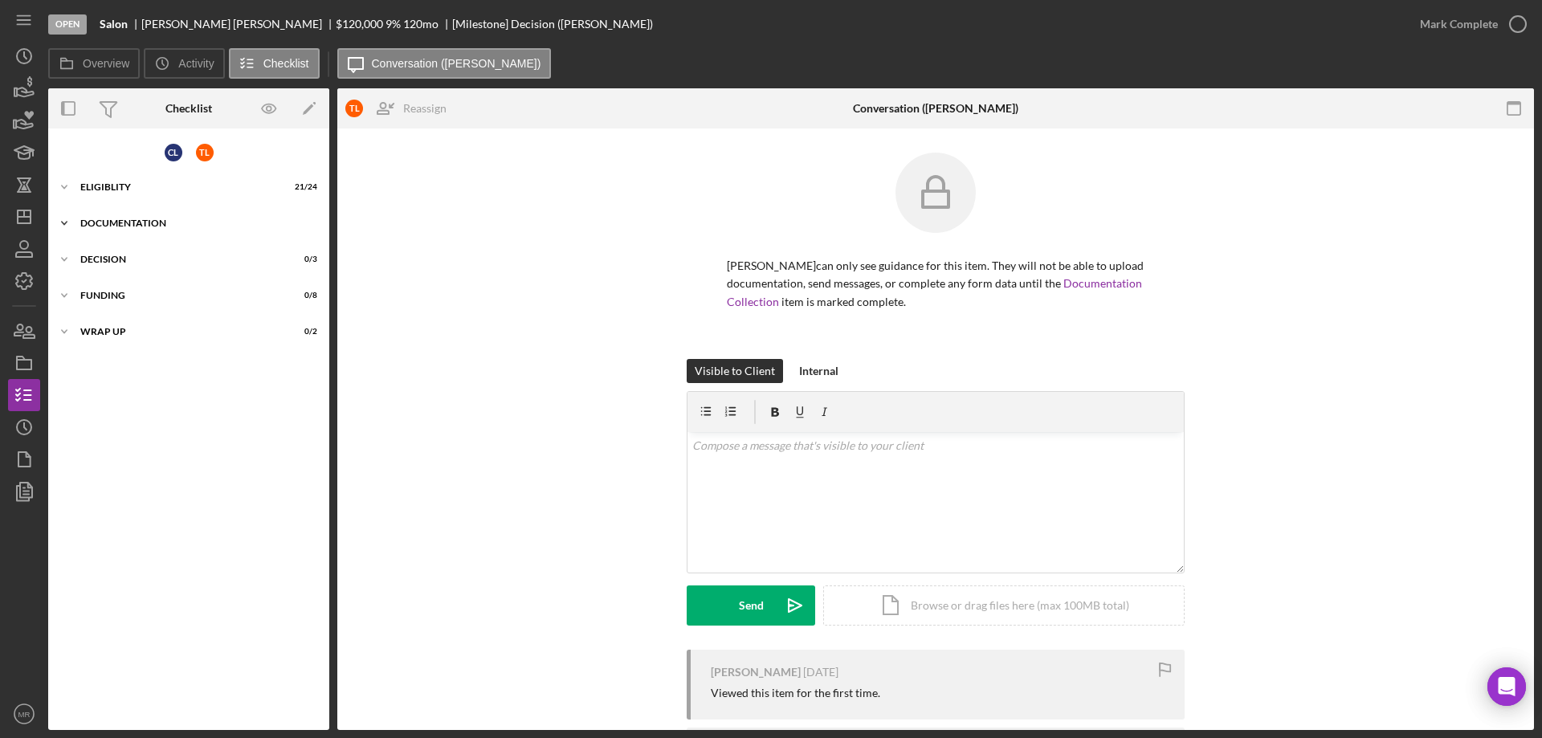
click at [108, 226] on div "Documentation" at bounding box center [194, 223] width 229 height 10
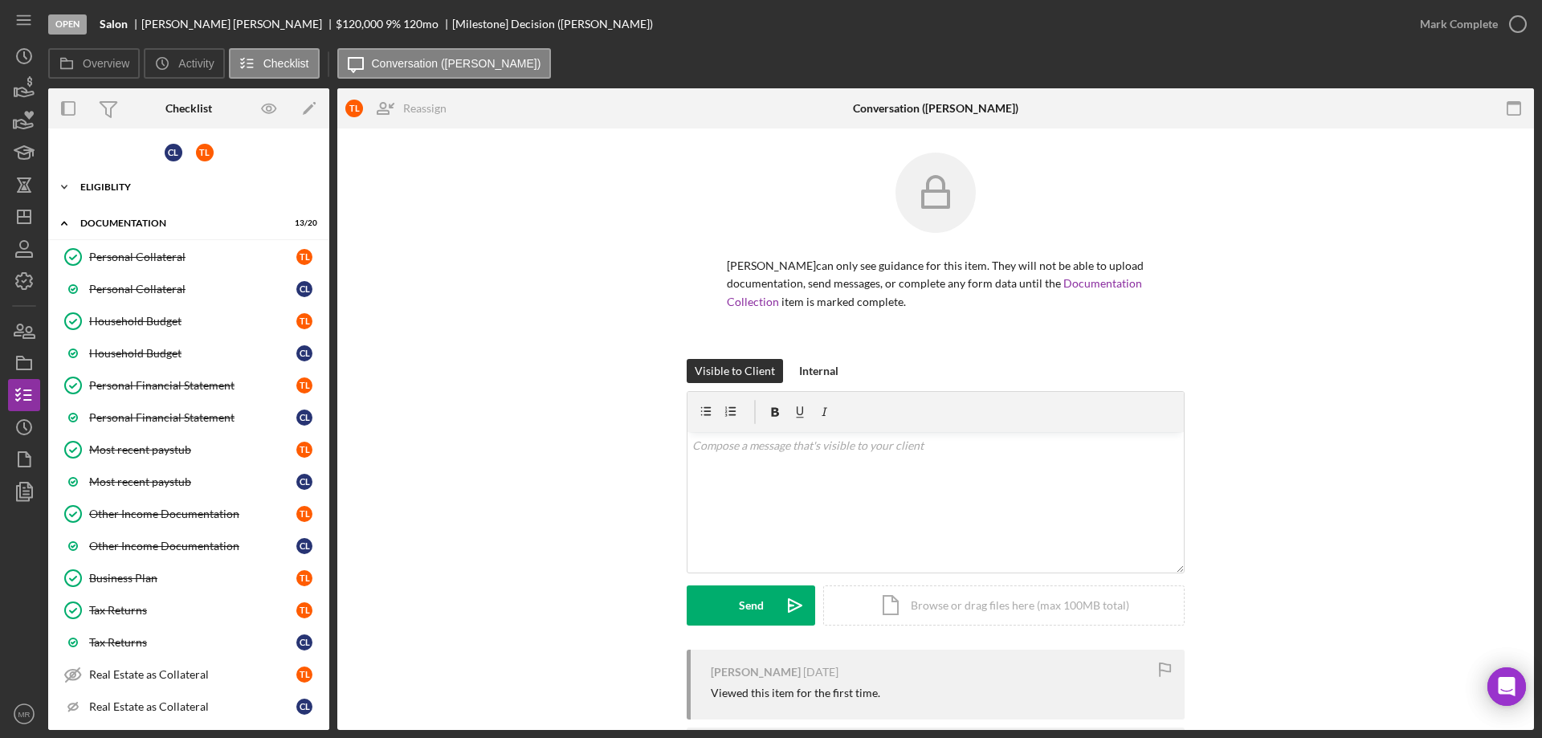
click at [118, 183] on div "Eligiblity" at bounding box center [194, 187] width 229 height 10
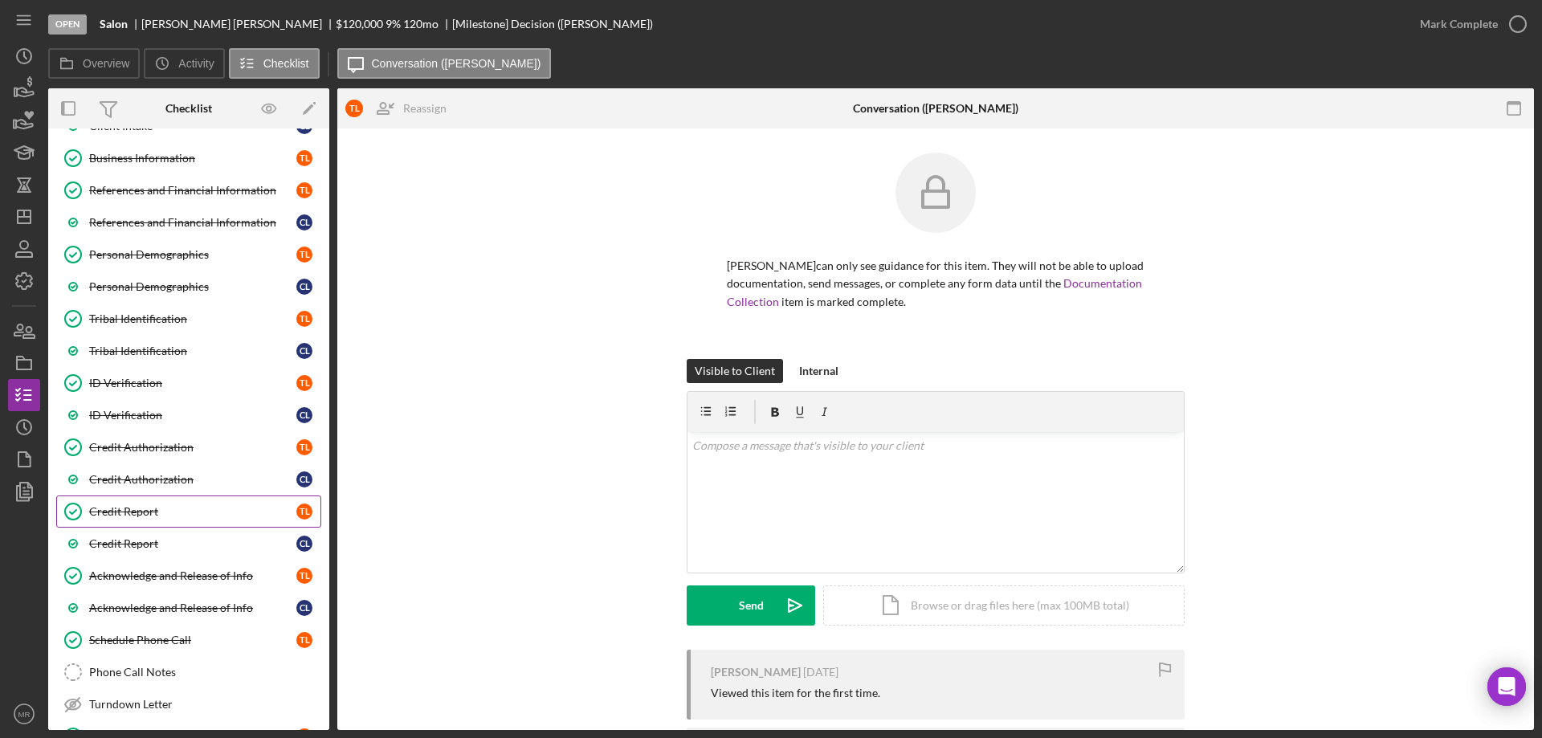
scroll to position [241, 0]
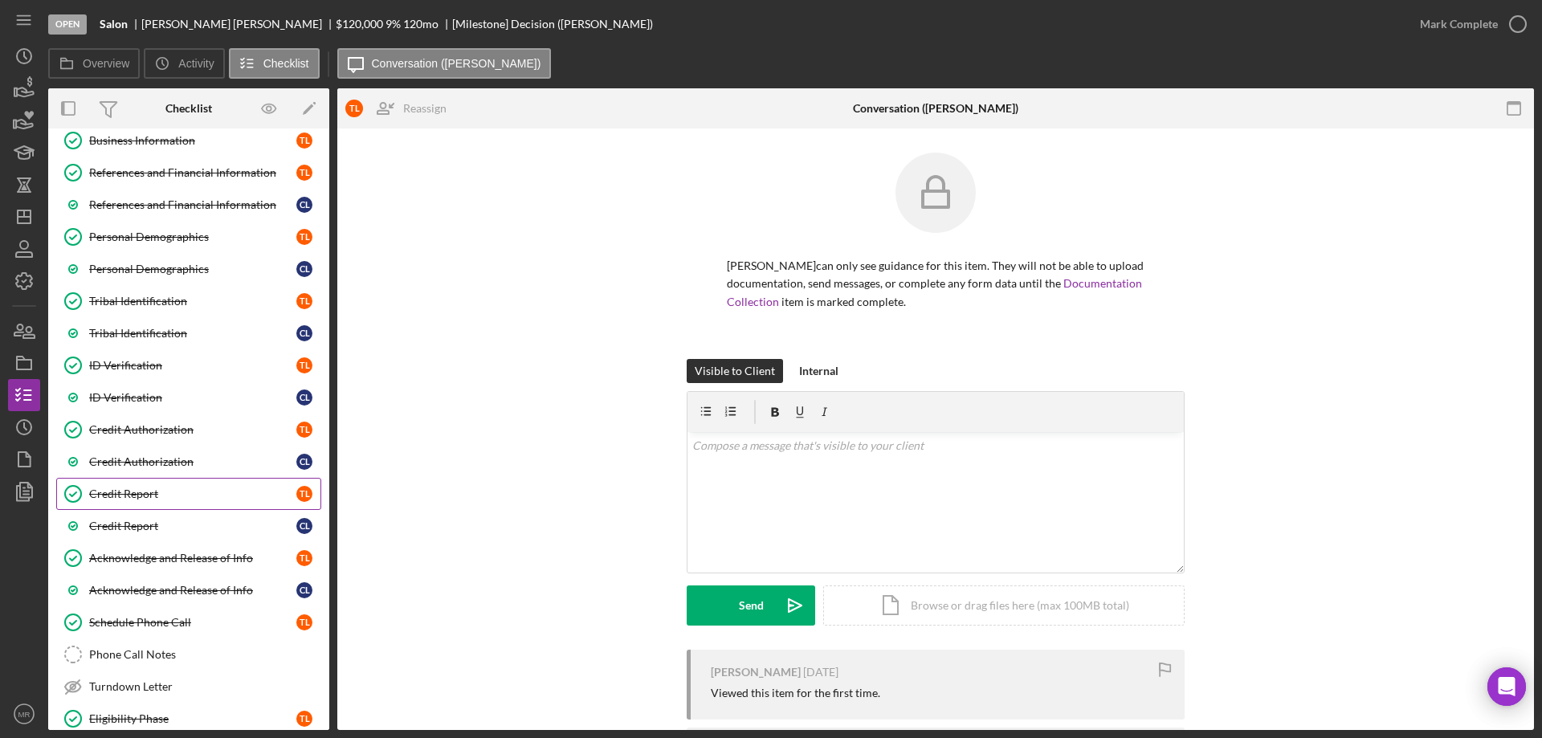
click at [121, 492] on div "Credit Report" at bounding box center [192, 494] width 207 height 13
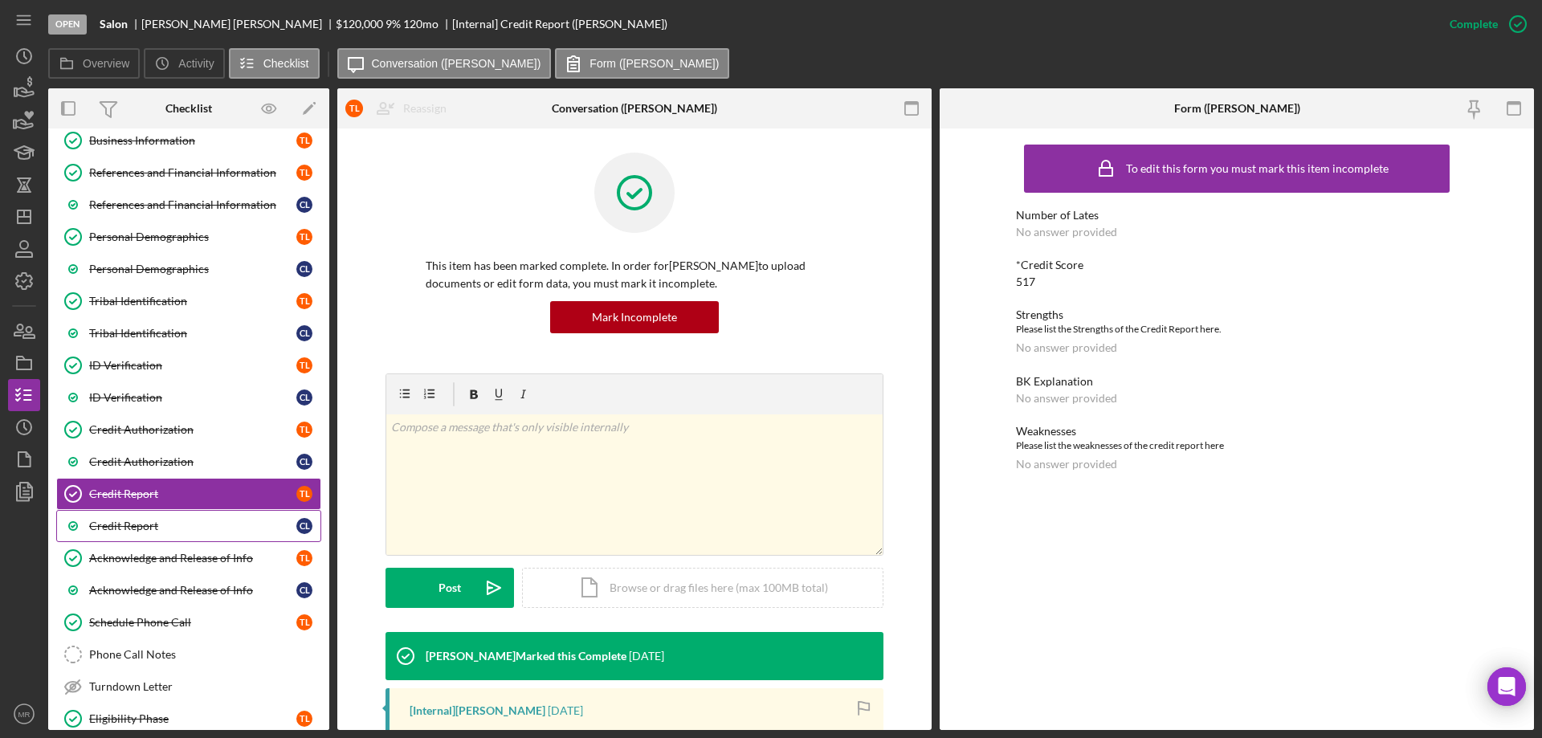
click at [125, 511] on link "Credit Report C L" at bounding box center [188, 526] width 265 height 32
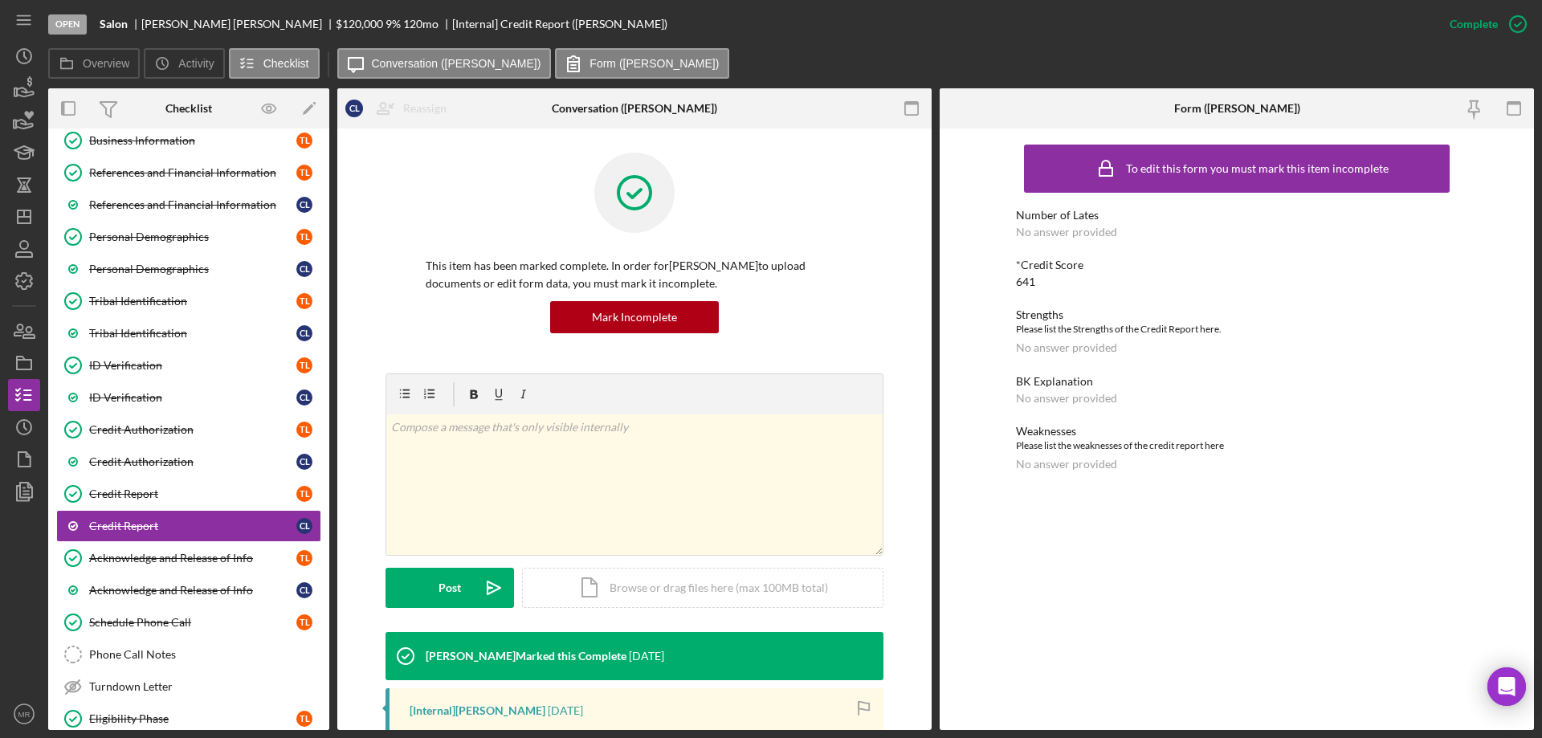
drag, startPoint x: 1363, startPoint y: 0, endPoint x: 818, endPoint y: 63, distance: 549.0
click at [818, 63] on div "Overview Icon/History Activity Checklist Icon/Message Conversation ([PERSON_NAM…" at bounding box center [791, 64] width 1486 height 32
